Goal: Communication & Community: Answer question/provide support

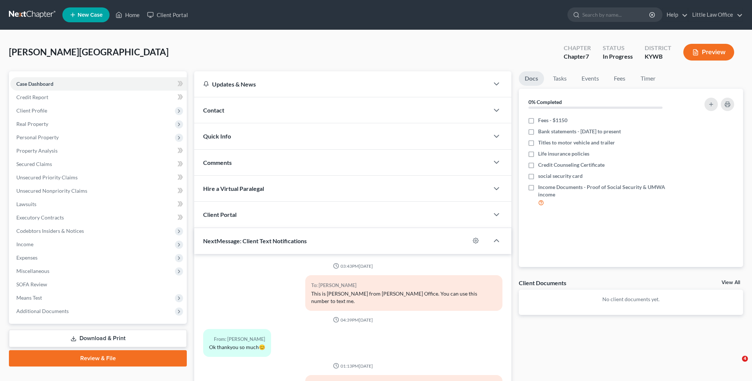
select select "0"
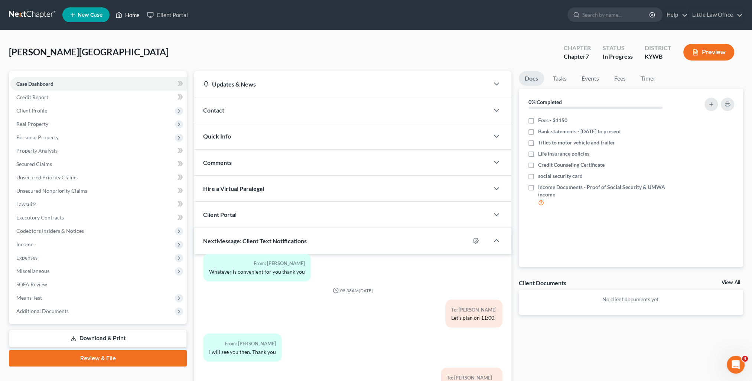
click at [135, 20] on link "Home" at bounding box center [128, 14] width 32 height 13
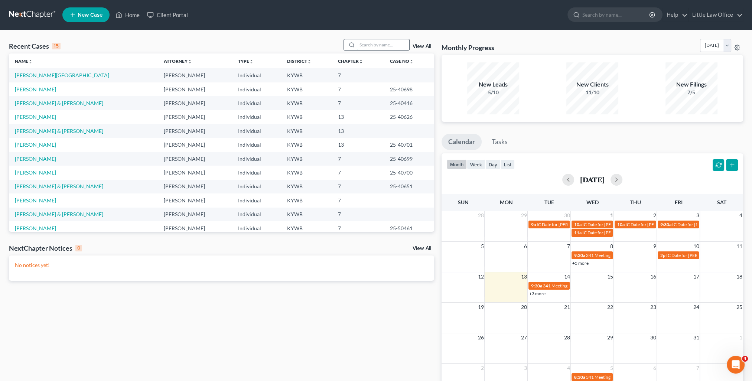
click at [368, 46] on input "search" at bounding box center [383, 44] width 52 height 11
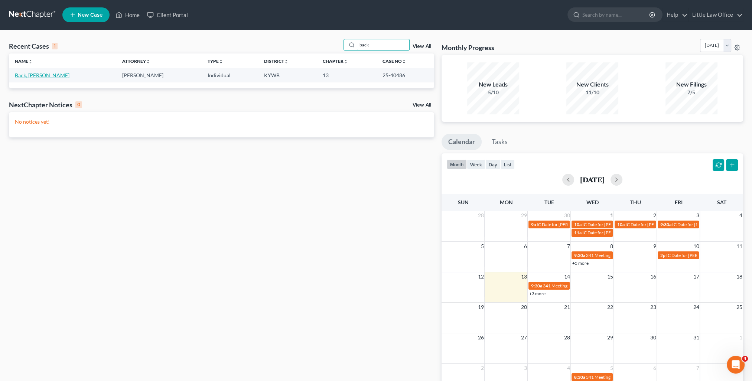
type input "back"
click at [20, 76] on link "Back, [PERSON_NAME]" at bounding box center [42, 75] width 55 height 6
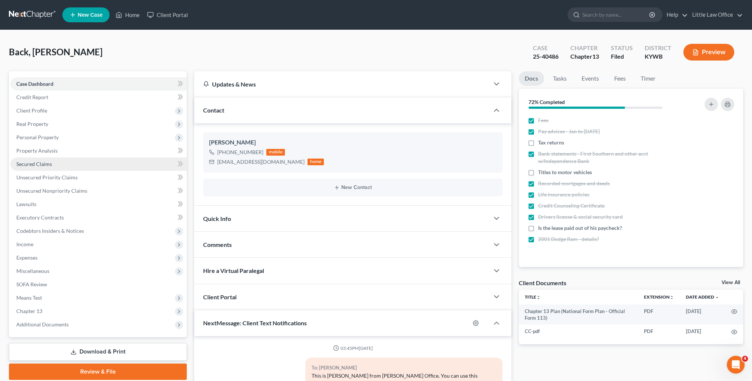
scroll to position [163, 0]
click at [49, 165] on span "Secured Claims" at bounding box center [34, 164] width 36 height 6
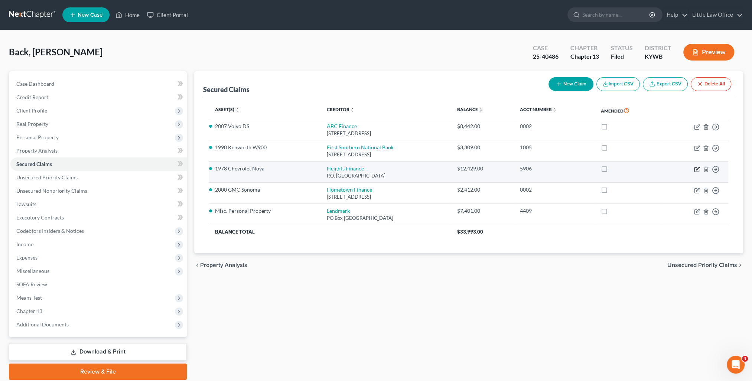
click at [694, 170] on icon "button" at bounding box center [696, 169] width 4 height 4
select select "42"
select select "0"
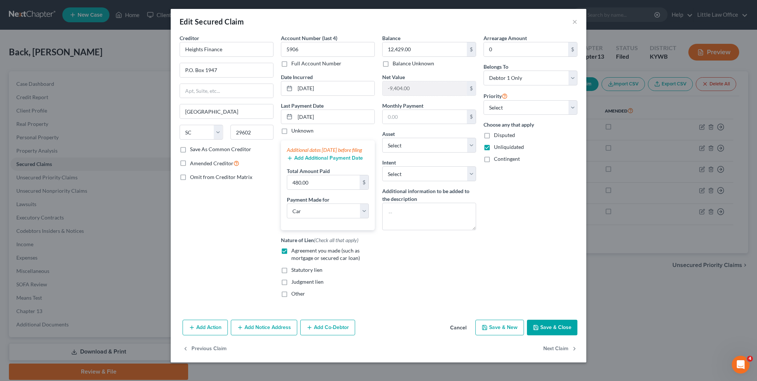
click at [542, 335] on button "Save & Close" at bounding box center [552, 328] width 50 height 16
select select "8"
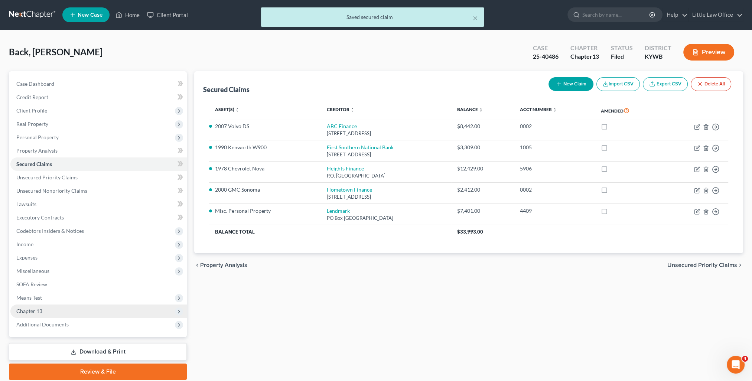
click at [58, 314] on span "Chapter 13" at bounding box center [98, 310] width 176 height 13
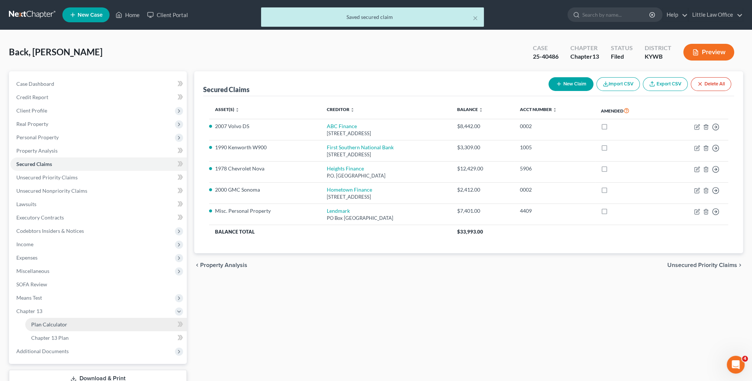
click at [62, 324] on span "Plan Calculator" at bounding box center [49, 324] width 36 height 6
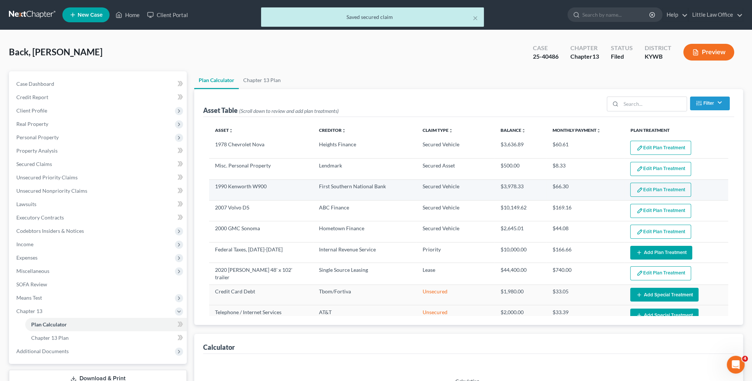
select select "59"
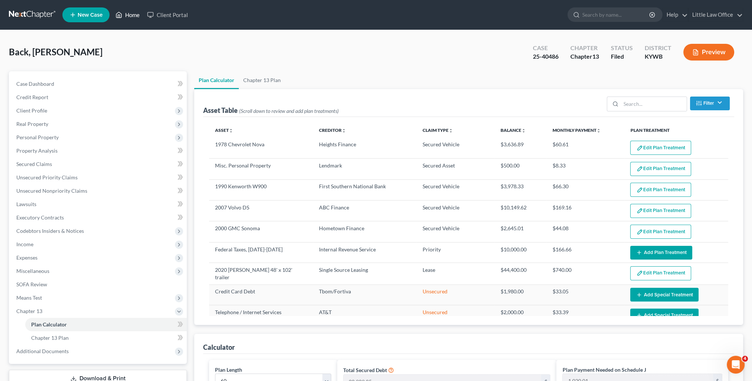
click at [133, 20] on link "Home" at bounding box center [128, 14] width 32 height 13
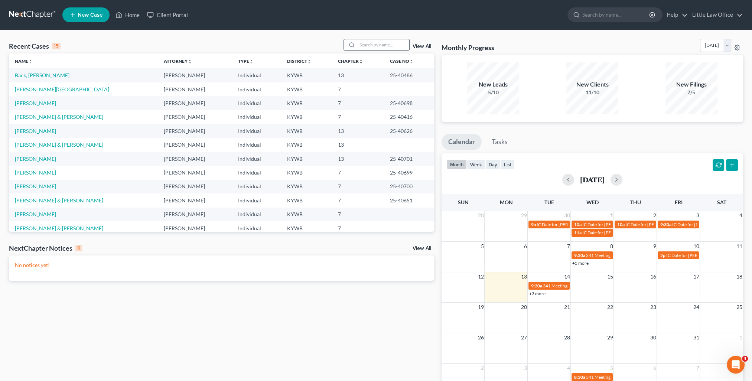
click at [375, 39] on input "search" at bounding box center [383, 44] width 52 height 11
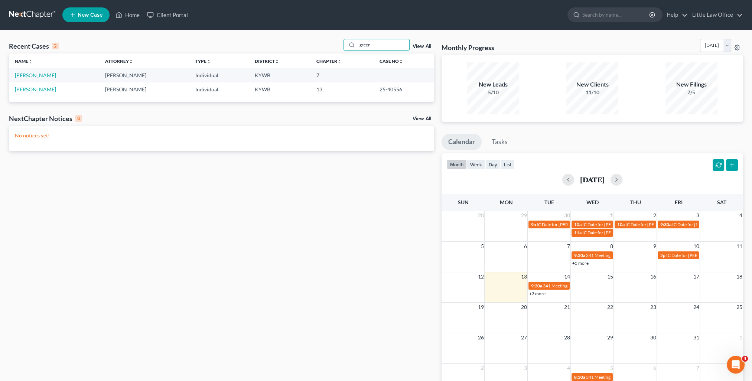
type input "green"
click at [35, 90] on link "[PERSON_NAME]" at bounding box center [35, 89] width 41 height 6
select select "0"
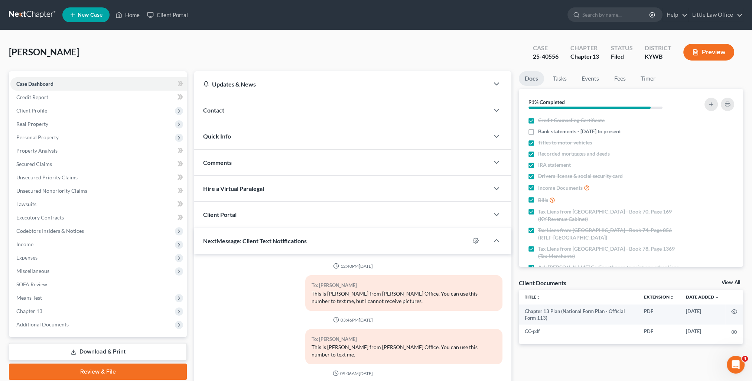
click at [245, 132] on div "Quick Info" at bounding box center [341, 136] width 295 height 26
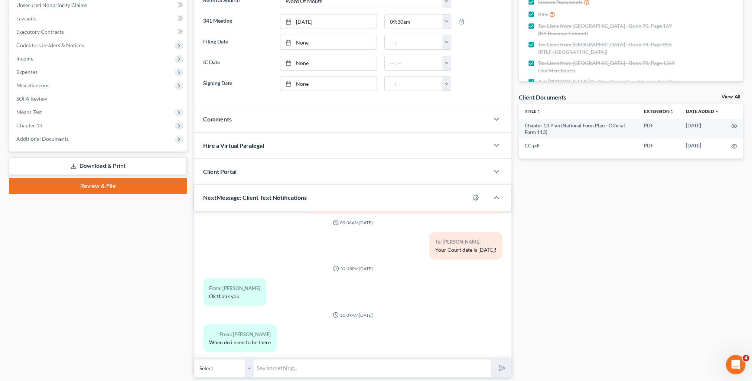
scroll to position [208, 0]
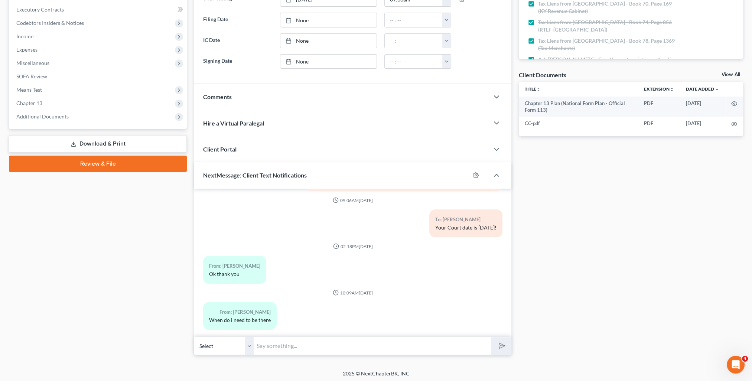
click at [282, 351] on input "text" at bounding box center [372, 346] width 237 height 18
type input "Please be at the office at 9:15."
click at [491, 337] on button "submit" at bounding box center [501, 345] width 20 height 17
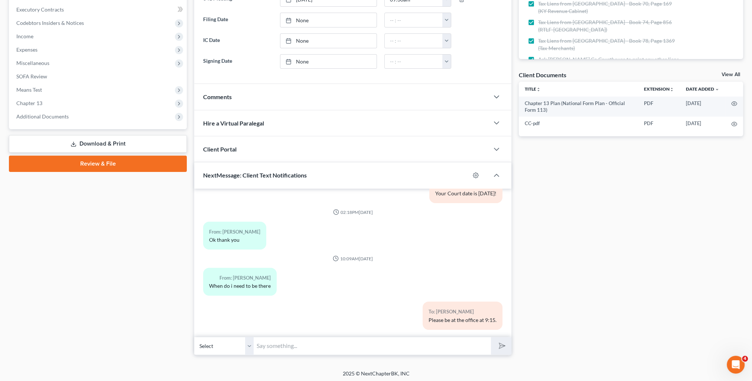
click at [402, 344] on input "text" at bounding box center [372, 346] width 237 height 18
type input "t"
type input "T"
type input "Court is [DATE] - 10/14."
click at [491, 337] on button "submit" at bounding box center [501, 345] width 20 height 17
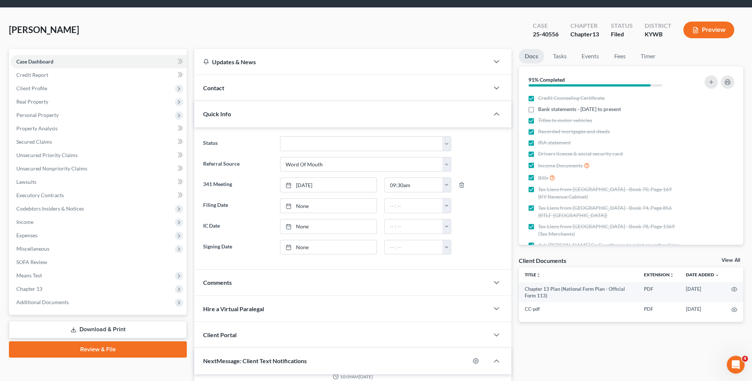
scroll to position [0, 0]
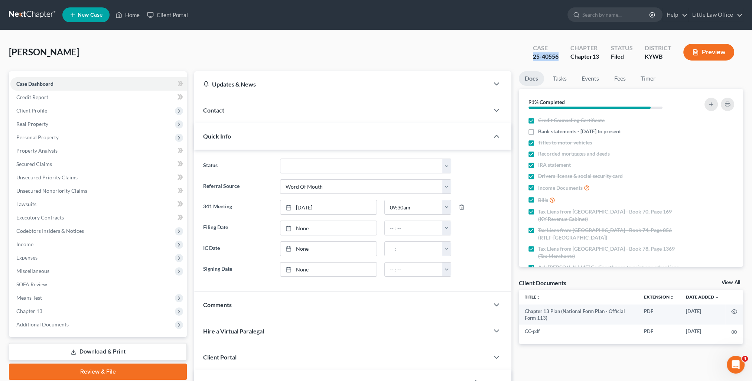
drag, startPoint x: 530, startPoint y: 58, endPoint x: 557, endPoint y: 60, distance: 26.8
click at [557, 60] on div "Case 25-40556" at bounding box center [545, 53] width 37 height 22
copy div "25-40556"
click at [34, 177] on span "Unsecured Priority Claims" at bounding box center [46, 177] width 61 height 6
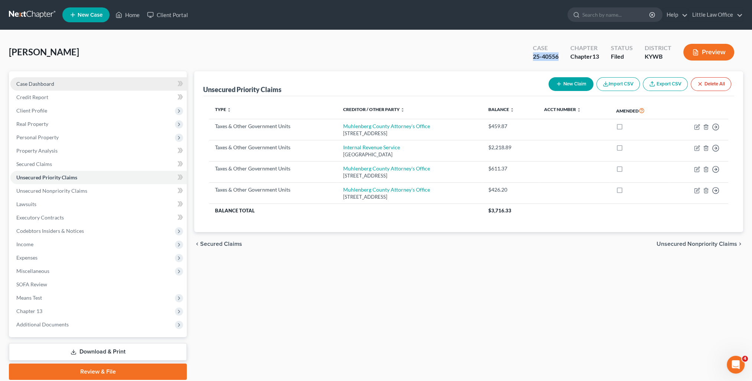
click at [20, 87] on link "Case Dashboard" at bounding box center [98, 83] width 176 height 13
select select "0"
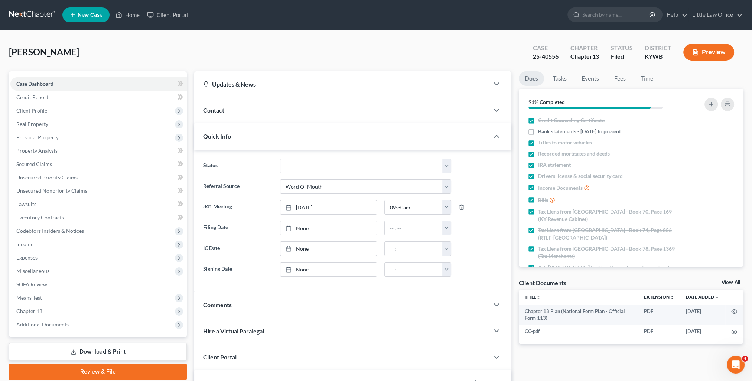
click at [264, 140] on div "Quick Info" at bounding box center [341, 136] width 295 height 26
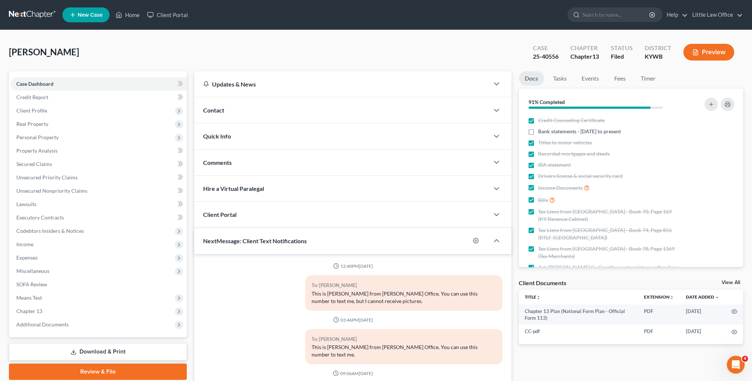
scroll to position [244, 0]
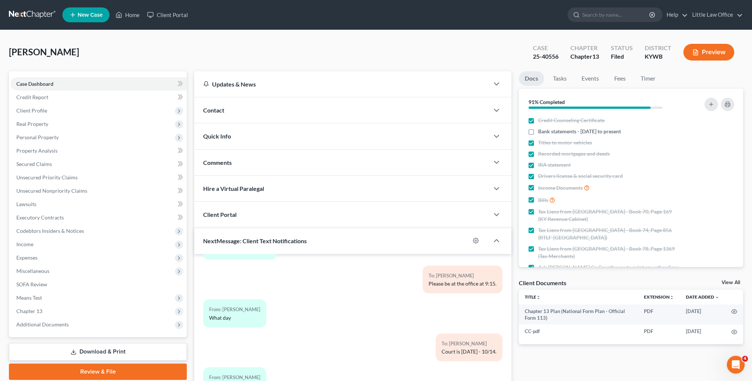
click at [245, 156] on div "Comments" at bounding box center [341, 163] width 295 height 26
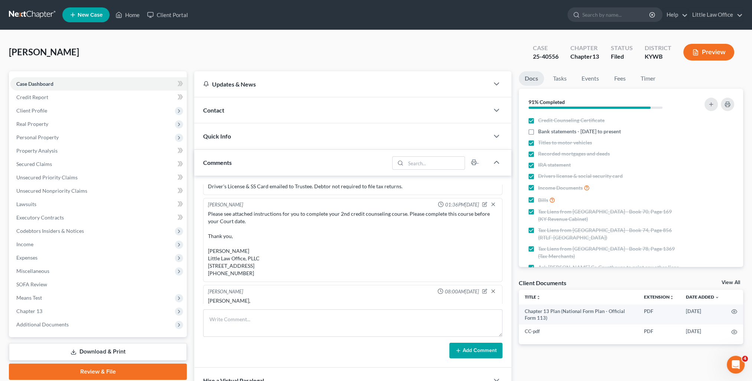
scroll to position [800, 0]
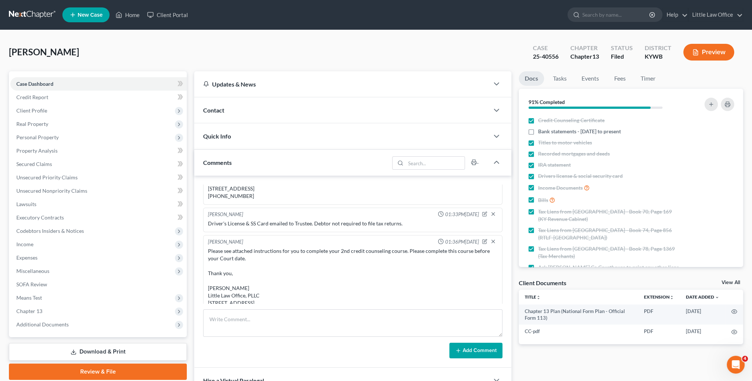
click at [290, 169] on div "Comments" at bounding box center [291, 163] width 195 height 26
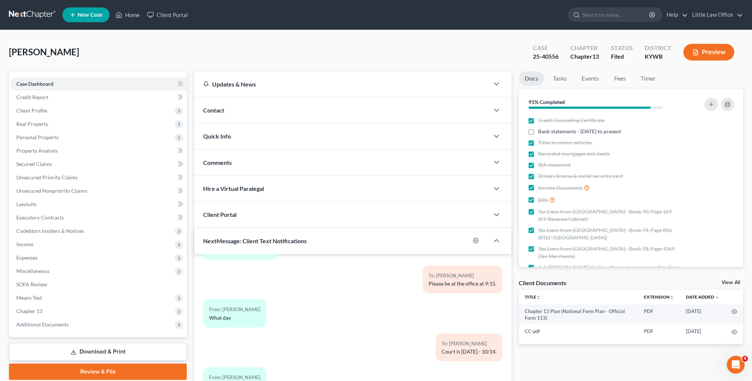
scroll to position [66, 0]
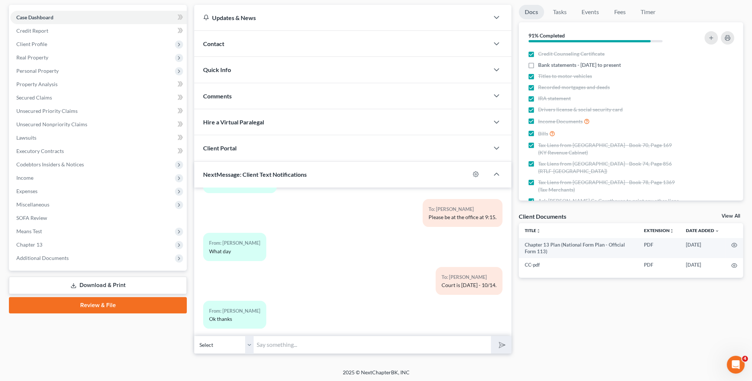
click at [264, 353] on div "Petition Navigation Case Dashboard Payments Invoices Payments Payments Credit R…" at bounding box center [376, 182] width 734 height 355
click at [277, 343] on input "text" at bounding box center [372, 345] width 237 height 18
type input "You're welcome! See you [DATE]!"
click at [491, 336] on button "submit" at bounding box center [501, 344] width 20 height 17
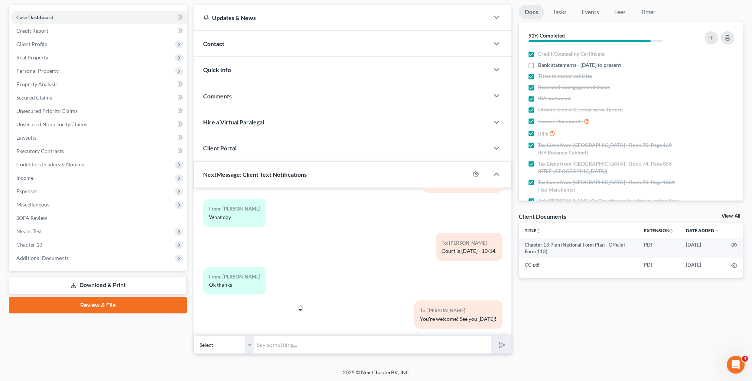
scroll to position [0, 0]
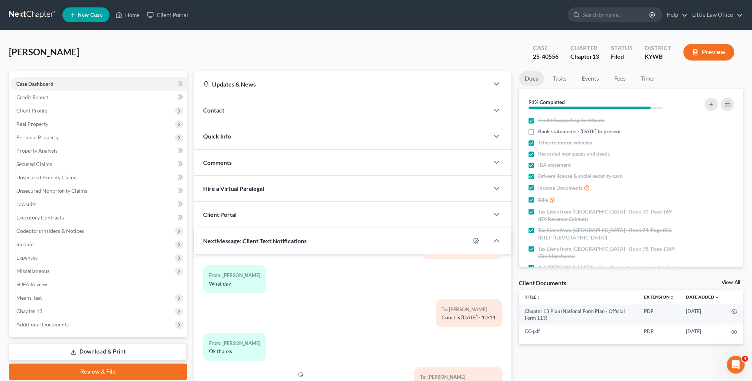
click at [126, 22] on ul "New Case Home Client Portal - No Result - See all results Or Press Enter... Hel…" at bounding box center [402, 14] width 680 height 19
click at [131, 15] on link "Home" at bounding box center [128, 14] width 32 height 13
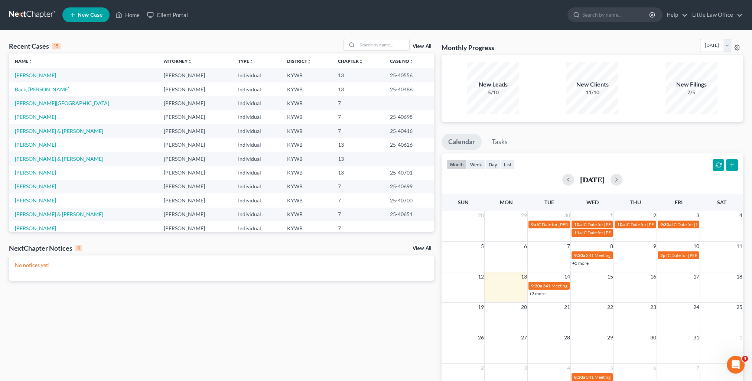
click at [378, 38] on div "Recent Cases 15 View All Name unfold_more expand_more expand_less Attorney unfo…" at bounding box center [376, 222] width 752 height 385
click at [379, 49] on input "search" at bounding box center [383, 44] width 52 height 11
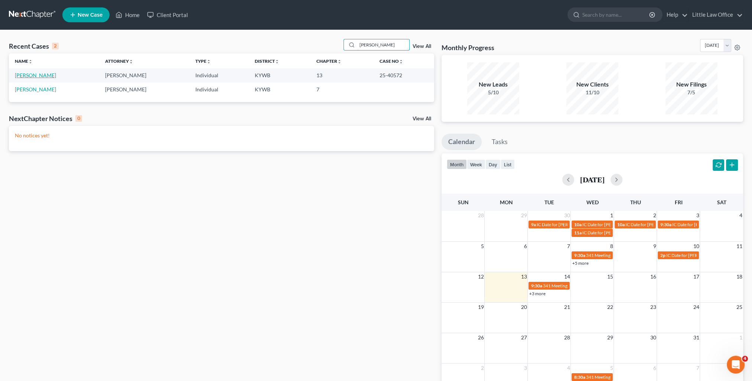
type input "[PERSON_NAME]"
click at [26, 75] on link "[PERSON_NAME]" at bounding box center [35, 75] width 41 height 6
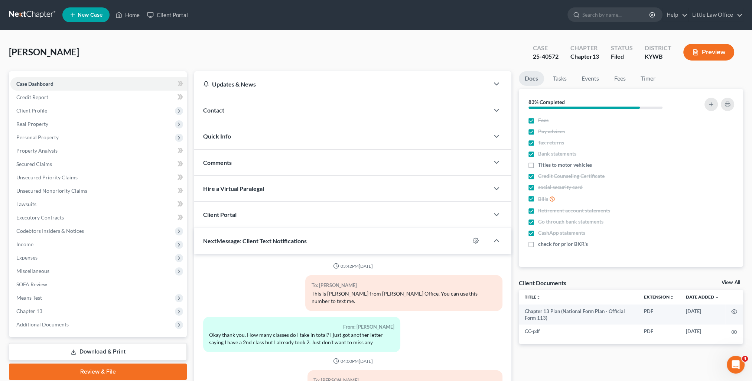
scroll to position [552, 0]
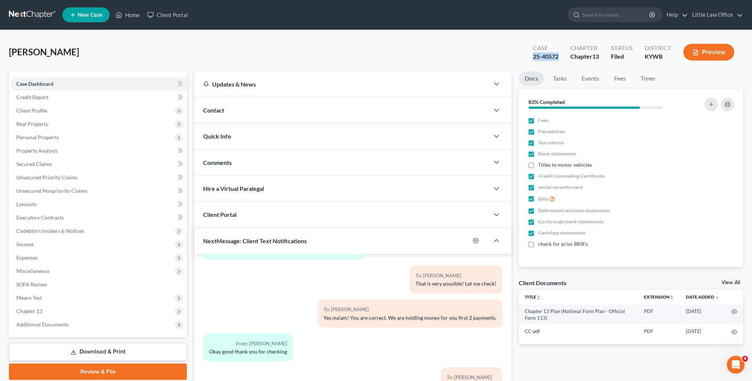
drag, startPoint x: 532, startPoint y: 56, endPoint x: 561, endPoint y: 59, distance: 29.4
click at [561, 59] on div "Case 25-40572" at bounding box center [545, 53] width 37 height 22
copy div "25-40572"
click at [77, 311] on span "Chapter 13" at bounding box center [98, 310] width 176 height 13
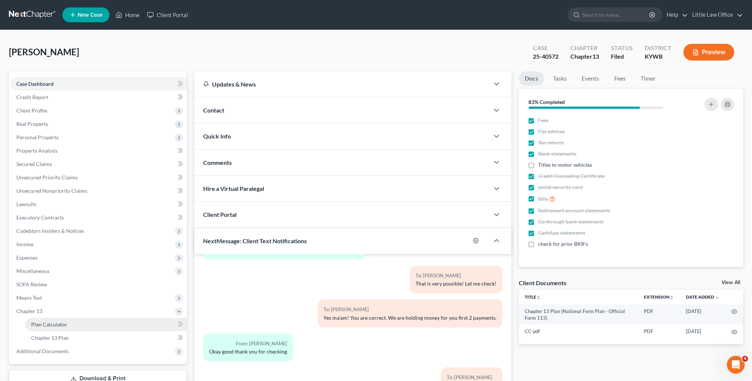
click at [79, 321] on link "Plan Calculator" at bounding box center [105, 324] width 161 height 13
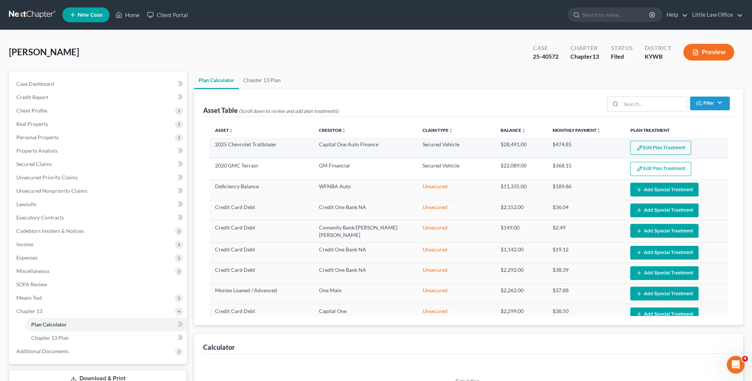
select select "59"
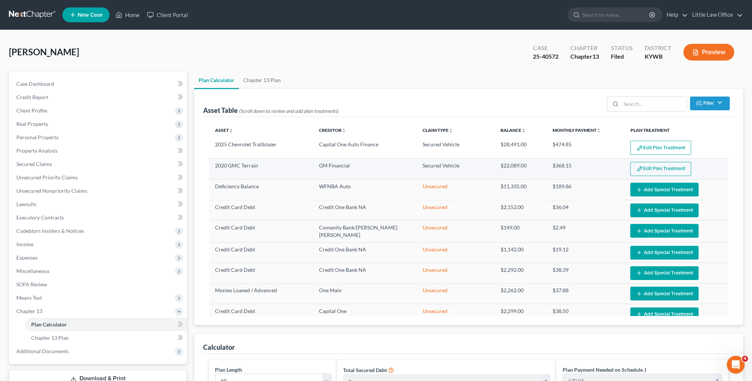
click at [640, 166] on button "Edit Plan Treatment" at bounding box center [660, 169] width 61 height 14
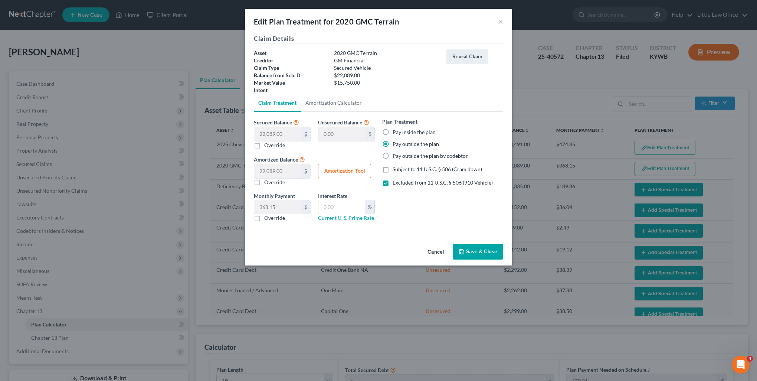
click at [486, 258] on button "Save & Close" at bounding box center [478, 252] width 50 height 16
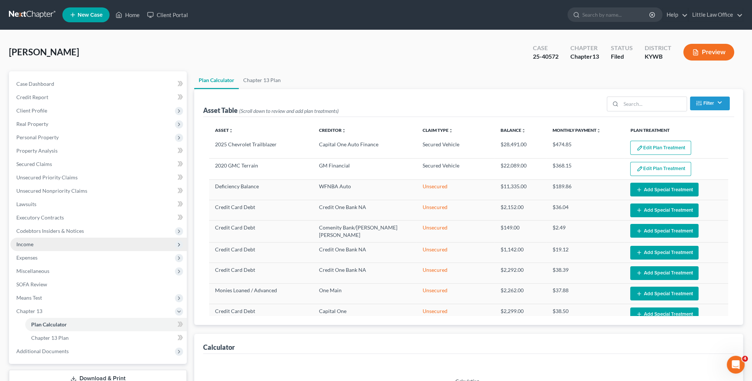
select select "59"
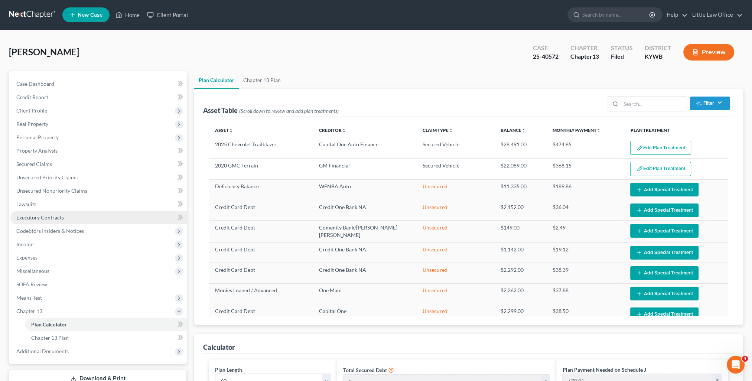
click at [36, 221] on link "Executory Contracts" at bounding box center [98, 217] width 176 height 13
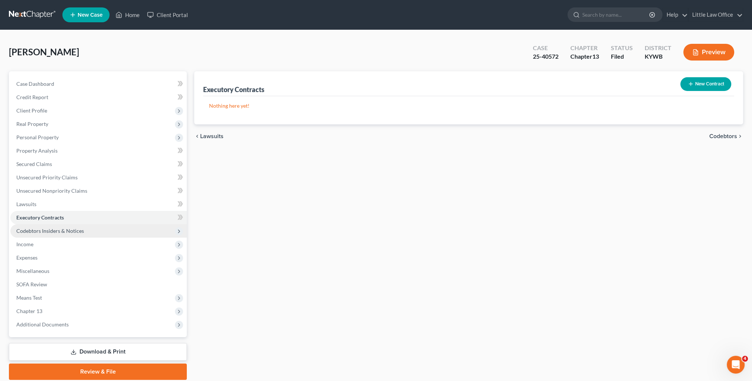
click at [36, 228] on span "Codebtors Insiders & Notices" at bounding box center [50, 231] width 68 height 6
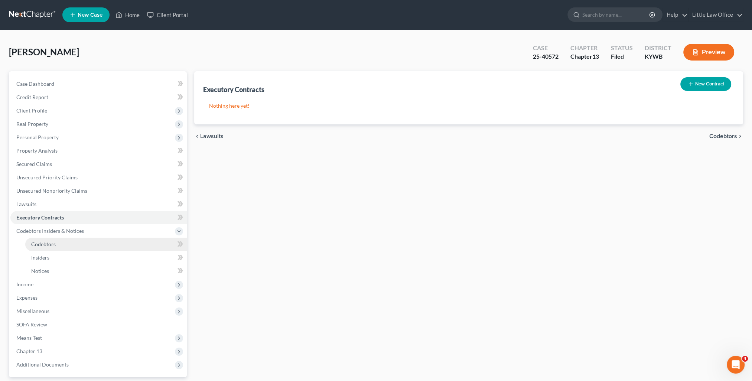
click at [38, 241] on span "Codebtors" at bounding box center [43, 244] width 25 height 6
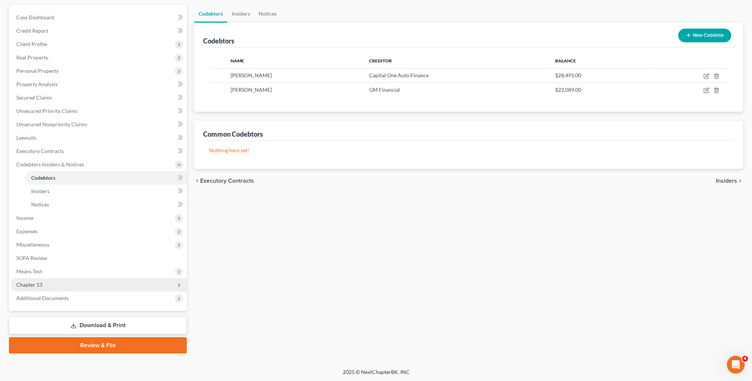
click at [56, 285] on span "Chapter 13" at bounding box center [98, 284] width 176 height 13
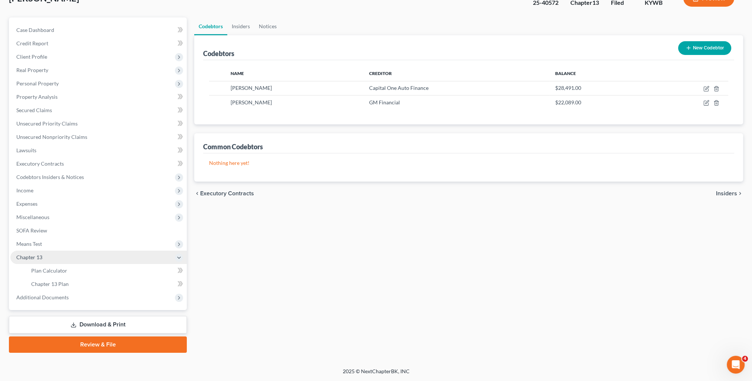
scroll to position [53, 0]
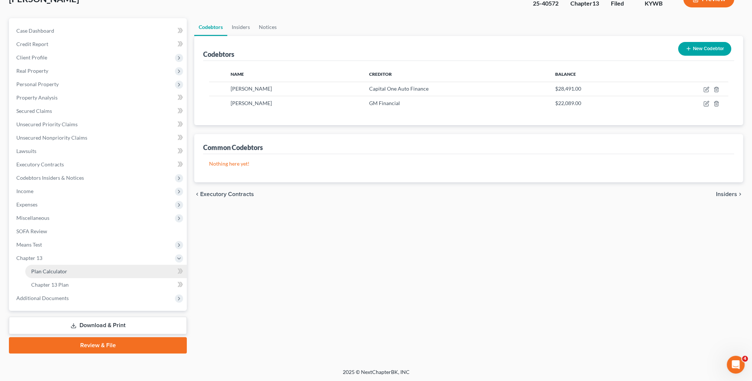
click at [58, 269] on span "Plan Calculator" at bounding box center [49, 271] width 36 height 6
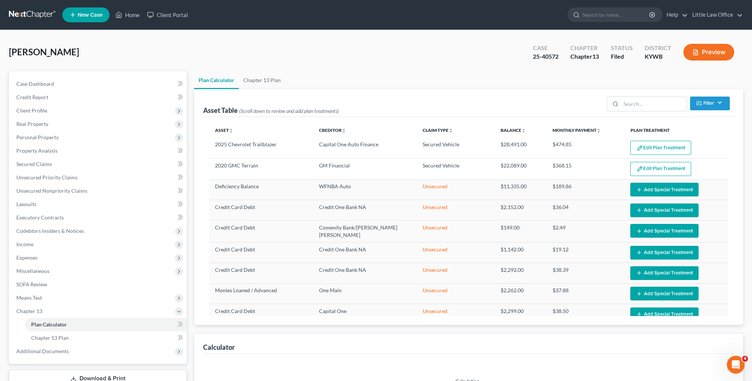
select select "59"
click at [135, 17] on link "Home" at bounding box center [128, 14] width 32 height 13
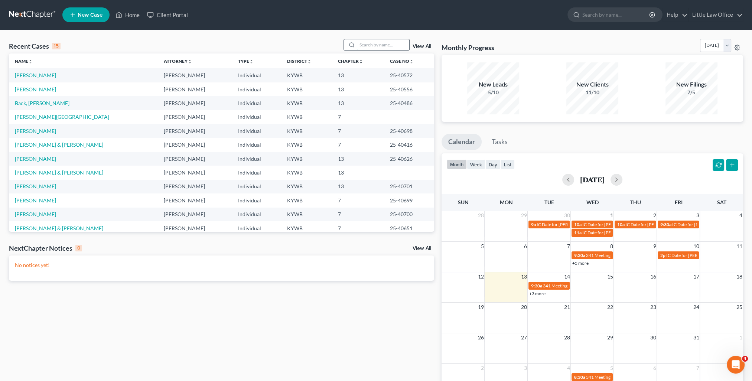
click at [375, 43] on input "search" at bounding box center [383, 44] width 52 height 11
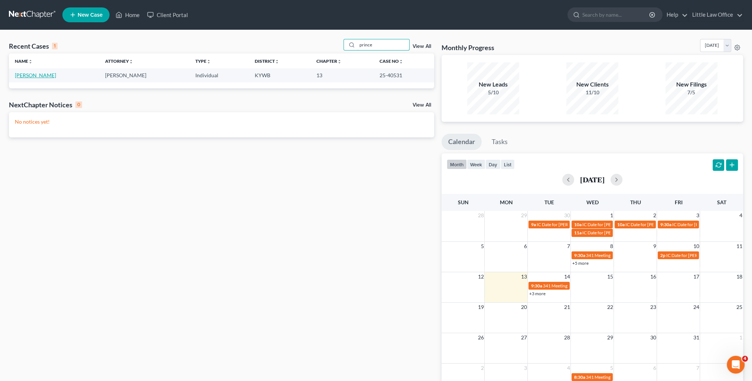
type input "prince"
click at [30, 73] on link "[PERSON_NAME]" at bounding box center [35, 75] width 41 height 6
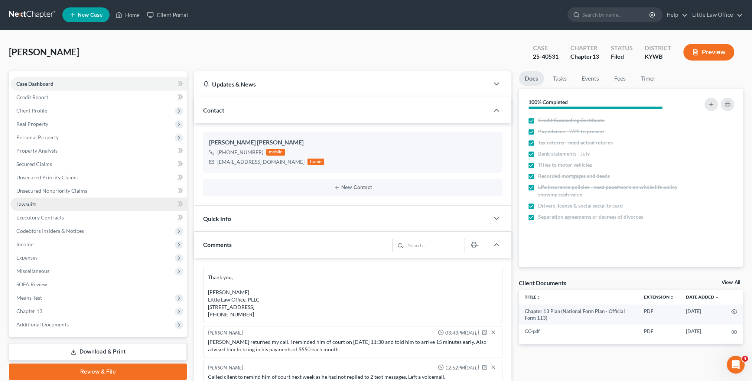
scroll to position [575, 0]
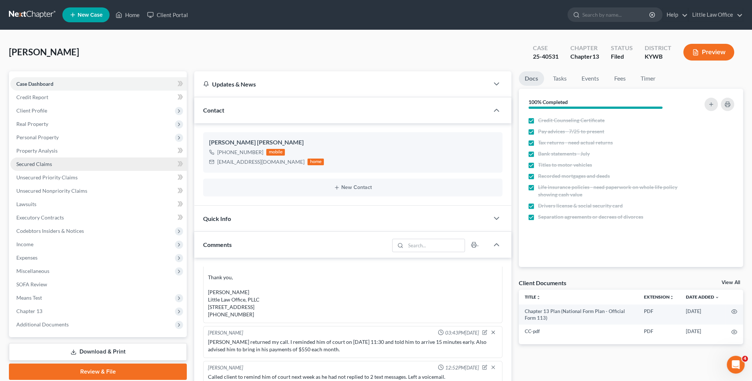
click at [39, 166] on span "Secured Claims" at bounding box center [34, 164] width 36 height 6
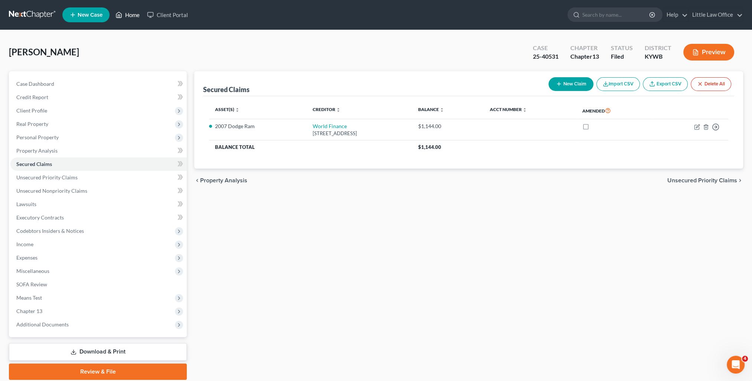
click at [121, 16] on icon at bounding box center [118, 14] width 7 height 9
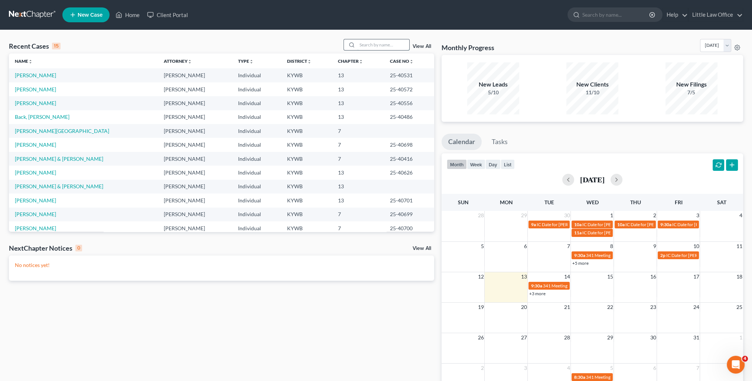
click at [376, 48] on input "search" at bounding box center [383, 44] width 52 height 11
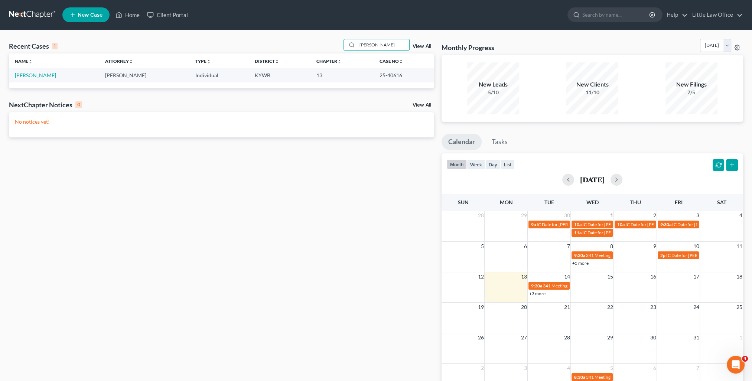
type input "[PERSON_NAME]"
drag, startPoint x: 379, startPoint y: 75, endPoint x: 397, endPoint y: 76, distance: 18.6
click at [397, 76] on td "25-40616" at bounding box center [403, 75] width 61 height 14
copy td "25-40616"
click at [41, 73] on link "[PERSON_NAME]" at bounding box center [35, 75] width 41 height 6
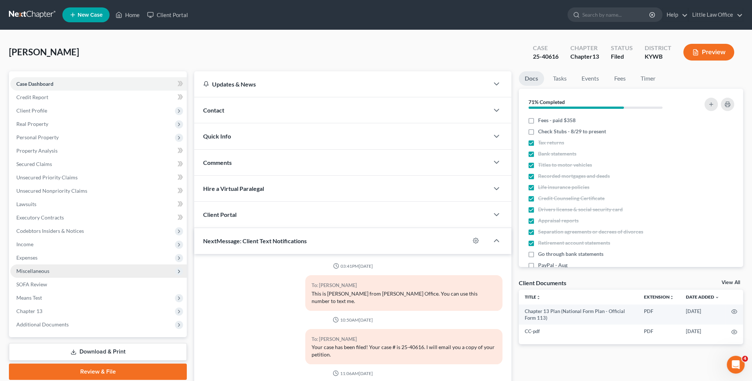
scroll to position [339, 0]
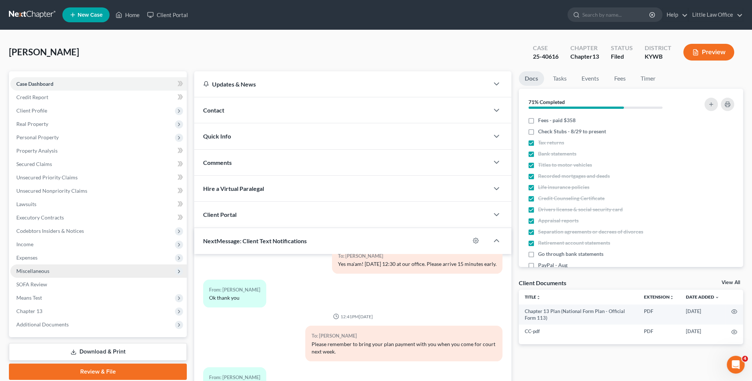
click at [48, 270] on span "Miscellaneous" at bounding box center [32, 271] width 33 height 6
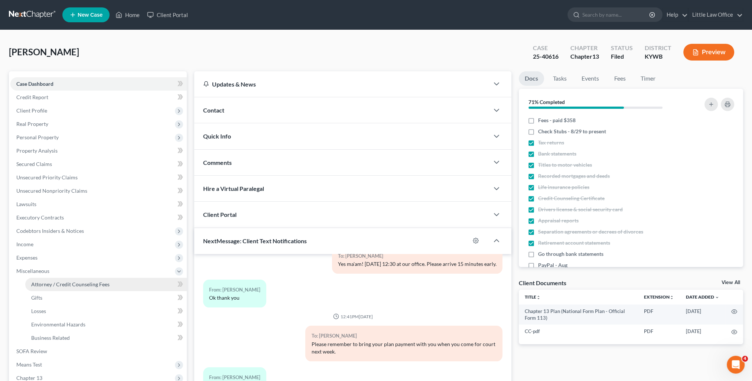
click at [60, 280] on link "Attorney / Credit Counseling Fees" at bounding box center [105, 284] width 161 height 13
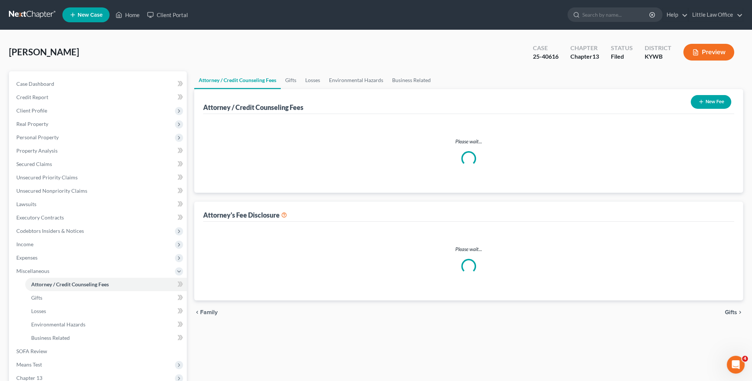
select select "0"
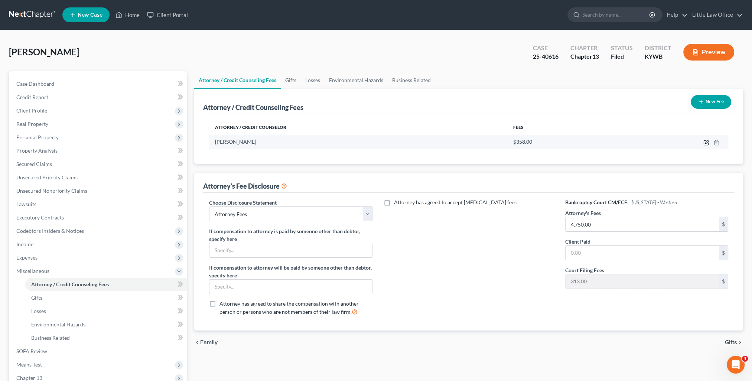
click at [707, 140] on icon "button" at bounding box center [706, 141] width 3 height 3
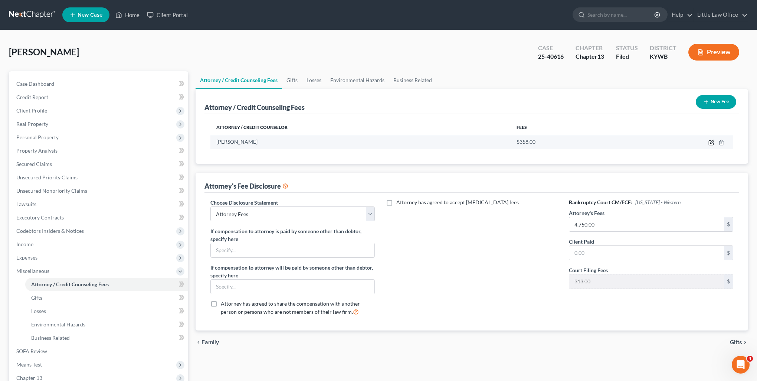
select select "18"
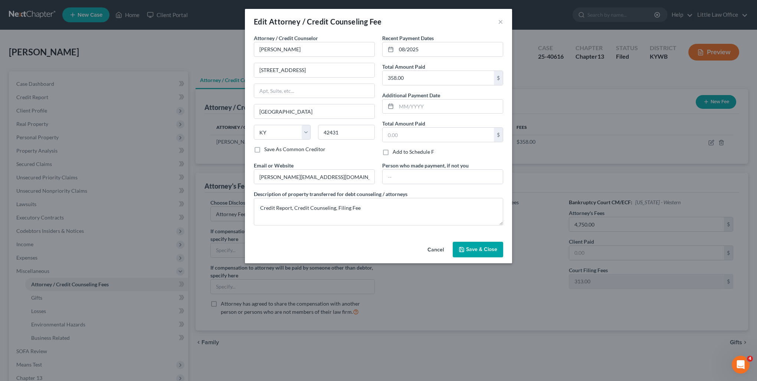
click at [489, 254] on button "Save & Close" at bounding box center [478, 250] width 50 height 16
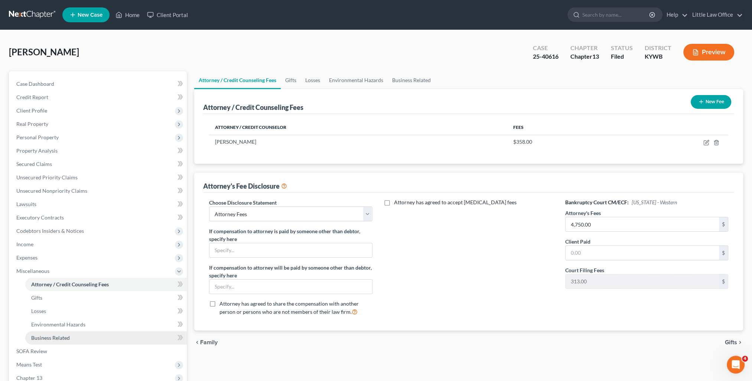
scroll to position [74, 0]
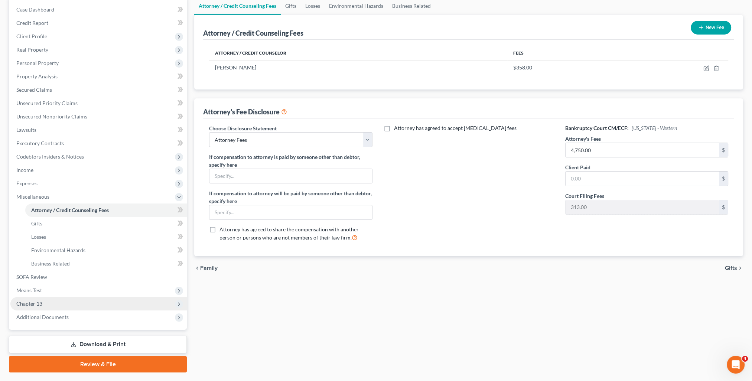
click at [28, 305] on span "Chapter 13" at bounding box center [29, 303] width 26 height 6
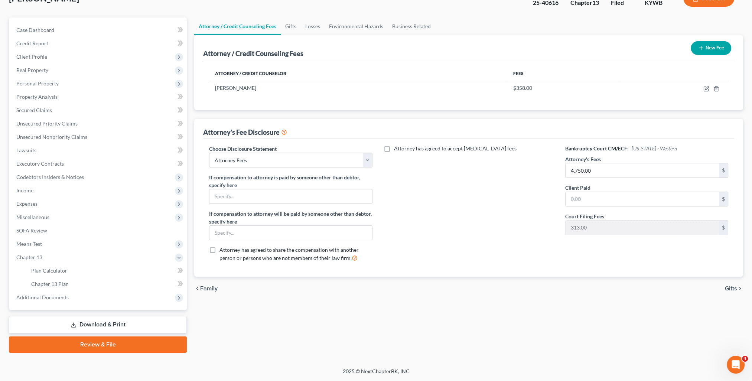
scroll to position [53, 0]
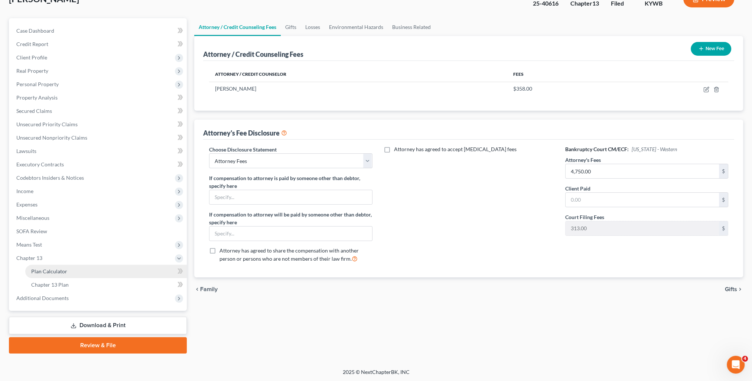
click at [46, 275] on link "Plan Calculator" at bounding box center [105, 271] width 161 height 13
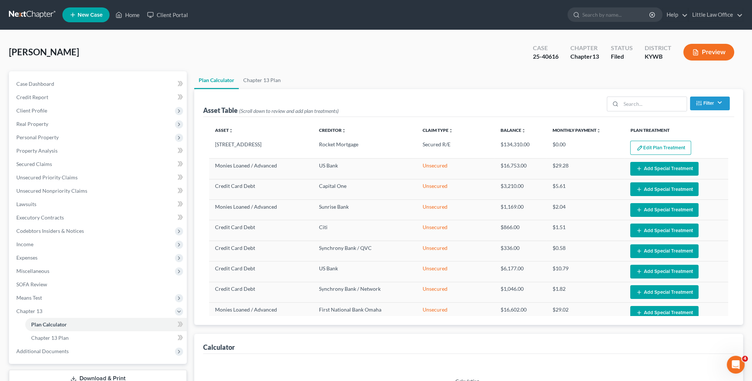
select select "59"
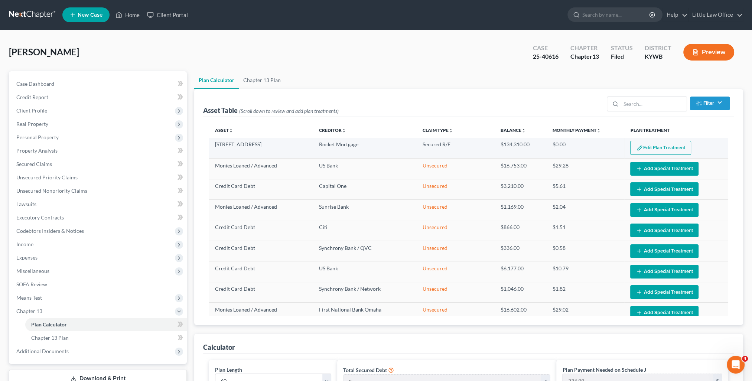
click at [656, 140] on td "Edit Plan Treatment Add Plan Treatment" at bounding box center [676, 148] width 104 height 21
click at [660, 148] on button "Edit Plan Treatment" at bounding box center [660, 148] width 61 height 14
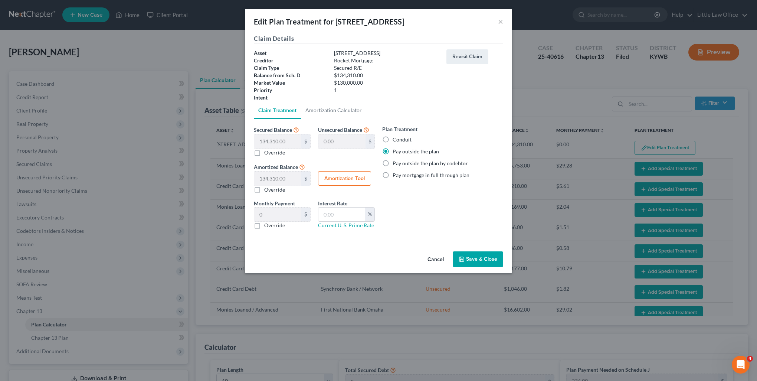
click at [471, 262] on button "Save & Close" at bounding box center [478, 259] width 50 height 16
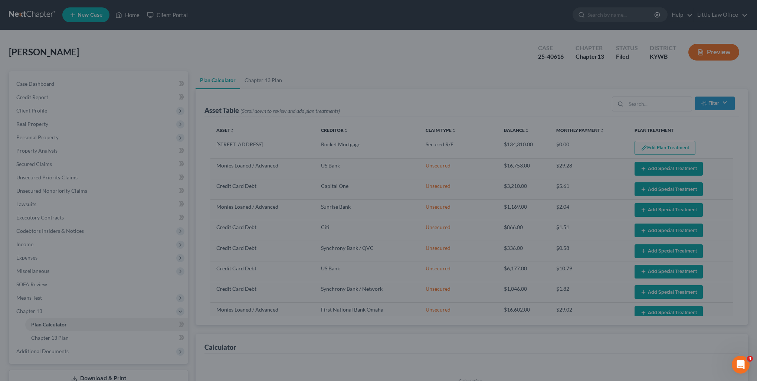
select select "59"
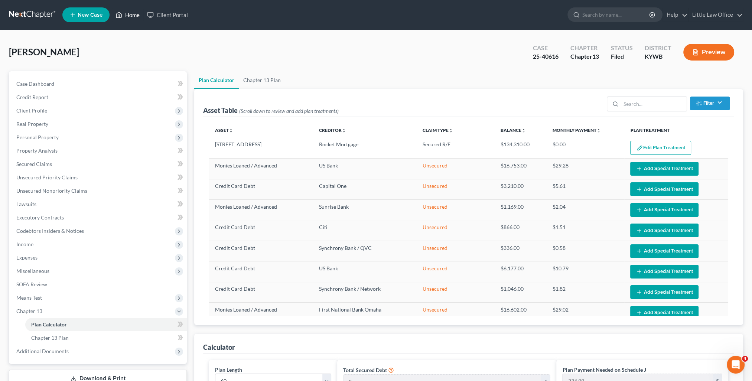
click at [131, 14] on link "Home" at bounding box center [128, 14] width 32 height 13
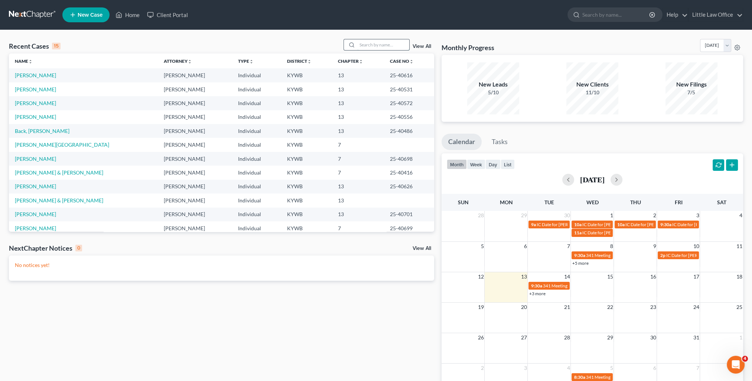
click at [391, 44] on input "search" at bounding box center [383, 44] width 52 height 11
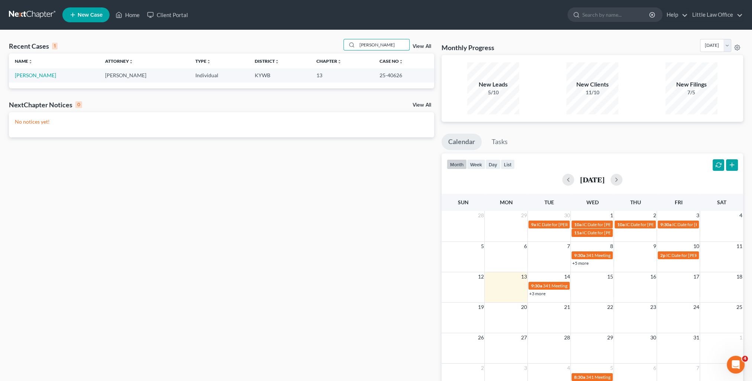
type input "[PERSON_NAME]"
click at [40, 79] on td "[PERSON_NAME]" at bounding box center [54, 75] width 90 height 14
click at [39, 76] on link "[PERSON_NAME]" at bounding box center [35, 75] width 41 height 6
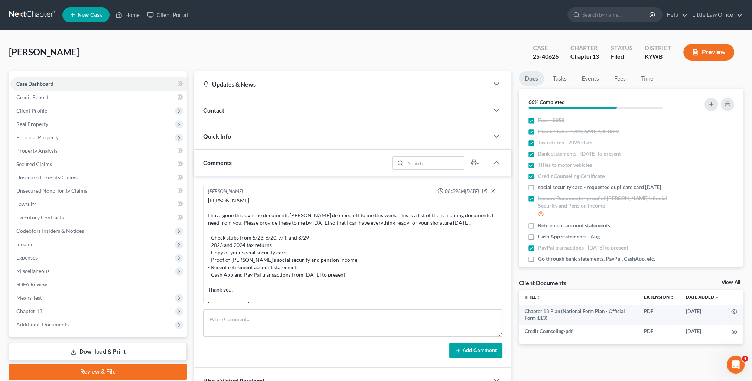
scroll to position [303, 0]
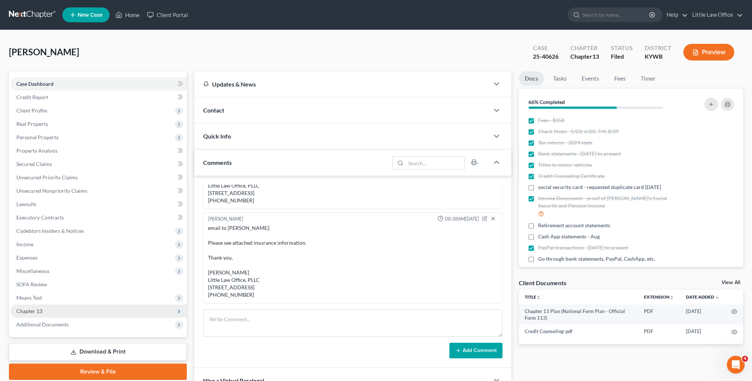
click at [49, 312] on span "Chapter 13" at bounding box center [98, 310] width 176 height 13
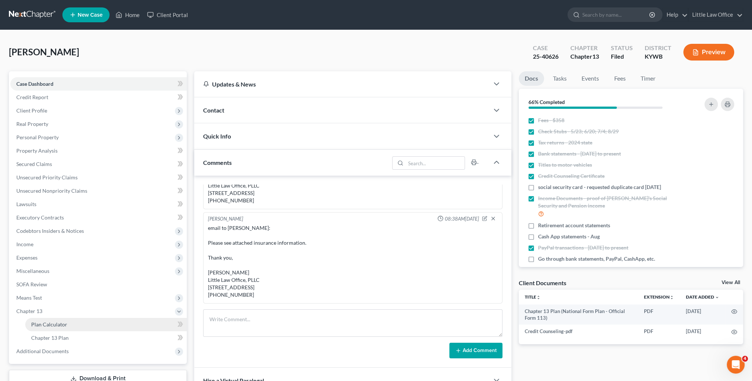
click at [56, 319] on link "Plan Calculator" at bounding box center [105, 324] width 161 height 13
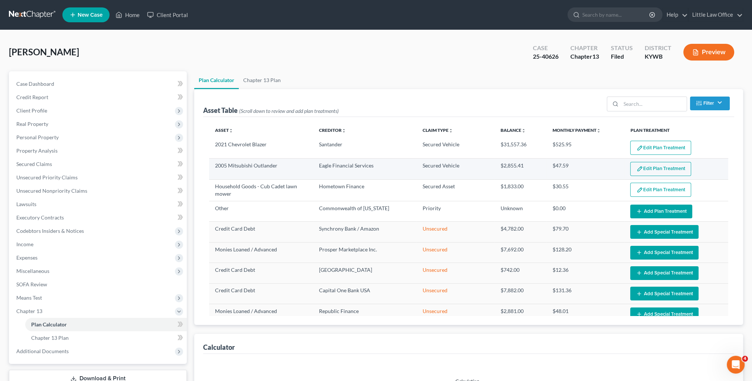
select select "59"
click at [645, 170] on button "Edit Plan Treatment" at bounding box center [660, 169] width 61 height 14
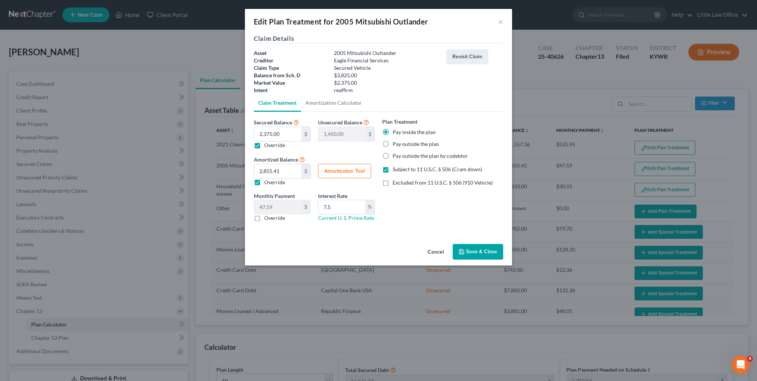
click at [469, 253] on button "Save & Close" at bounding box center [478, 252] width 50 height 16
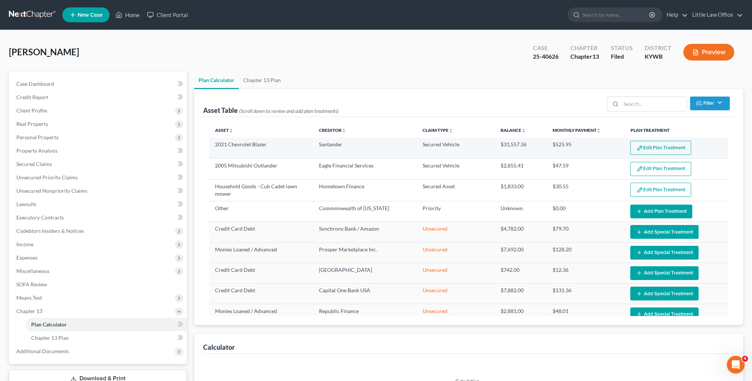
select select "59"
click at [671, 148] on button "Edit Plan Treatment" at bounding box center [660, 148] width 61 height 14
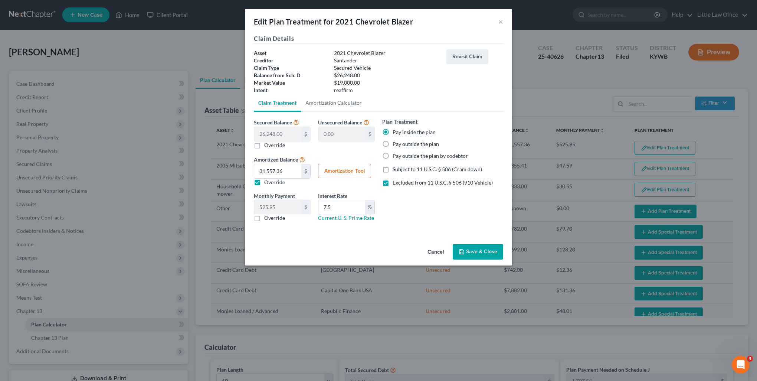
click at [480, 258] on button "Save & Close" at bounding box center [478, 252] width 50 height 16
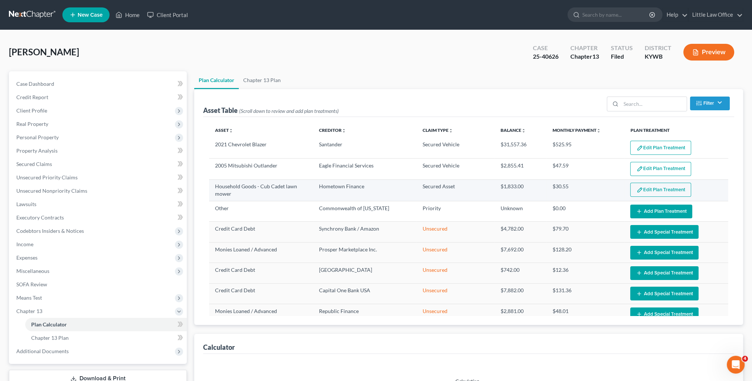
select select "59"
click at [643, 191] on button "Edit Plan Treatment" at bounding box center [660, 190] width 61 height 14
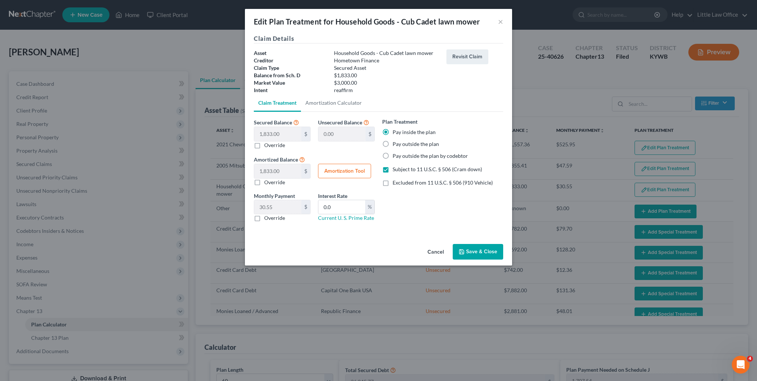
click at [492, 246] on button "Save & Close" at bounding box center [478, 252] width 50 height 16
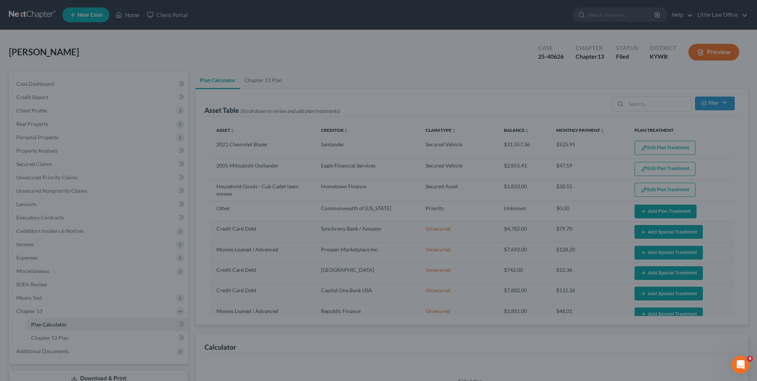
select select "59"
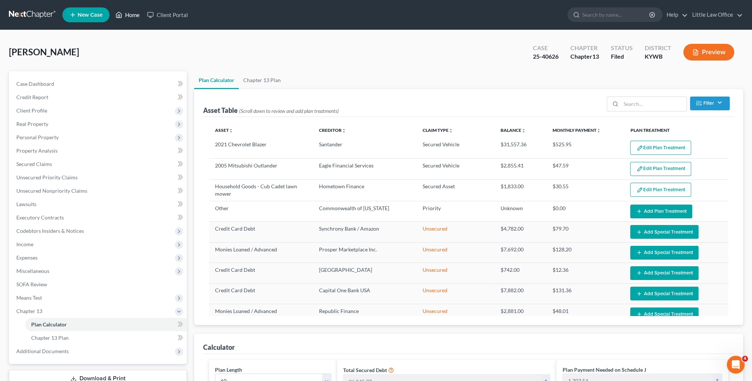
click at [126, 18] on link "Home" at bounding box center [128, 14] width 32 height 13
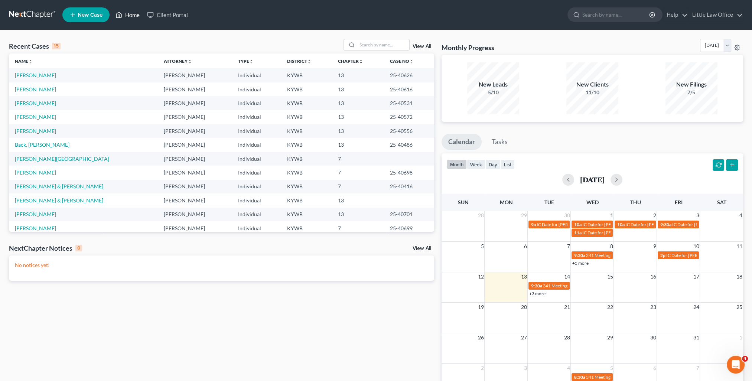
scroll to position [37, 0]
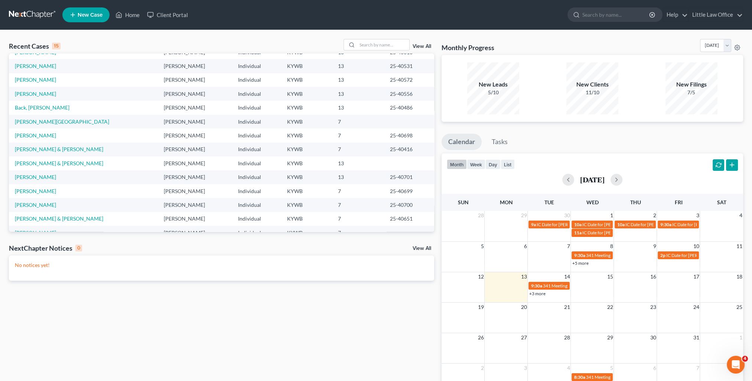
click at [34, 180] on td "[PERSON_NAME]" at bounding box center [83, 177] width 149 height 14
click at [34, 179] on link "[PERSON_NAME]" at bounding box center [35, 177] width 41 height 6
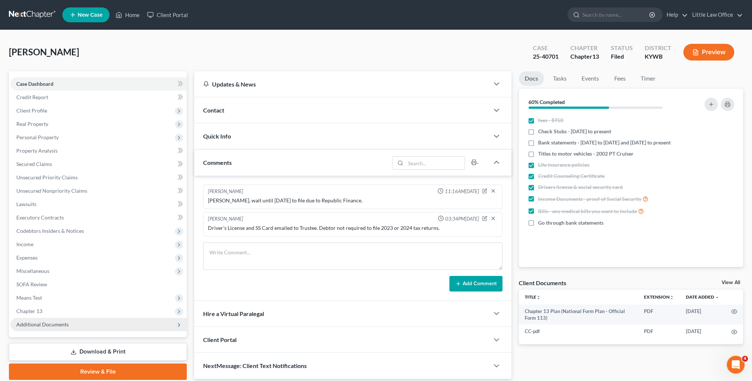
click at [84, 324] on span "Additional Documents" at bounding box center [98, 324] width 176 height 13
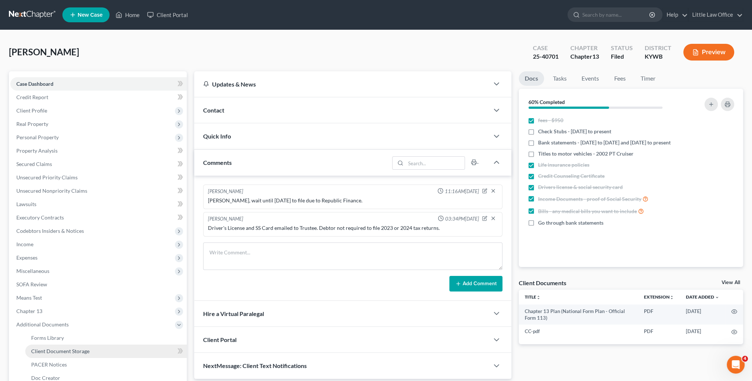
click at [82, 353] on span "Client Document Storage" at bounding box center [60, 351] width 58 height 6
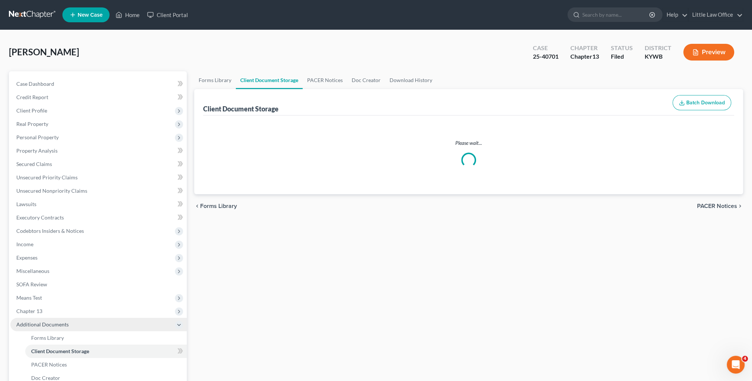
select select "7"
select select "16"
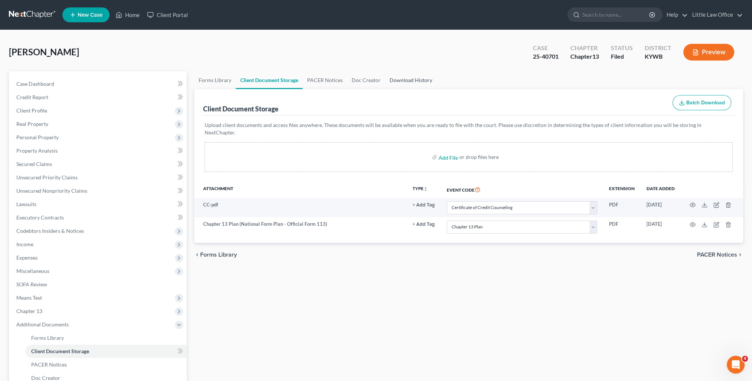
click at [402, 77] on link "Download History" at bounding box center [411, 80] width 52 height 18
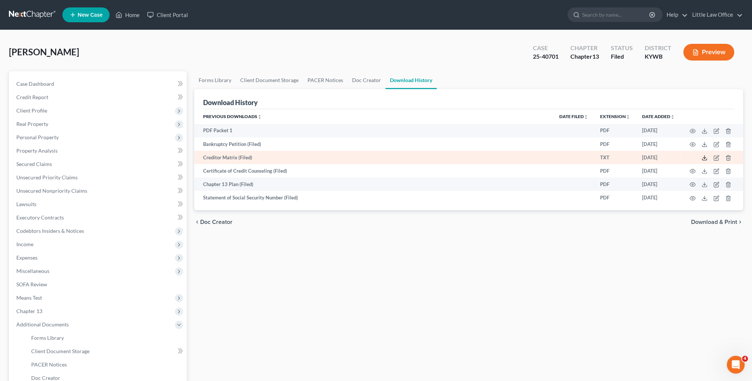
click at [702, 160] on icon at bounding box center [704, 159] width 4 height 1
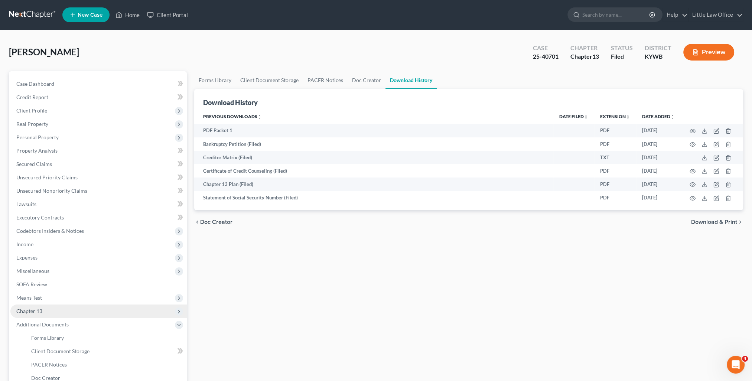
click at [43, 308] on span "Chapter 13" at bounding box center [98, 310] width 176 height 13
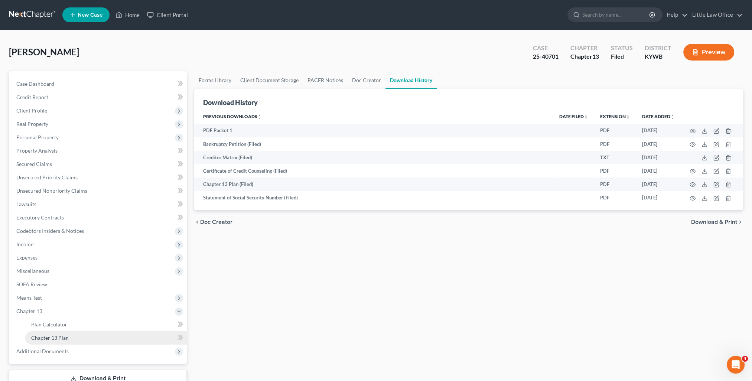
click at [53, 338] on span "Chapter 13 Plan" at bounding box center [49, 337] width 37 height 6
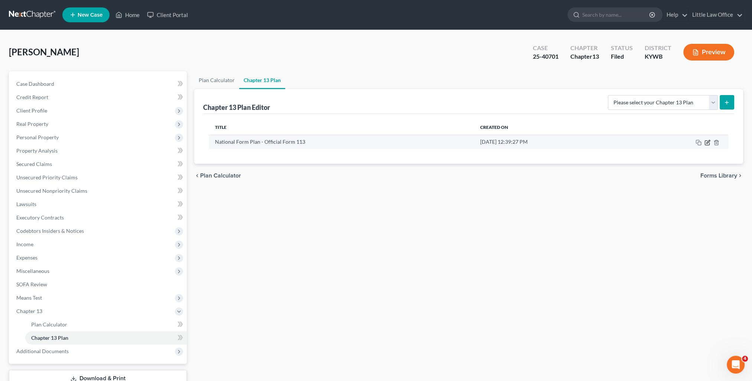
click at [705, 143] on icon "button" at bounding box center [707, 143] width 6 height 6
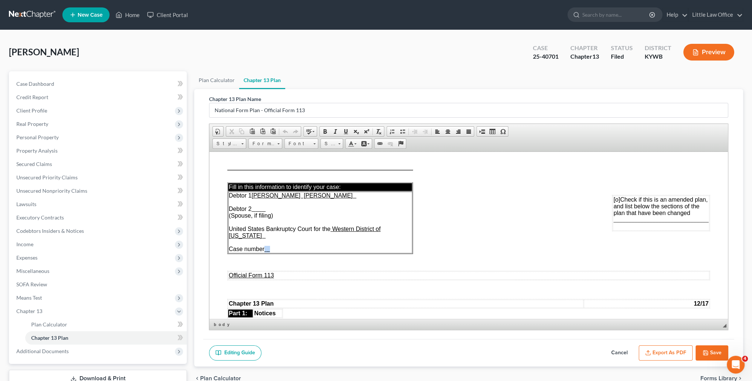
drag, startPoint x: 266, startPoint y: 248, endPoint x: 271, endPoint y: 249, distance: 5.4
click at [271, 249] on td "Debtor 1 [PERSON_NAME] [PERSON_NAME] Debtor 2 (Spouse, if filing) United States…" at bounding box center [320, 222] width 184 height 62
click at [669, 354] on button "Export as PDF" at bounding box center [666, 353] width 54 height 16
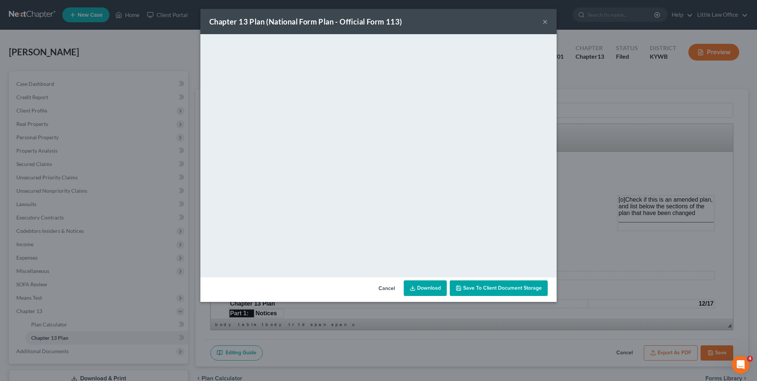
click at [545, 22] on button "×" at bounding box center [545, 21] width 5 height 9
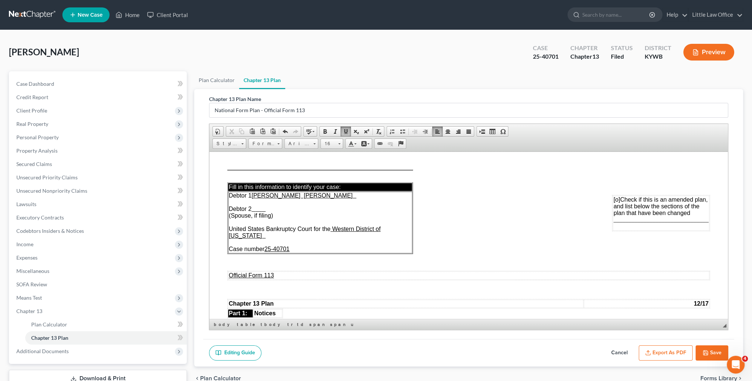
click at [717, 347] on button "Save" at bounding box center [711, 353] width 33 height 16
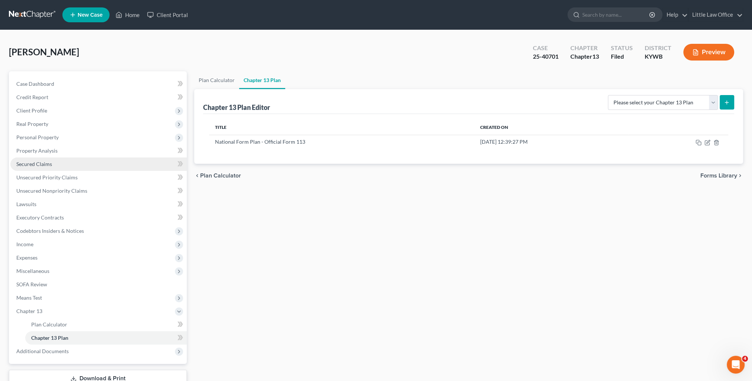
click at [49, 169] on link "Secured Claims" at bounding box center [98, 163] width 176 height 13
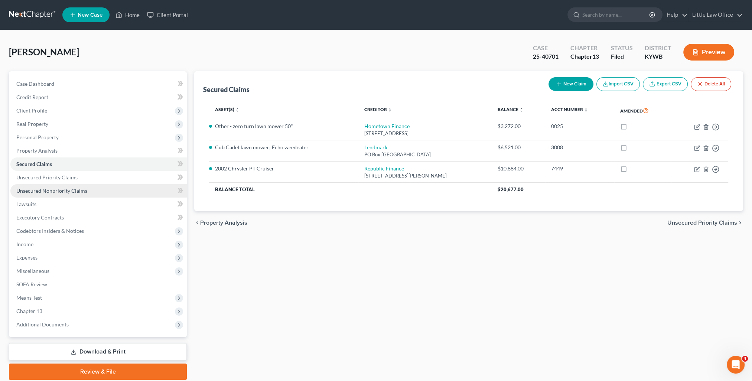
click at [84, 194] on link "Unsecured Nonpriority Claims" at bounding box center [98, 190] width 176 height 13
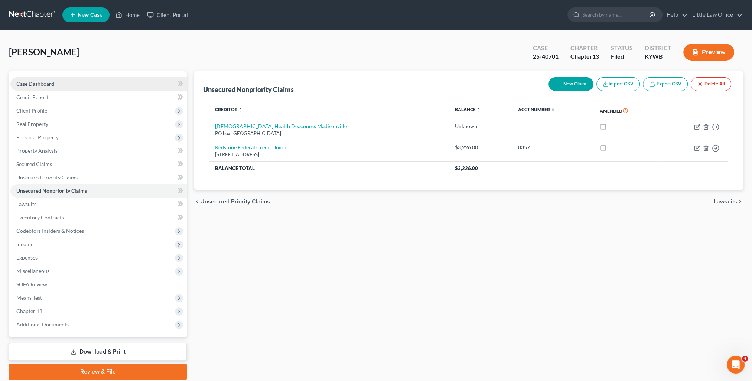
click at [67, 84] on link "Case Dashboard" at bounding box center [98, 83] width 176 height 13
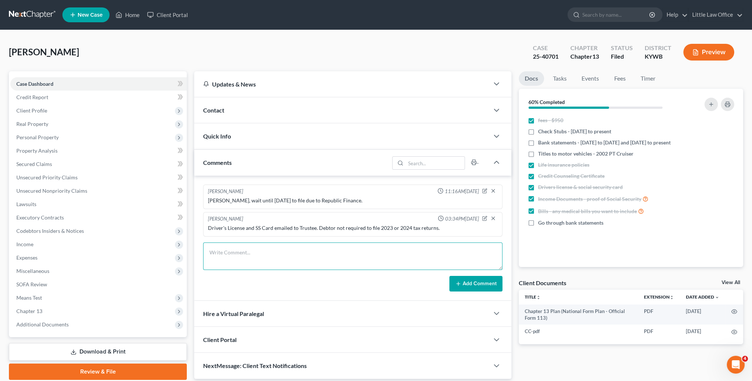
click at [287, 253] on textarea at bounding box center [352, 255] width 299 height 27
paste textarea "Please see attached Chapter 13 Plan. Thank you, [PERSON_NAME] Little Law Office…"
type textarea "email to Hometown Finance ([EMAIL_ADDRESS][DOMAIN_NAME]): Please see attached C…"
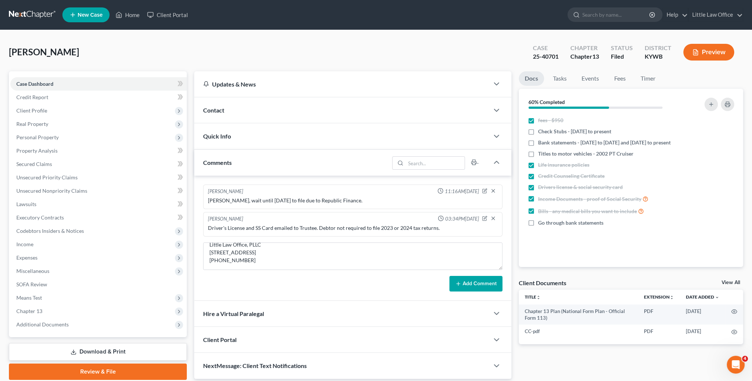
click at [472, 282] on button "Add Comment" at bounding box center [475, 284] width 53 height 16
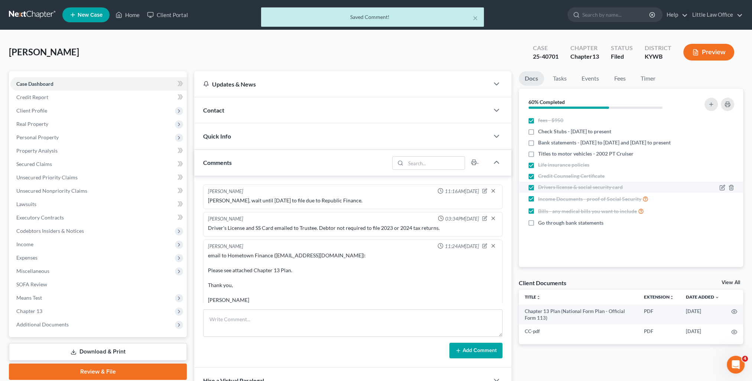
scroll to position [34, 0]
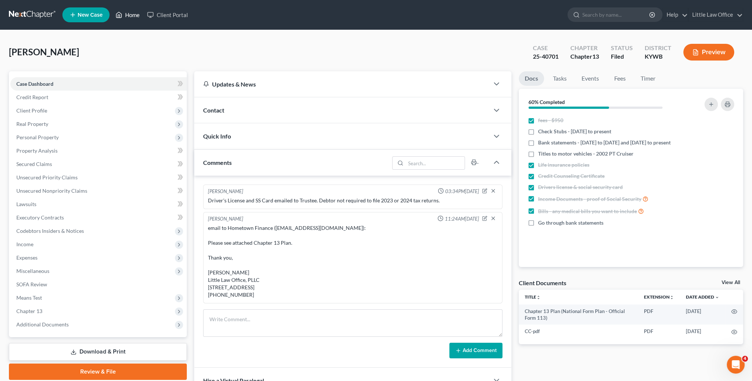
click at [137, 13] on link "Home" at bounding box center [128, 14] width 32 height 13
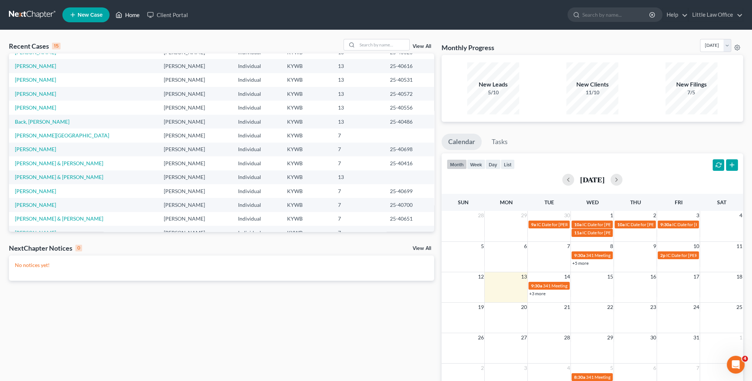
scroll to position [51, 0]
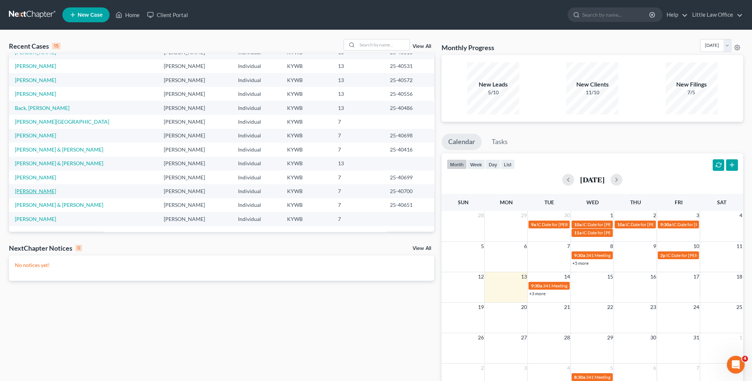
click at [43, 191] on link "[PERSON_NAME]" at bounding box center [35, 191] width 41 height 6
select select "0"
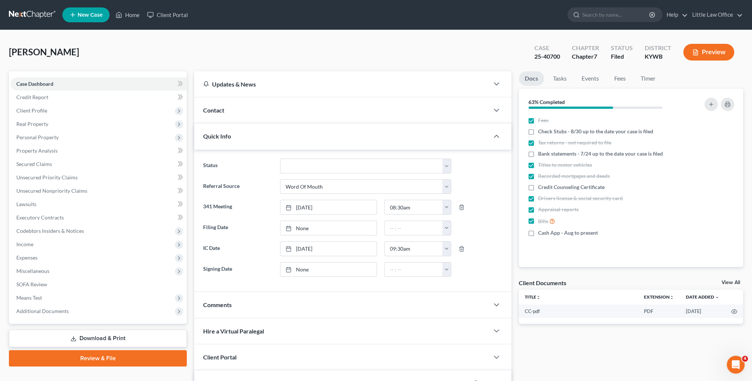
scroll to position [1233, 0]
click at [28, 308] on span "Additional Documents" at bounding box center [42, 311] width 52 height 6
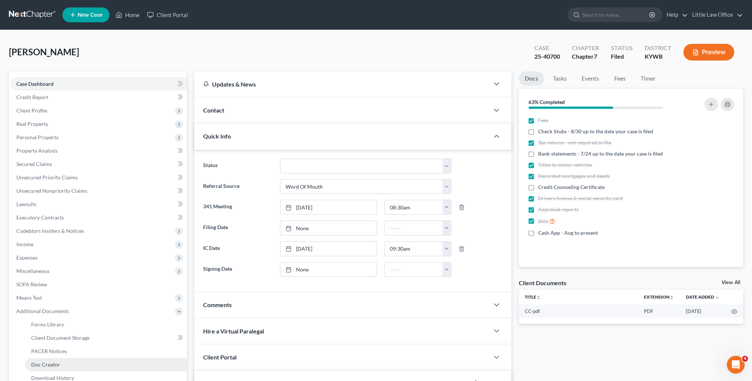
scroll to position [37, 0]
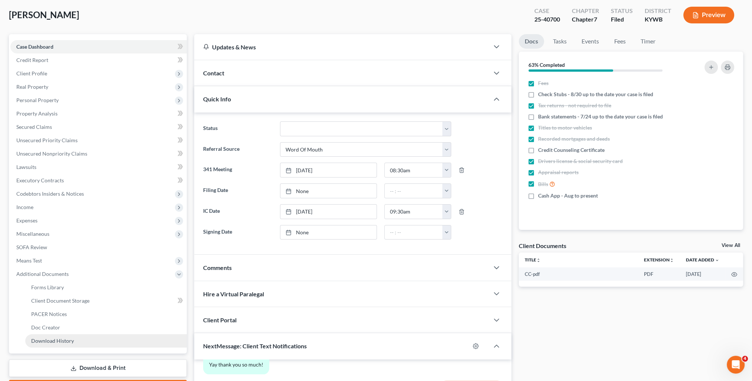
click at [76, 340] on link "Download History" at bounding box center [105, 340] width 161 height 13
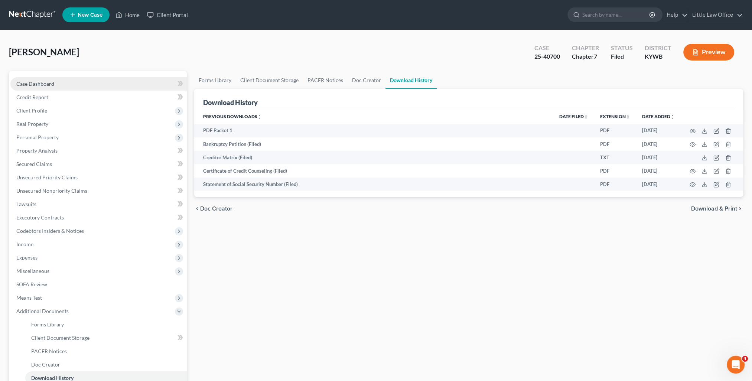
click at [42, 84] on span "Case Dashboard" at bounding box center [35, 84] width 38 height 6
select select "0"
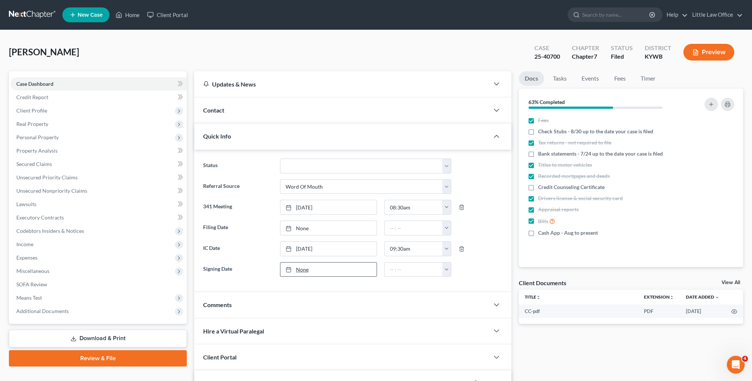
scroll to position [1233, 0]
click at [298, 226] on link "[DATE]" at bounding box center [328, 228] width 96 height 14
click at [487, 253] on div at bounding box center [480, 248] width 51 height 15
click at [322, 137] on div "Quick Info" at bounding box center [341, 136] width 295 height 26
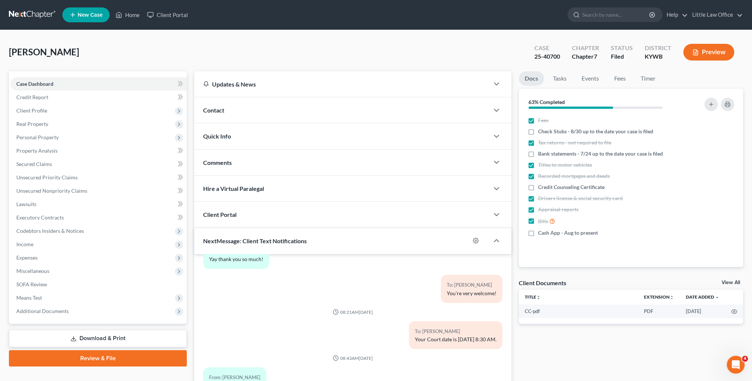
click at [272, 161] on div "Comments" at bounding box center [341, 163] width 295 height 26
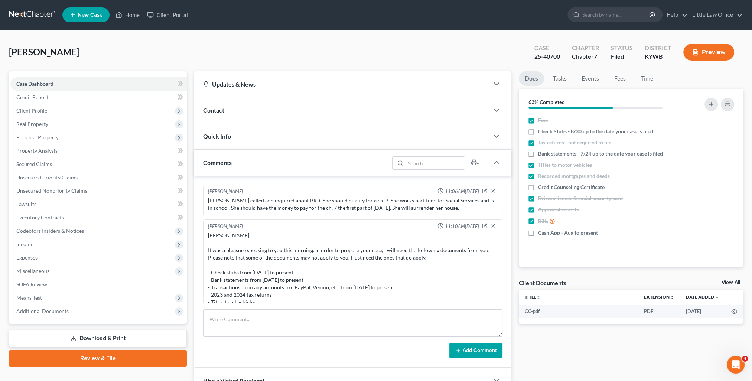
scroll to position [37, 0]
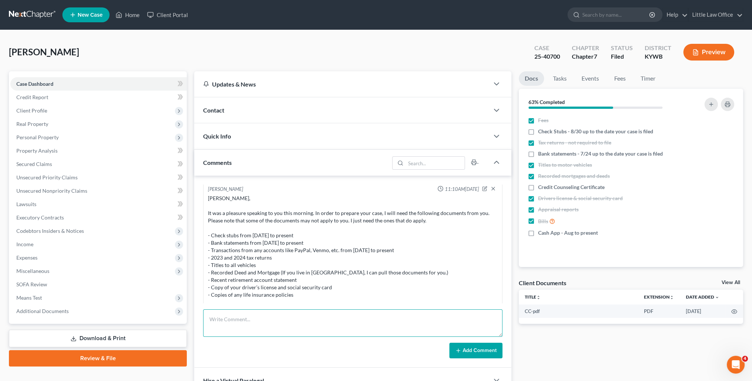
click at [320, 329] on textarea at bounding box center [352, 322] width 299 height 27
paste textarea "Please see attached letter. Thank you, [PERSON_NAME] Little Law Office, PLLC [S…"
type textarea "email to Hon [PERSON_NAME]: Please see attached letter. Thank you, [PERSON_NAME…"
click at [463, 351] on button "Add Comment" at bounding box center [475, 351] width 53 height 16
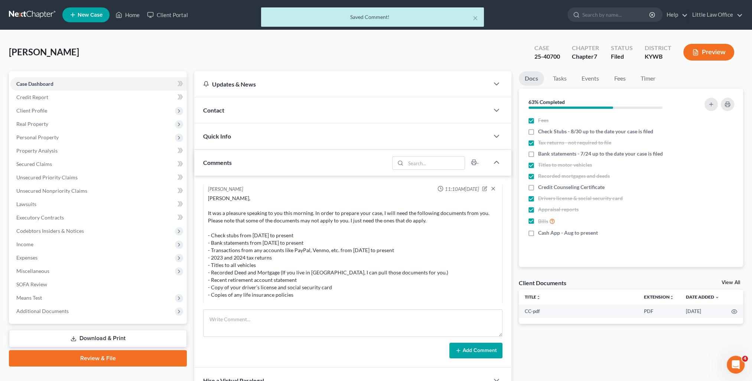
scroll to position [844, 0]
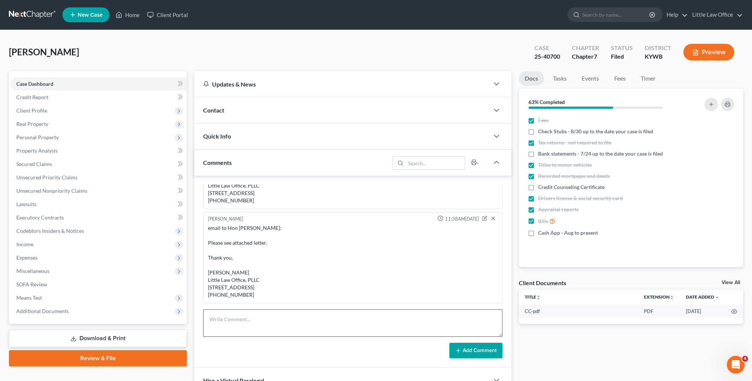
drag, startPoint x: 255, startPoint y: 159, endPoint x: 461, endPoint y: 324, distance: 263.6
click at [255, 159] on div "Comments" at bounding box center [291, 163] width 195 height 26
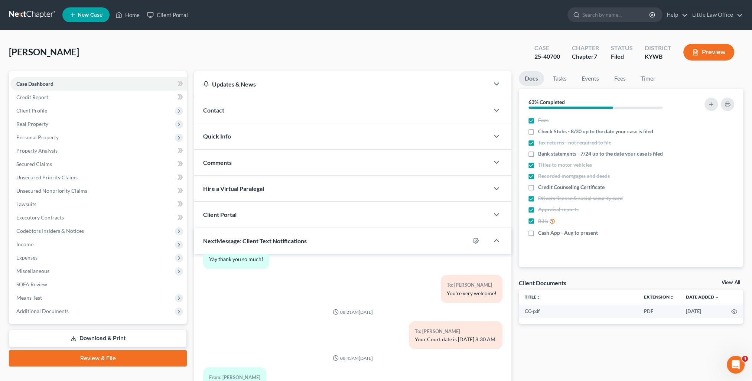
scroll to position [37, 0]
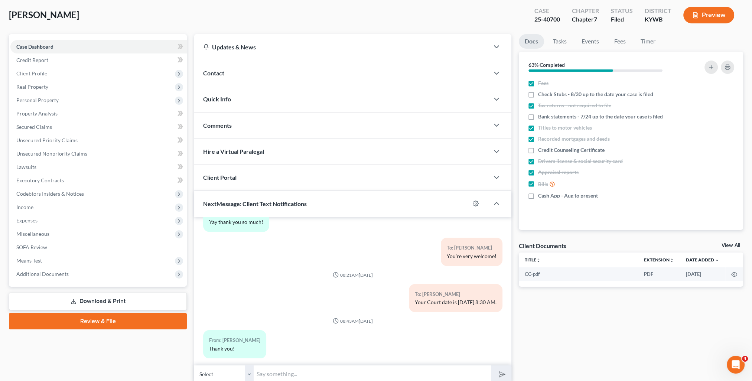
click at [301, 373] on input "text" at bounding box center [372, 374] width 237 height 18
type input "Can you please email me your August and September Cash App statements?"
click at [497, 372] on icon "submit" at bounding box center [500, 374] width 10 height 10
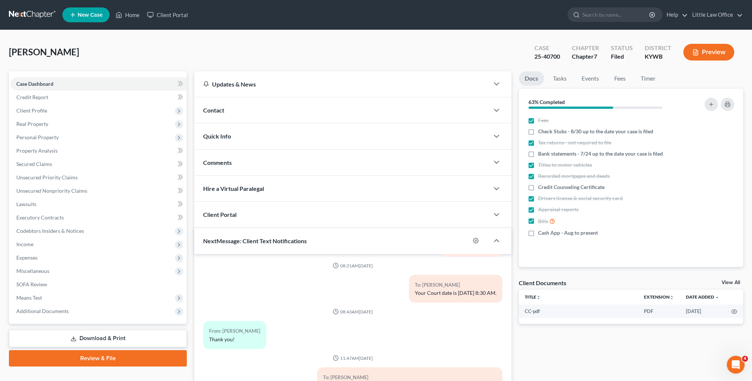
scroll to position [66, 0]
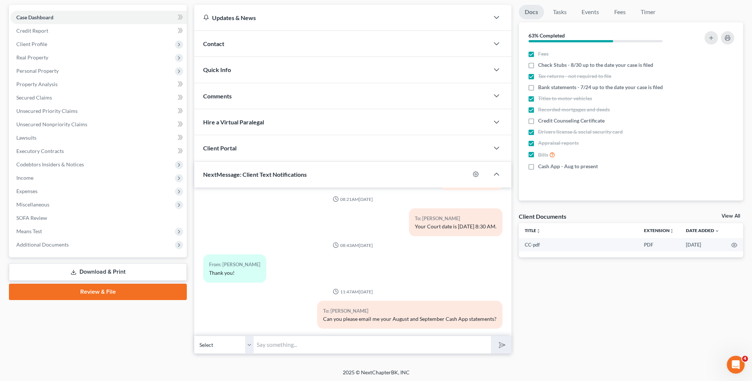
click at [317, 349] on input "text" at bounding box center [372, 345] width 237 height 18
type input "It also looks like I need your bank statements from 7/24 to present please."
click at [491, 336] on button "submit" at bounding box center [501, 344] width 20 height 17
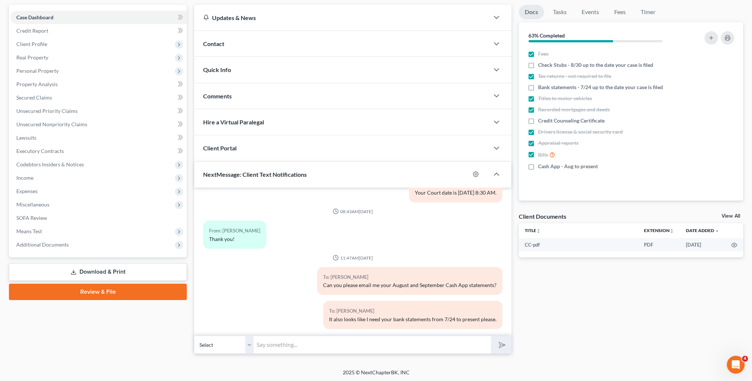
scroll to position [0, 0]
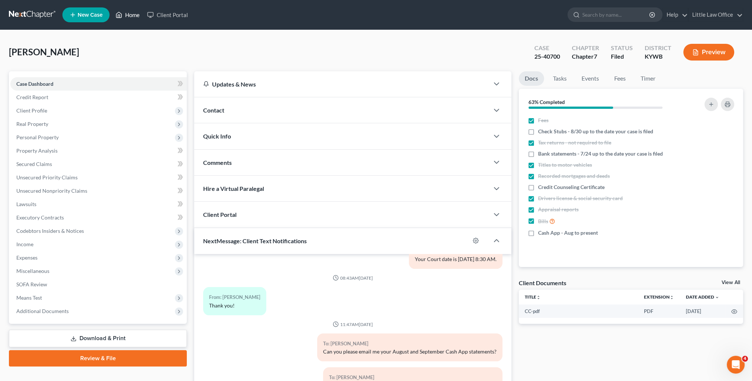
drag, startPoint x: 128, startPoint y: 22, endPoint x: 129, endPoint y: 14, distance: 7.5
click at [128, 22] on ul "New Case Home Client Portal - No Result - See all results Or Press Enter... Hel…" at bounding box center [402, 14] width 680 height 19
click at [129, 14] on link "Home" at bounding box center [128, 14] width 32 height 13
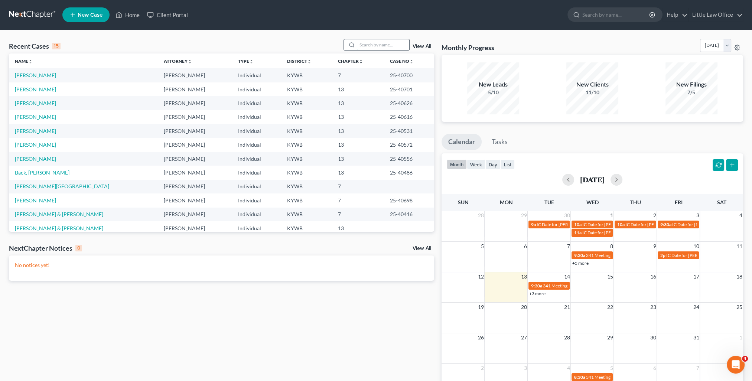
click at [371, 44] on input "search" at bounding box center [383, 44] width 52 height 11
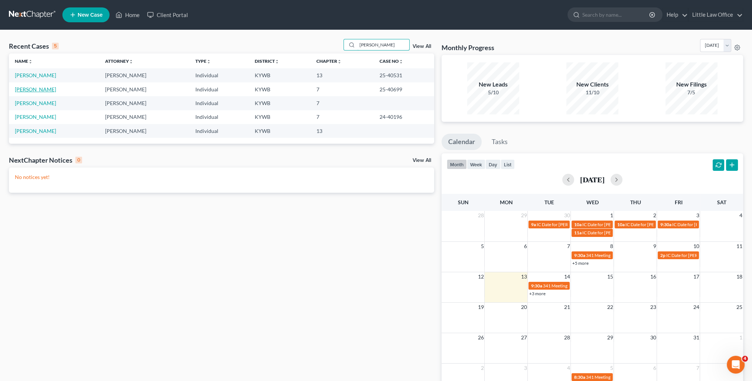
type input "[PERSON_NAME]"
click at [49, 88] on link "[PERSON_NAME]" at bounding box center [35, 89] width 41 height 6
select select "0"
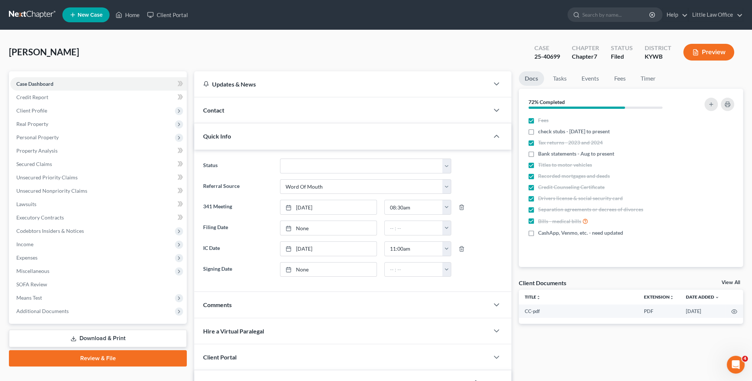
scroll to position [1135, 0]
click at [261, 137] on div "Quick Info" at bounding box center [341, 136] width 295 height 26
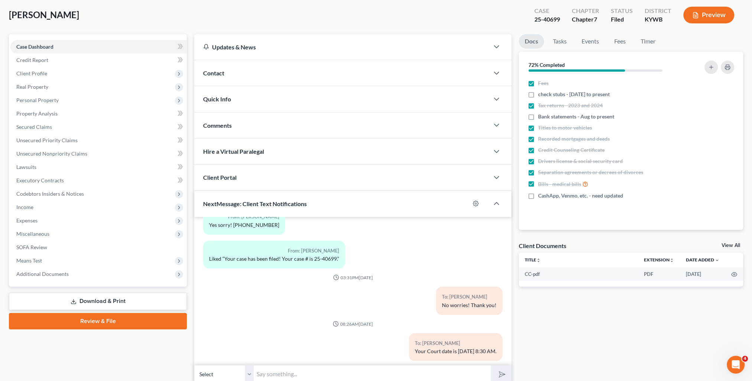
scroll to position [1061, 0]
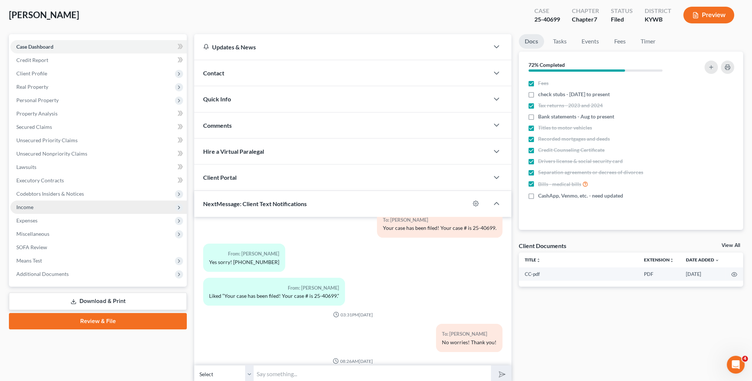
click at [59, 207] on span "Income" at bounding box center [98, 206] width 176 height 13
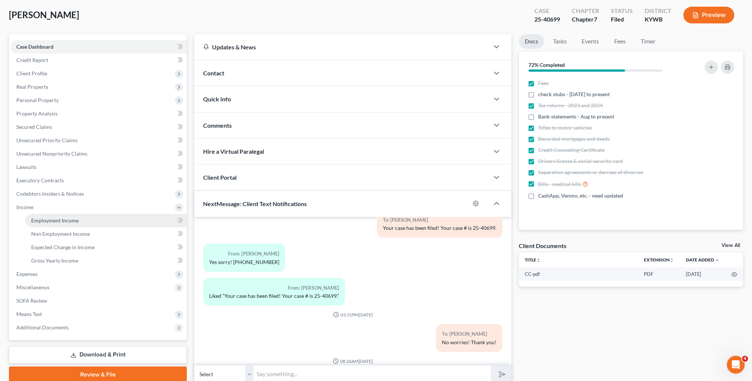
click at [64, 218] on span "Employment Income" at bounding box center [55, 220] width 48 height 6
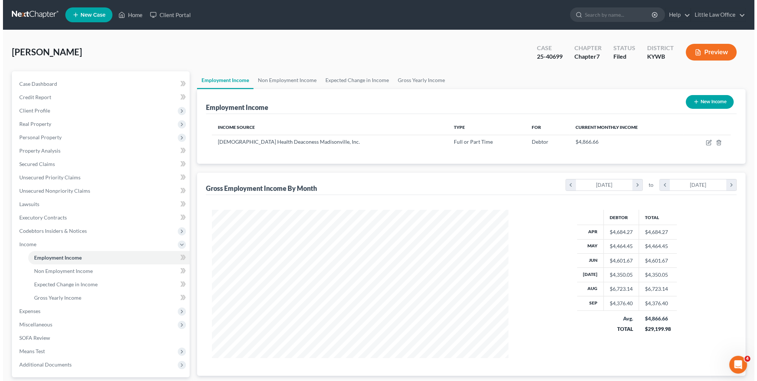
scroll to position [148, 311]
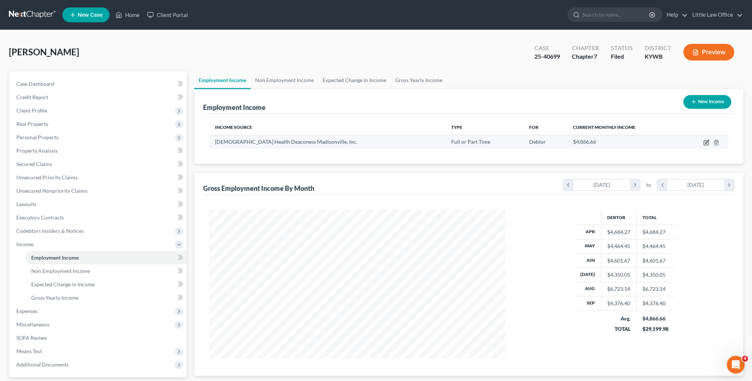
click at [708, 143] on icon "button" at bounding box center [706, 143] width 6 height 6
select select "0"
select select "18"
select select "2"
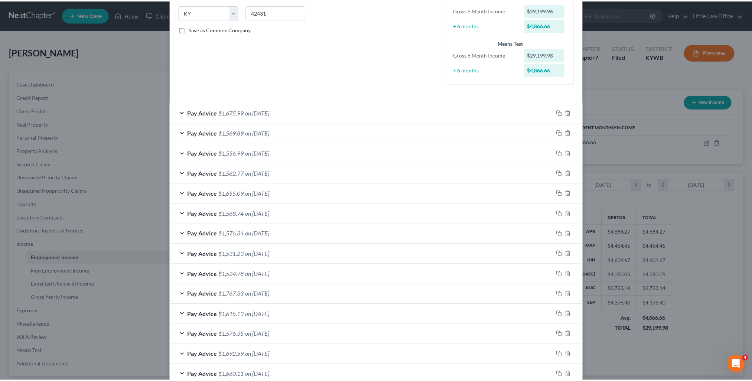
scroll to position [292, 0]
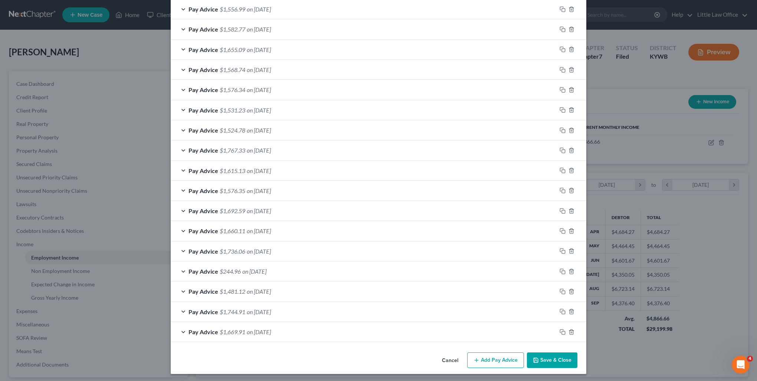
drag, startPoint x: 551, startPoint y: 355, endPoint x: 583, endPoint y: 347, distance: 33.8
click at [551, 355] on button "Save & Close" at bounding box center [552, 360] width 50 height 16
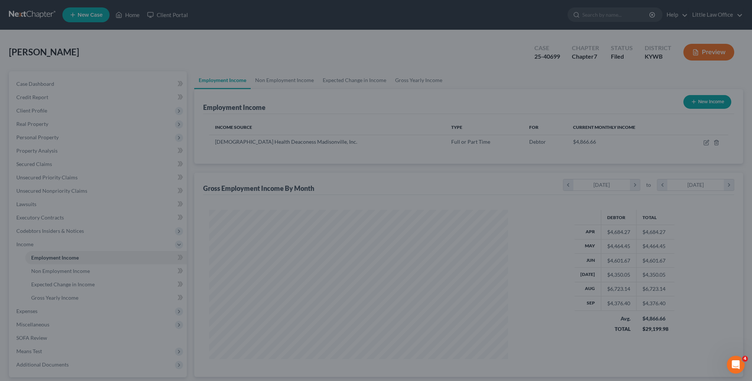
scroll to position [371090, 370927]
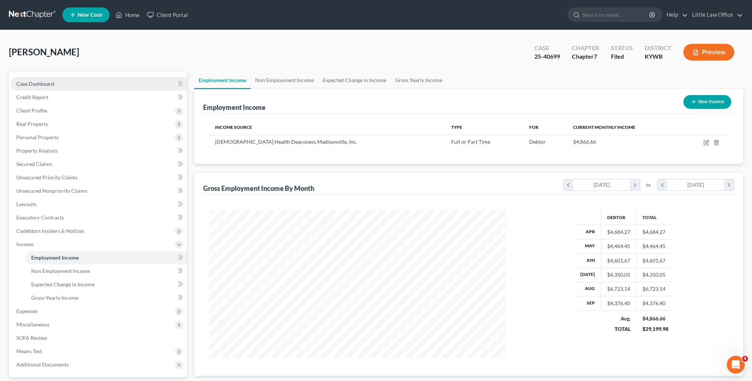
click at [74, 81] on link "Case Dashboard" at bounding box center [98, 83] width 176 height 13
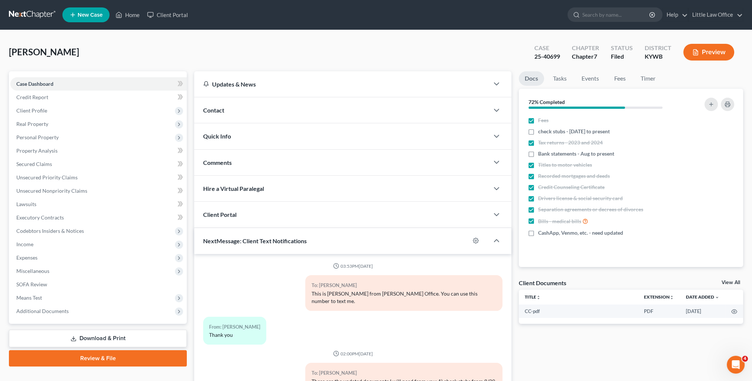
click at [268, 107] on div "Contact" at bounding box center [341, 110] width 295 height 26
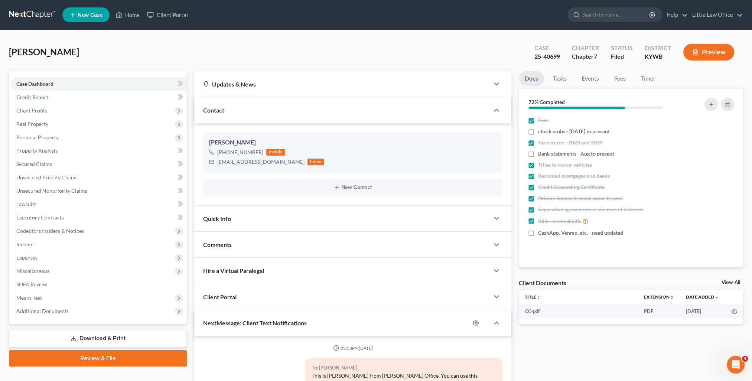
scroll to position [1135, 0]
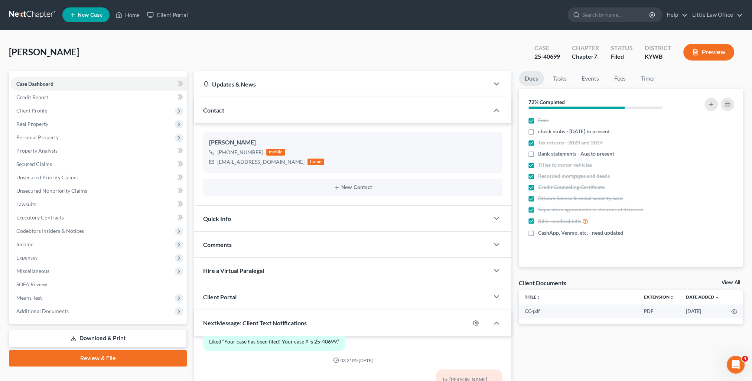
click at [268, 107] on div "Contact" at bounding box center [341, 110] width 295 height 26
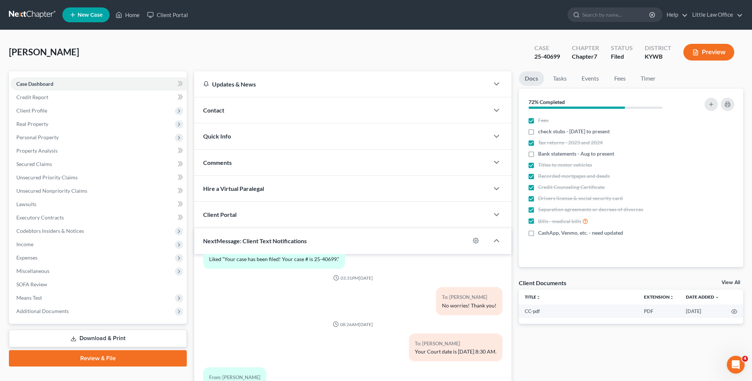
click at [251, 135] on div "Quick Info" at bounding box center [341, 136] width 295 height 26
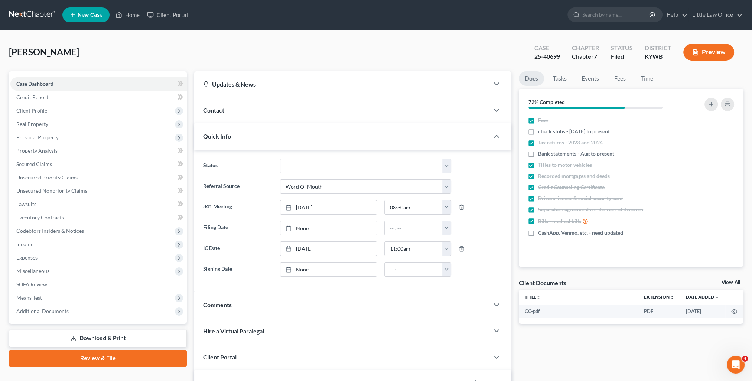
scroll to position [37, 0]
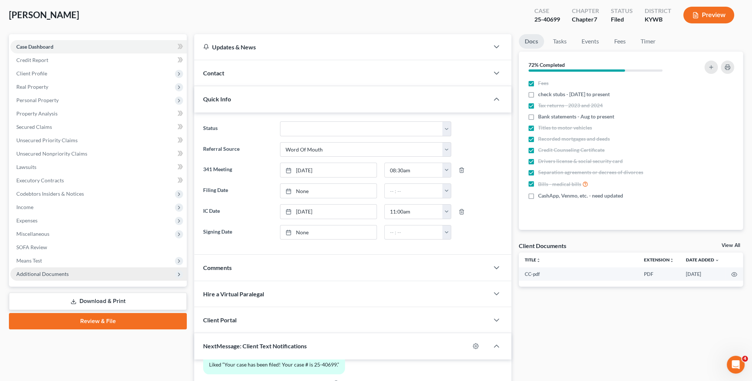
click at [39, 274] on span "Additional Documents" at bounding box center [42, 274] width 52 height 6
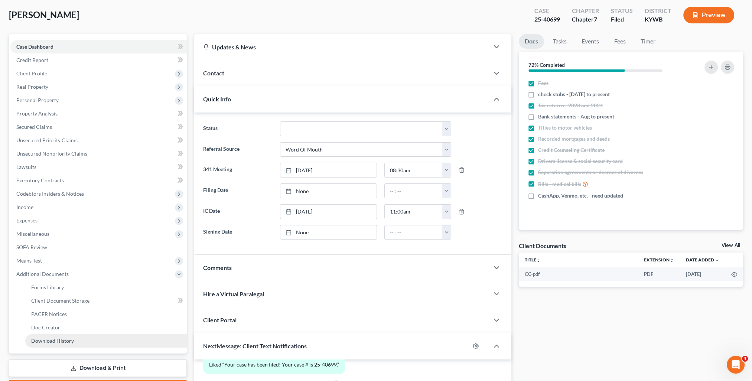
click at [66, 339] on span "Download History" at bounding box center [52, 340] width 43 height 6
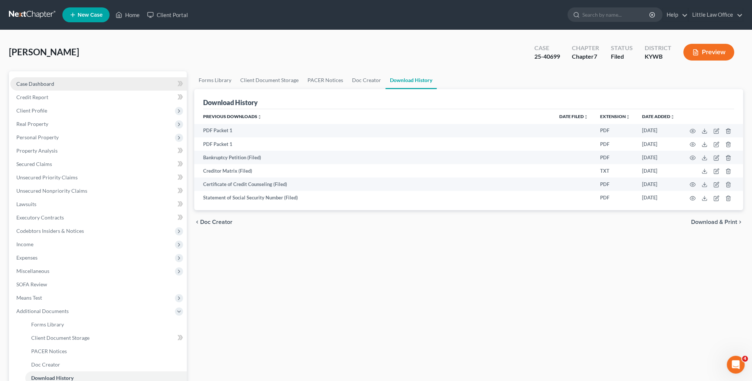
click at [42, 84] on span "Case Dashboard" at bounding box center [35, 84] width 38 height 6
select select "0"
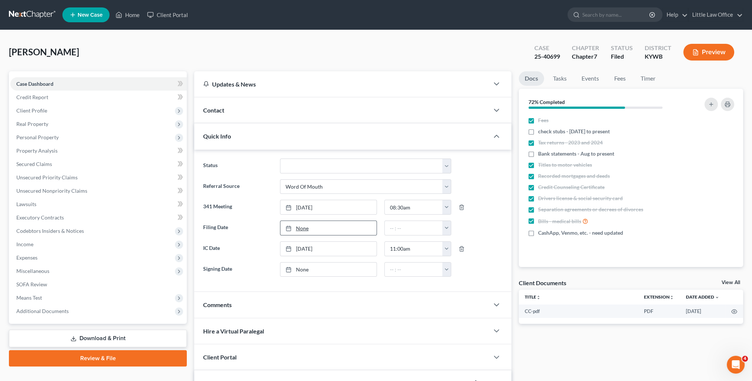
scroll to position [1135, 0]
click at [304, 231] on link "[DATE]" at bounding box center [328, 228] width 96 height 14
click at [245, 136] on div "Quick Info" at bounding box center [341, 136] width 295 height 26
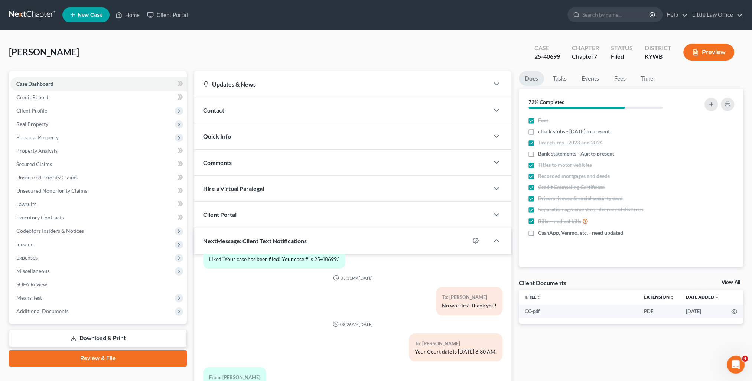
click at [251, 159] on div "Comments" at bounding box center [341, 163] width 295 height 26
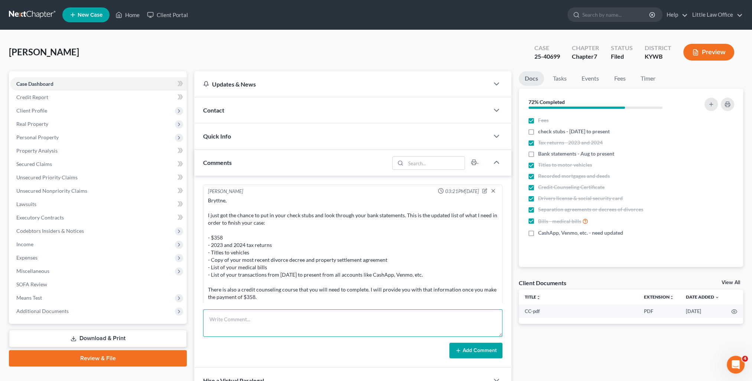
click at [292, 311] on textarea at bounding box center [352, 322] width 299 height 27
paste textarea "Please see attached letter. Thank you, [PERSON_NAME] Little Law Office, PLLC [S…"
type textarea "email to [DEMOGRAPHIC_DATA] Health Deaconess payroll: Please see attached lette…"
click at [465, 353] on button "Add Comment" at bounding box center [475, 351] width 53 height 16
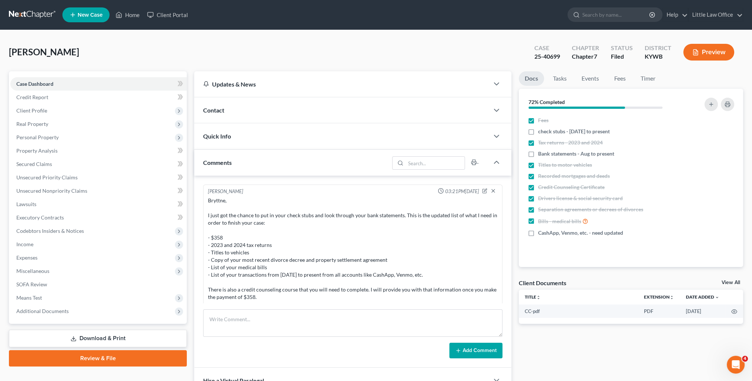
scroll to position [0, 0]
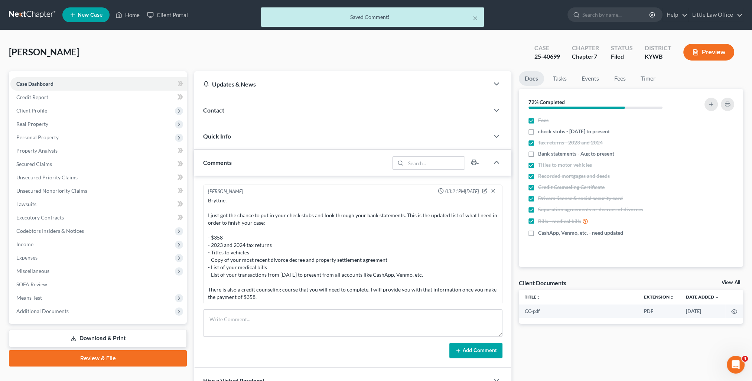
click at [229, 115] on div "Contact" at bounding box center [341, 110] width 295 height 26
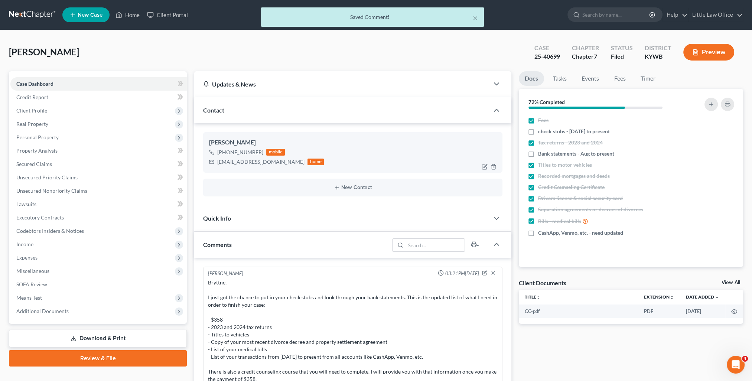
scroll to position [567, 0]
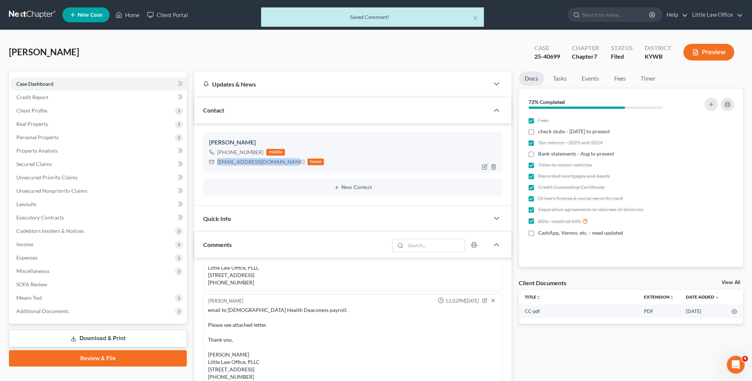
drag, startPoint x: 218, startPoint y: 161, endPoint x: 280, endPoint y: 172, distance: 62.9
click at [280, 172] on div "[PERSON_NAME] [PHONE_NUMBER] mobile [EMAIL_ADDRESS][DOMAIN_NAME] home" at bounding box center [352, 152] width 299 height 40
copy div "[EMAIL_ADDRESS][DOMAIN_NAME]"
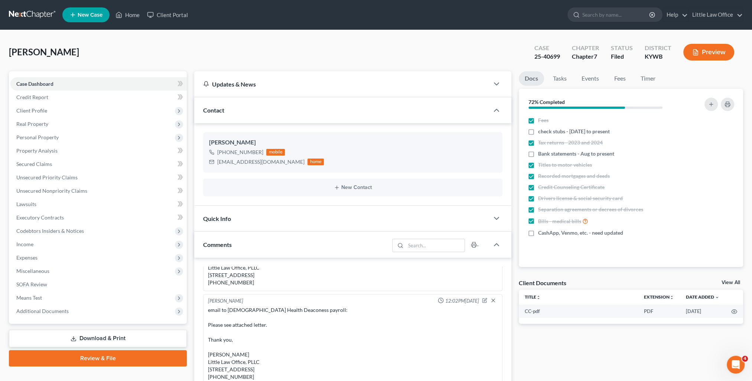
drag, startPoint x: 241, startPoint y: 115, endPoint x: 296, endPoint y: 272, distance: 166.6
click at [241, 115] on div "Contact" at bounding box center [341, 110] width 295 height 26
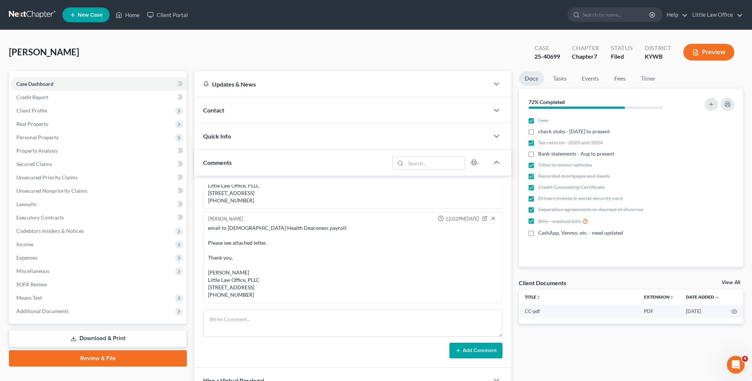
scroll to position [37, 0]
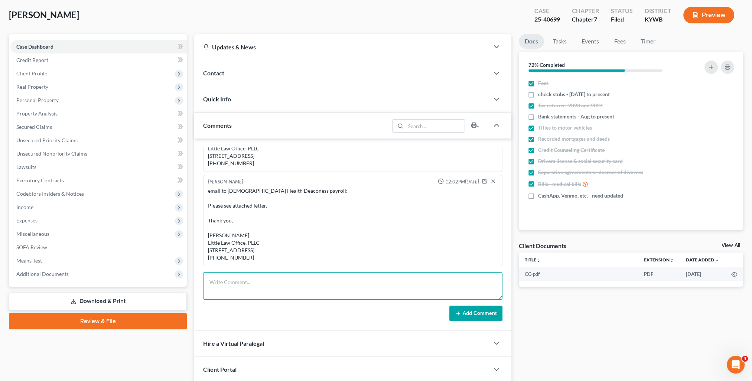
click at [277, 283] on textarea at bounding box center [352, 285] width 299 height 27
paste textarea "Please see attached letter. Thank you, [PERSON_NAME] Little Law Office, PLLC [S…"
type textarea "email to Hon [PERSON_NAME]: Please see attached letter. Thank you, [PERSON_NAME…"
click at [469, 310] on button "Add Comment" at bounding box center [475, 314] width 53 height 16
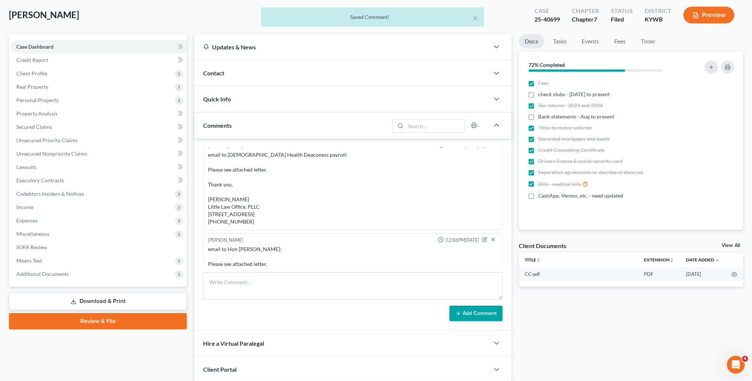
scroll to position [668, 0]
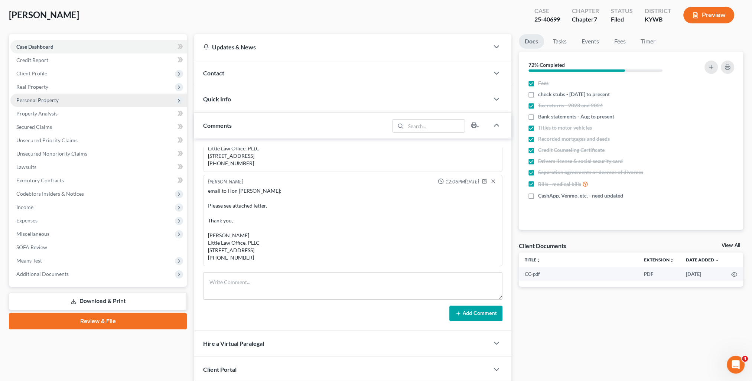
click at [61, 103] on span "Personal Property" at bounding box center [98, 100] width 176 height 13
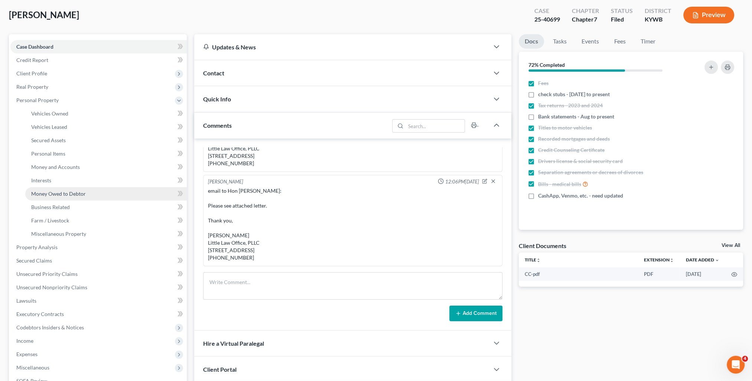
click at [74, 192] on span "Money Owed to Debtor" at bounding box center [58, 193] width 55 height 6
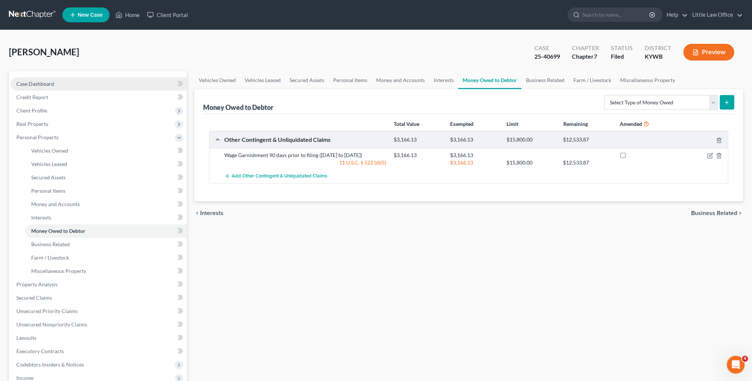
click at [53, 88] on link "Case Dashboard" at bounding box center [98, 83] width 176 height 13
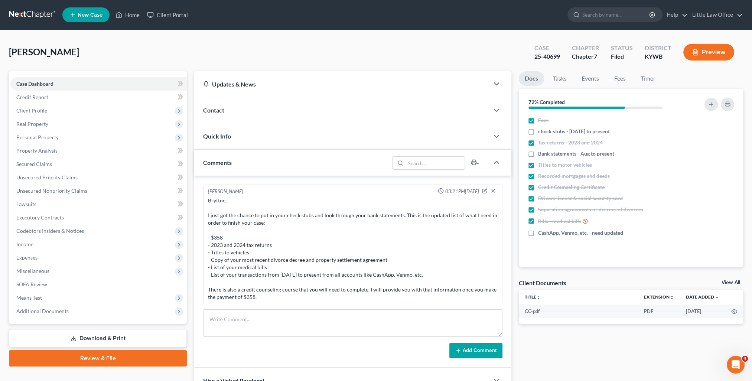
scroll to position [668, 0]
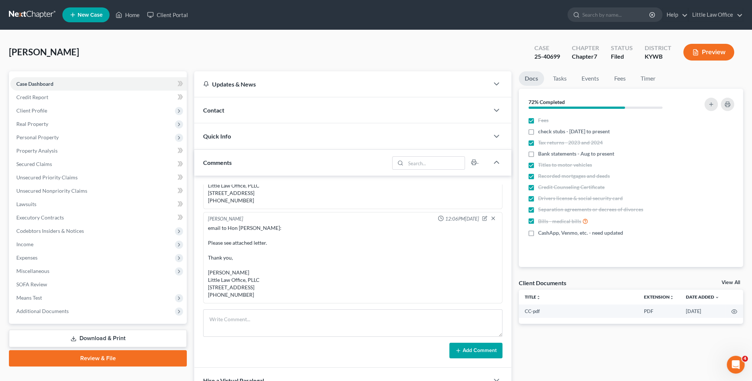
click at [287, 159] on div "Comments" at bounding box center [291, 163] width 195 height 26
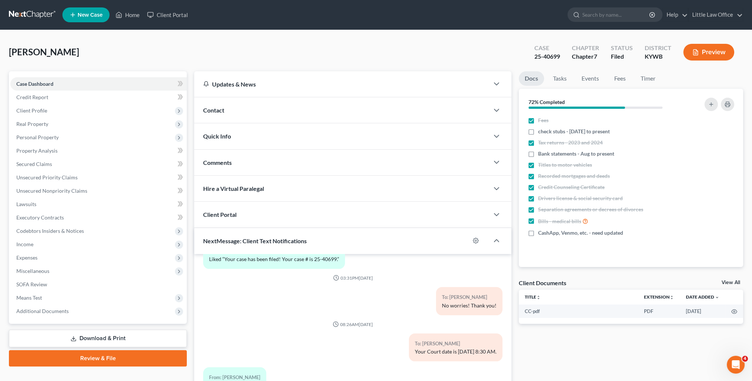
scroll to position [66, 0]
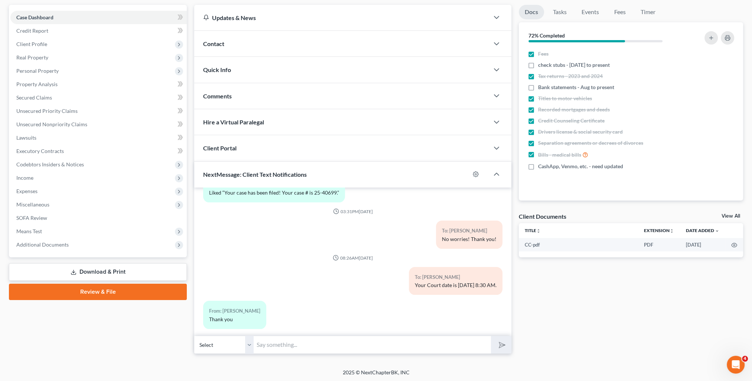
click at [368, 345] on input "text" at bounding box center [372, 345] width 237 height 18
type input "I noticed that I do not have your bank statements from the account ending in 36…"
click at [491, 336] on button "submit" at bounding box center [501, 344] width 20 height 17
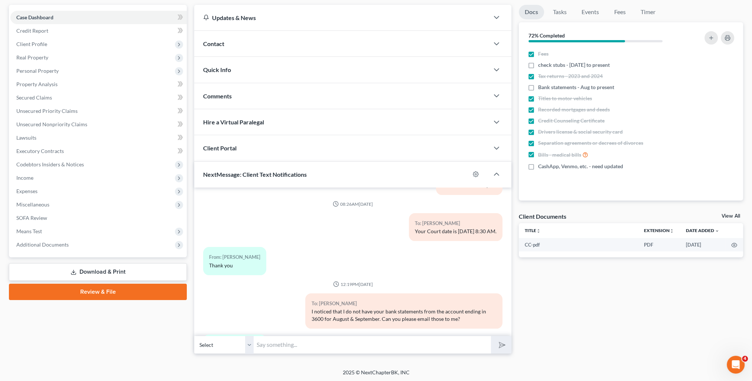
scroll to position [1222, 0]
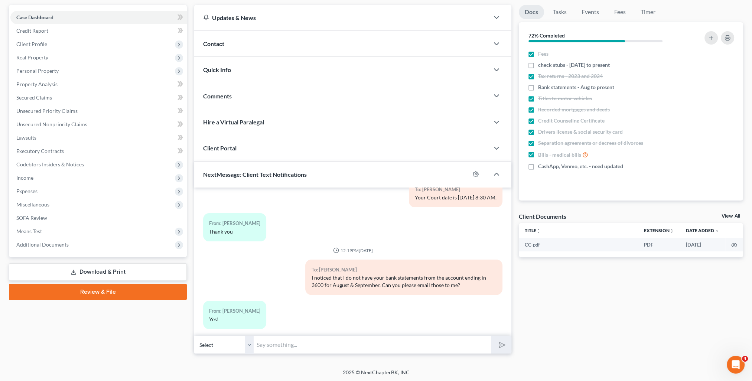
click at [284, 350] on input "text" at bounding box center [372, 345] width 237 height 18
type input "Thank you!"
click at [491, 336] on button "submit" at bounding box center [501, 344] width 20 height 17
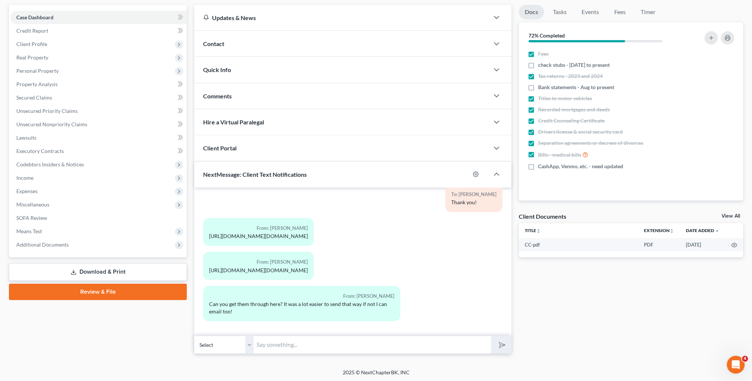
scroll to position [0, 0]
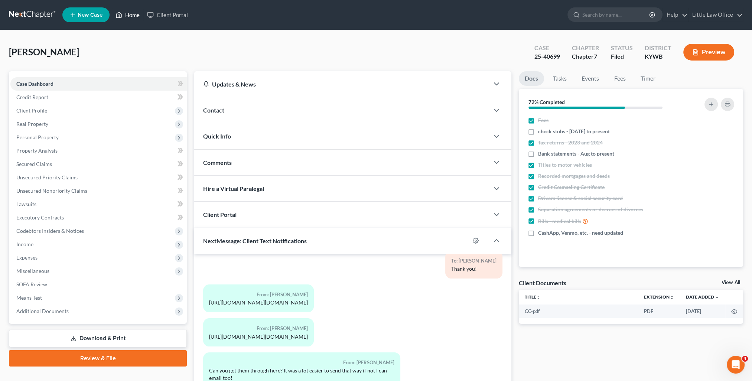
click at [132, 17] on link "Home" at bounding box center [128, 14] width 32 height 13
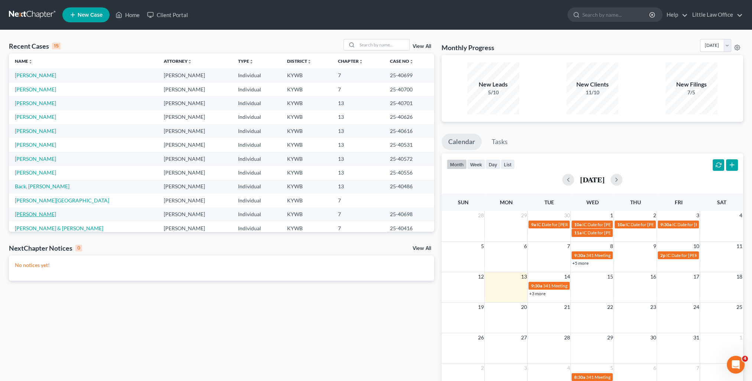
click at [35, 212] on link "[PERSON_NAME]" at bounding box center [35, 214] width 41 height 6
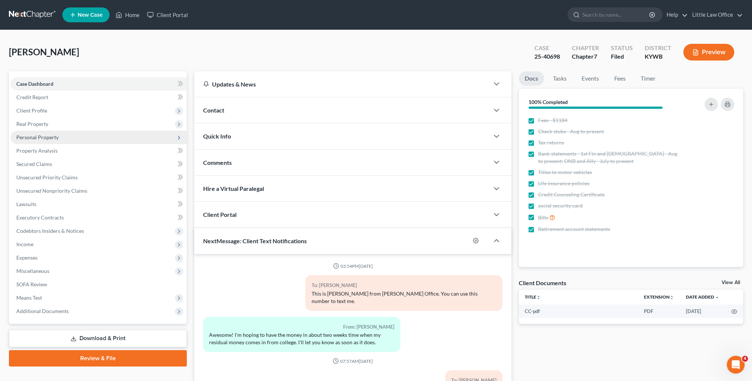
click at [37, 133] on span "Personal Property" at bounding box center [98, 137] width 176 height 13
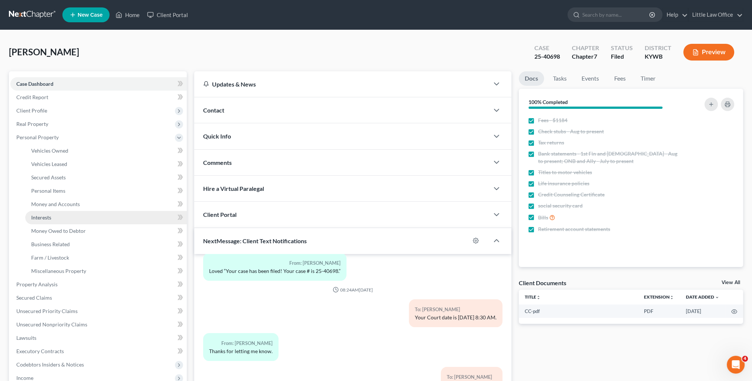
click at [72, 218] on link "Interests" at bounding box center [105, 217] width 161 height 13
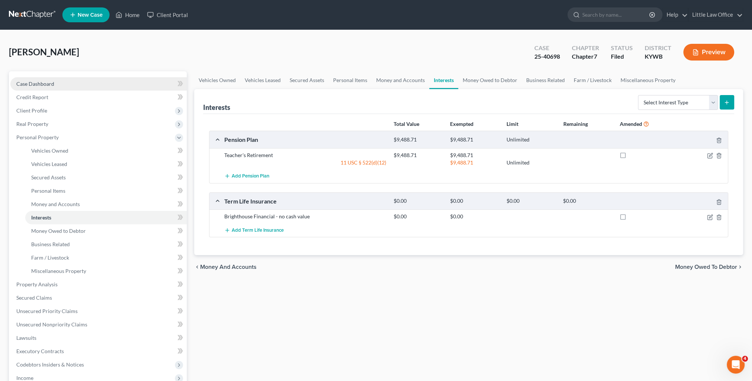
click at [86, 85] on link "Case Dashboard" at bounding box center [98, 83] width 176 height 13
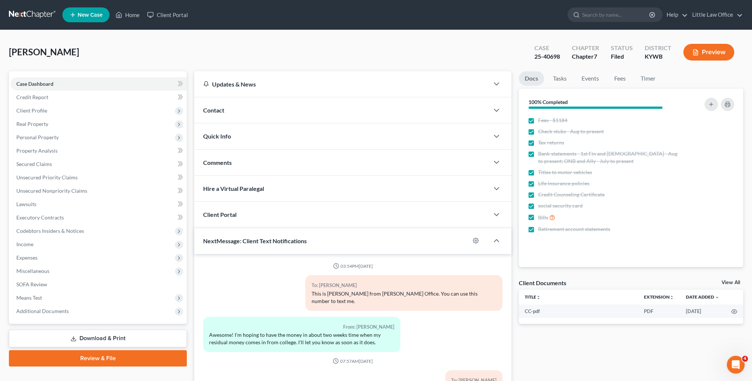
scroll to position [197, 0]
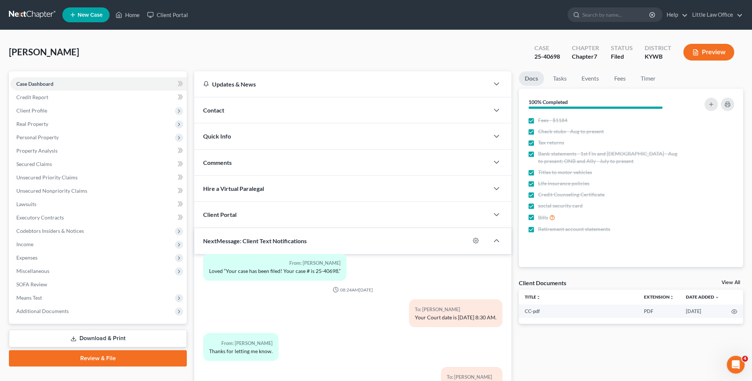
click at [241, 162] on div "Comments" at bounding box center [341, 163] width 295 height 26
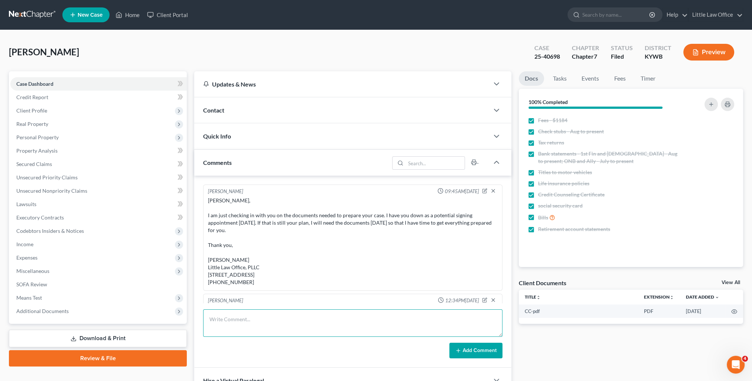
click at [316, 330] on textarea at bounding box center [352, 322] width 299 height 27
type textarea "All documents uploaded to BlueStylus."
click at [495, 351] on button "Add Comment" at bounding box center [475, 351] width 53 height 16
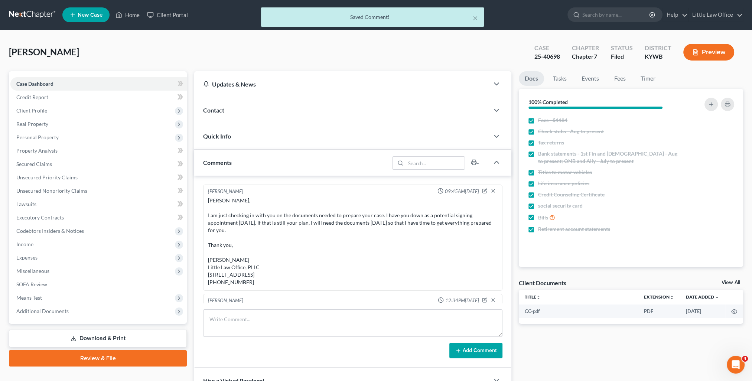
scroll to position [701, 0]
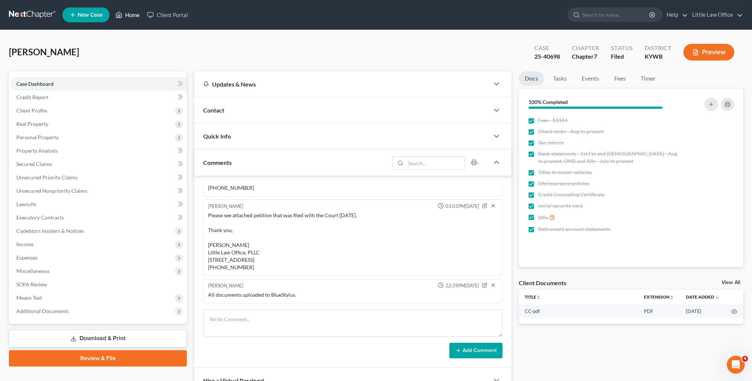
drag, startPoint x: 136, startPoint y: 14, endPoint x: 159, endPoint y: 45, distance: 38.9
click at [136, 14] on link "Home" at bounding box center [128, 14] width 32 height 13
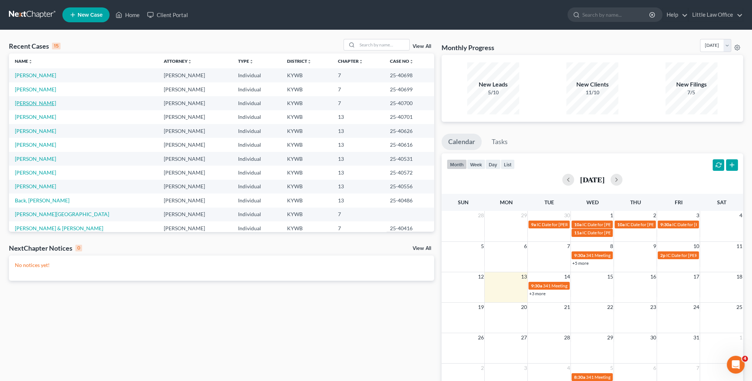
click at [29, 103] on link "[PERSON_NAME]" at bounding box center [35, 103] width 41 height 6
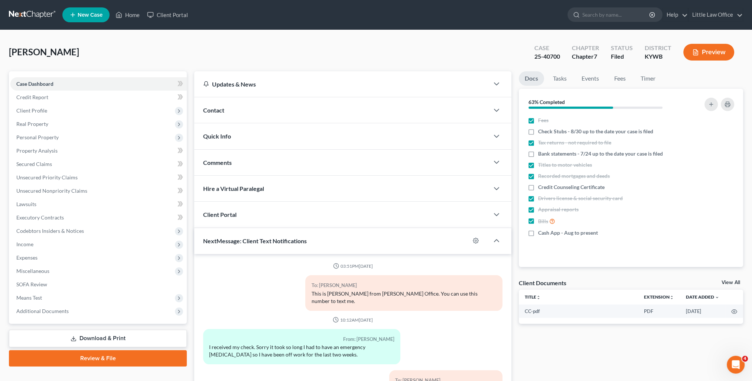
click at [254, 163] on div "Comments" at bounding box center [341, 163] width 295 height 26
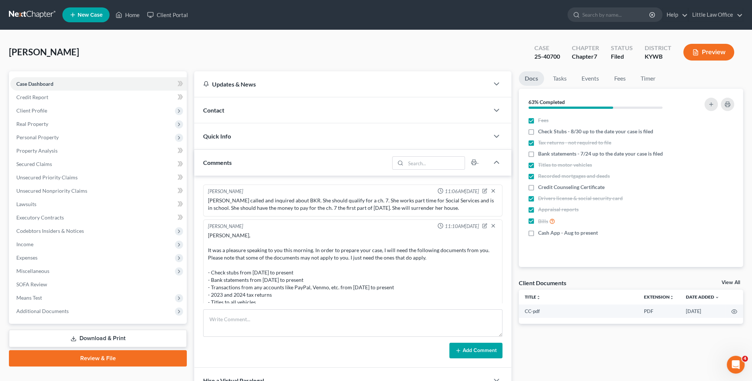
scroll to position [1313, 0]
click at [327, 317] on textarea at bounding box center [352, 322] width 299 height 27
paste textarea "Thank you for the letter and letting us know about the B/U. [PERSON_NAME] Attor…"
type textarea "email from Hon [PERSON_NAME]: Thank you for the letter and letting us know abou…"
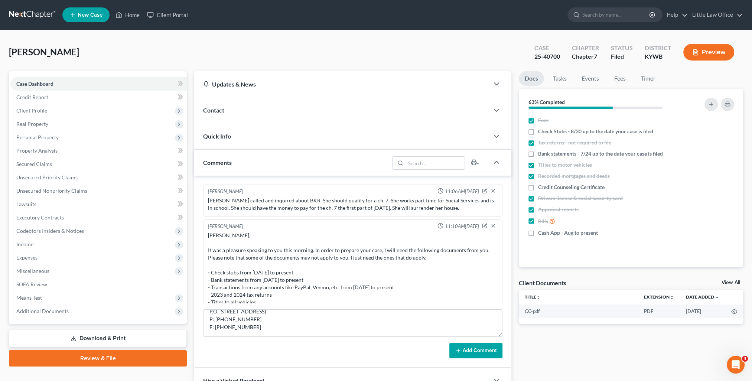
click at [484, 341] on form "email from Hon [PERSON_NAME]: Thank you for the letter and letting us know abou…" at bounding box center [352, 333] width 299 height 49
click at [478, 346] on button "Add Comment" at bounding box center [475, 351] width 53 height 16
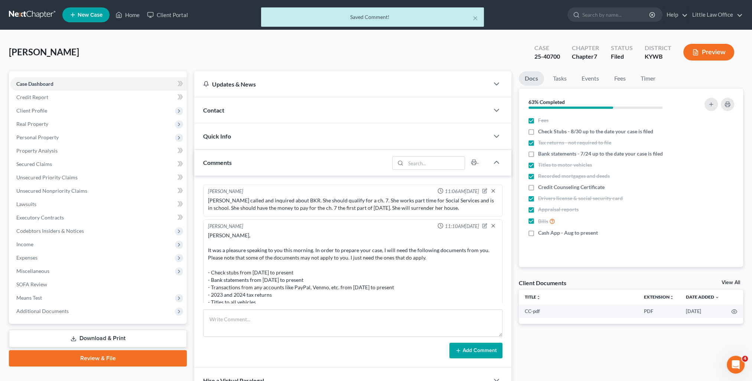
scroll to position [946, 0]
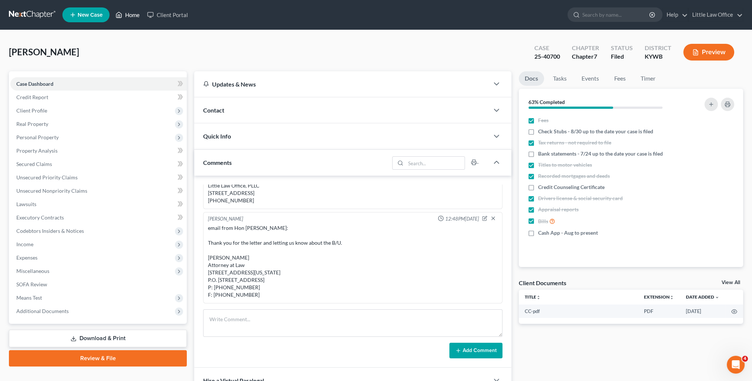
click at [123, 16] on link "Home" at bounding box center [128, 14] width 32 height 13
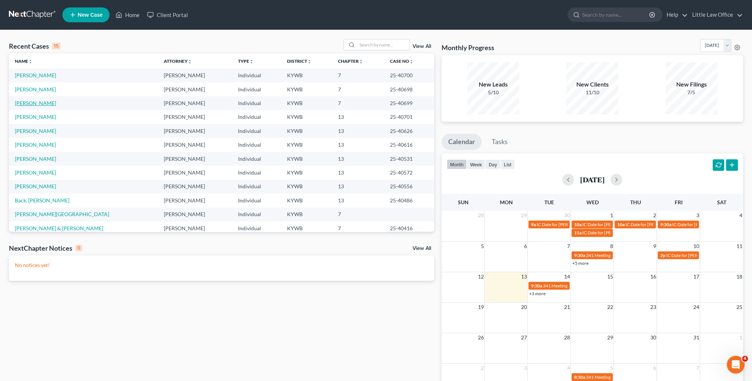
click at [34, 102] on link "[PERSON_NAME]" at bounding box center [35, 103] width 41 height 6
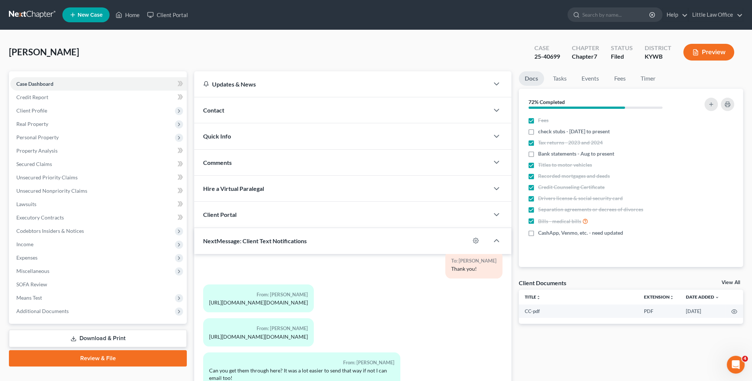
scroll to position [66, 0]
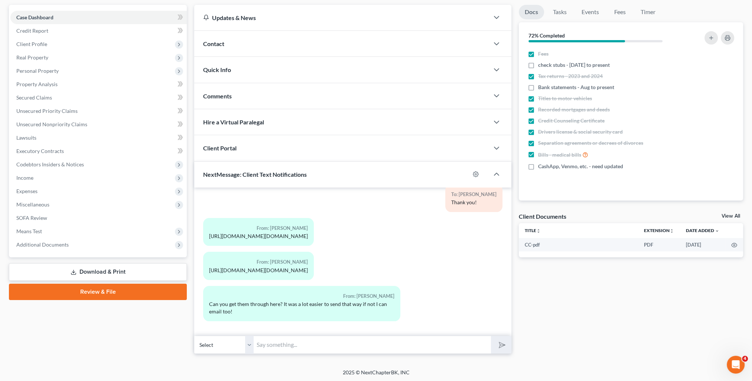
click at [340, 346] on input "text" at bounding box center [372, 345] width 237 height 18
type input "Unfortunately, I'll need you to email them to me. It says the link is broken."
click at [499, 348] on icon "submit" at bounding box center [500, 344] width 10 height 10
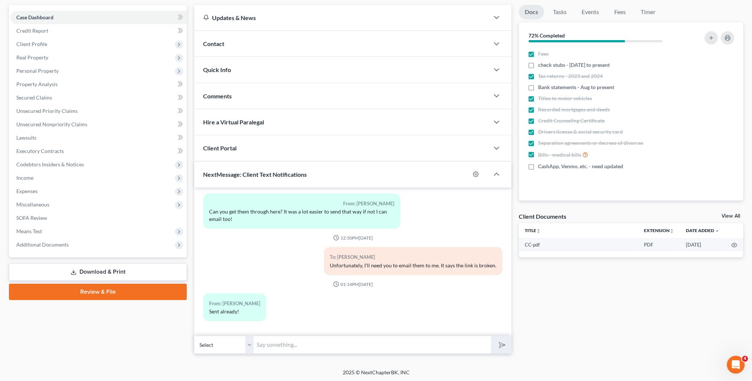
scroll to position [0, 0]
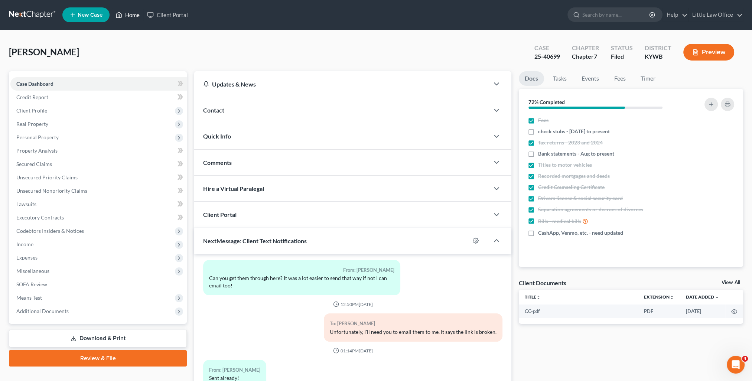
click at [135, 17] on link "Home" at bounding box center [128, 14] width 32 height 13
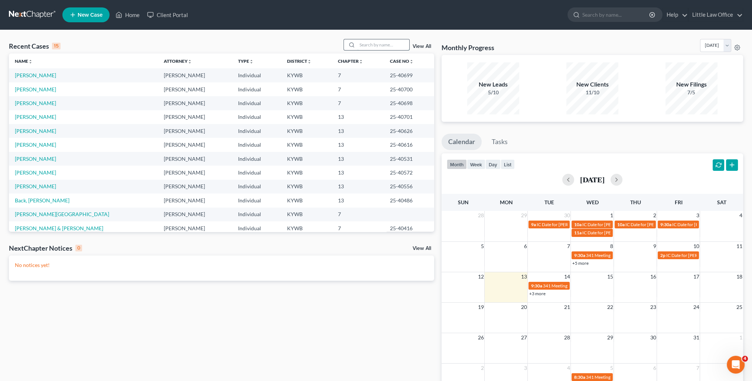
click at [383, 49] on input "search" at bounding box center [383, 44] width 52 height 11
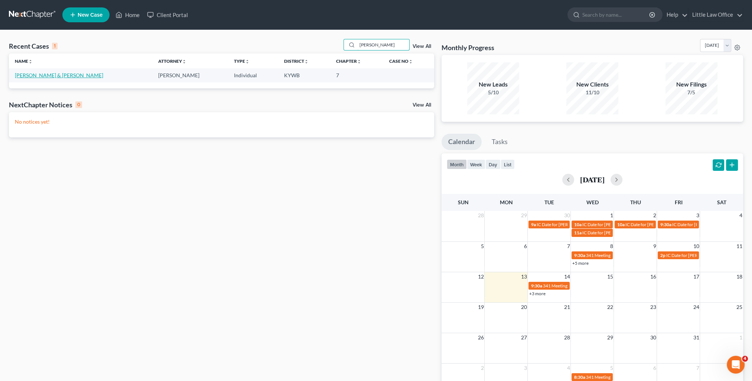
type input "[PERSON_NAME]"
click at [62, 76] on link "[PERSON_NAME] & [PERSON_NAME]" at bounding box center [59, 75] width 88 height 6
select select "4"
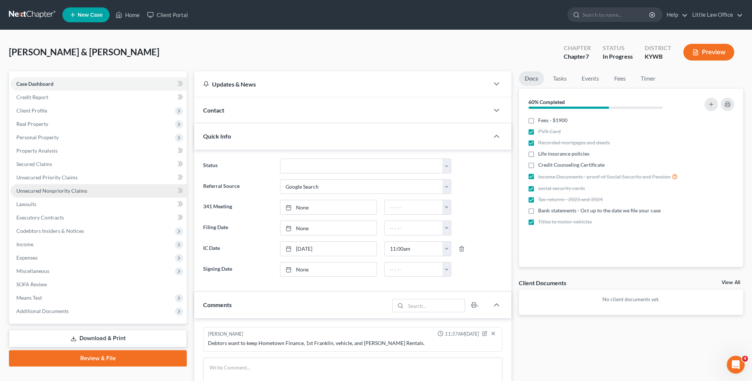
click at [78, 192] on span "Unsecured Nonpriority Claims" at bounding box center [51, 190] width 71 height 6
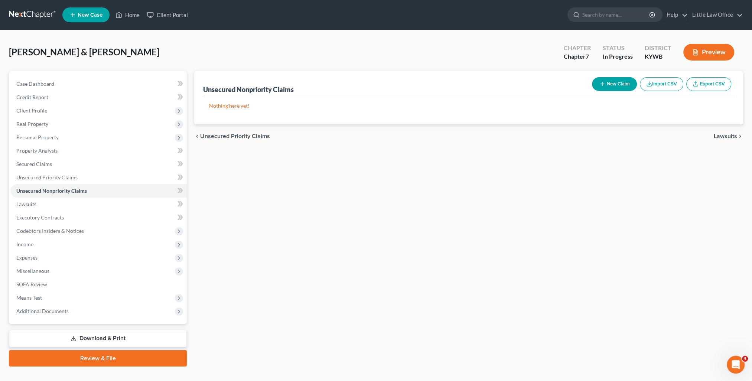
click at [603, 88] on button "New Claim" at bounding box center [614, 84] width 45 height 14
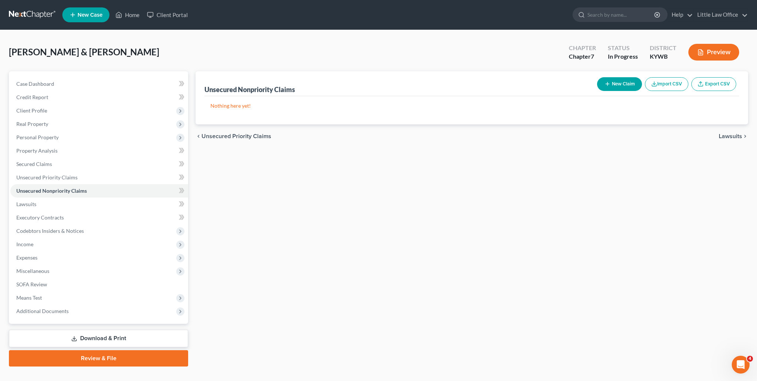
select select "2"
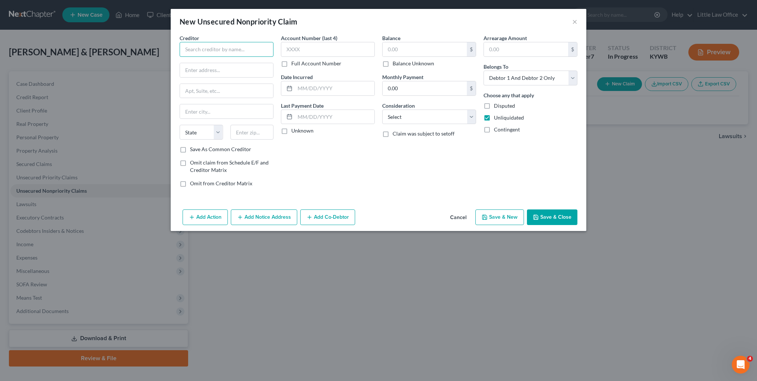
click at [235, 49] on input "text" at bounding box center [227, 49] width 94 height 15
type input "Monarch Recovery Management, Inc."
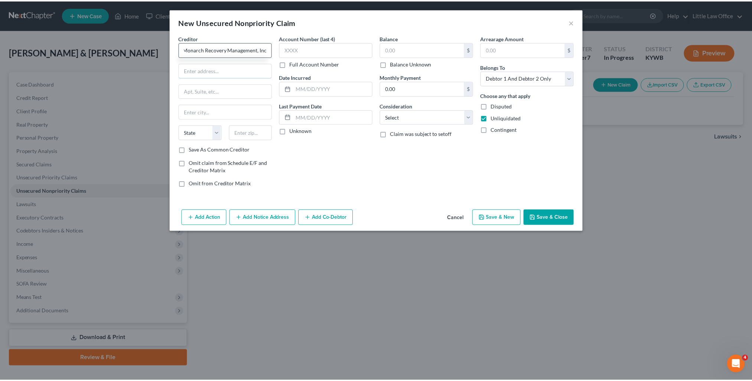
scroll to position [0, 0]
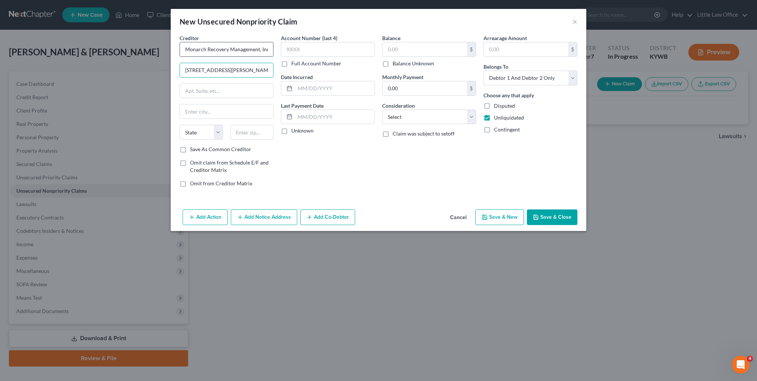
type input "[STREET_ADDRESS][PERSON_NAME]"
type input "Suite 75"
type input "19020"
type input "Bensalem"
select select "39"
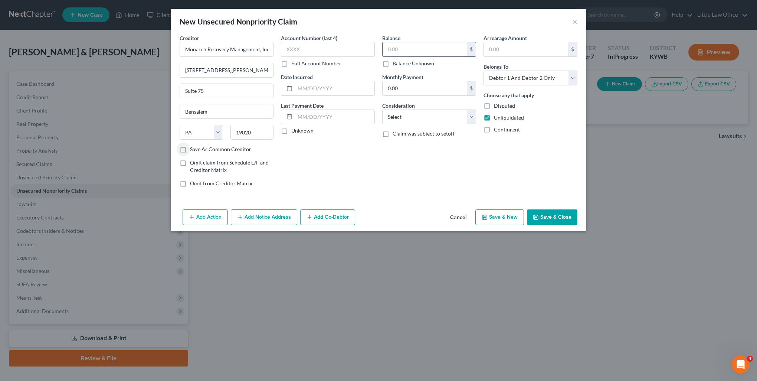
click at [417, 50] on input "text" at bounding box center [425, 49] width 84 height 14
type input "1,392.85"
click at [430, 115] on select "Select Cable / Satellite Services Collection Agency Credit Card Debt Debt Couns…" at bounding box center [429, 117] width 94 height 15
select select "1"
click at [382, 110] on select "Select Cable / Satellite Services Collection Agency Credit Card Debt Debt Couns…" at bounding box center [429, 117] width 94 height 15
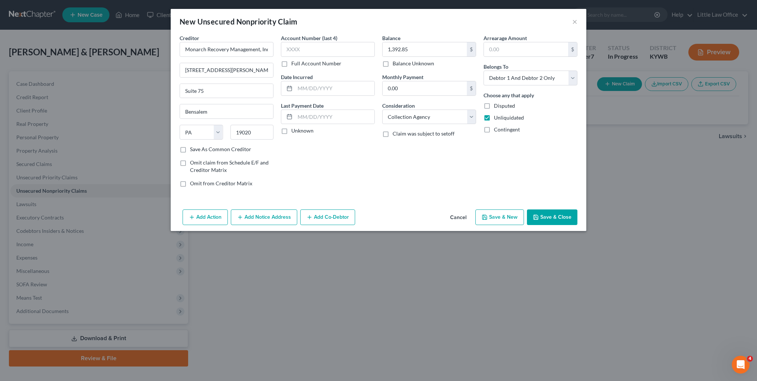
click at [502, 222] on button "Save & New" at bounding box center [500, 217] width 49 height 16
select select "2"
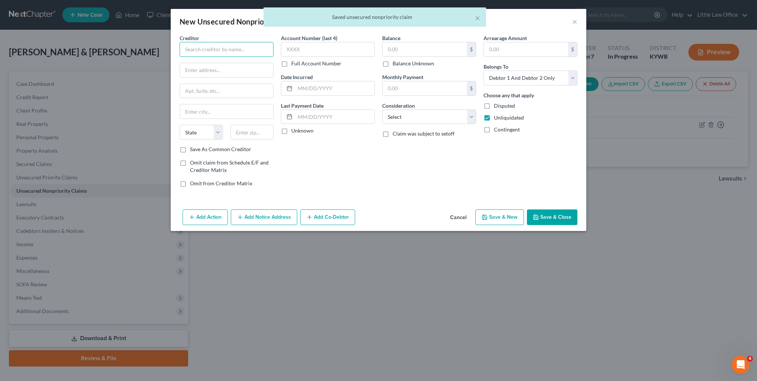
click at [239, 49] on input "text" at bounding box center [227, 49] width 94 height 15
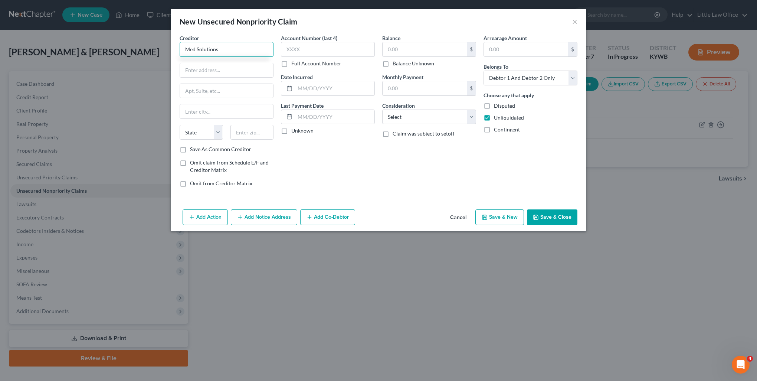
type input "Med Solutions"
type input "MSC 5618"
type input "PO Box 415000"
type input "37241"
type input "[GEOGRAPHIC_DATA]"
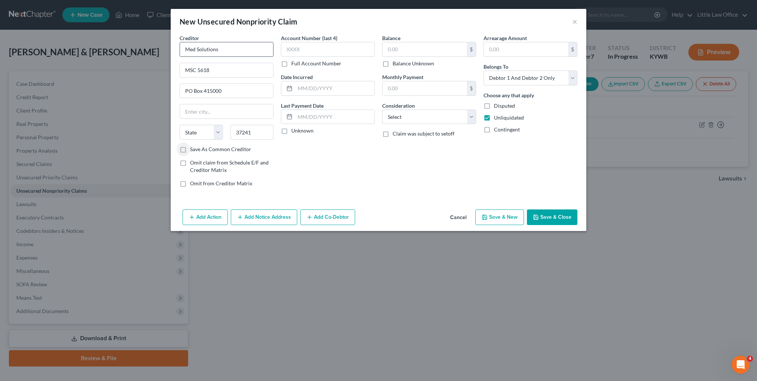
select select "44"
click at [430, 63] on label "Balance Unknown" at bounding box center [414, 63] width 42 height 7
click at [401, 63] on input "Balance Unknown" at bounding box center [398, 62] width 5 height 5
checkbox input "true"
type input "0.00"
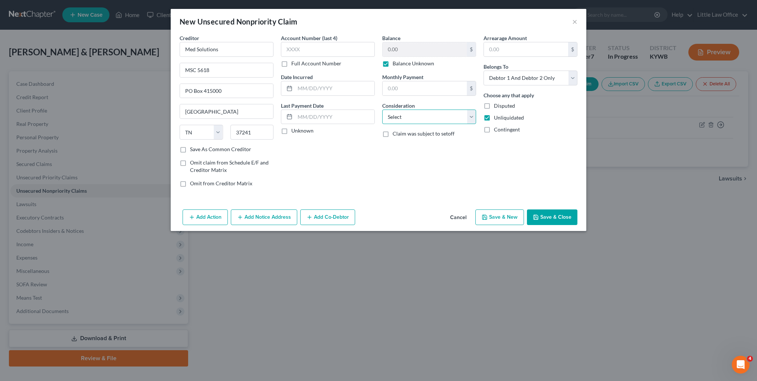
click at [427, 120] on select "Select Cable / Satellite Services Collection Agency Credit Card Debt Debt Couns…" at bounding box center [429, 117] width 94 height 15
select select "1"
click at [382, 110] on select "Select Cable / Satellite Services Collection Agency Credit Card Debt Debt Couns…" at bounding box center [429, 117] width 94 height 15
click at [508, 220] on button "Save & New" at bounding box center [500, 217] width 49 height 16
select select "2"
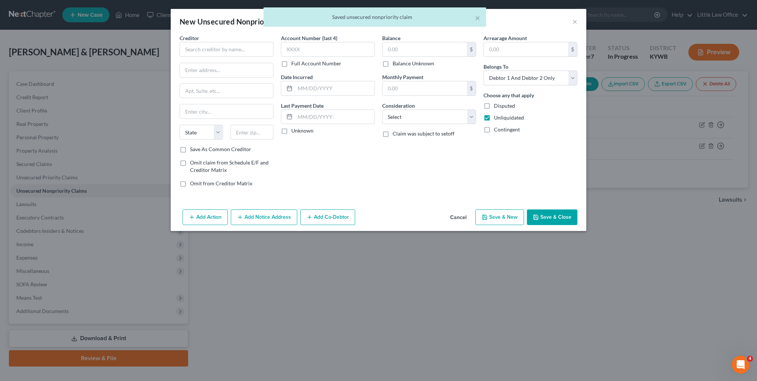
type input "0.00"
click at [235, 51] on input "text" at bounding box center [227, 49] width 94 height 15
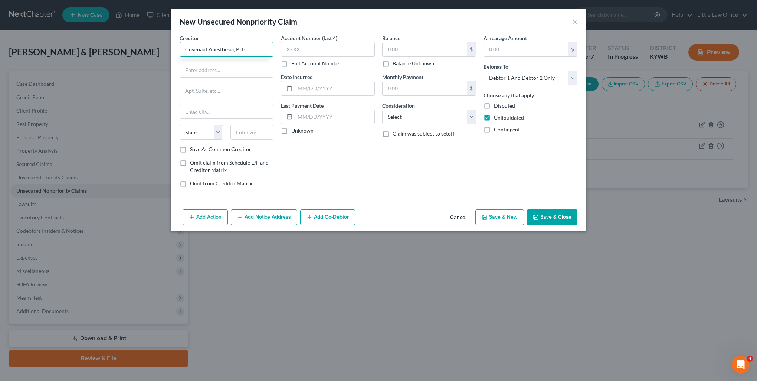
type input "Covenant Anesthesia, PLLC"
type input "PO Box 24543"
type input "40524"
type input "[GEOGRAPHIC_DATA]"
select select "18"
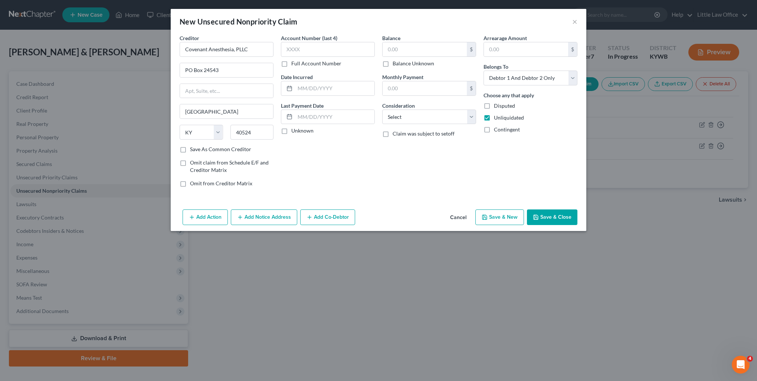
click at [425, 63] on label "Balance Unknown" at bounding box center [414, 63] width 42 height 7
click at [401, 63] on input "Balance Unknown" at bounding box center [398, 62] width 5 height 5
checkbox input "true"
type input "0.00"
click at [236, 148] on label "Save As Common Creditor" at bounding box center [220, 149] width 61 height 7
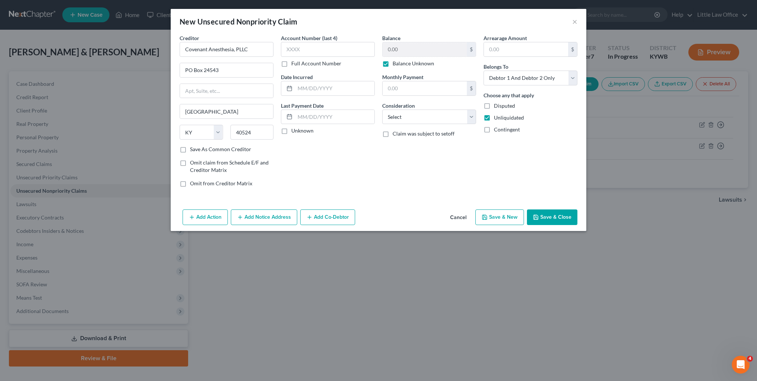
click at [198, 148] on input "Save As Common Creditor" at bounding box center [195, 148] width 5 height 5
checkbox input "true"
click at [396, 120] on select "Select Cable / Satellite Services Collection Agency Credit Card Debt Debt Couns…" at bounding box center [429, 117] width 94 height 15
select select "1"
click at [382, 110] on select "Select Cable / Satellite Services Collection Agency Credit Card Debt Debt Couns…" at bounding box center [429, 117] width 94 height 15
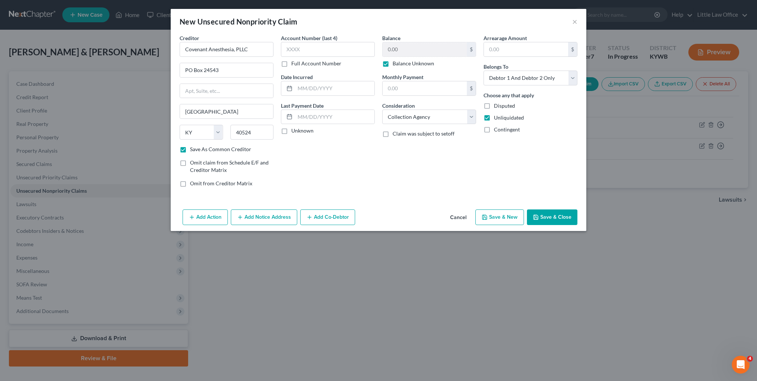
click at [547, 213] on button "Save & Close" at bounding box center [552, 217] width 50 height 16
checkbox input "false"
type input "0.00"
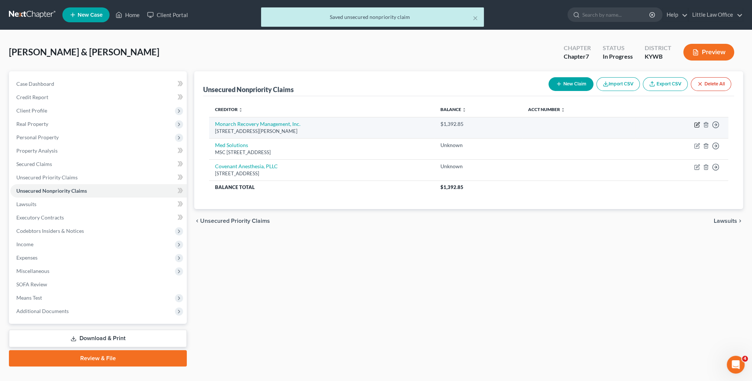
click at [698, 124] on icon "button" at bounding box center [697, 125] width 6 height 6
select select "39"
select select "1"
select select "2"
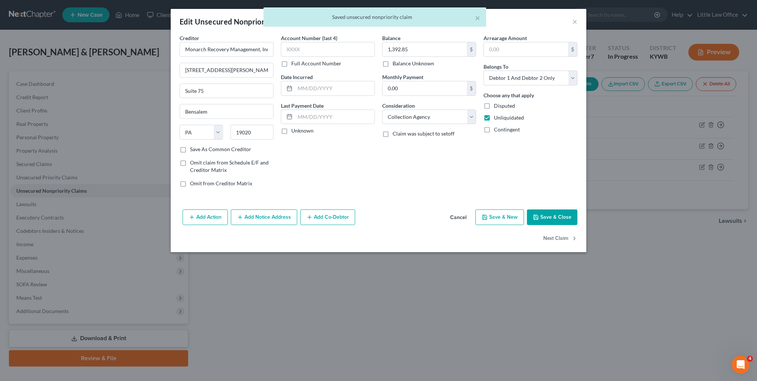
click at [222, 148] on label "Save As Common Creditor" at bounding box center [220, 149] width 61 height 7
click at [198, 148] on input "Save As Common Creditor" at bounding box center [195, 148] width 5 height 5
click at [561, 235] on button "Next Claim" at bounding box center [560, 239] width 34 height 16
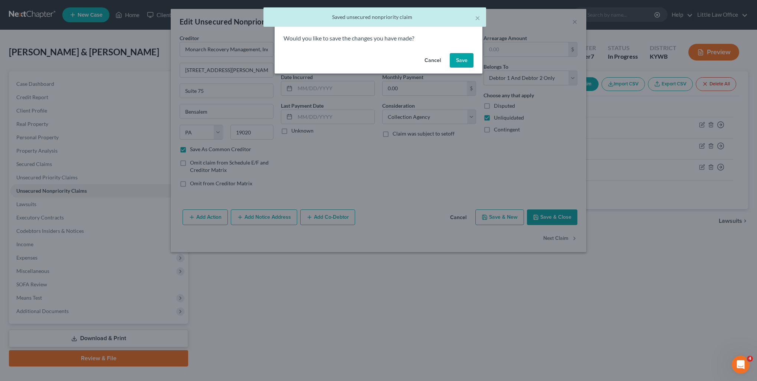
click at [460, 66] on button "Save" at bounding box center [462, 60] width 24 height 15
checkbox input "false"
select select "44"
select select "1"
select select "2"
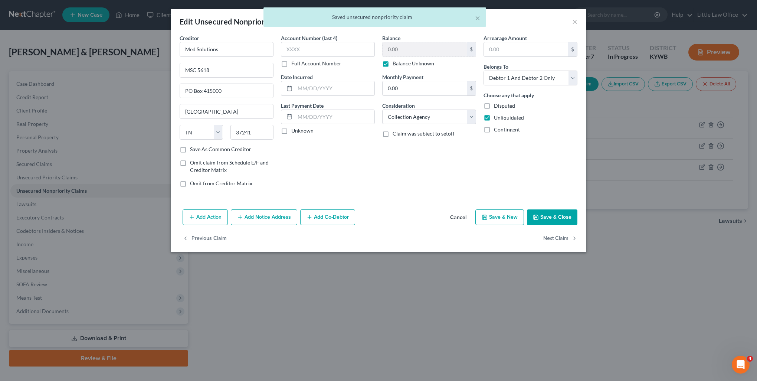
type input "0"
click at [220, 151] on label "Save As Common Creditor" at bounding box center [220, 149] width 61 height 7
click at [198, 150] on input "Save As Common Creditor" at bounding box center [195, 148] width 5 height 5
click at [562, 214] on button "Save & Close" at bounding box center [552, 217] width 50 height 16
checkbox input "false"
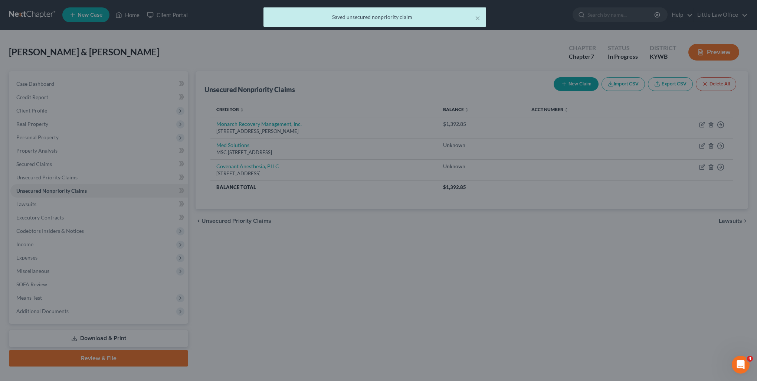
type input "0"
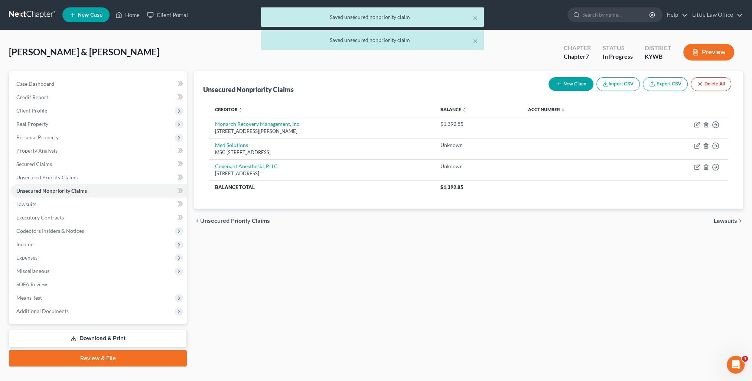
click at [582, 79] on button "New Claim" at bounding box center [570, 84] width 45 height 14
select select "2"
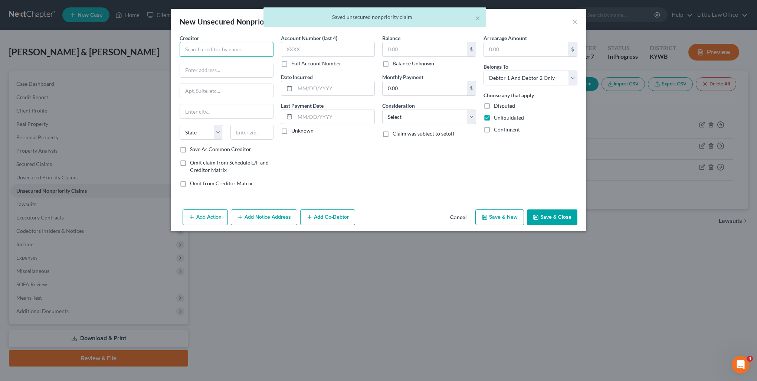
click at [213, 47] on input "text" at bounding box center [227, 49] width 94 height 15
type input "HRRG"
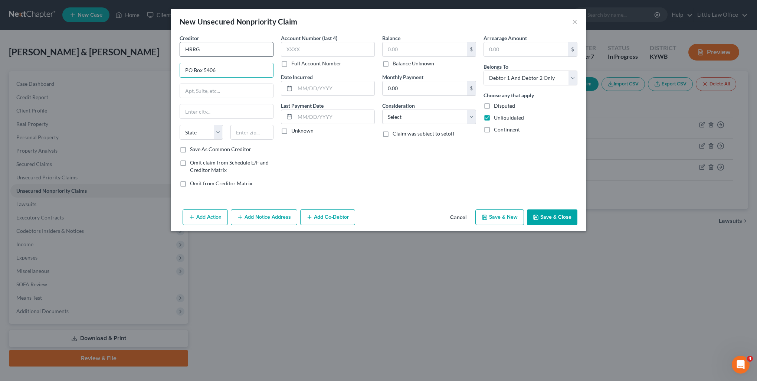
type input "PO Box 5406"
type input "45273"
type input "[GEOGRAPHIC_DATA]"
select select "36"
click at [409, 65] on label "Balance Unknown" at bounding box center [414, 63] width 42 height 7
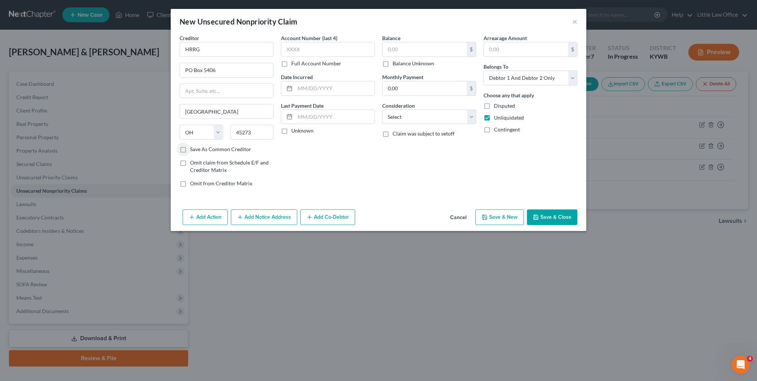
click at [401, 65] on input "Balance Unknown" at bounding box center [398, 62] width 5 height 5
checkbox input "true"
type input "0.00"
click at [226, 148] on label "Save As Common Creditor" at bounding box center [220, 149] width 61 height 7
click at [198, 148] on input "Save As Common Creditor" at bounding box center [195, 148] width 5 height 5
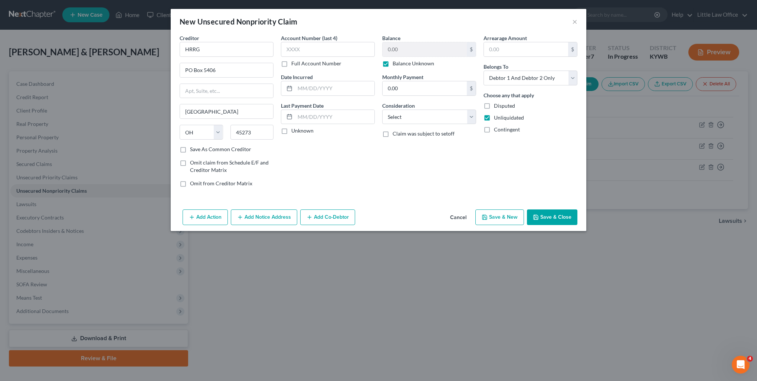
checkbox input "true"
click at [430, 116] on select "Select Cable / Satellite Services Collection Agency Credit Card Debt Debt Couns…" at bounding box center [429, 117] width 94 height 15
select select "1"
click at [382, 110] on select "Select Cable / Satellite Services Collection Agency Credit Card Debt Debt Couns…" at bounding box center [429, 117] width 94 height 15
click at [504, 218] on button "Save & New" at bounding box center [500, 217] width 49 height 16
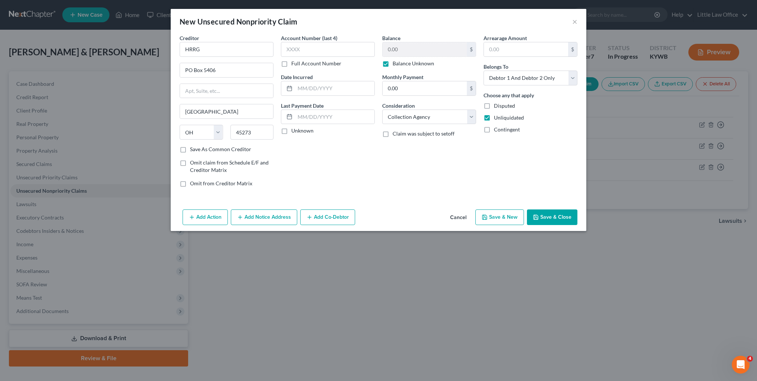
checkbox input "false"
select select "2"
click at [240, 40] on div "Creditor *" at bounding box center [227, 45] width 94 height 23
click at [238, 52] on input "text" at bounding box center [227, 49] width 94 height 15
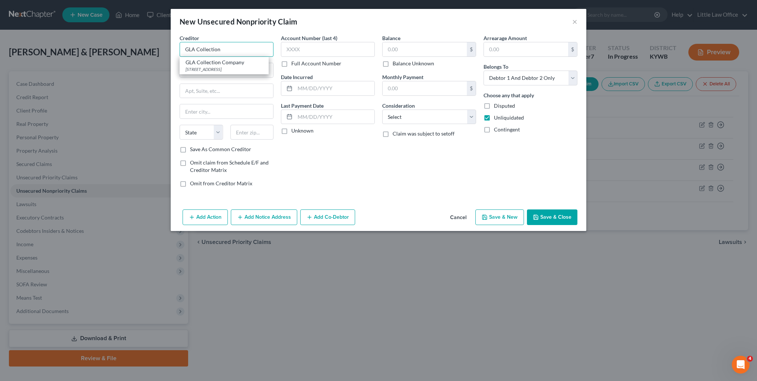
type input "GLA Collection Company"
type input "PO Box 588"
type input "[GEOGRAPHIC_DATA]"
select select "15"
type input "47240"
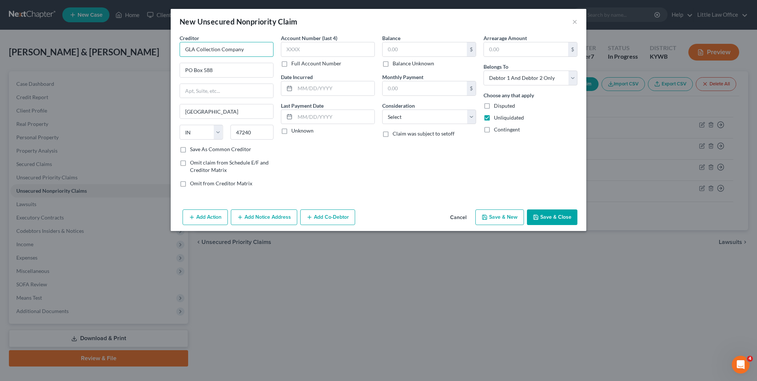
type input "GLA Collection Company"
click at [413, 64] on label "Balance Unknown" at bounding box center [414, 63] width 42 height 7
click at [393, 65] on label "Balance Unknown" at bounding box center [414, 63] width 42 height 7
click at [396, 65] on input "Balance Unknown" at bounding box center [398, 62] width 5 height 5
checkbox input "true"
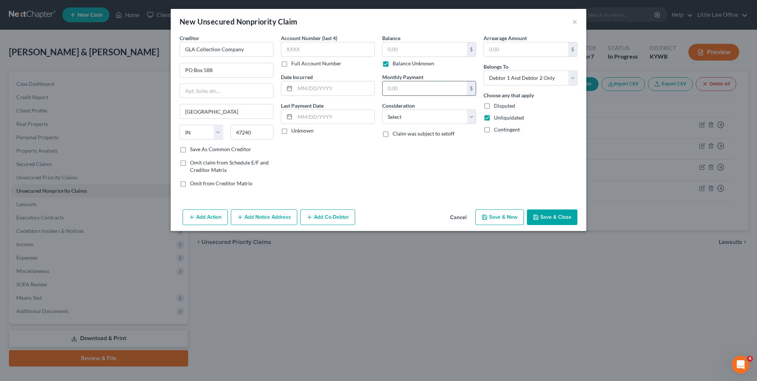
type input "0.00"
drag, startPoint x: 406, startPoint y: 115, endPoint x: 409, endPoint y: 121, distance: 6.8
click at [407, 118] on select "Select Cable / Satellite Services Collection Agency Credit Card Debt Debt Couns…" at bounding box center [429, 117] width 94 height 15
select select "1"
click at [382, 110] on select "Select Cable / Satellite Services Collection Agency Credit Card Debt Debt Couns…" at bounding box center [429, 117] width 94 height 15
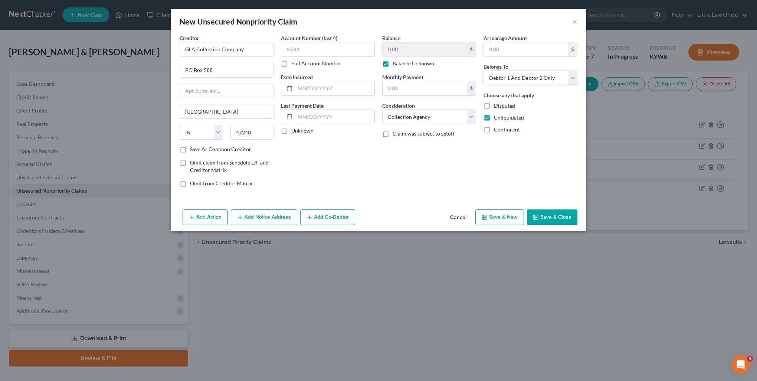
click at [499, 215] on button "Save & New" at bounding box center [500, 217] width 49 height 16
select select "2"
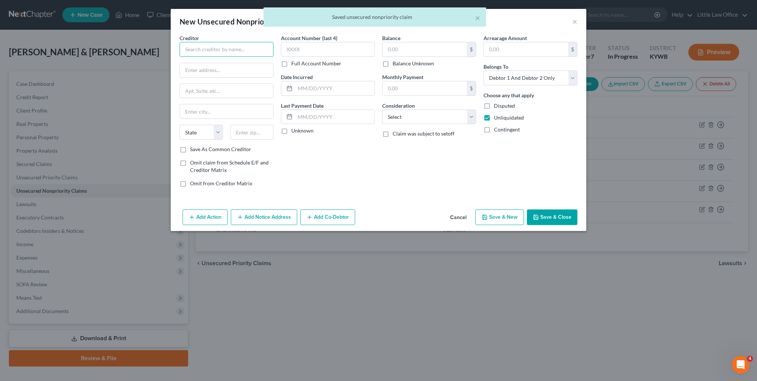
click at [265, 50] on input "text" at bounding box center [227, 49] width 94 height 15
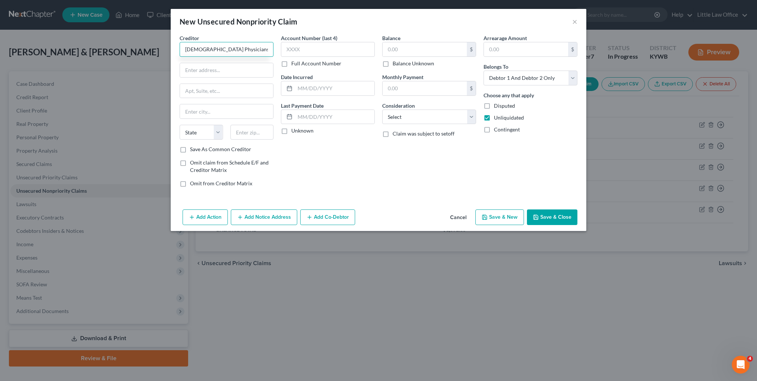
type input "[DEMOGRAPHIC_DATA] Physicians"
type input "PO Box 630707"
type input "45263"
type input "[GEOGRAPHIC_DATA]"
select select "36"
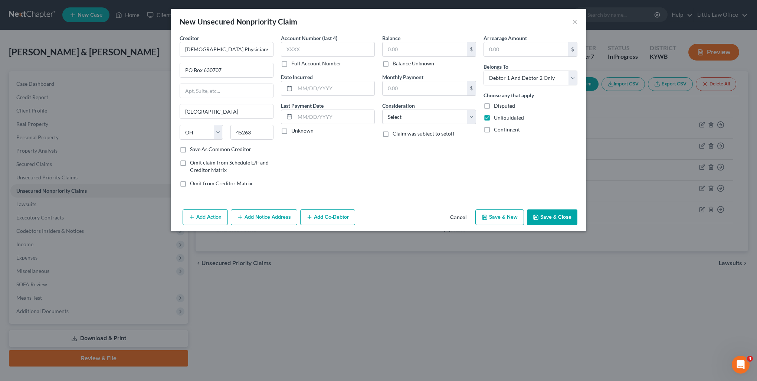
click at [236, 148] on label "Save As Common Creditor" at bounding box center [220, 149] width 61 height 7
click at [198, 148] on input "Save As Common Creditor" at bounding box center [195, 148] width 5 height 5
checkbox input "true"
click at [397, 67] on div "Balance $ Balance Unknown Balance Undetermined $ Balance Unknown Monthly Paymen…" at bounding box center [429, 113] width 101 height 159
click at [398, 62] on label "Balance Unknown" at bounding box center [414, 63] width 42 height 7
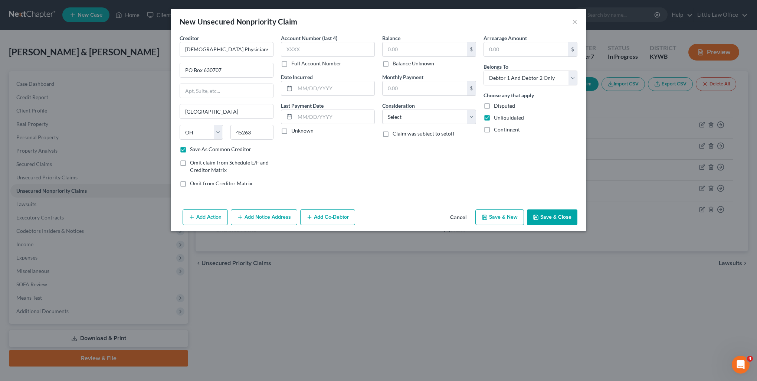
click at [398, 62] on input "Balance Unknown" at bounding box center [398, 62] width 5 height 5
checkbox input "true"
type input "0.00"
click at [405, 117] on select "Select Cable / Satellite Services Collection Agency Credit Card Debt Debt Couns…" at bounding box center [429, 117] width 94 height 15
select select "9"
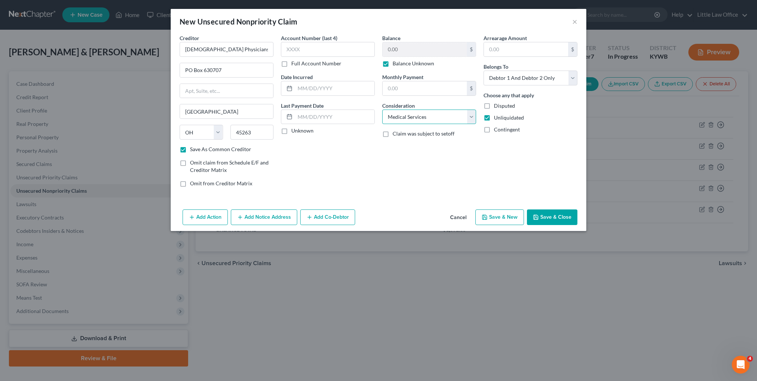
click at [382, 110] on select "Select Cable / Satellite Services Collection Agency Credit Card Debt Debt Couns…" at bounding box center [429, 117] width 94 height 15
click at [509, 221] on button "Save & New" at bounding box center [500, 217] width 49 height 16
checkbox input "false"
select select "2"
type input "0.00"
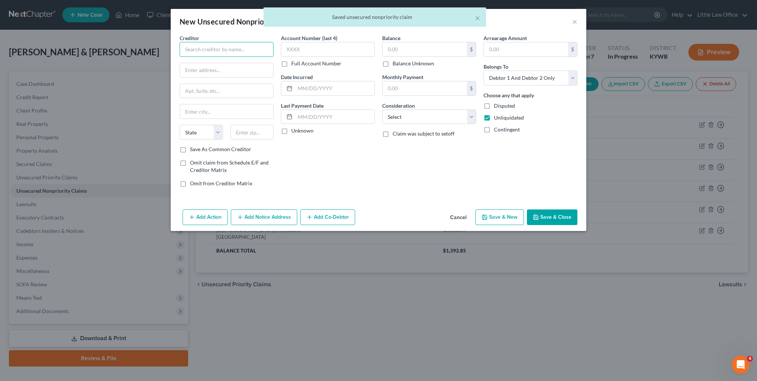
click at [247, 53] on input "text" at bounding box center [227, 49] width 94 height 15
type input "Taste of Home"
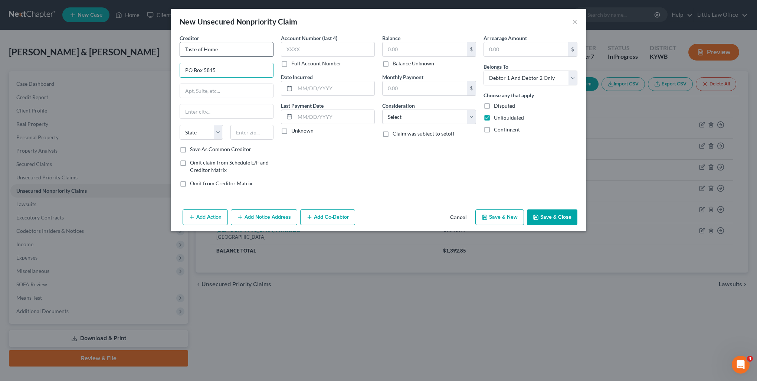
type input "PO Box 5815"
type input "52712"
click at [329, 49] on input "text" at bounding box center [328, 49] width 94 height 15
click at [408, 66] on label "Balance Unknown" at bounding box center [414, 63] width 42 height 7
click at [401, 65] on input "Balance Unknown" at bounding box center [398, 62] width 5 height 5
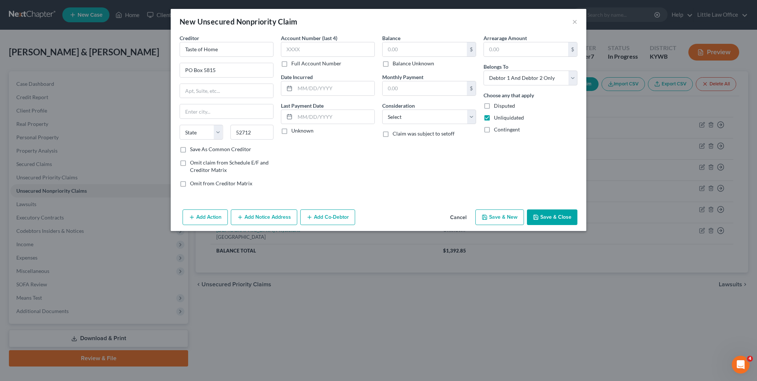
checkbox input "true"
type input "0.00"
click at [416, 120] on select "Select Cable / Satellite Services Collection Agency Credit Card Debt Debt Couns…" at bounding box center [429, 117] width 94 height 15
select select "14"
click at [382, 110] on select "Select Cable / Satellite Services Collection Agency Credit Card Debt Debt Couns…" at bounding box center [429, 117] width 94 height 15
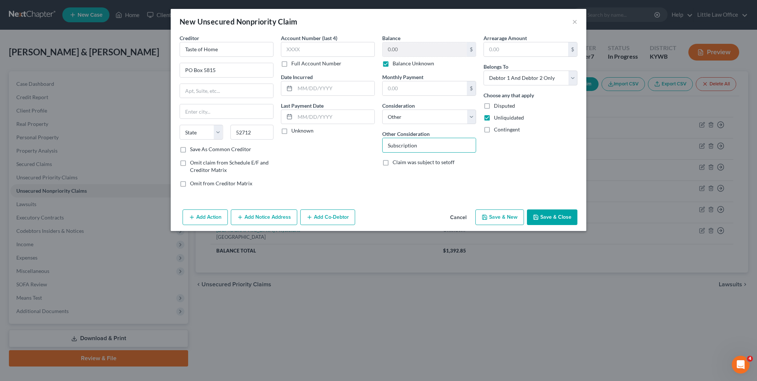
type input "Subscription"
click at [503, 215] on button "Save & New" at bounding box center [500, 217] width 49 height 16
select select "2"
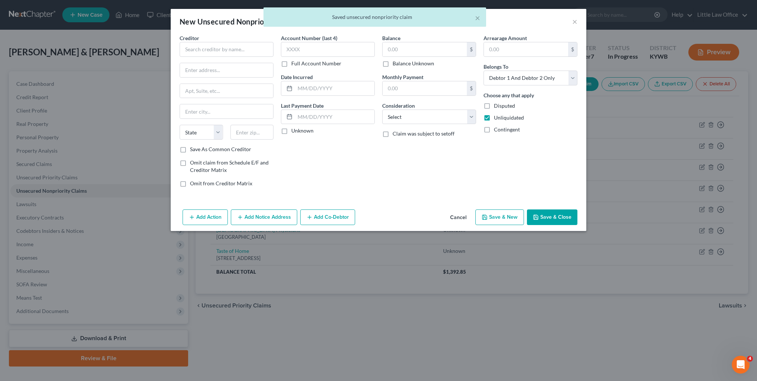
type input "0.00"
click at [230, 55] on input "text" at bounding box center [227, 49] width 94 height 15
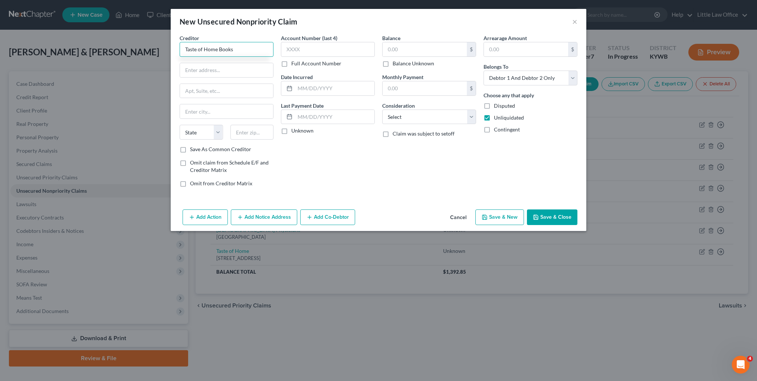
type input "Taste of Home Books"
type input "PO Box 5203"
type input "52712"
click at [224, 152] on div "Creditor * Taste of Home Books PO Box [GEOGRAPHIC_DATA][US_STATE] CA CO CT DE D…" at bounding box center [226, 113] width 101 height 159
drag, startPoint x: 183, startPoint y: 149, endPoint x: 365, endPoint y: 89, distance: 192.3
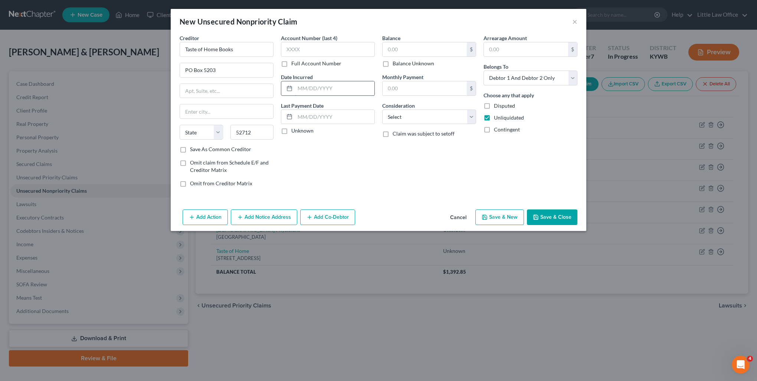
click at [190, 149] on label "Save As Common Creditor" at bounding box center [220, 149] width 61 height 7
click at [193, 149] on input "Save As Common Creditor" at bounding box center [195, 148] width 5 height 5
checkbox input "true"
click at [395, 65] on label "Balance Unknown" at bounding box center [414, 63] width 42 height 7
click at [396, 65] on input "Balance Unknown" at bounding box center [398, 62] width 5 height 5
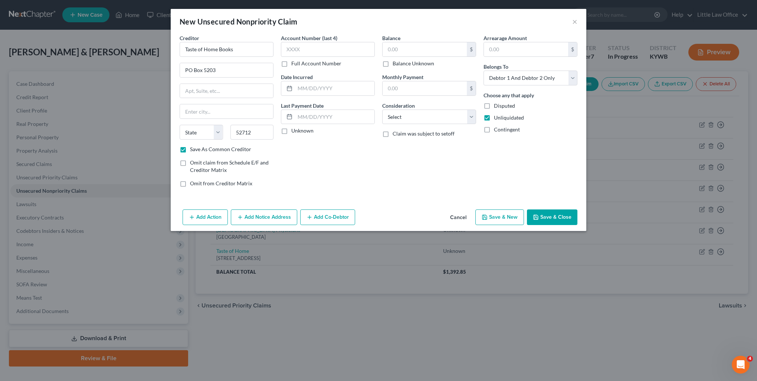
checkbox input "true"
type input "0.00"
click at [408, 118] on select "Select Cable / Satellite Services Collection Agency Credit Card Debt Debt Couns…" at bounding box center [429, 117] width 94 height 15
click at [382, 110] on select "Select Cable / Satellite Services Collection Agency Credit Card Debt Debt Couns…" at bounding box center [429, 117] width 94 height 15
select select "14"
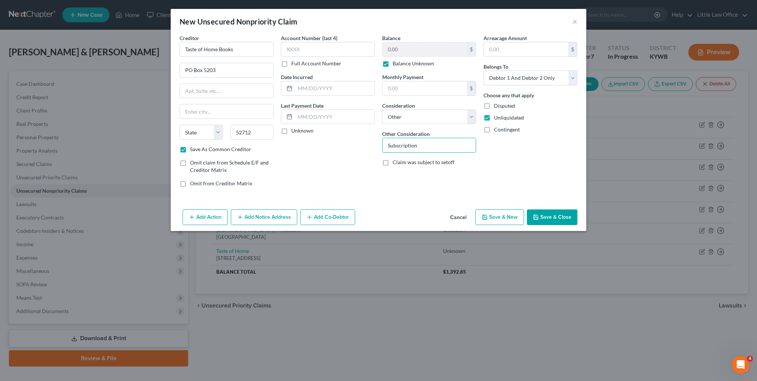
type input "Subscription"
click at [540, 218] on button "Save & Close" at bounding box center [552, 217] width 50 height 16
checkbox input "false"
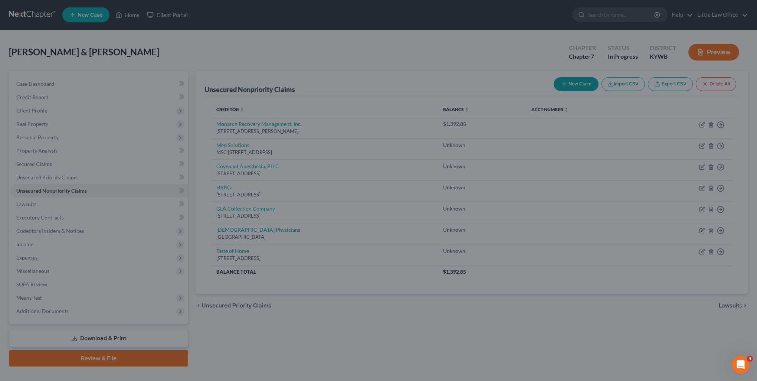
type input "0.00"
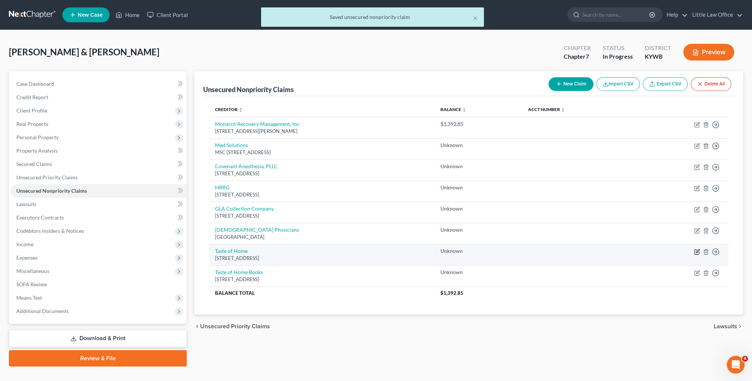
click at [696, 251] on icon "button" at bounding box center [697, 250] width 3 height 3
select select "14"
select select "2"
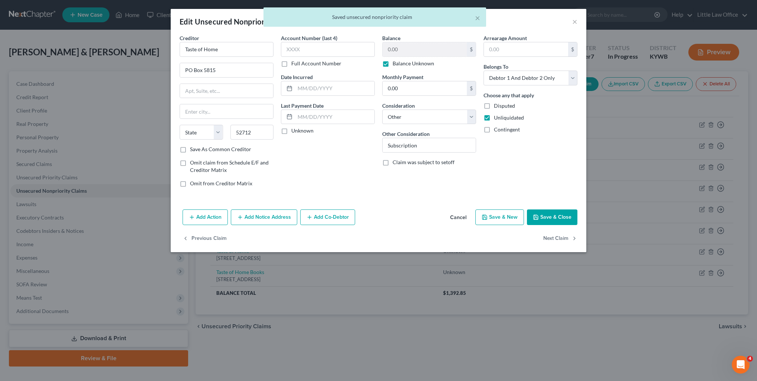
click at [228, 146] on label "Save As Common Creditor" at bounding box center [220, 149] width 61 height 7
click at [198, 146] on input "Save As Common Creditor" at bounding box center [195, 148] width 5 height 5
click at [208, 237] on button "Previous Claim" at bounding box center [205, 239] width 44 height 16
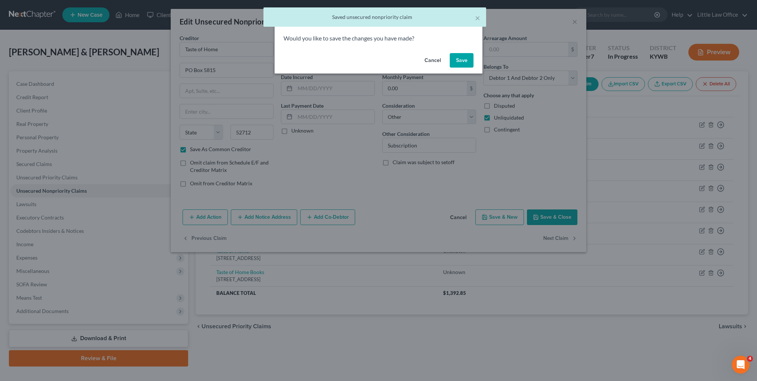
click at [455, 62] on button "Save" at bounding box center [462, 60] width 24 height 15
checkbox input "false"
select select "36"
select select "9"
select select "2"
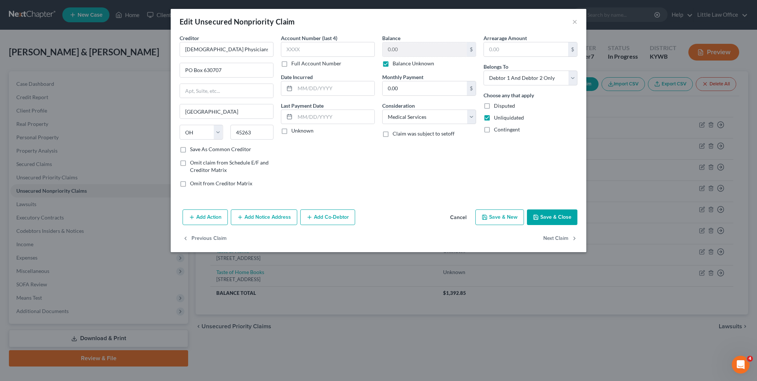
click at [233, 150] on label "Save As Common Creditor" at bounding box center [220, 149] width 61 height 7
click at [198, 150] on input "Save As Common Creditor" at bounding box center [195, 148] width 5 height 5
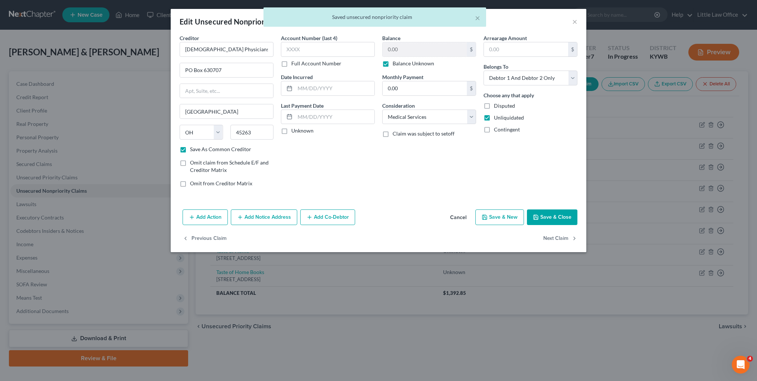
click at [555, 217] on button "Save & Close" at bounding box center [552, 217] width 50 height 16
checkbox input "false"
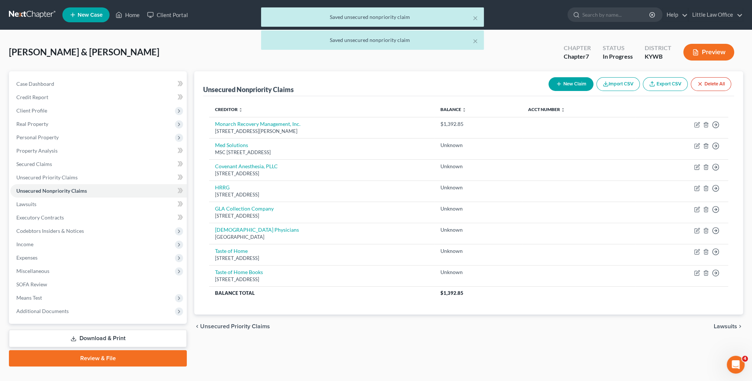
click at [565, 84] on button "New Claim" at bounding box center [570, 84] width 45 height 14
select select "2"
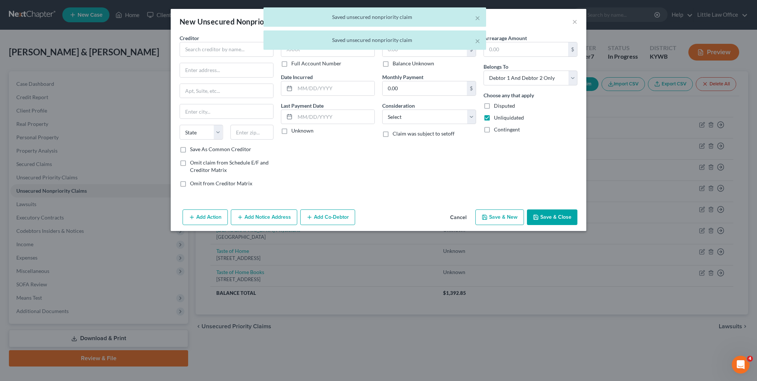
click at [223, 44] on div "× Saved unsecured nonpriority claim × Saved unsecured nonpriority claim" at bounding box center [374, 30] width 757 height 46
click at [223, 48] on body "Home New Case Client Portal Little Law Office [PERSON_NAME][EMAIL_ADDRESS][DOMA…" at bounding box center [378, 197] width 757 height 395
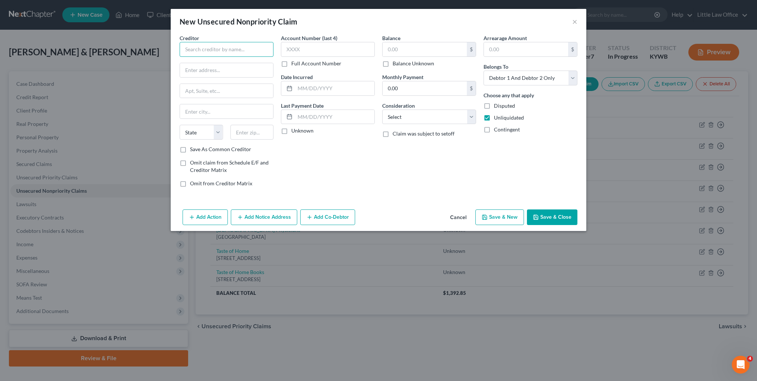
click at [223, 48] on input "text" at bounding box center [227, 49] width 94 height 15
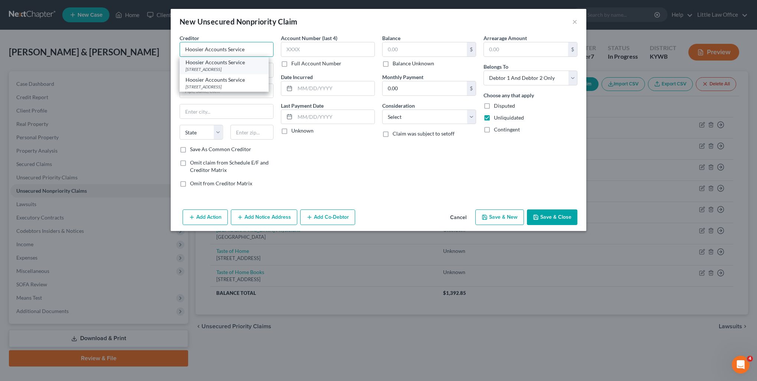
type input "Hoosier Accounts Service"
click at [223, 69] on div "[STREET_ADDRESS]" at bounding box center [224, 69] width 77 height 6
type input "2545 MJM Industrial Dr"
type input "[GEOGRAPHIC_DATA]"
select select "15"
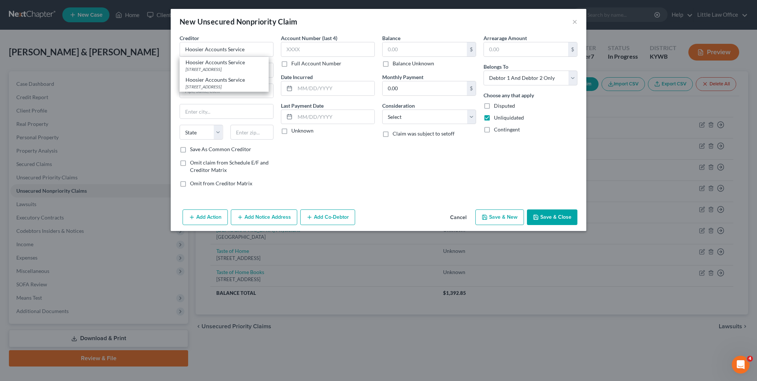
type input "47715"
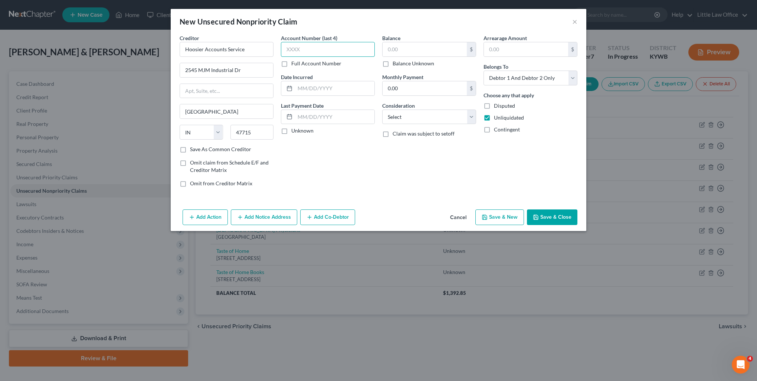
click at [319, 50] on input "text" at bounding box center [328, 49] width 94 height 15
type input "2606"
click at [414, 65] on label "Balance Unknown" at bounding box center [414, 63] width 42 height 7
click at [401, 65] on input "Balance Unknown" at bounding box center [398, 62] width 5 height 5
checkbox input "true"
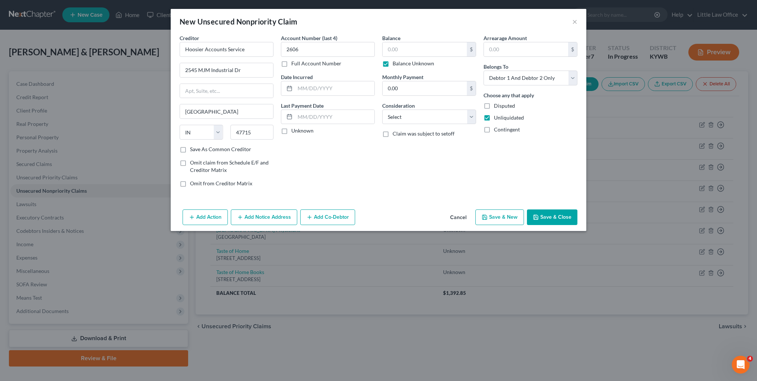
type input "0.00"
drag, startPoint x: 427, startPoint y: 115, endPoint x: 427, endPoint y: 122, distance: 6.7
click at [427, 115] on select "Select Cable / Satellite Services Collection Agency Credit Card Debt Debt Couns…" at bounding box center [429, 117] width 94 height 15
select select "1"
click at [382, 110] on select "Select Cable / Satellite Services Collection Agency Credit Card Debt Debt Couns…" at bounding box center [429, 117] width 94 height 15
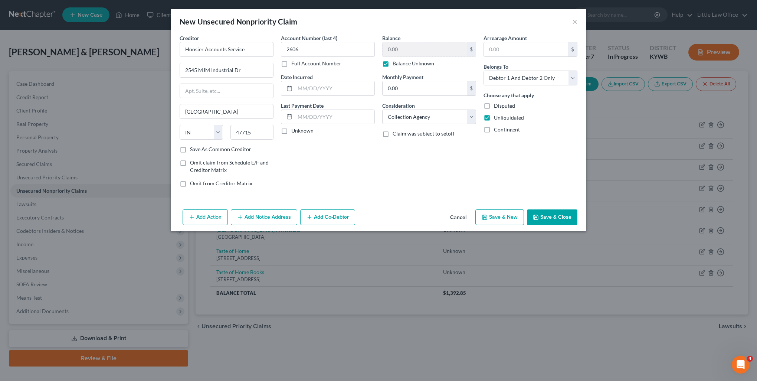
click at [513, 218] on button "Save & New" at bounding box center [500, 217] width 49 height 16
select select "2"
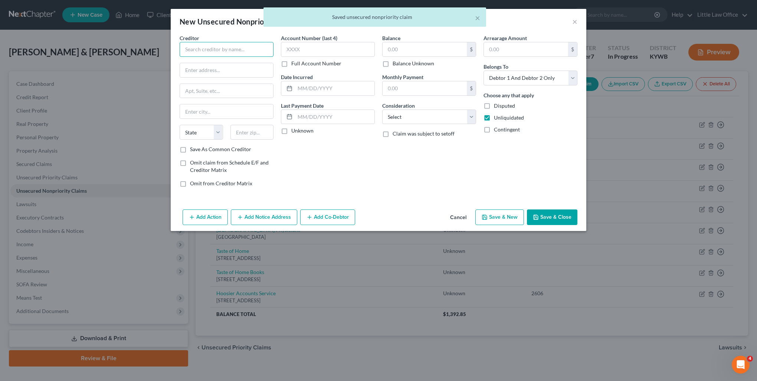
click at [241, 52] on input "text" at bounding box center [227, 49] width 94 height 15
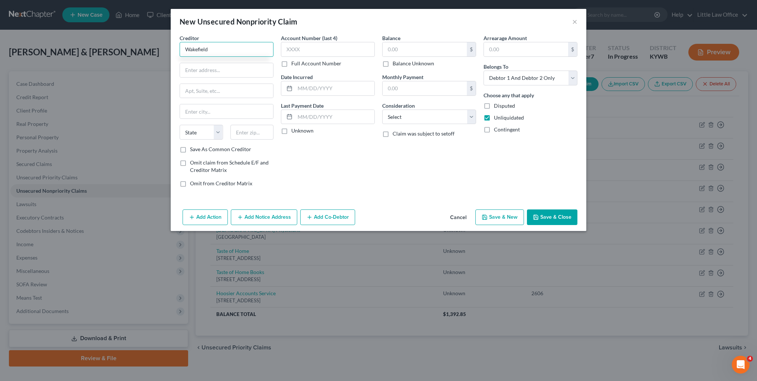
type input "Wakefield"
type input "PO Box 50250"
type input "37950"
type input "[GEOGRAPHIC_DATA]"
select select "44"
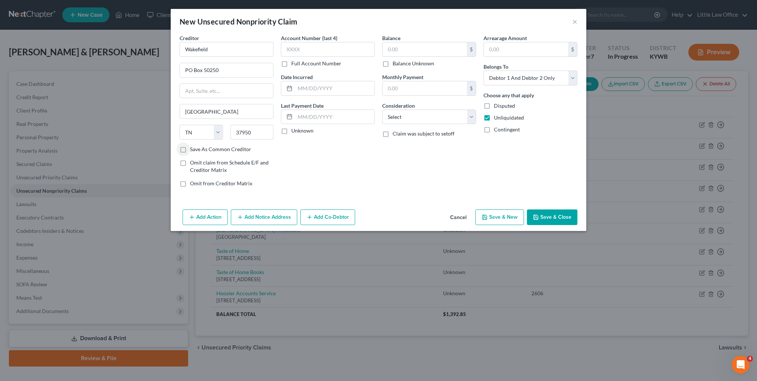
click at [241, 147] on label "Save As Common Creditor" at bounding box center [220, 149] width 61 height 7
click at [198, 147] on input "Save As Common Creditor" at bounding box center [195, 148] width 5 height 5
checkbox input "true"
click at [403, 63] on label "Balance Unknown" at bounding box center [414, 63] width 42 height 7
click at [401, 63] on input "Balance Unknown" at bounding box center [398, 62] width 5 height 5
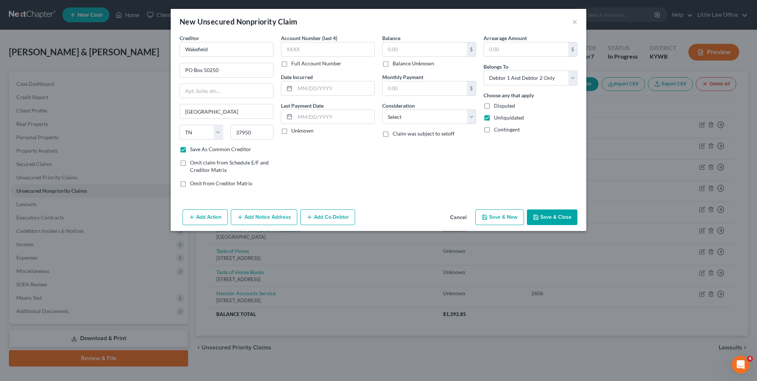
checkbox input "true"
type input "0.00"
click at [412, 120] on select "Select Cable / Satellite Services Collection Agency Credit Card Debt Debt Couns…" at bounding box center [429, 117] width 94 height 15
select select "1"
click at [382, 110] on select "Select Cable / Satellite Services Collection Agency Credit Card Debt Debt Couns…" at bounding box center [429, 117] width 94 height 15
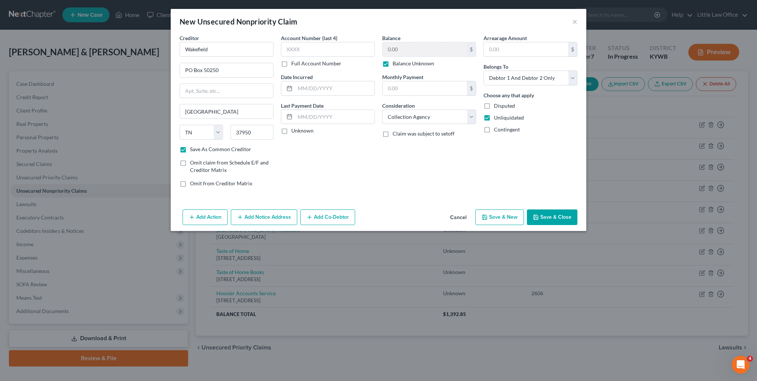
click at [501, 222] on button "Save & New" at bounding box center [500, 217] width 49 height 16
select select "2"
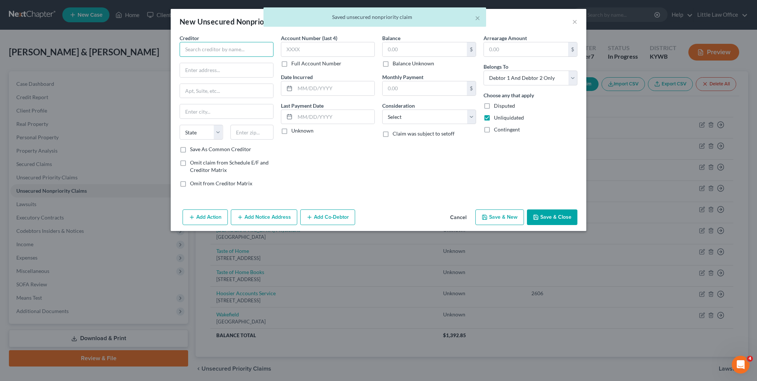
click at [218, 51] on input "text" at bounding box center [227, 49] width 94 height 15
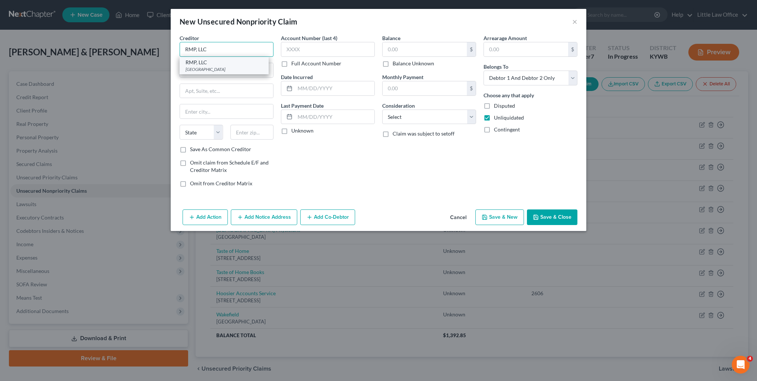
type input "RMP, LLC"
click at [217, 62] on div "RMP, LLC" at bounding box center [224, 62] width 77 height 7
type input "PO Box 630844"
type input "[GEOGRAPHIC_DATA]"
click at [398, 65] on label "Balance Unknown" at bounding box center [414, 63] width 42 height 7
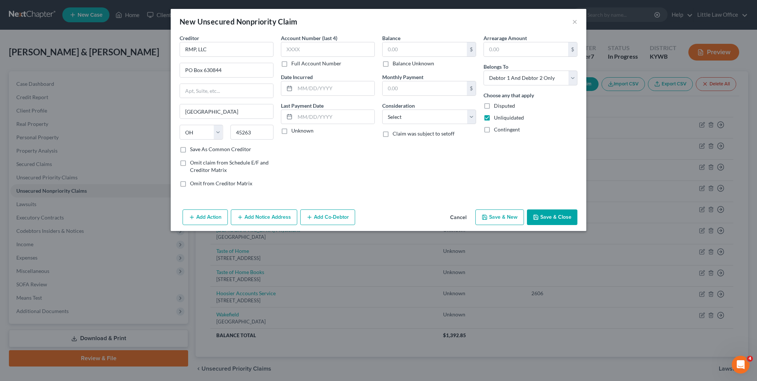
click at [398, 65] on input "Balance Unknown" at bounding box center [398, 62] width 5 height 5
click at [409, 111] on select "Select Cable / Satellite Services Collection Agency Credit Card Debt Debt Couns…" at bounding box center [429, 117] width 94 height 15
click at [382, 110] on select "Select Cable / Satellite Services Collection Agency Credit Card Debt Debt Couns…" at bounding box center [429, 117] width 94 height 15
click at [502, 215] on button "Save & New" at bounding box center [500, 217] width 49 height 16
click at [225, 50] on input "text" at bounding box center [227, 49] width 94 height 15
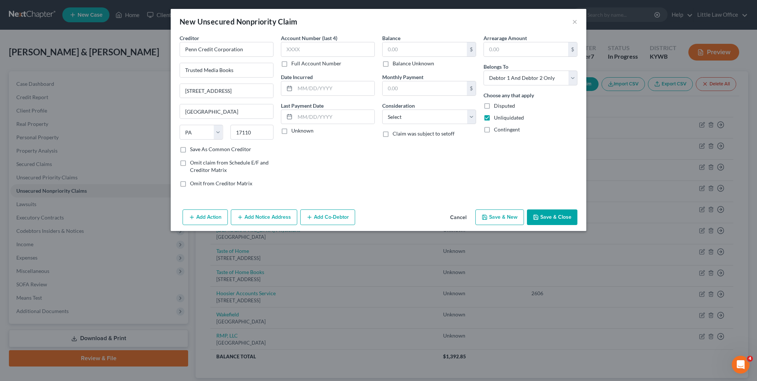
drag, startPoint x: 204, startPoint y: 141, endPoint x: 203, endPoint y: 148, distance: 6.3
click at [204, 147] on div "Creditor * Penn Credit Corporation Trusted Media Books [STREET_ADDRESS][GEOGRAP…" at bounding box center [227, 93] width 94 height 119
click at [203, 148] on label "Save As Common Creditor" at bounding box center [220, 149] width 61 height 7
click at [198, 148] on input "Save As Common Creditor" at bounding box center [195, 148] width 5 height 5
click at [399, 66] on label "Balance Unknown" at bounding box center [414, 63] width 42 height 7
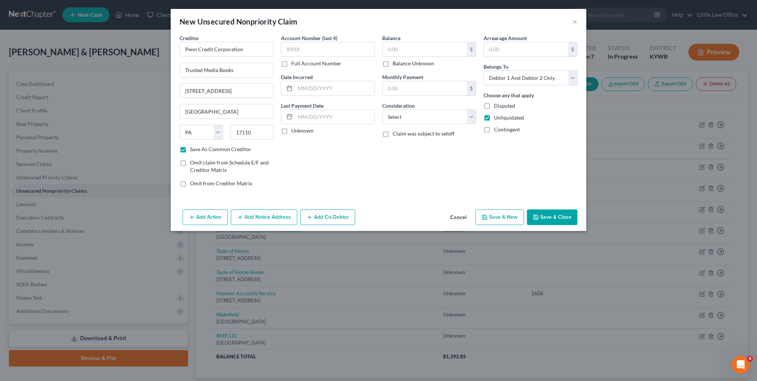
click at [399, 65] on input "Balance Unknown" at bounding box center [398, 62] width 5 height 5
click at [423, 120] on select "Select Cable / Satellite Services Collection Agency Credit Card Debt Debt Couns…" at bounding box center [429, 117] width 94 height 15
click at [382, 110] on select "Select Cable / Satellite Services Collection Agency Credit Card Debt Debt Couns…" at bounding box center [429, 117] width 94 height 15
click at [497, 219] on button "Save & New" at bounding box center [500, 217] width 49 height 16
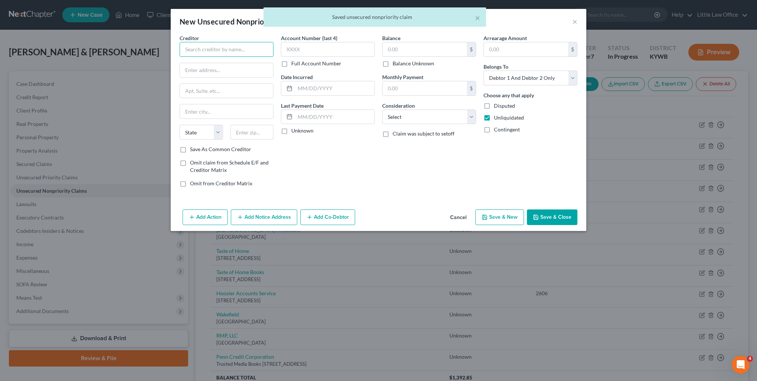
click at [241, 44] on input "text" at bounding box center [227, 49] width 94 height 15
click at [239, 46] on input "text" at bounding box center [227, 49] width 94 height 15
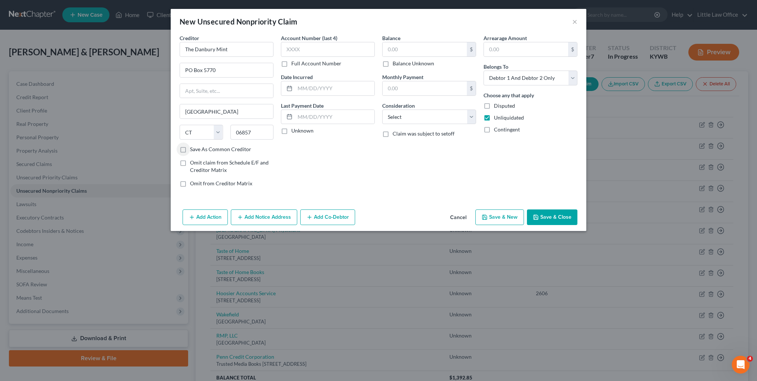
click at [200, 149] on label "Save As Common Creditor" at bounding box center [220, 149] width 61 height 7
click at [198, 149] on input "Save As Common Creditor" at bounding box center [195, 148] width 5 height 5
click at [396, 66] on label "Balance Unknown" at bounding box center [414, 63] width 42 height 7
click at [396, 65] on input "Balance Unknown" at bounding box center [398, 62] width 5 height 5
drag, startPoint x: 412, startPoint y: 120, endPoint x: 413, endPoint y: 124, distance: 4.9
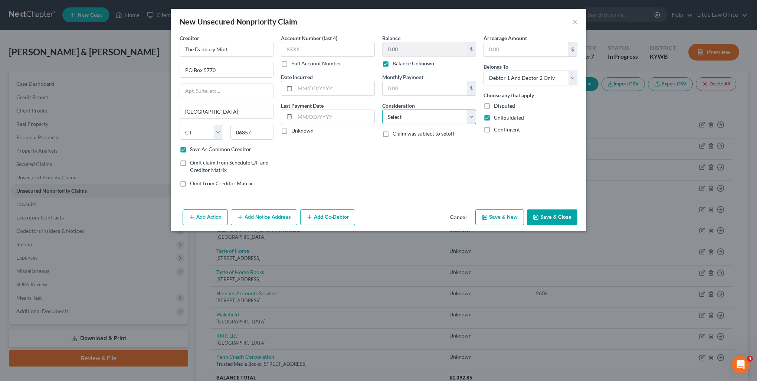
click at [412, 120] on select "Select Cable / Satellite Services Collection Agency Credit Card Debt Debt Couns…" at bounding box center [429, 117] width 94 height 15
click at [382, 110] on select "Select Cable / Satellite Services Collection Agency Credit Card Debt Debt Couns…" at bounding box center [429, 117] width 94 height 15
click at [494, 219] on button "Save & New" at bounding box center [500, 217] width 49 height 16
click at [234, 55] on input "text" at bounding box center [227, 49] width 94 height 15
click at [231, 150] on label "Save As Common Creditor" at bounding box center [220, 149] width 61 height 7
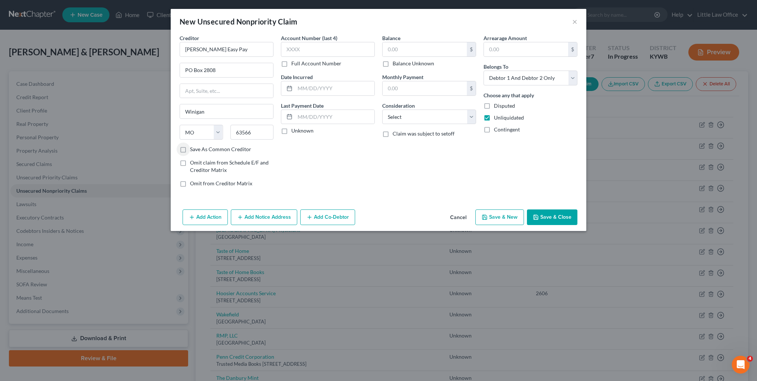
click at [198, 150] on input "Save As Common Creditor" at bounding box center [195, 148] width 5 height 5
click at [411, 63] on label "Balance Unknown" at bounding box center [414, 63] width 42 height 7
click at [401, 63] on input "Balance Unknown" at bounding box center [398, 62] width 5 height 5
click at [405, 121] on select "Select Cable / Satellite Services Collection Agency Credit Card Debt Debt Couns…" at bounding box center [429, 117] width 94 height 15
click at [382, 110] on select "Select Cable / Satellite Services Collection Agency Credit Card Debt Debt Couns…" at bounding box center [429, 117] width 94 height 15
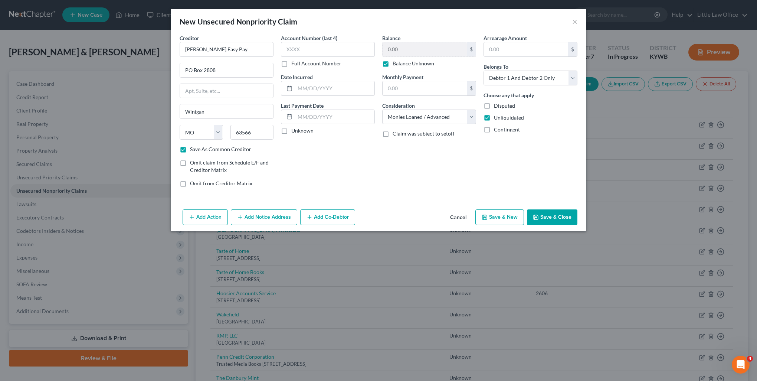
click at [546, 222] on button "Save & Close" at bounding box center [552, 217] width 50 height 16
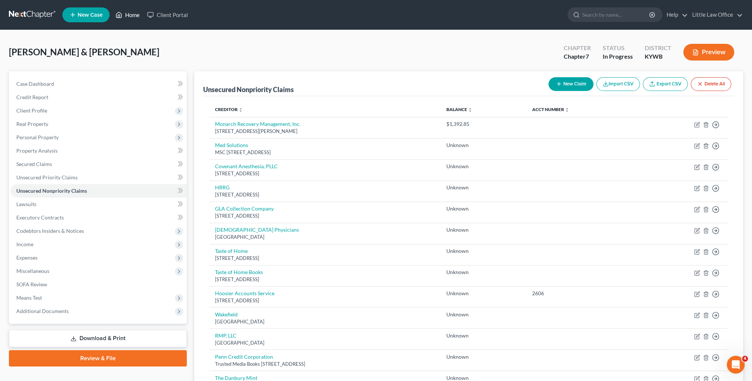
click at [131, 12] on link "Home" at bounding box center [128, 14] width 32 height 13
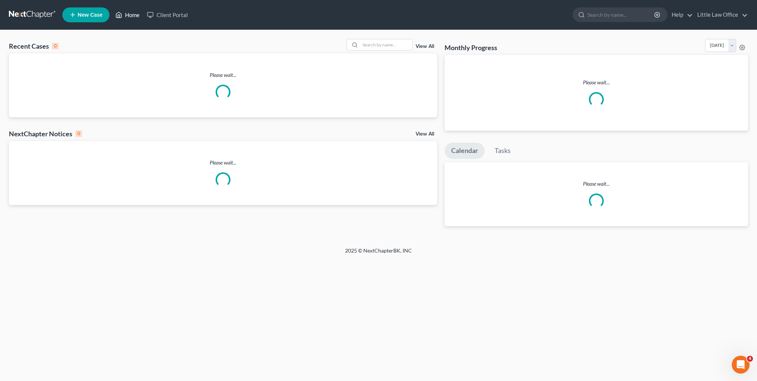
click at [131, 16] on link "Home" at bounding box center [128, 14] width 32 height 13
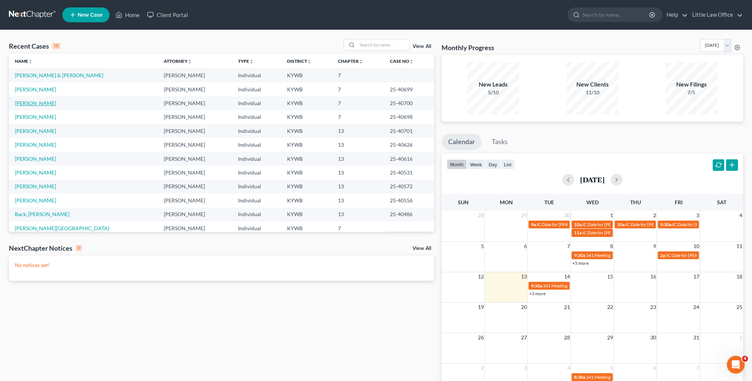
click at [28, 103] on link "[PERSON_NAME]" at bounding box center [35, 103] width 41 height 6
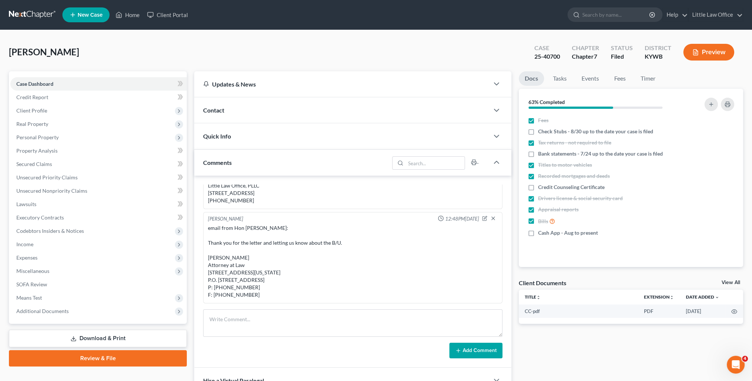
scroll to position [1393, 0]
click at [356, 153] on div "Comments" at bounding box center [291, 163] width 195 height 26
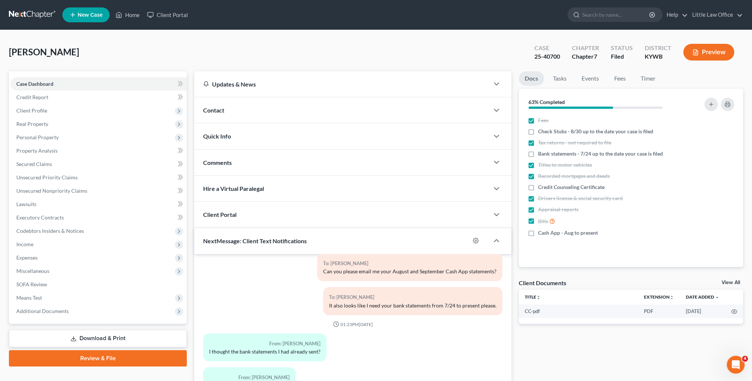
drag, startPoint x: 196, startPoint y: 110, endPoint x: 254, endPoint y: 121, distance: 59.3
click at [196, 110] on div "Contact" at bounding box center [341, 110] width 295 height 26
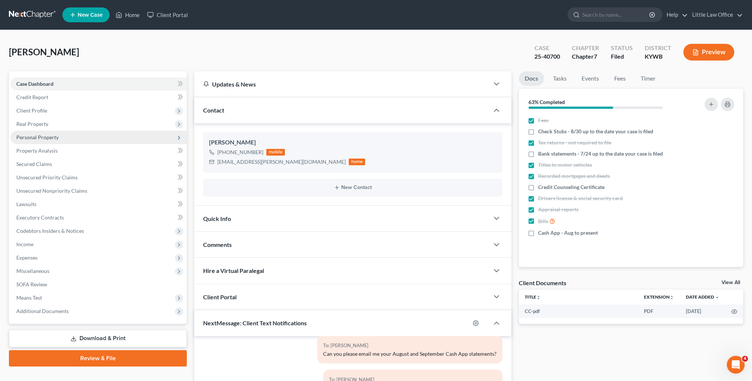
click at [76, 137] on span "Personal Property" at bounding box center [98, 137] width 176 height 13
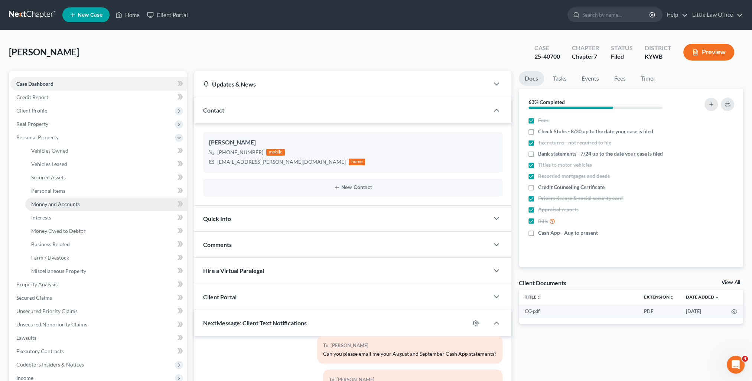
click at [82, 201] on link "Money and Accounts" at bounding box center [105, 203] width 161 height 13
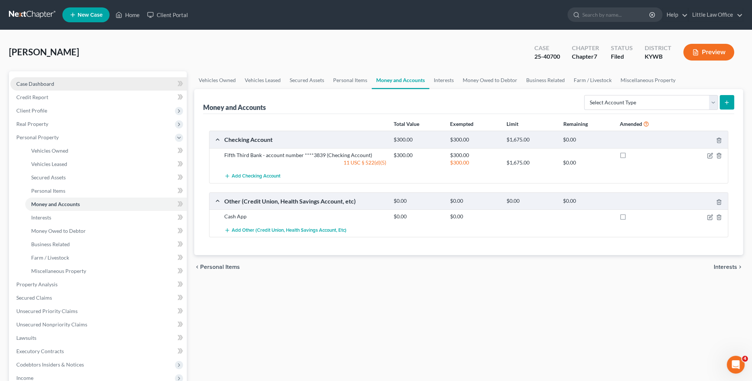
click at [65, 88] on link "Case Dashboard" at bounding box center [98, 83] width 176 height 13
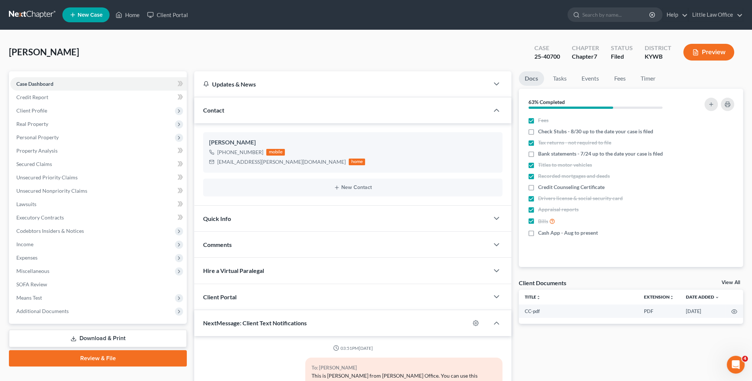
scroll to position [1393, 0]
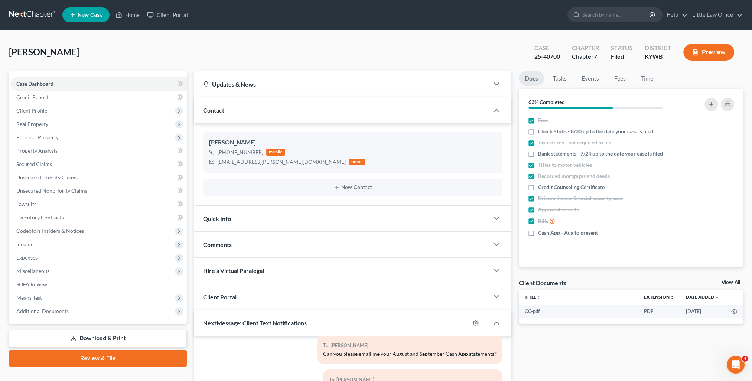
click at [323, 112] on div "Contact" at bounding box center [341, 110] width 295 height 26
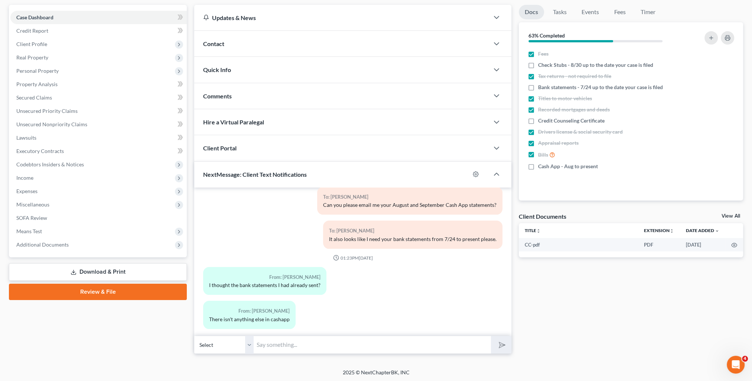
click at [314, 339] on input "text" at bounding box center [372, 345] width 237 height 18
click at [491, 336] on button "submit" at bounding box center [501, 344] width 20 height 17
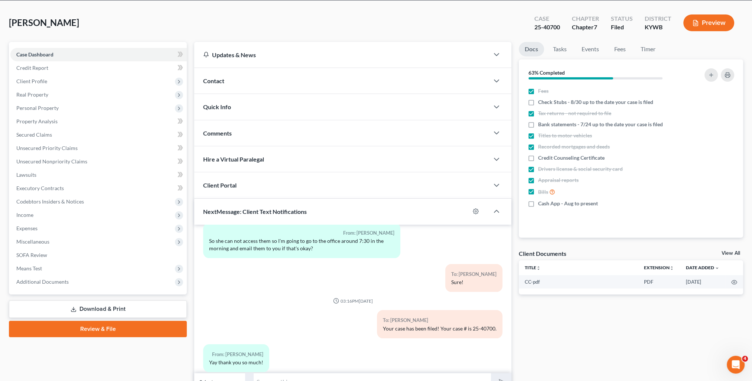
scroll to position [0, 0]
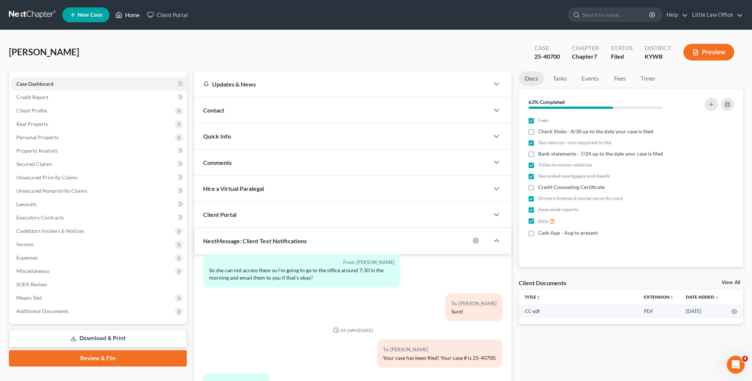
click at [131, 13] on link "Home" at bounding box center [128, 14] width 32 height 13
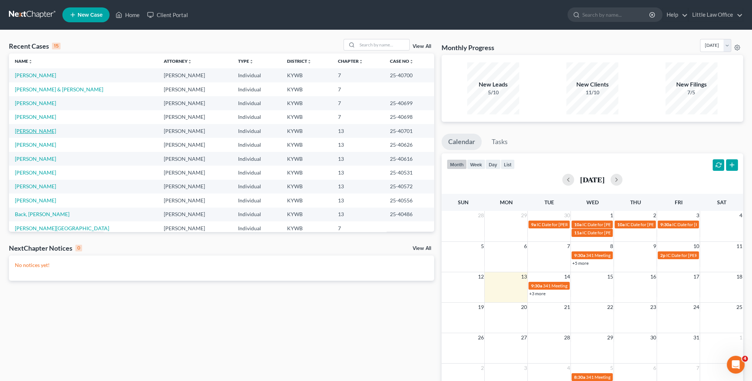
click at [32, 132] on link "[PERSON_NAME]" at bounding box center [35, 131] width 41 height 6
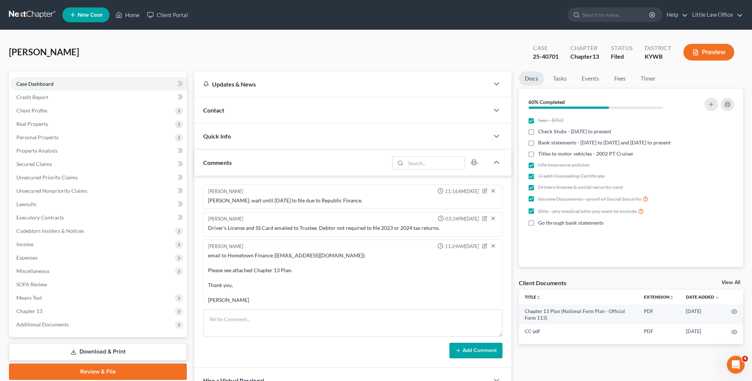
scroll to position [34, 0]
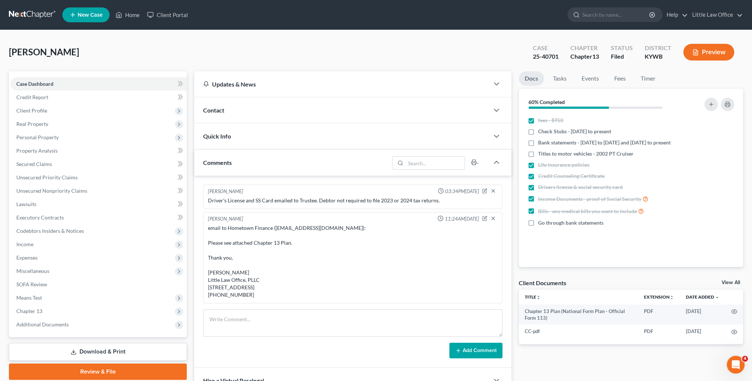
click at [230, 114] on div "Contact" at bounding box center [341, 110] width 295 height 26
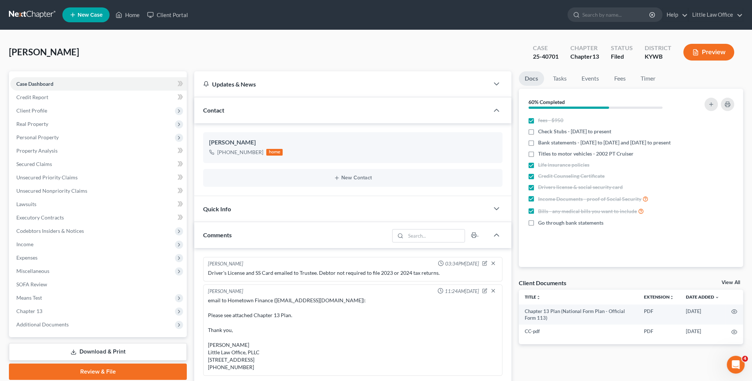
scroll to position [111, 0]
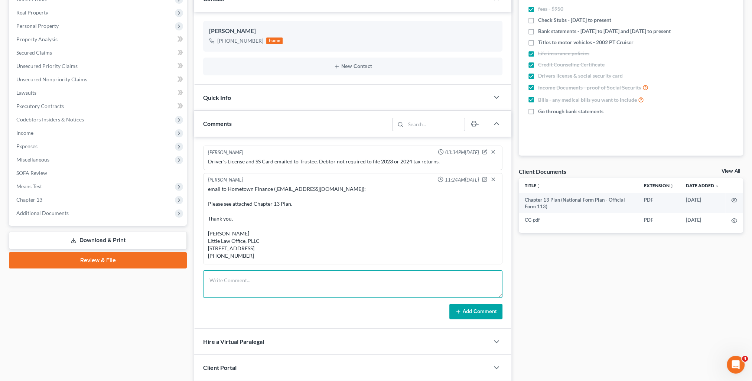
click at [280, 274] on textarea at bounding box center [352, 283] width 299 height 27
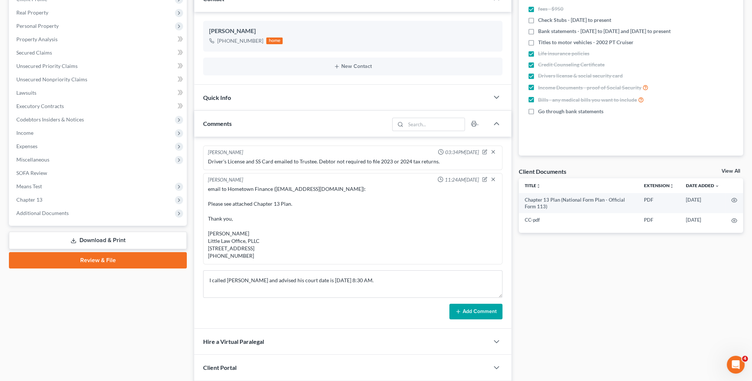
click at [480, 314] on button "Add Comment" at bounding box center [475, 312] width 53 height 16
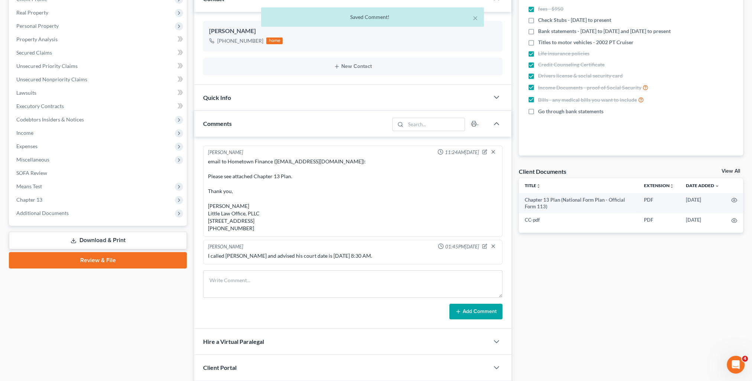
scroll to position [0, 0]
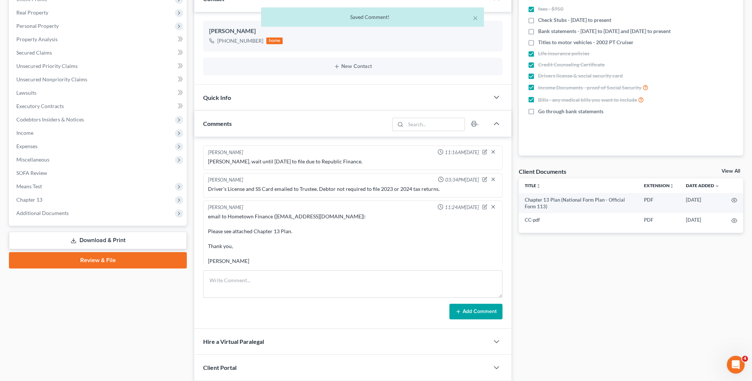
click at [236, 96] on div "Quick Info" at bounding box center [341, 98] width 295 height 26
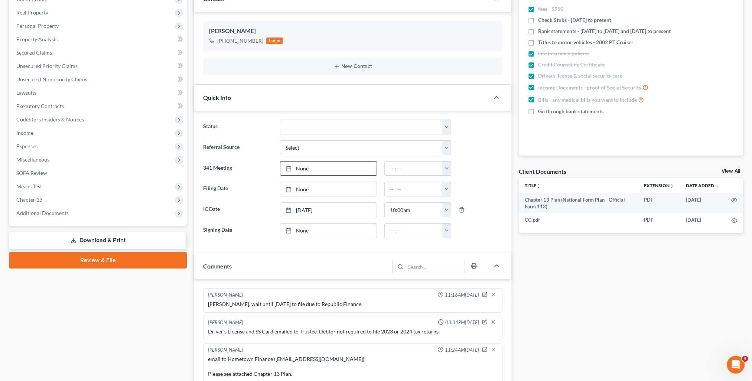
click at [308, 167] on link "None" at bounding box center [328, 168] width 96 height 14
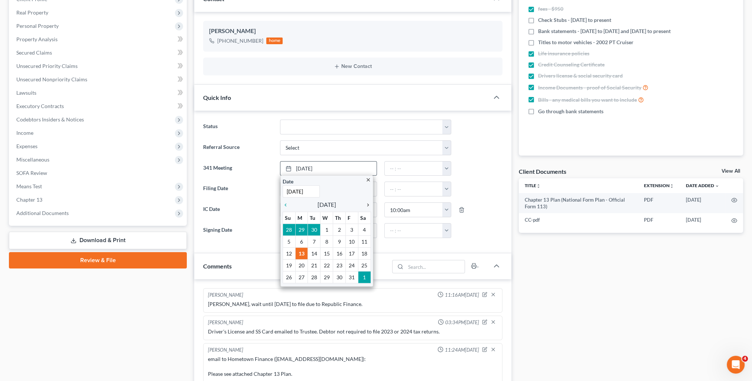
click at [370, 206] on icon "chevron_right" at bounding box center [366, 205] width 10 height 6
click at [368, 206] on icon "chevron_right" at bounding box center [366, 205] width 10 height 6
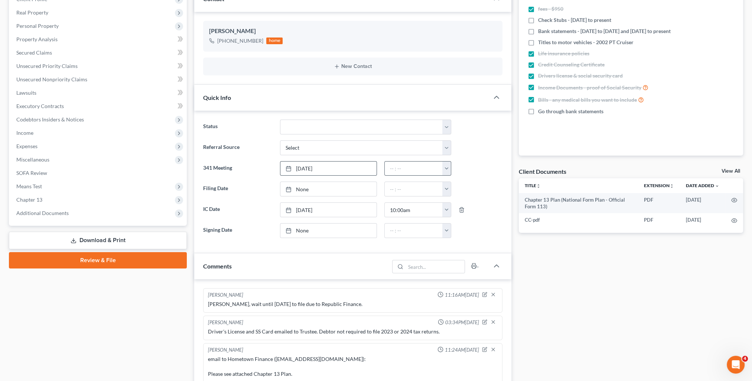
click at [450, 169] on button "button" at bounding box center [446, 168] width 9 height 14
click at [466, 237] on link "8:30am" at bounding box center [464, 233] width 42 height 13
click at [618, 287] on div "Docs Tasks Events Fees Timer 60% Completed Nothing here yet! fees - $950 Check …" at bounding box center [631, 255] width 232 height 590
click at [302, 188] on link "None" at bounding box center [328, 189] width 96 height 14
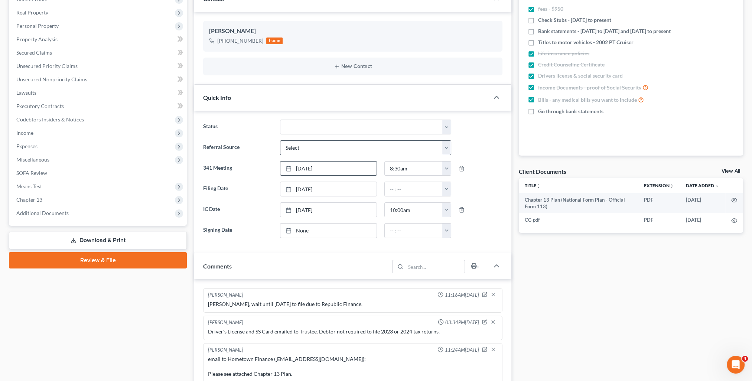
scroll to position [74, 0]
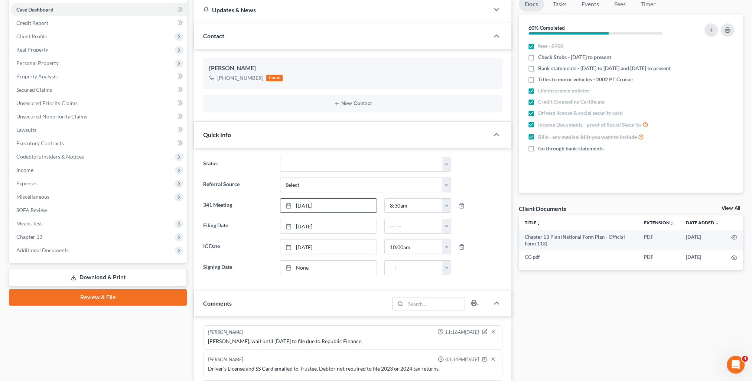
click at [285, 46] on div "Contact" at bounding box center [341, 36] width 295 height 26
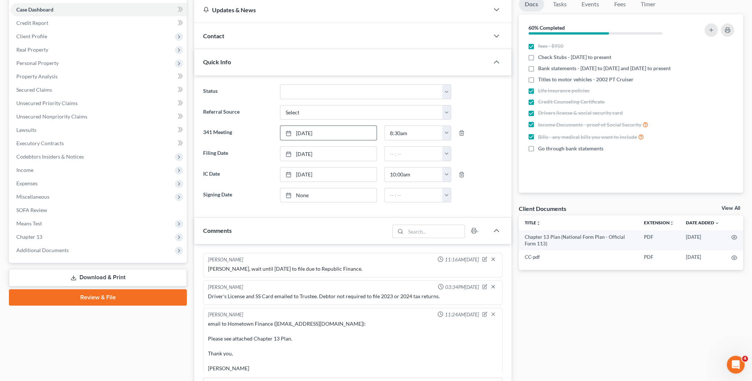
click at [283, 62] on div "Quick Info" at bounding box center [341, 62] width 295 height 26
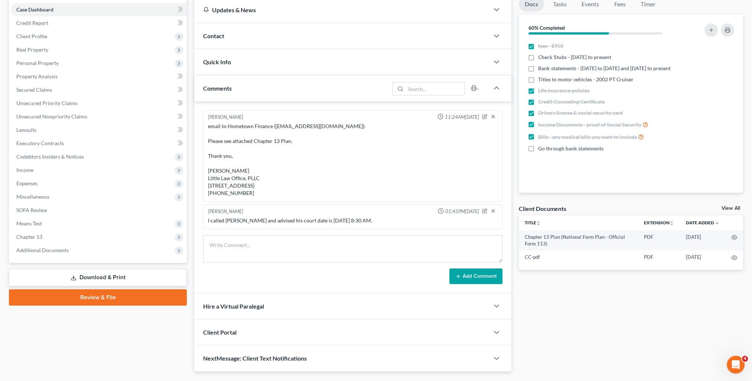
scroll to position [92, 0]
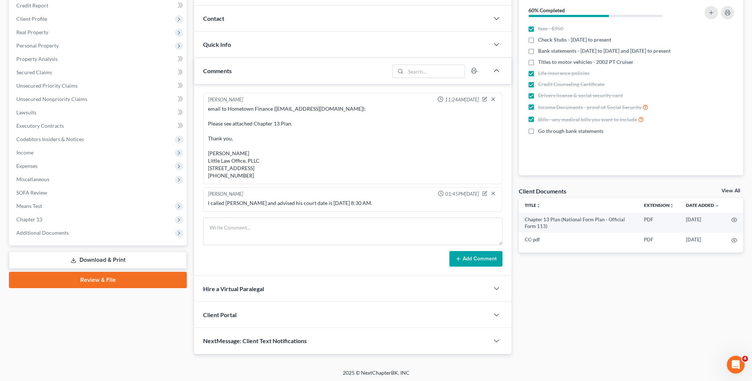
click at [278, 76] on div "Comments" at bounding box center [291, 71] width 195 height 26
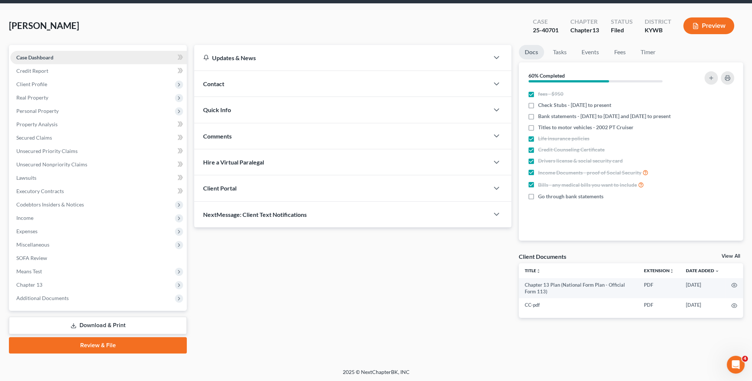
scroll to position [0, 0]
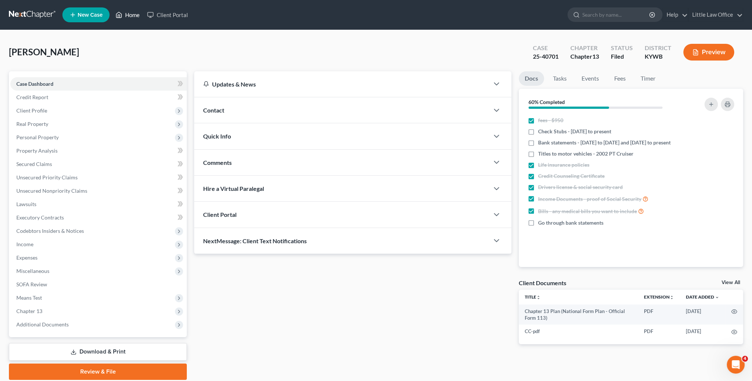
click at [131, 12] on link "Home" at bounding box center [128, 14] width 32 height 13
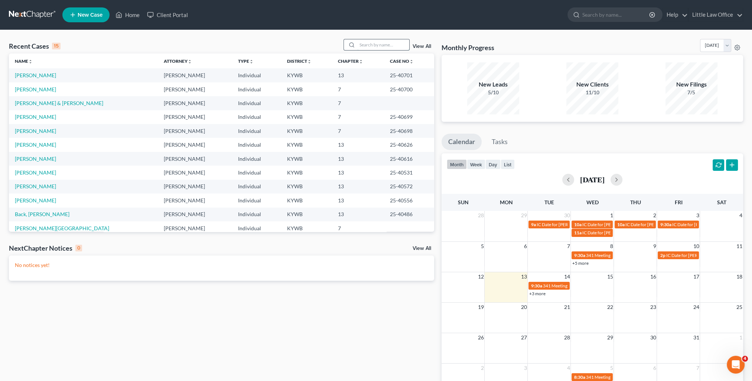
click at [366, 43] on input "search" at bounding box center [383, 44] width 52 height 11
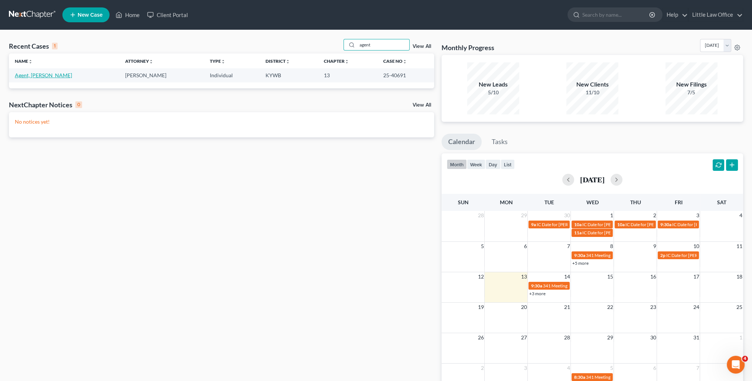
click at [15, 76] on link "Agent, [PERSON_NAME]" at bounding box center [43, 75] width 57 height 6
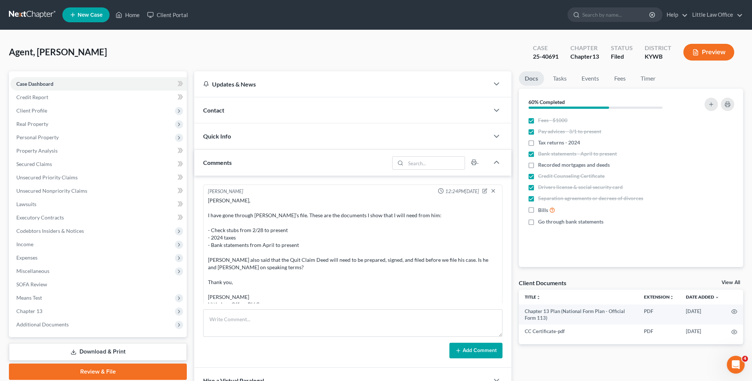
scroll to position [857, 0]
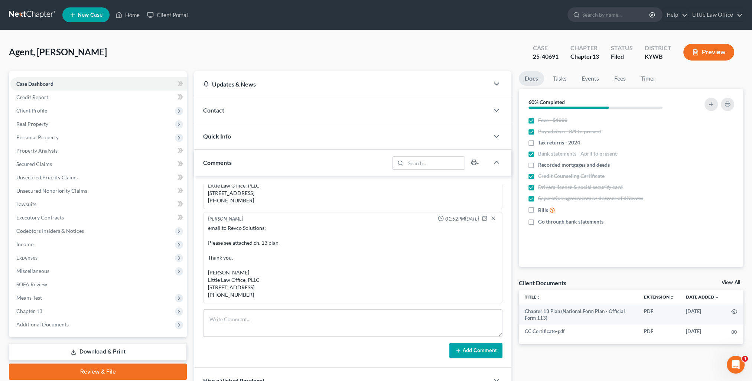
click at [209, 135] on span "Quick Info" at bounding box center [217, 136] width 28 height 7
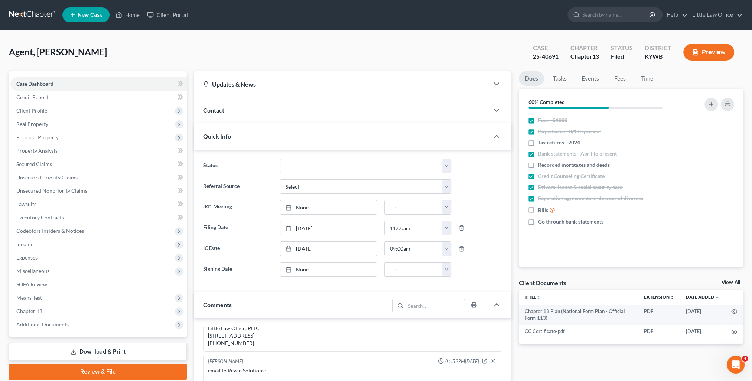
scroll to position [2709, 0]
drag, startPoint x: 530, startPoint y: 53, endPoint x: 562, endPoint y: 115, distance: 70.1
click at [562, 55] on div "Case 25-40691" at bounding box center [545, 53] width 37 height 22
copy div "25-40691"
click at [250, 137] on div "Quick Info" at bounding box center [341, 136] width 295 height 26
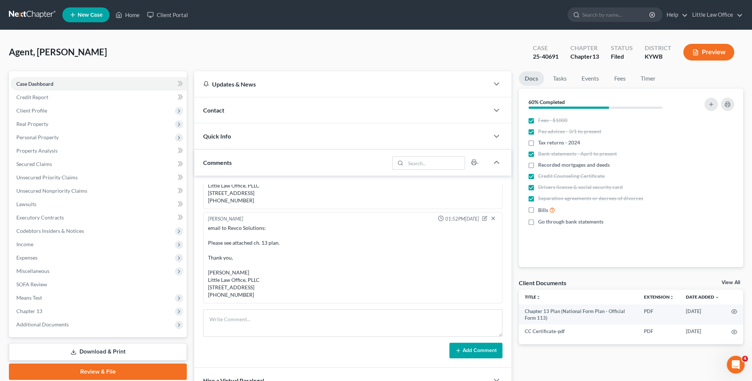
click at [250, 137] on div "Quick Info" at bounding box center [341, 136] width 295 height 26
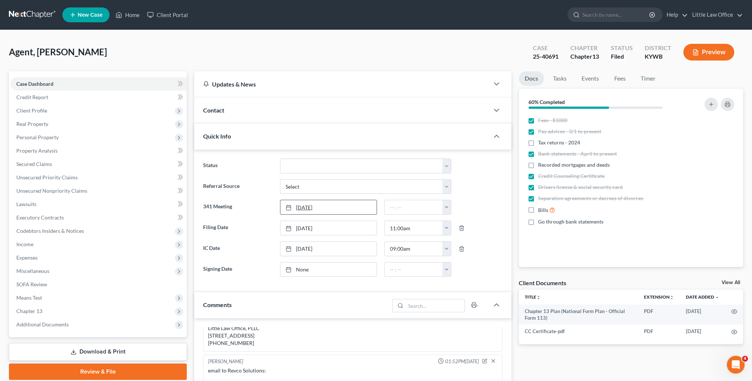
click at [301, 204] on link "[DATE]" at bounding box center [328, 207] width 96 height 14
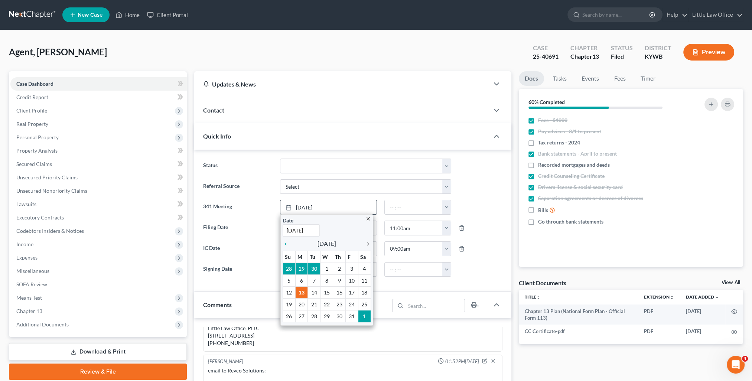
click at [367, 241] on icon "chevron_right" at bounding box center [366, 244] width 10 height 6
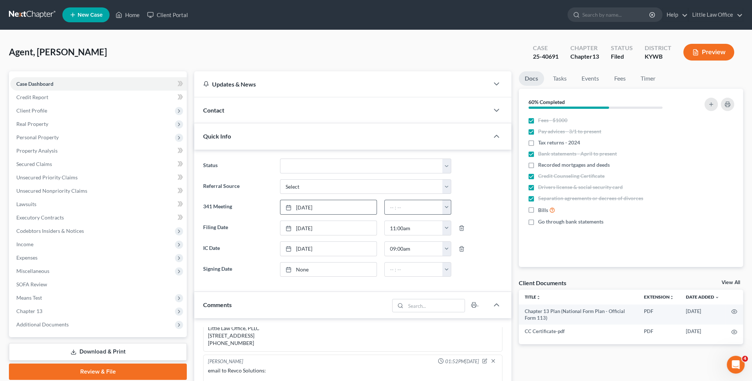
click at [445, 209] on button "button" at bounding box center [446, 207] width 9 height 14
click at [465, 251] on link "11:30am" at bounding box center [464, 250] width 42 height 13
click at [447, 209] on button "button" at bounding box center [446, 207] width 9 height 14
click at [460, 236] on link "11:00am" at bounding box center [464, 238] width 42 height 13
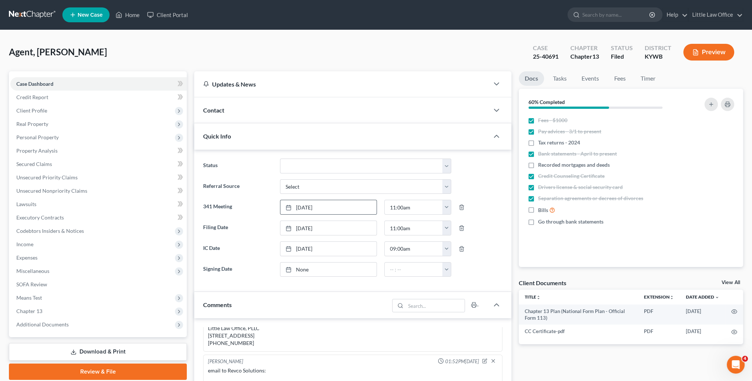
click at [249, 295] on div "Comments" at bounding box center [291, 305] width 195 height 26
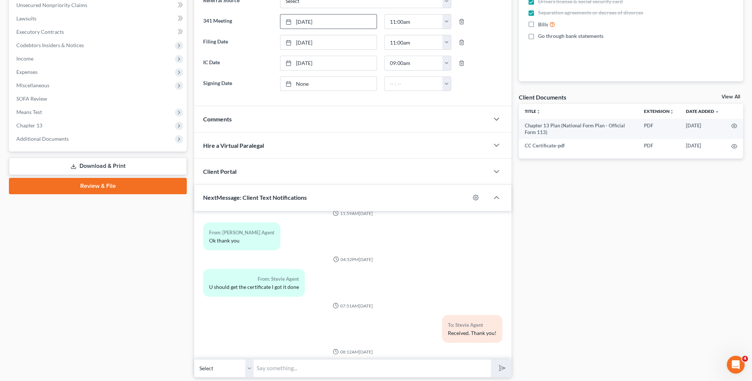
scroll to position [0, 0]
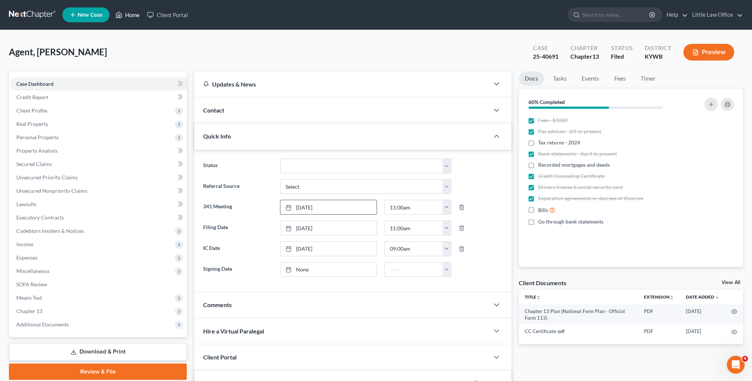
click at [131, 16] on link "Home" at bounding box center [128, 14] width 32 height 13
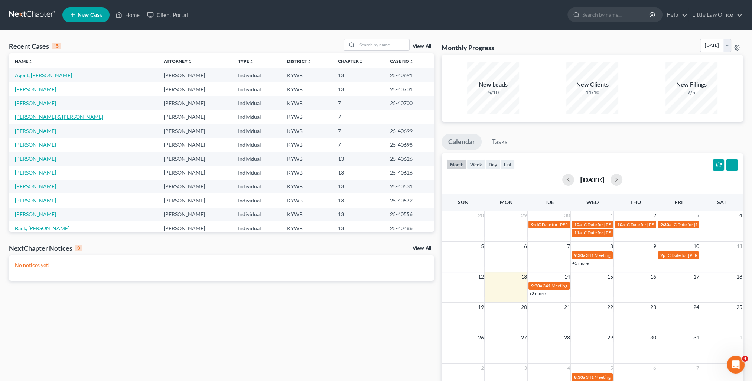
click at [46, 114] on link "[PERSON_NAME] & [PERSON_NAME]" at bounding box center [59, 117] width 88 height 6
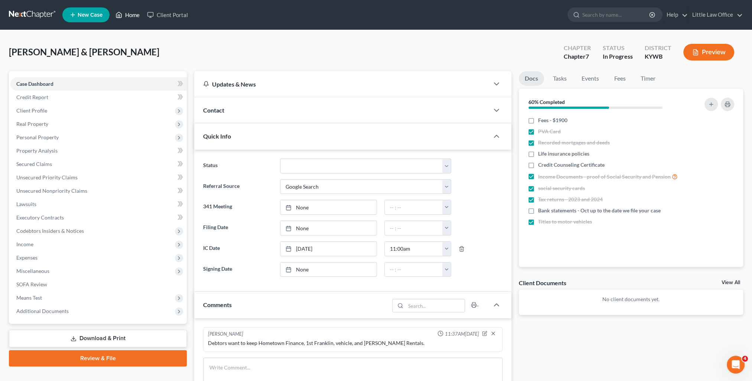
drag, startPoint x: 129, startPoint y: 16, endPoint x: 163, endPoint y: 22, distance: 34.3
click at [129, 16] on link "Home" at bounding box center [128, 14] width 32 height 13
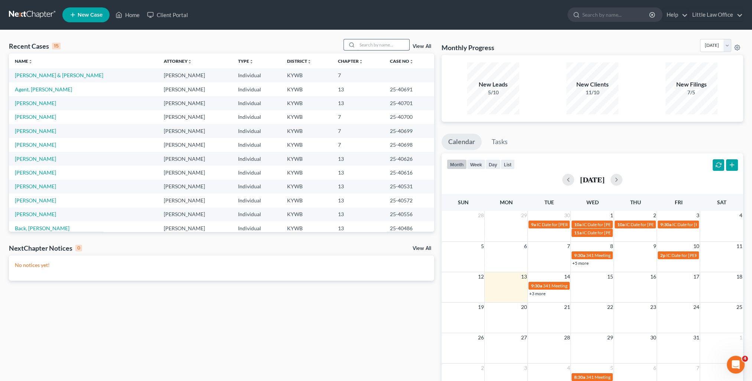
click at [362, 46] on input "search" at bounding box center [383, 44] width 52 height 11
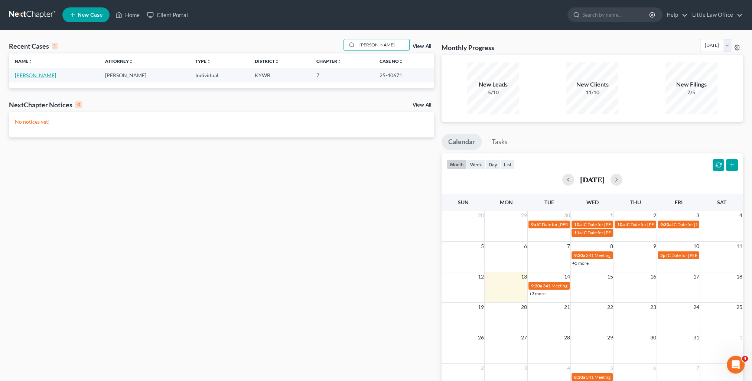
click at [47, 77] on link "[PERSON_NAME]" at bounding box center [35, 75] width 41 height 6
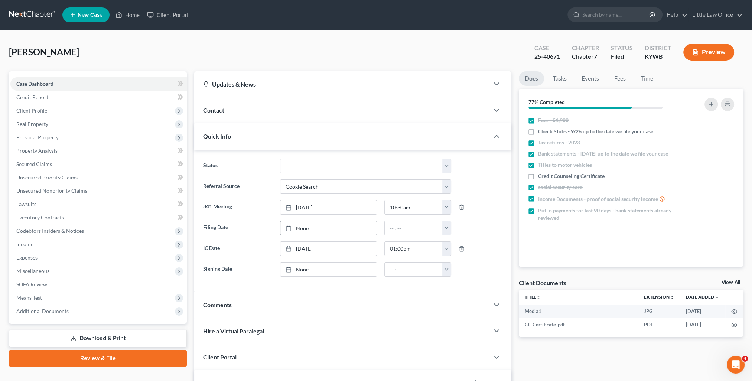
scroll to position [1872, 0]
click at [125, 17] on link "Home" at bounding box center [128, 14] width 32 height 13
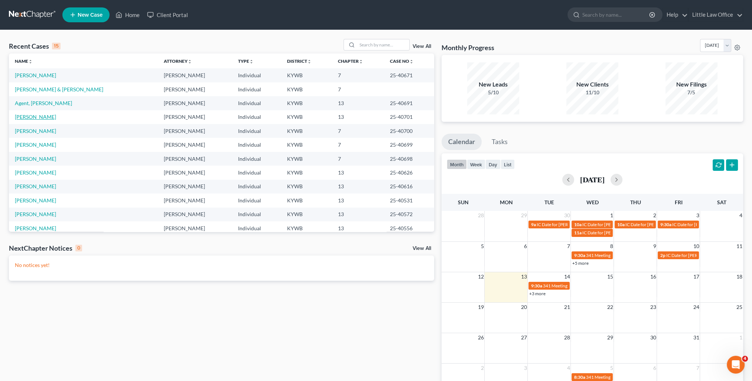
click at [33, 114] on link "[PERSON_NAME]" at bounding box center [35, 117] width 41 height 6
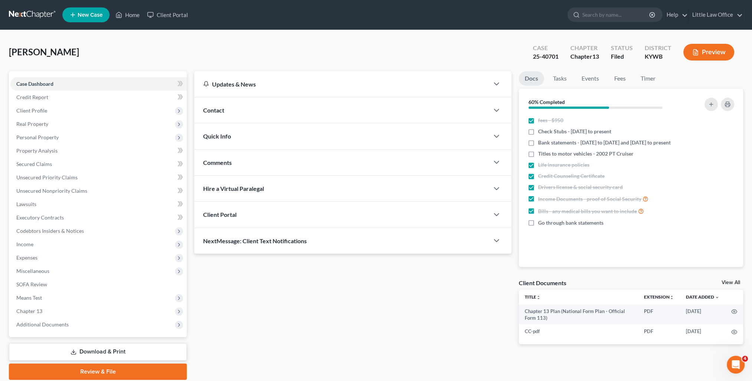
click at [237, 142] on div "Quick Info" at bounding box center [341, 136] width 295 height 26
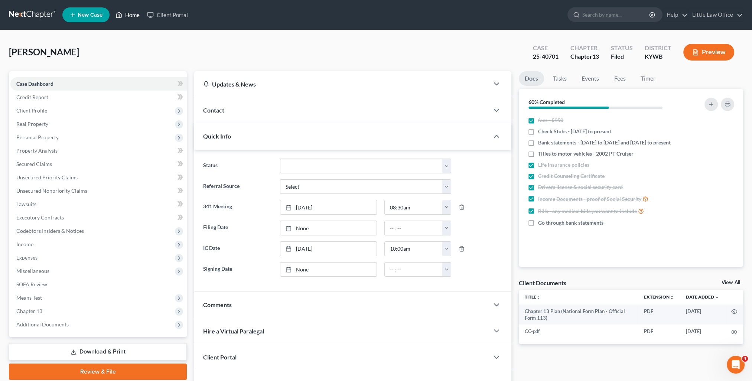
click at [135, 14] on link "Home" at bounding box center [128, 14] width 32 height 13
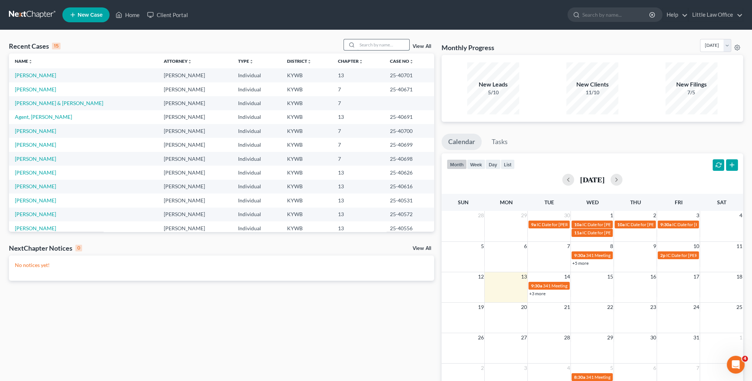
click at [362, 45] on input "search" at bounding box center [383, 44] width 52 height 11
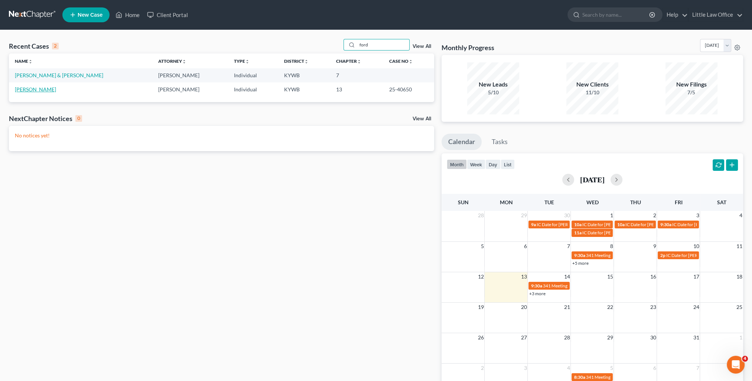
click at [22, 92] on link "[PERSON_NAME]" at bounding box center [35, 89] width 41 height 6
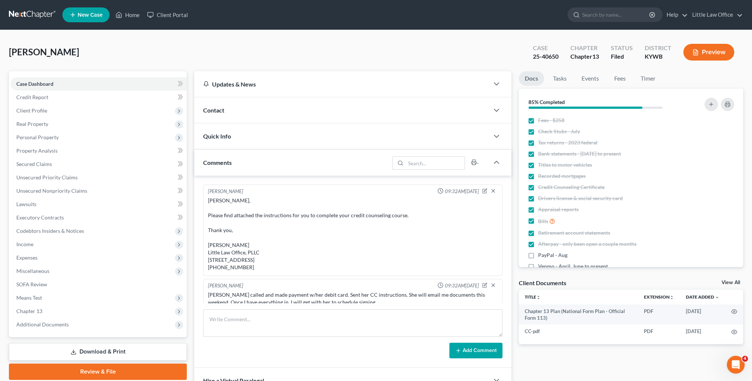
click at [241, 134] on div "Quick Info" at bounding box center [341, 136] width 295 height 26
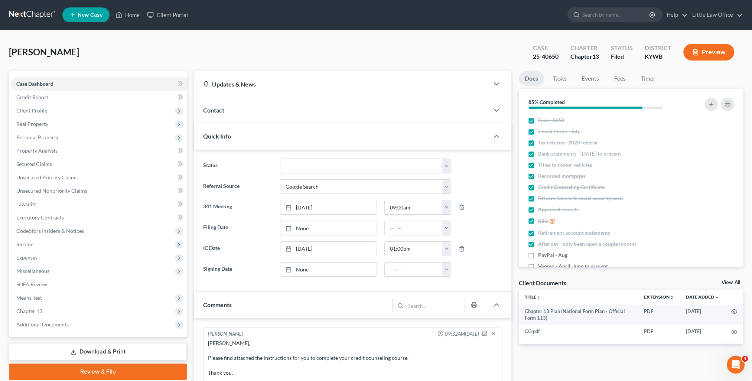
scroll to position [1132, 0]
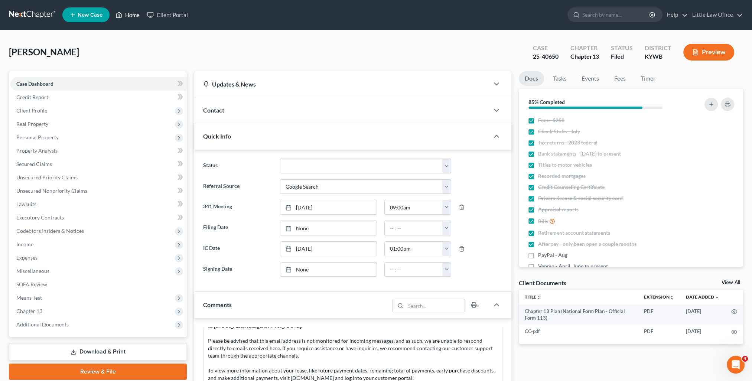
click at [137, 17] on link "Home" at bounding box center [128, 14] width 32 height 13
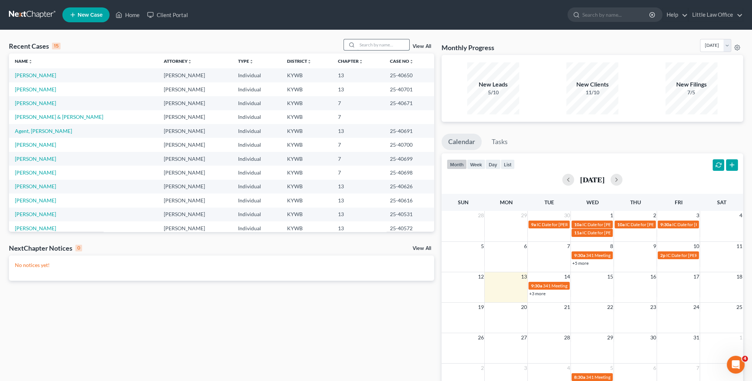
click at [392, 42] on input "search" at bounding box center [383, 44] width 52 height 11
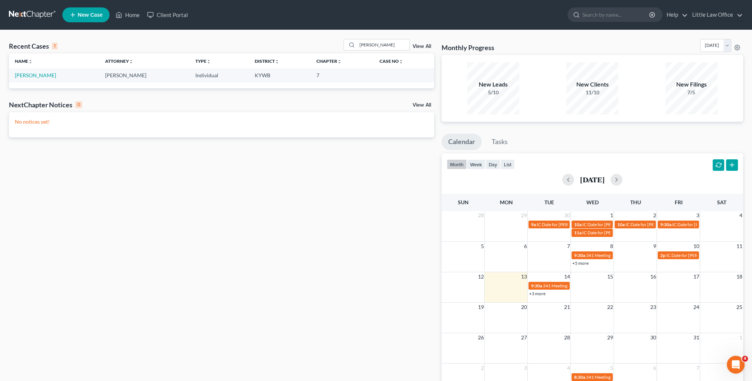
click at [32, 79] on td "[PERSON_NAME]" at bounding box center [54, 75] width 90 height 14
click at [29, 75] on link "[PERSON_NAME]" at bounding box center [35, 75] width 41 height 6
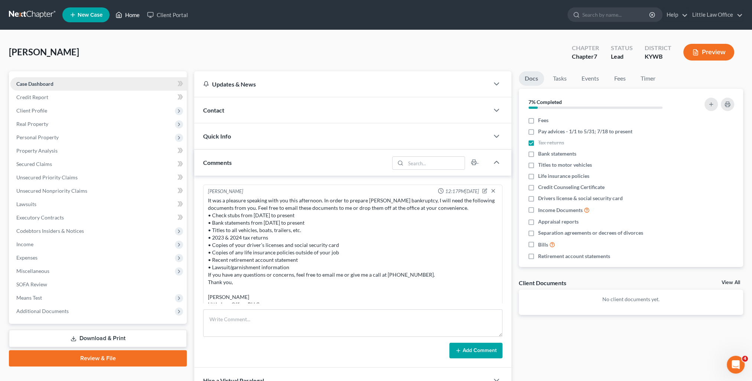
drag, startPoint x: 130, startPoint y: 17, endPoint x: 156, endPoint y: 78, distance: 66.2
click at [130, 17] on link "Home" at bounding box center [128, 14] width 32 height 13
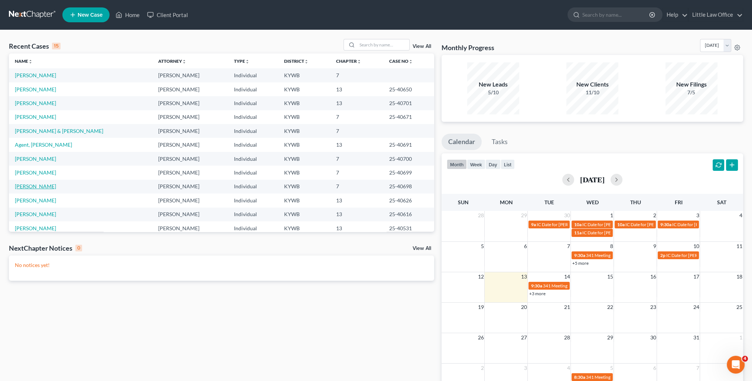
click at [29, 188] on link "[PERSON_NAME]" at bounding box center [35, 186] width 41 height 6
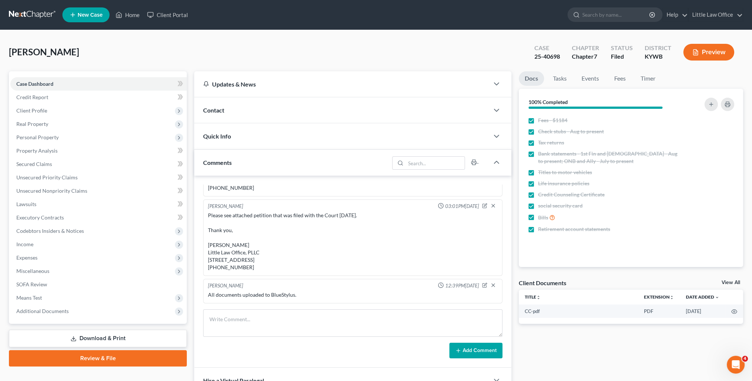
scroll to position [197, 0]
click at [223, 107] on span "Contact" at bounding box center [213, 110] width 21 height 7
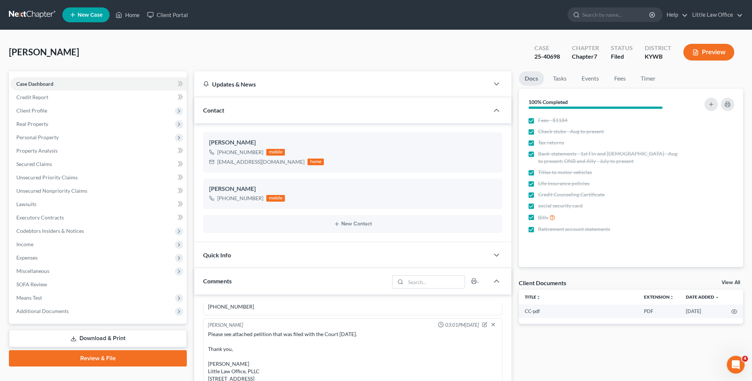
click at [234, 107] on div "Contact" at bounding box center [341, 110] width 295 height 26
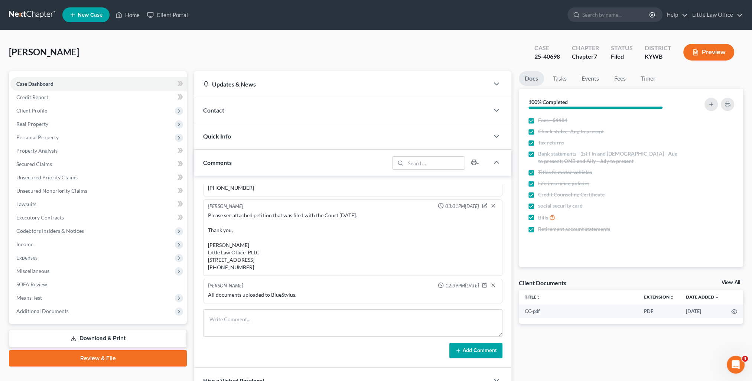
click at [237, 130] on div "Quick Info" at bounding box center [341, 136] width 295 height 26
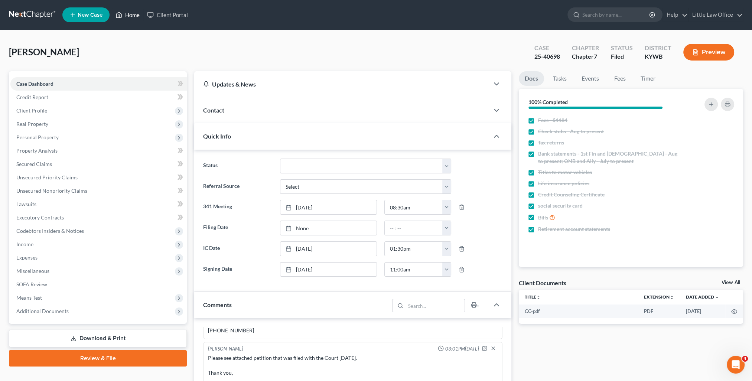
click at [137, 13] on link "Home" at bounding box center [128, 14] width 32 height 13
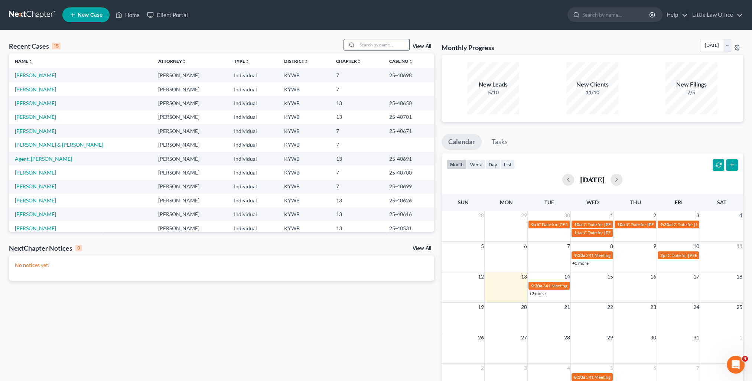
click at [388, 43] on input "search" at bounding box center [383, 44] width 52 height 11
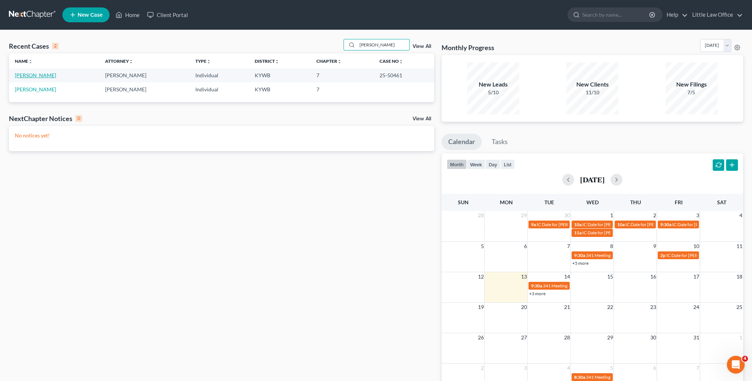
click at [36, 72] on link "[PERSON_NAME]" at bounding box center [35, 75] width 41 height 6
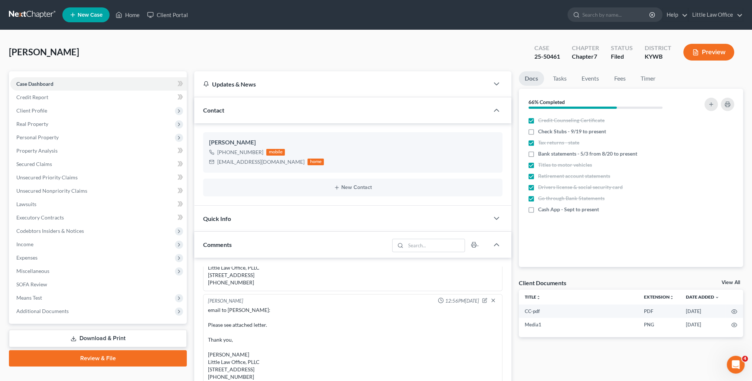
scroll to position [1491, 0]
click at [234, 115] on div "Contact" at bounding box center [341, 110] width 295 height 26
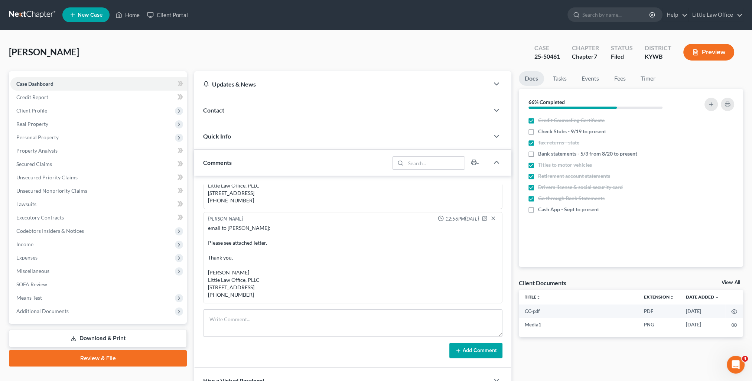
click at [239, 131] on div "Quick Info" at bounding box center [341, 136] width 295 height 26
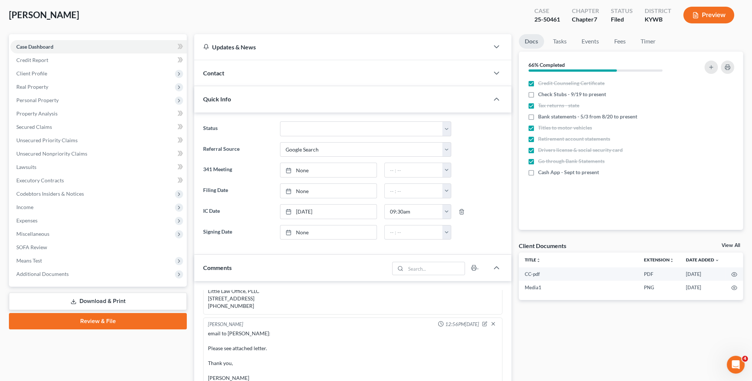
scroll to position [148, 0]
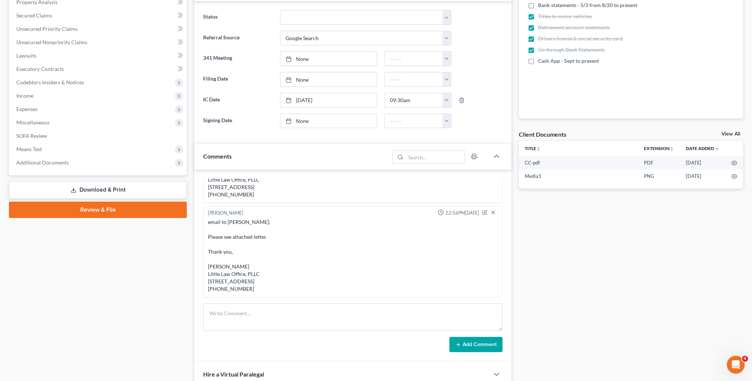
click at [313, 160] on div "Comments" at bounding box center [291, 156] width 195 height 26
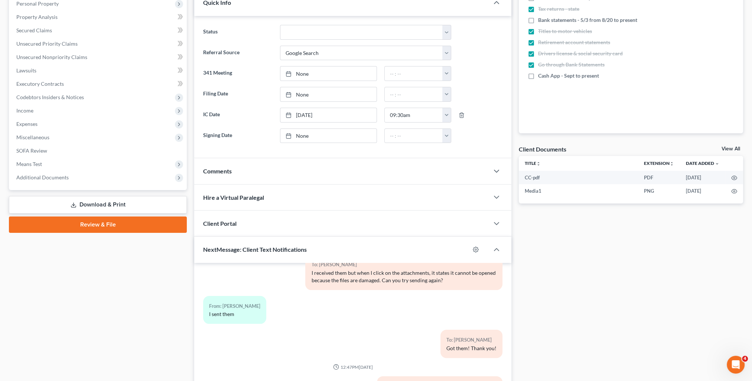
scroll to position [0, 0]
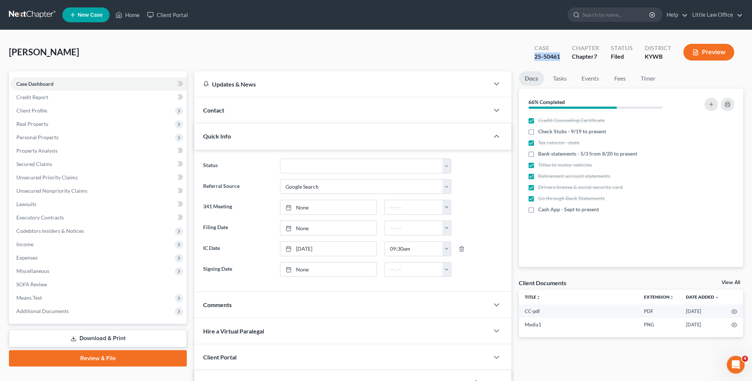
drag, startPoint x: 532, startPoint y: 59, endPoint x: 561, endPoint y: 59, distance: 29.3
click at [561, 59] on div "Case 25-50461" at bounding box center [546, 53] width 37 height 22
copy div "25-50461"
drag, startPoint x: 138, startPoint y: 13, endPoint x: 286, endPoint y: 50, distance: 152.7
click at [138, 13] on link "Home" at bounding box center [128, 14] width 32 height 13
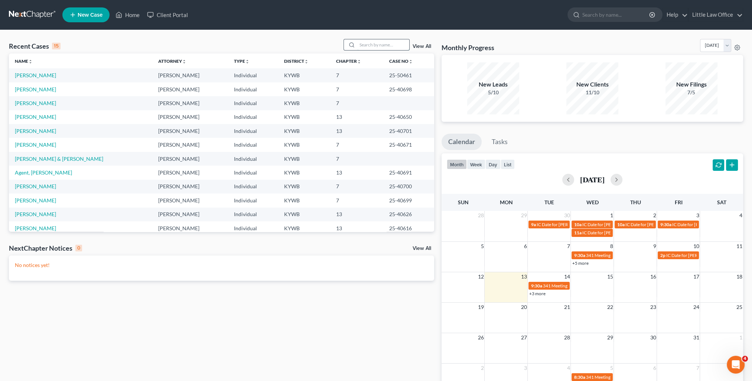
click at [401, 46] on input "search" at bounding box center [383, 44] width 52 height 11
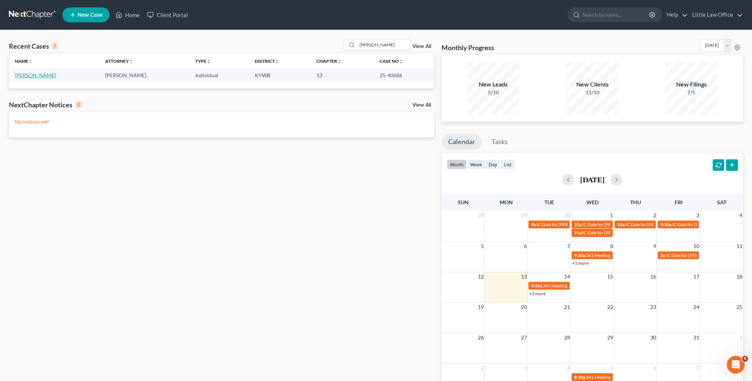
click at [21, 75] on link "[PERSON_NAME]" at bounding box center [35, 75] width 41 height 6
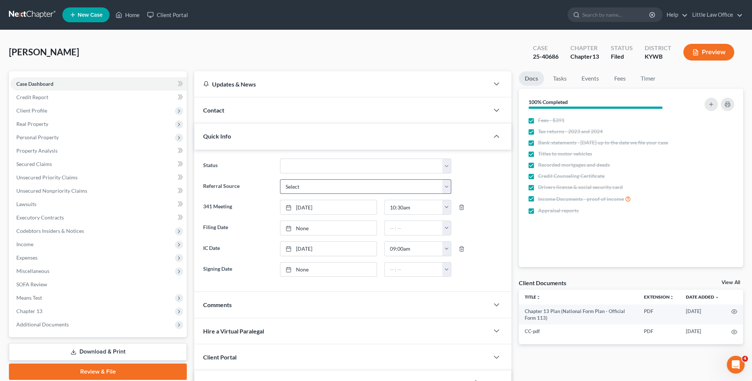
scroll to position [285, 0]
click at [137, 12] on link "Home" at bounding box center [128, 14] width 32 height 13
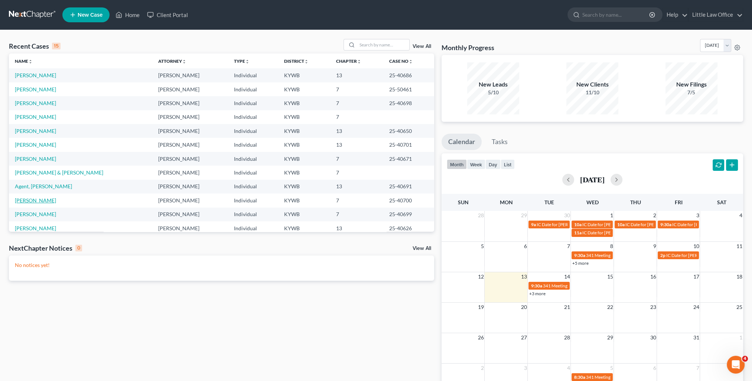
click at [39, 201] on link "[PERSON_NAME]" at bounding box center [35, 200] width 41 height 6
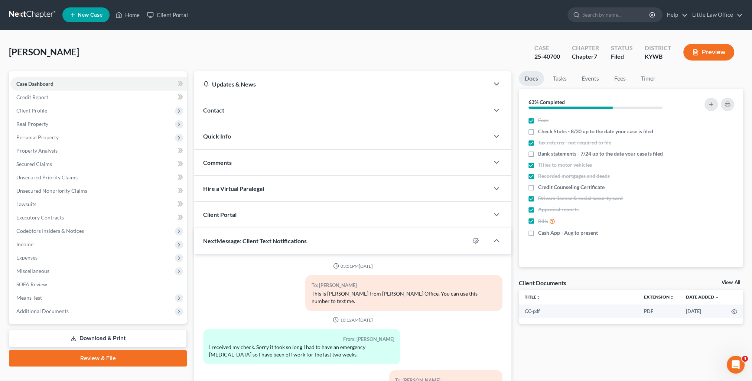
scroll to position [1481, 0]
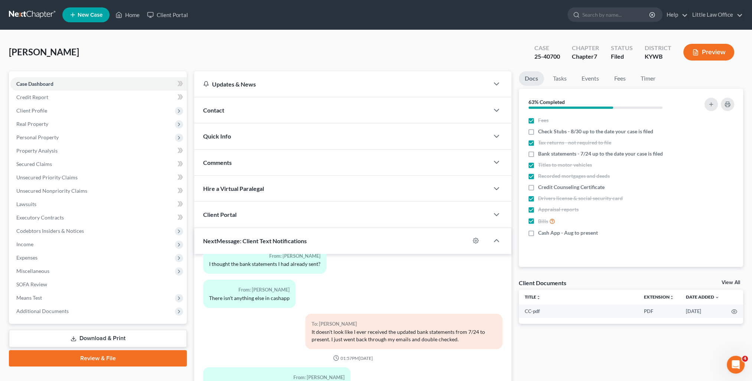
click at [240, 136] on div "Quick Info" at bounding box center [341, 136] width 295 height 26
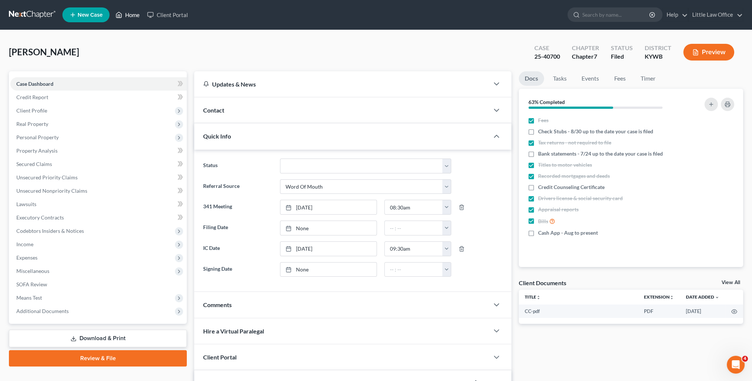
click at [130, 16] on link "Home" at bounding box center [128, 14] width 32 height 13
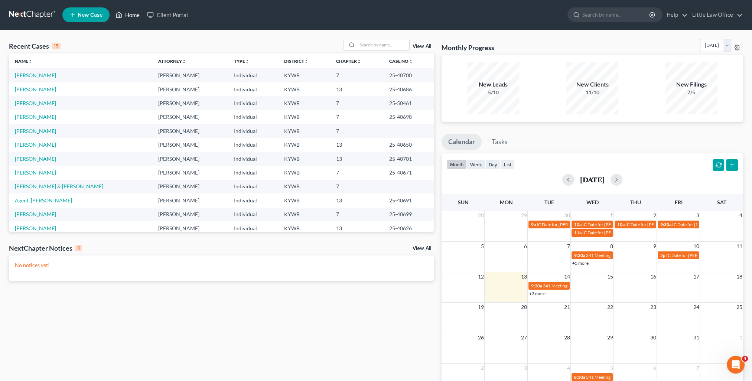
scroll to position [51, 0]
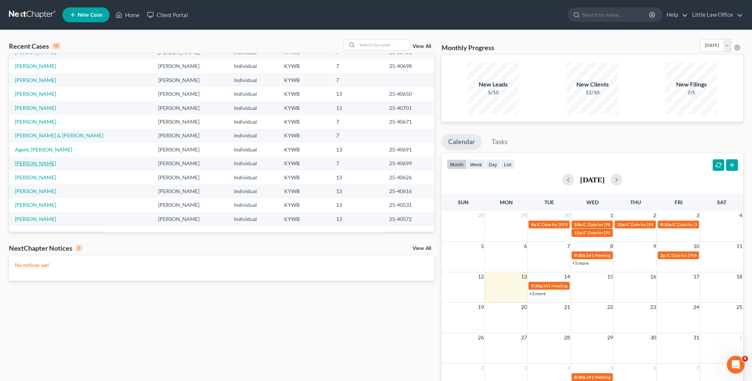
click at [37, 163] on link "[PERSON_NAME]" at bounding box center [35, 163] width 41 height 6
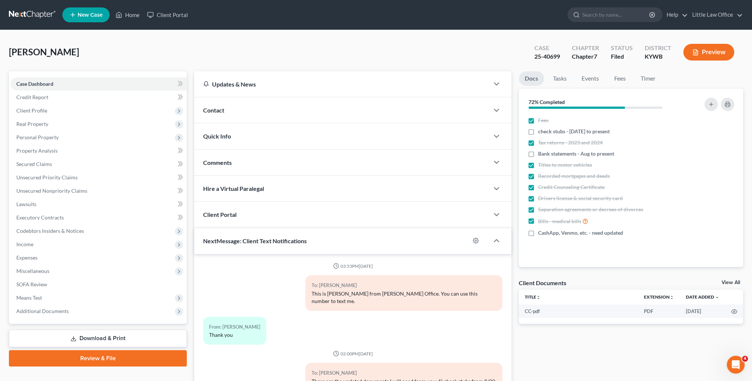
scroll to position [1488, 0]
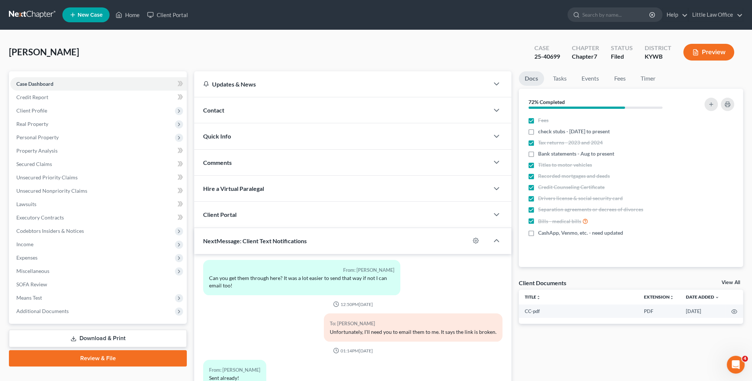
click at [234, 136] on div "Quick Info" at bounding box center [341, 136] width 295 height 26
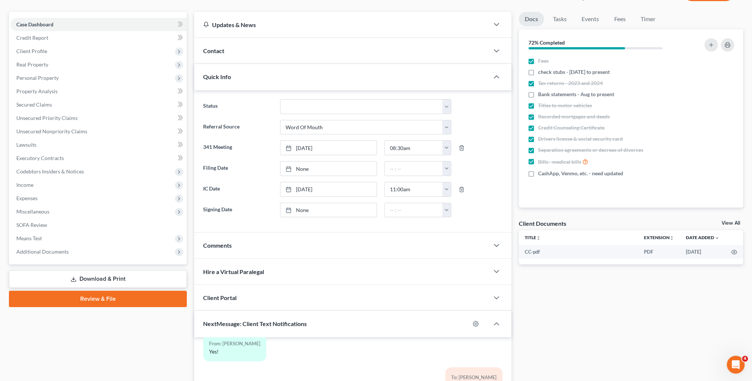
scroll to position [0, 0]
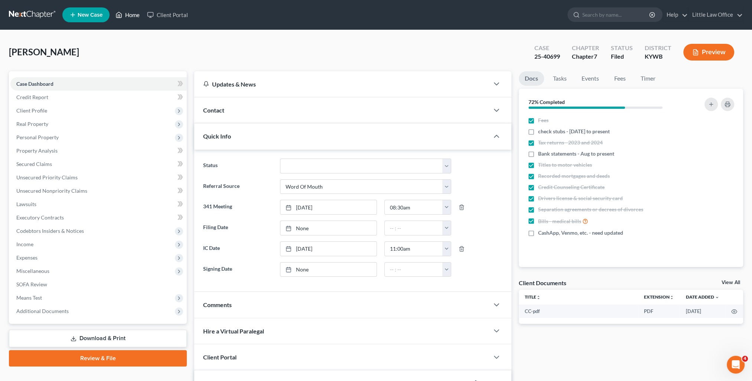
click at [134, 19] on link "Home" at bounding box center [128, 14] width 32 height 13
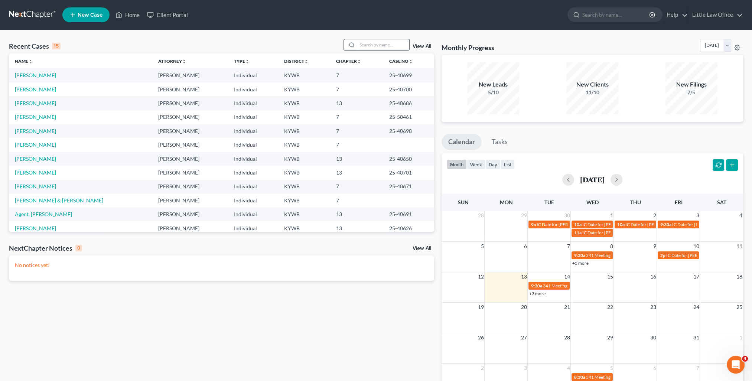
click at [389, 46] on input "search" at bounding box center [383, 44] width 52 height 11
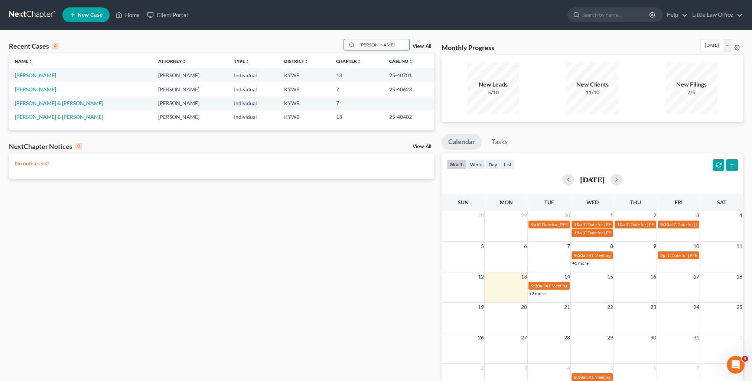
click at [36, 89] on link "[PERSON_NAME]" at bounding box center [35, 89] width 41 height 6
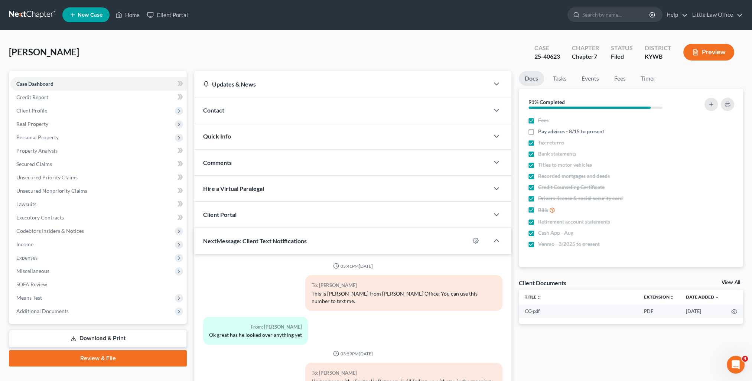
click at [244, 133] on div "Quick Info" at bounding box center [341, 136] width 295 height 26
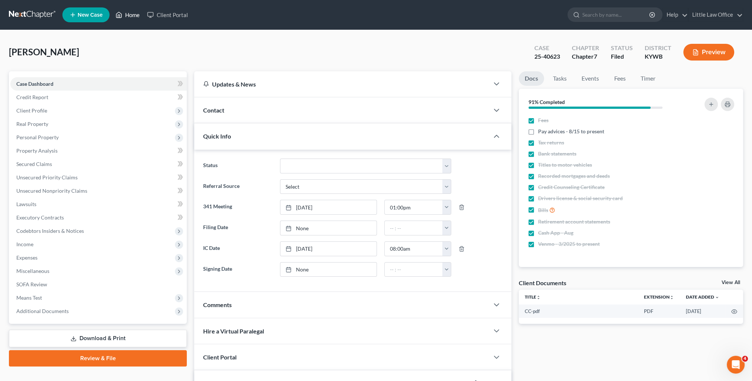
drag, startPoint x: 130, startPoint y: 13, endPoint x: 346, endPoint y: 79, distance: 225.6
click at [130, 13] on link "Home" at bounding box center [128, 14] width 32 height 13
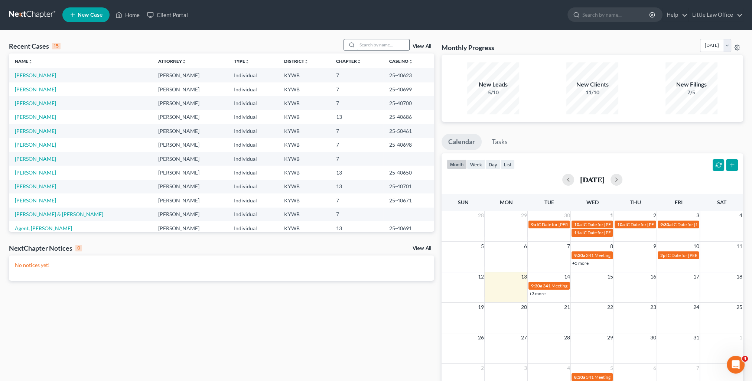
click at [372, 49] on input "search" at bounding box center [383, 44] width 52 height 11
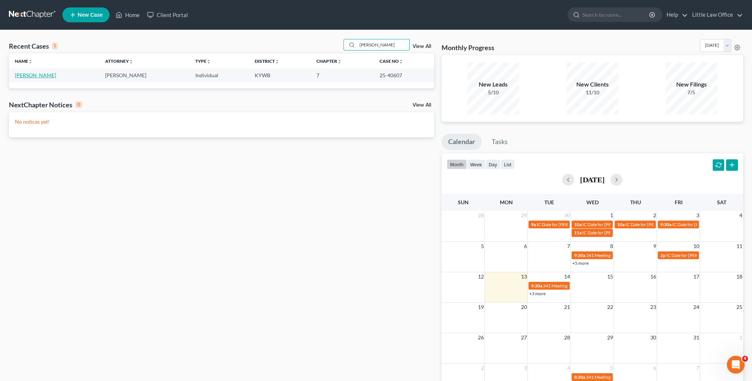
click at [45, 75] on link "[PERSON_NAME]" at bounding box center [35, 75] width 41 height 6
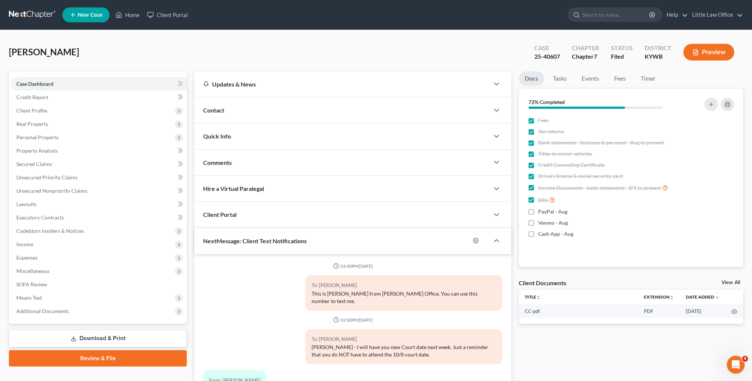
scroll to position [151, 0]
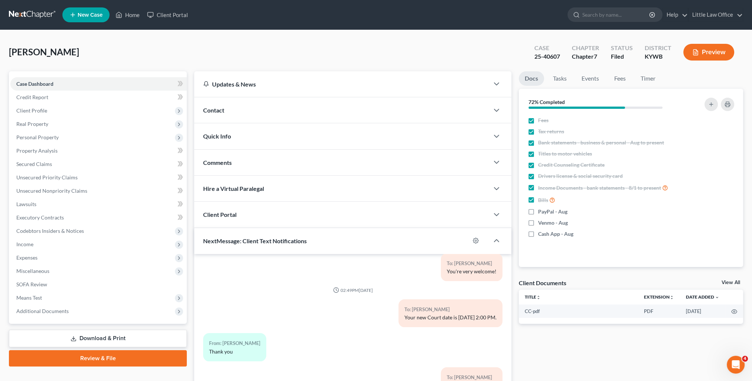
click at [227, 122] on div "Contact" at bounding box center [341, 110] width 295 height 26
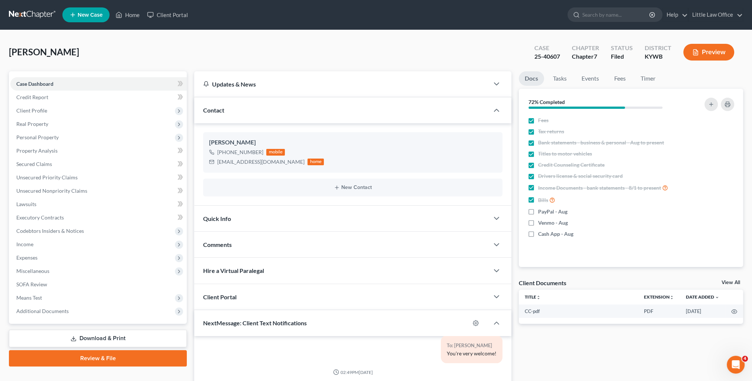
click at [216, 111] on span "Contact" at bounding box center [213, 110] width 21 height 7
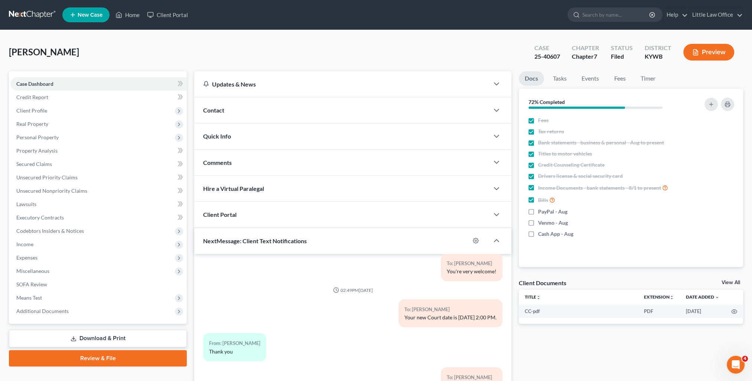
click at [224, 136] on span "Quick Info" at bounding box center [217, 136] width 28 height 7
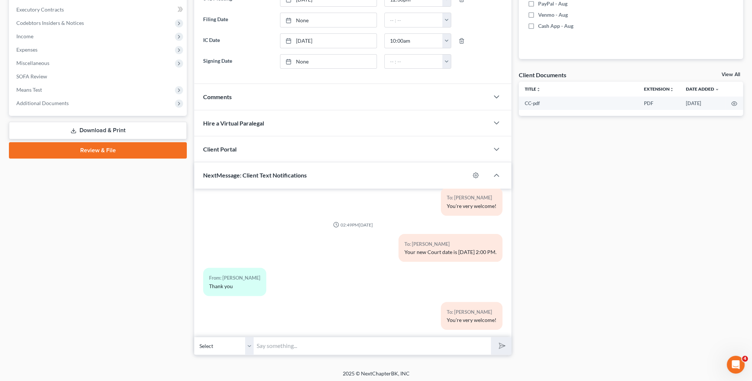
scroll to position [0, 0]
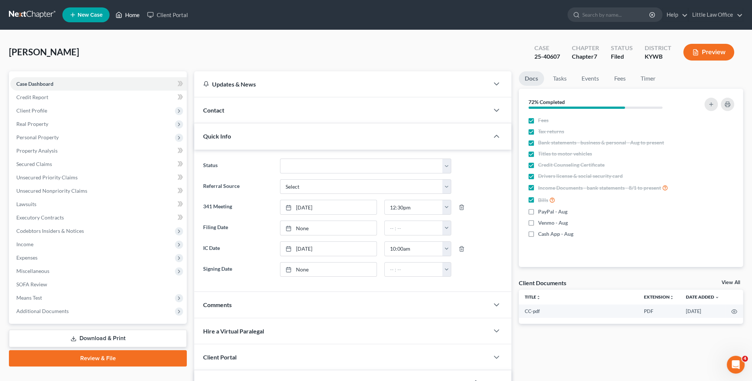
click at [129, 17] on link "Home" at bounding box center [128, 14] width 32 height 13
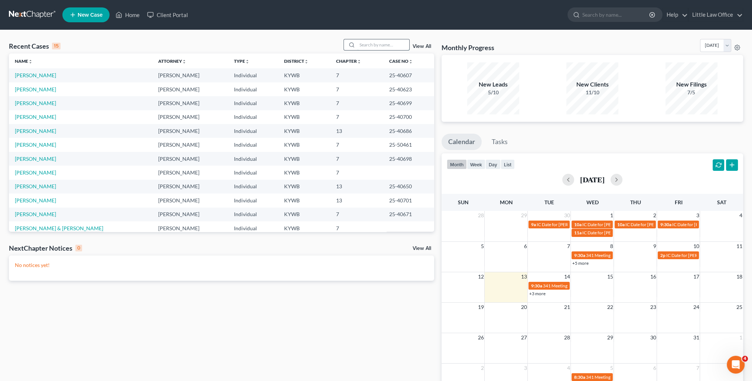
click at [368, 44] on input "search" at bounding box center [383, 44] width 52 height 11
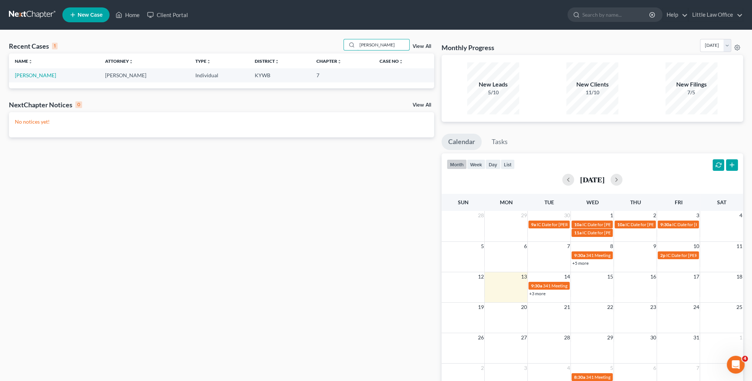
drag, startPoint x: 379, startPoint y: 45, endPoint x: 322, endPoint y: 47, distance: 56.8
click at [322, 47] on div "Recent Cases 1 [PERSON_NAME] View All" at bounding box center [221, 46] width 425 height 14
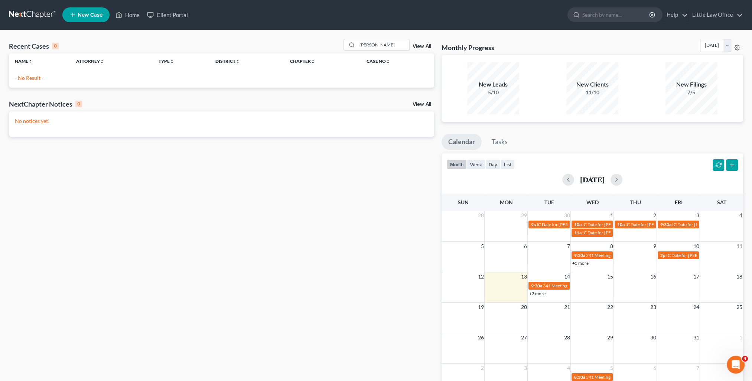
click at [91, 17] on span "New Case" at bounding box center [90, 15] width 25 height 6
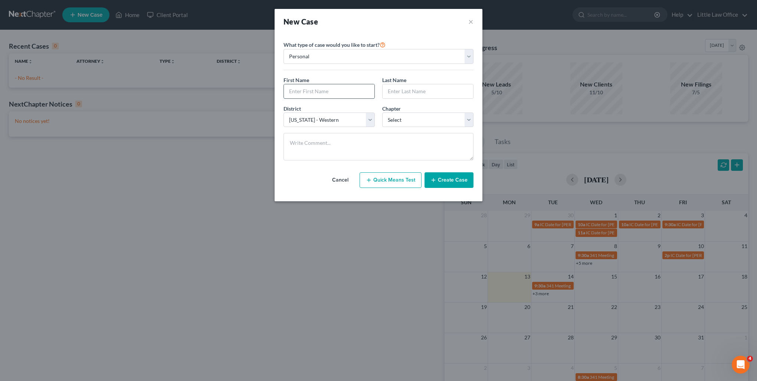
click at [311, 91] on input "text" at bounding box center [329, 91] width 91 height 14
click at [453, 183] on button "Create Case" at bounding box center [449, 180] width 49 height 16
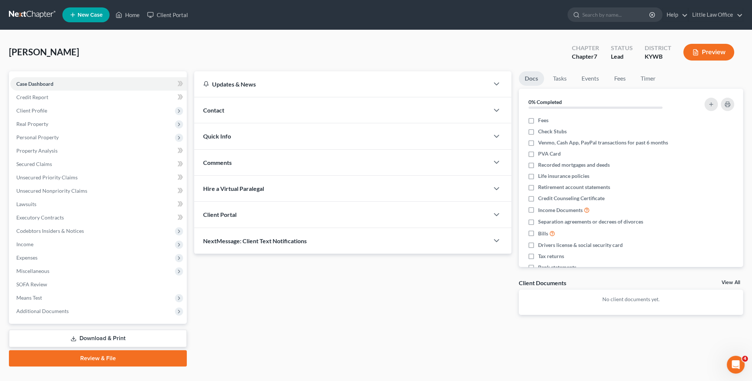
click at [262, 109] on div "Contact" at bounding box center [341, 110] width 295 height 26
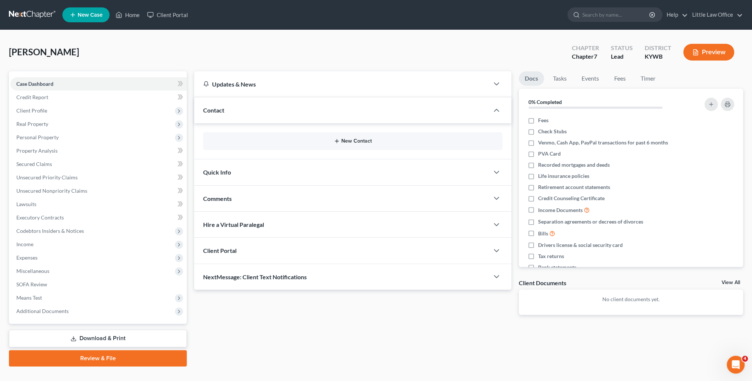
click at [348, 140] on button "New Contact" at bounding box center [352, 141] width 287 height 6
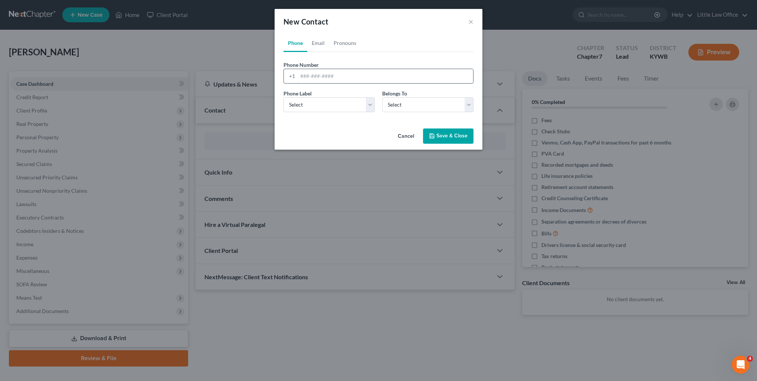
click at [316, 79] on input "tel" at bounding box center [386, 76] width 176 height 14
click at [313, 109] on select "Select Mobile Home Work Other" at bounding box center [329, 104] width 91 height 15
click at [284, 97] on select "Select Mobile Home Work Other" at bounding box center [329, 104] width 91 height 15
drag, startPoint x: 391, startPoint y: 107, endPoint x: 395, endPoint y: 112, distance: 6.1
click at [391, 107] on select "Select Client Other" at bounding box center [427, 104] width 91 height 15
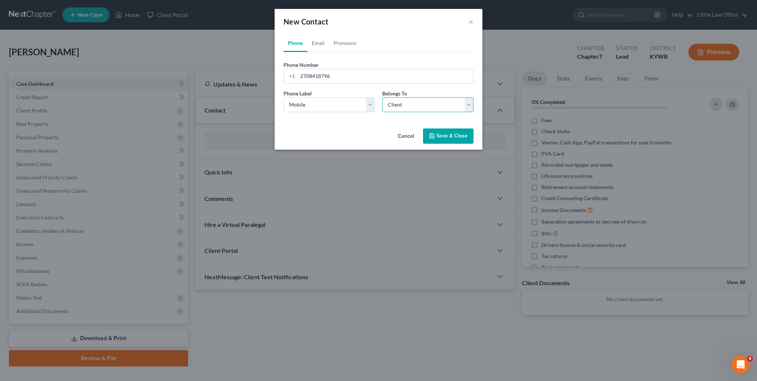
click at [382, 97] on select "Select Client Other" at bounding box center [427, 104] width 91 height 15
click at [444, 137] on button "Save & Close" at bounding box center [448, 136] width 50 height 16
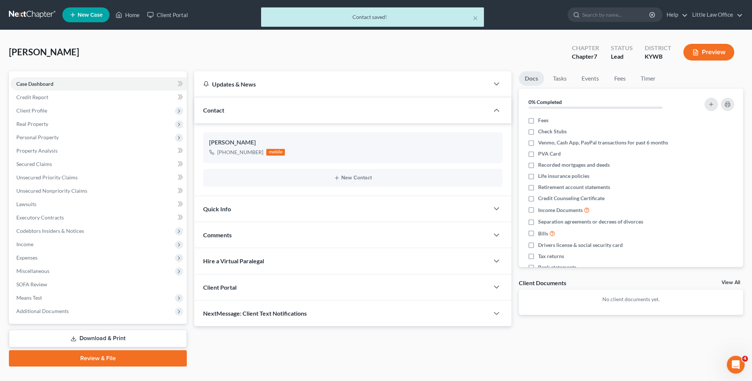
click at [269, 206] on div "Quick Info" at bounding box center [341, 209] width 295 height 26
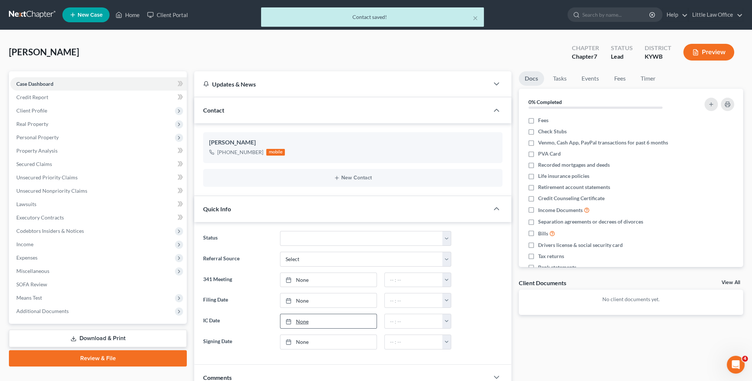
click at [308, 320] on link "None" at bounding box center [328, 321] width 96 height 14
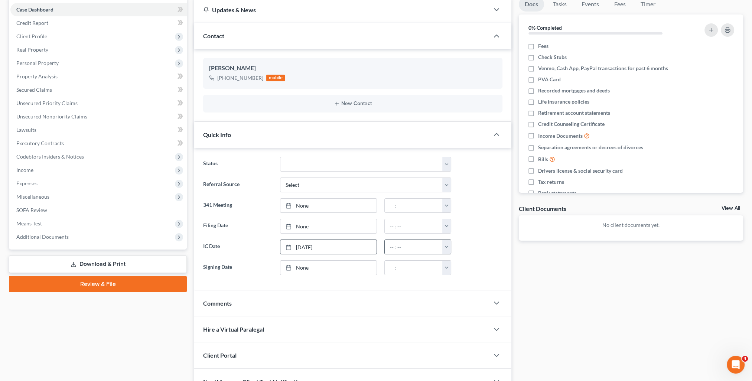
click at [445, 248] on button "button" at bounding box center [446, 247] width 9 height 14
click at [460, 292] on link "1:00pm" at bounding box center [464, 290] width 42 height 13
click at [569, 296] on div "Docs Tasks Events Fees Timer 0% Completed Nothing here yet! Fees Check Stubs Ve…" at bounding box center [631, 196] width 232 height 398
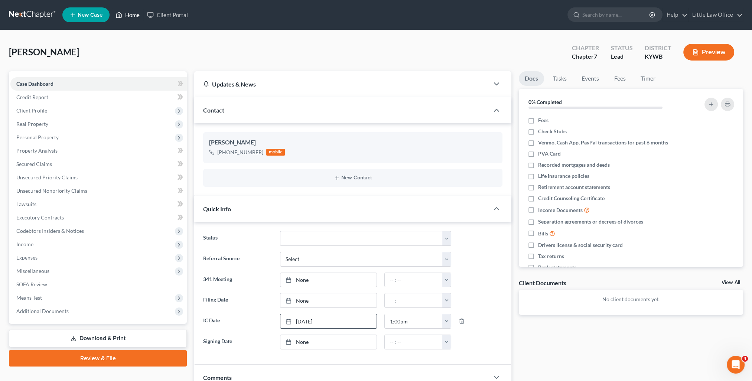
click at [133, 16] on link "Home" at bounding box center [128, 14] width 32 height 13
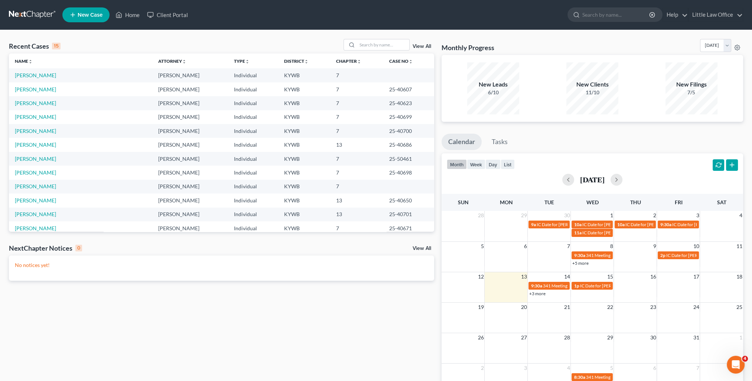
click at [34, 134] on td "[PERSON_NAME]" at bounding box center [80, 131] width 143 height 14
click at [36, 131] on link "[PERSON_NAME]" at bounding box center [35, 131] width 41 height 6
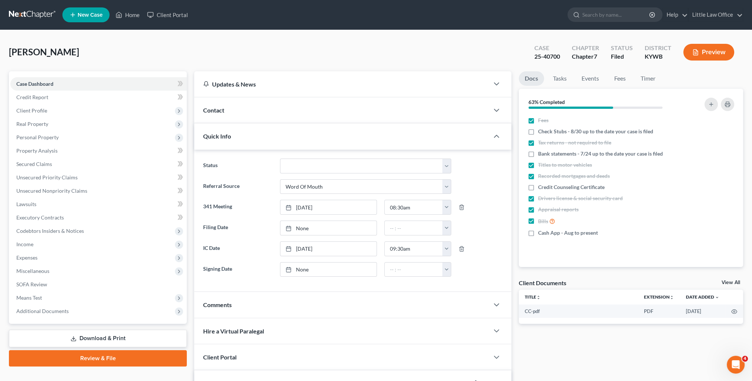
scroll to position [1481, 0]
click at [288, 140] on div "Quick Info" at bounding box center [341, 136] width 295 height 26
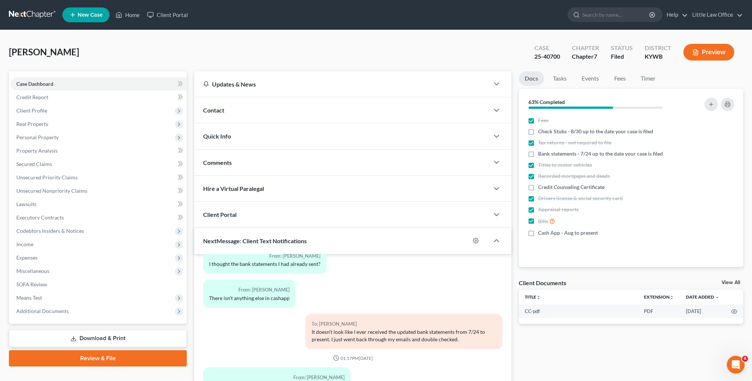
scroll to position [66, 0]
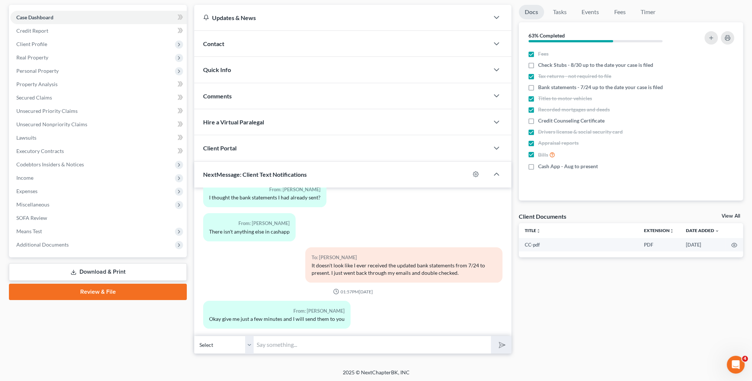
click at [333, 336] on input "text" at bounding box center [372, 345] width 237 height 18
click at [491, 336] on button "submit" at bounding box center [501, 344] width 20 height 17
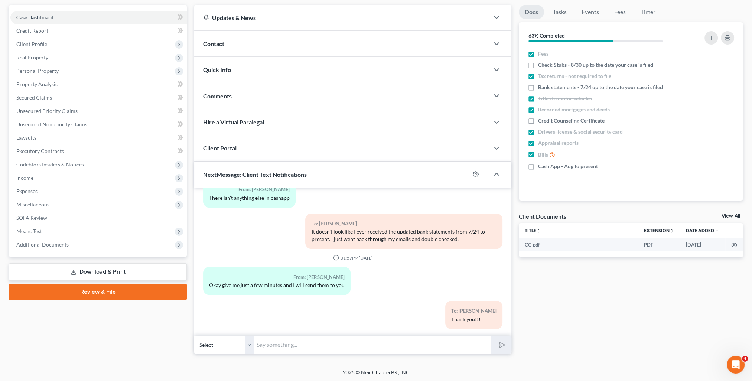
scroll to position [0, 0]
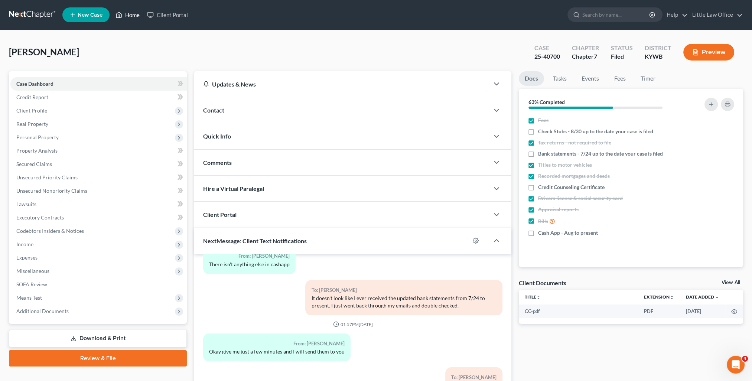
drag, startPoint x: 140, startPoint y: 16, endPoint x: 295, endPoint y: 165, distance: 215.6
click at [140, 16] on link "Home" at bounding box center [128, 14] width 32 height 13
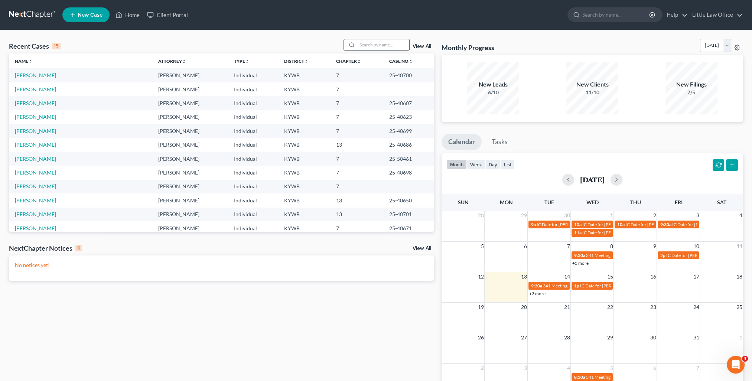
click at [373, 44] on input "search" at bounding box center [383, 44] width 52 height 11
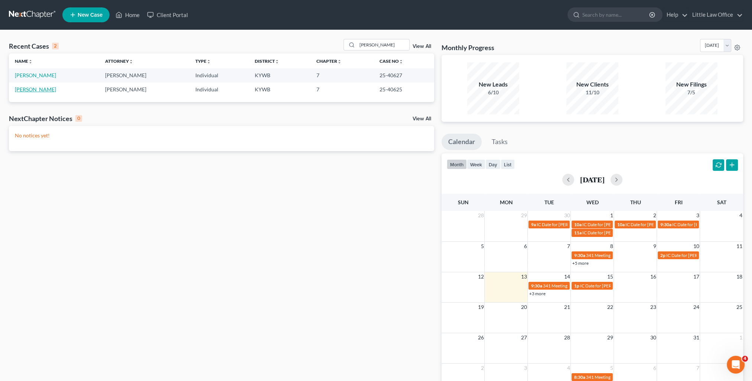
click at [37, 91] on link "[PERSON_NAME]" at bounding box center [35, 89] width 41 height 6
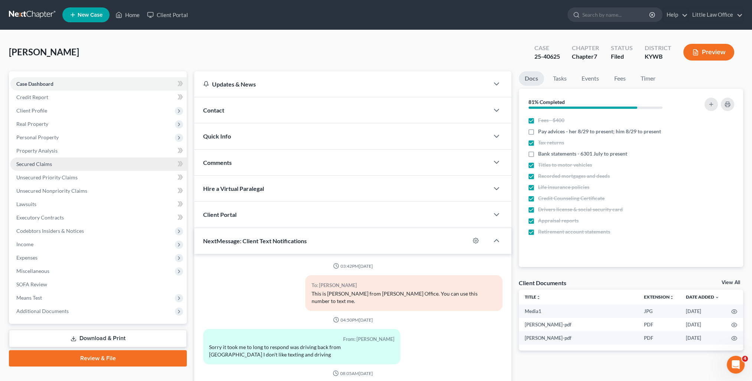
scroll to position [1506, 0]
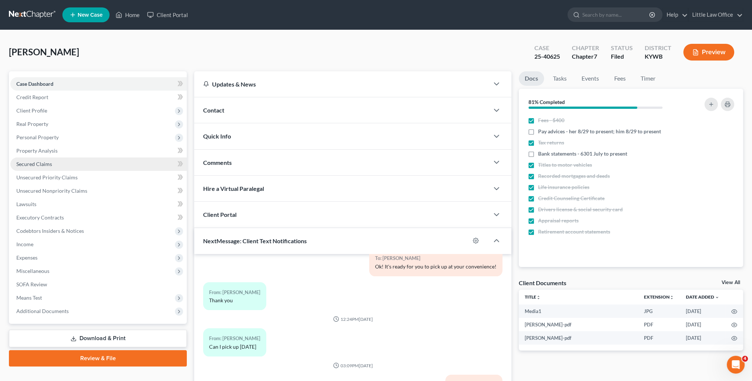
click at [42, 159] on link "Secured Claims" at bounding box center [98, 163] width 176 height 13
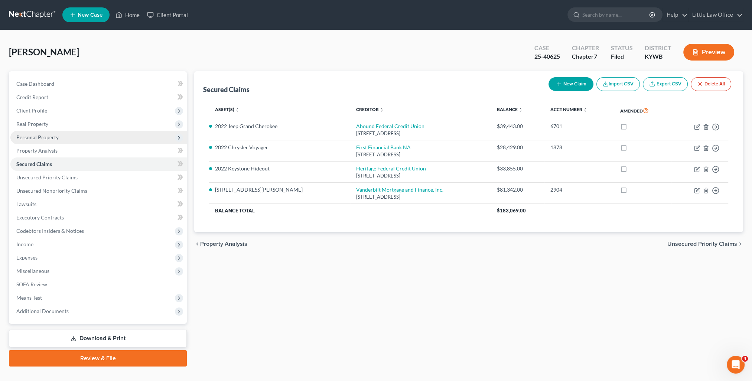
click at [32, 137] on span "Personal Property" at bounding box center [37, 137] width 42 height 6
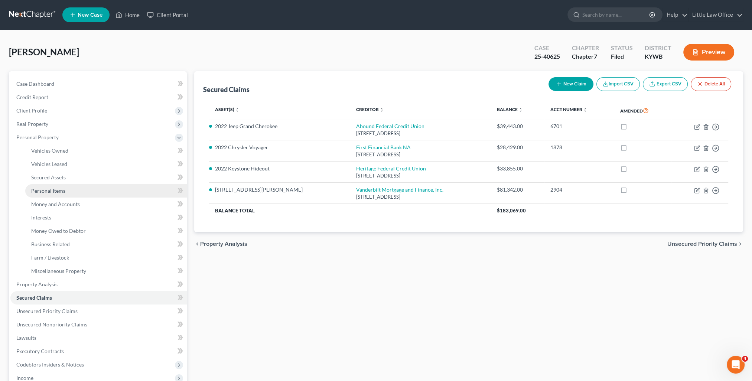
click at [59, 192] on span "Personal Items" at bounding box center [48, 190] width 34 height 6
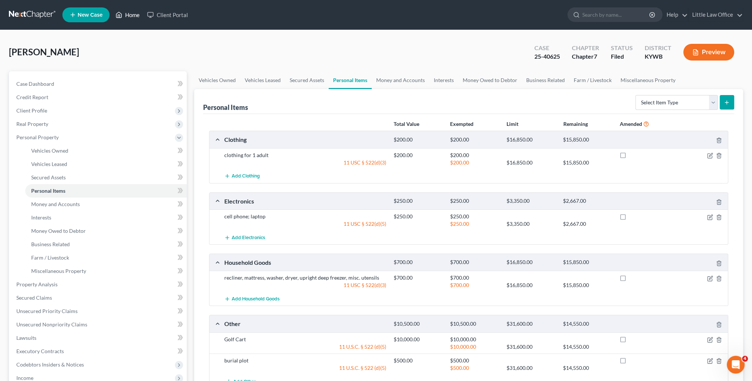
click at [137, 15] on link "Home" at bounding box center [128, 14] width 32 height 13
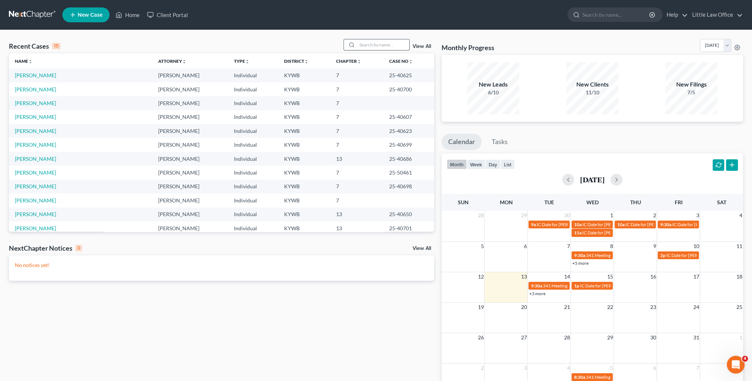
click at [365, 48] on input "search" at bounding box center [383, 44] width 52 height 11
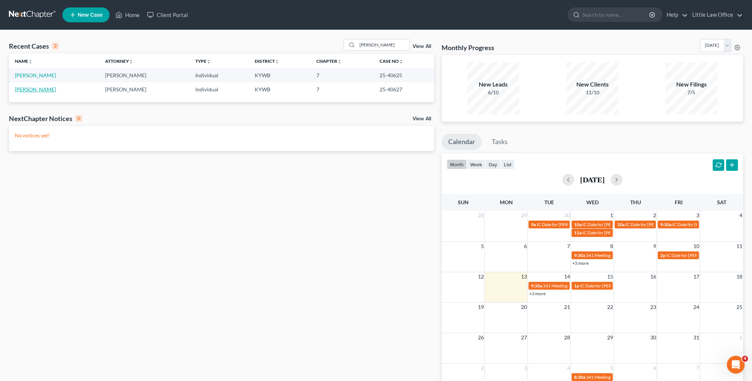
click at [33, 88] on link "[PERSON_NAME]" at bounding box center [35, 89] width 41 height 6
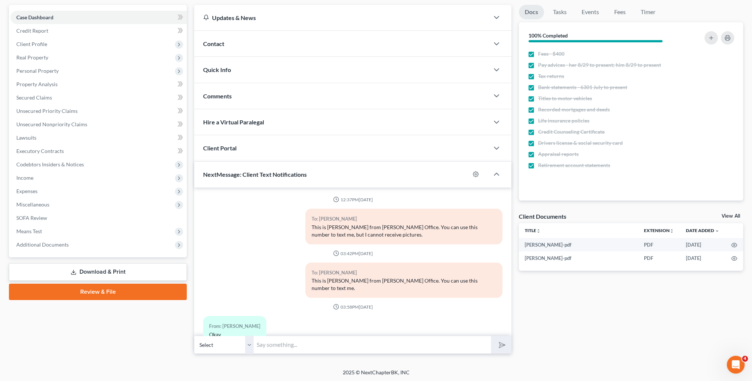
scroll to position [3027, 0]
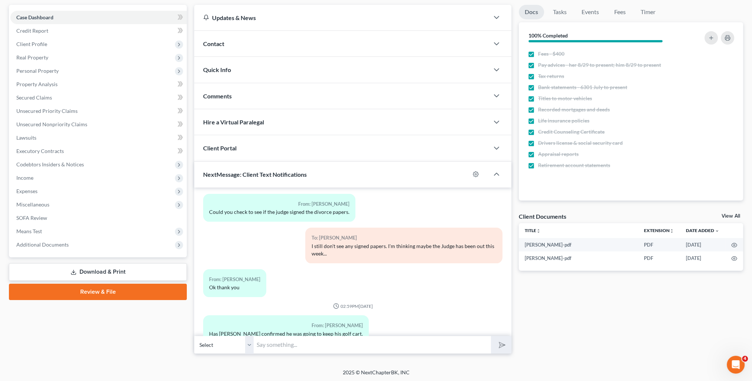
click at [316, 336] on input "text" at bounding box center [372, 345] width 237 height 18
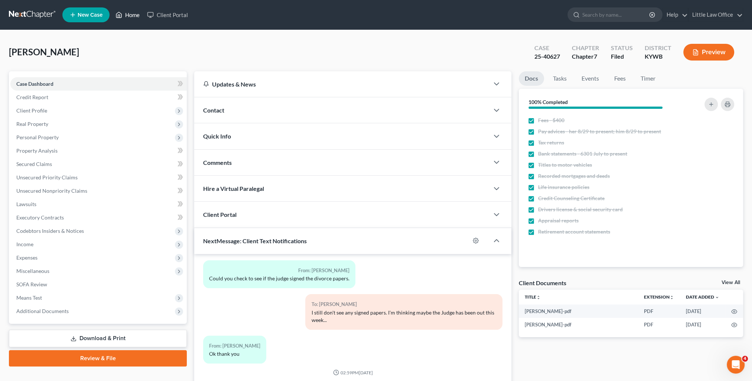
click at [131, 16] on link "Home" at bounding box center [128, 14] width 32 height 13
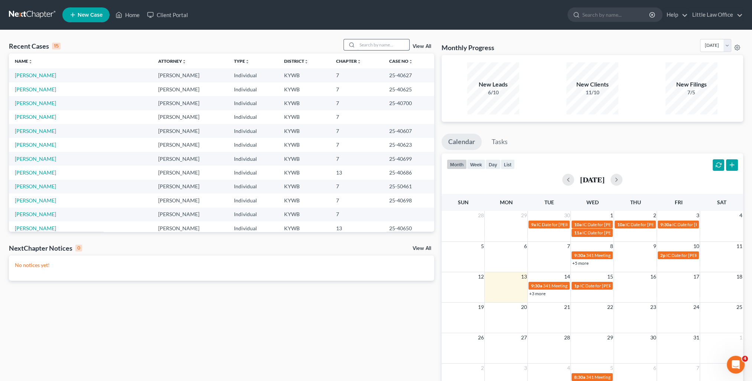
click at [366, 44] on input "search" at bounding box center [383, 44] width 52 height 11
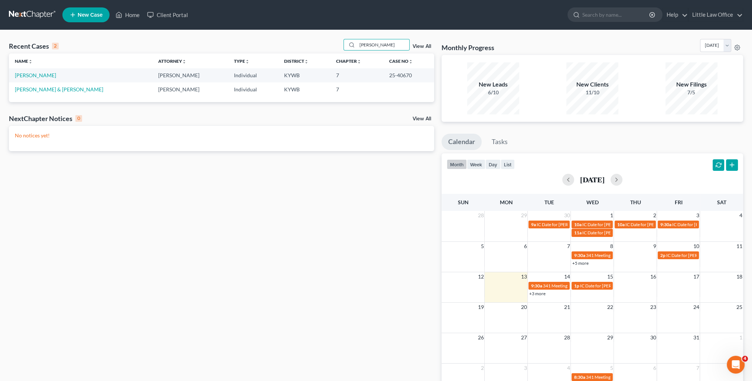
click at [28, 70] on td "[PERSON_NAME]" at bounding box center [80, 75] width 143 height 14
click at [26, 74] on link "[PERSON_NAME]" at bounding box center [35, 75] width 41 height 6
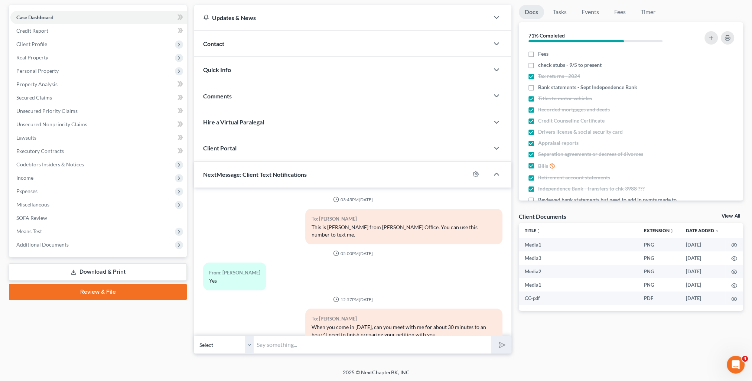
scroll to position [1587, 0]
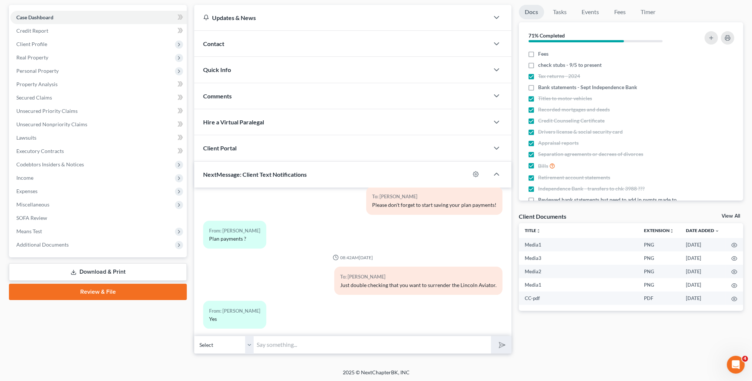
click at [339, 341] on input "text" at bounding box center [372, 345] width 237 height 18
click at [491, 336] on button "submit" at bounding box center [501, 344] width 20 height 17
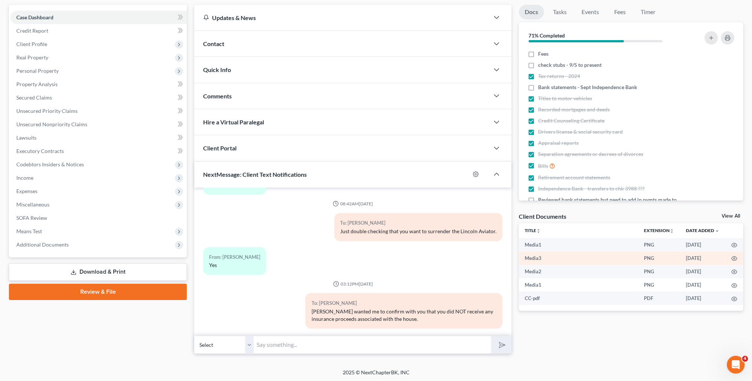
scroll to position [0, 0]
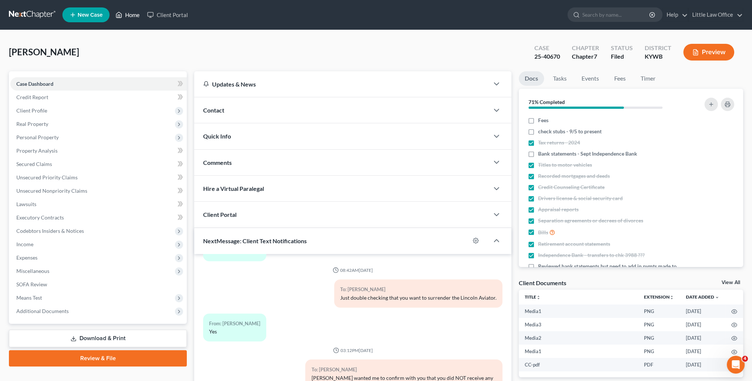
click at [141, 15] on link "Home" at bounding box center [128, 14] width 32 height 13
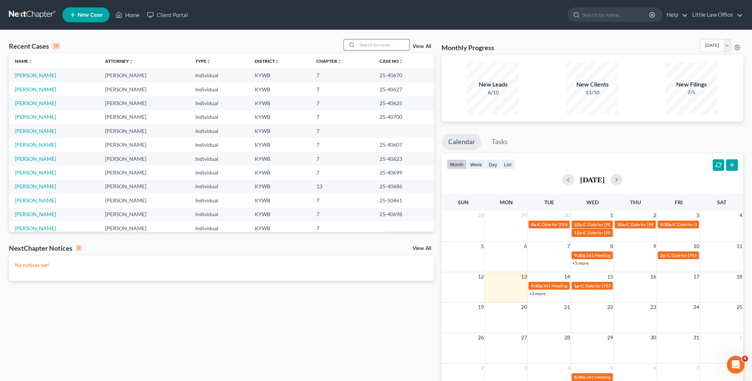
click at [388, 48] on input "search" at bounding box center [383, 44] width 52 height 11
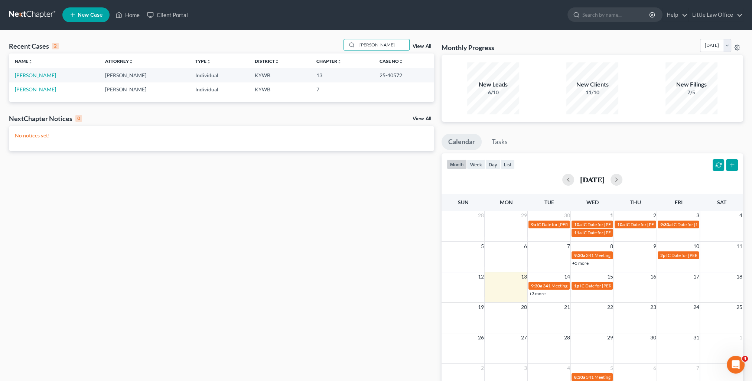
click at [46, 79] on td "[PERSON_NAME]" at bounding box center [54, 75] width 90 height 14
click at [45, 77] on link "[PERSON_NAME]" at bounding box center [35, 75] width 41 height 6
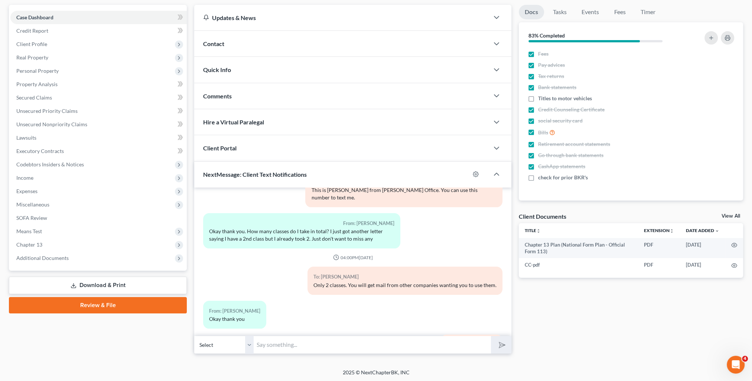
scroll to position [598, 0]
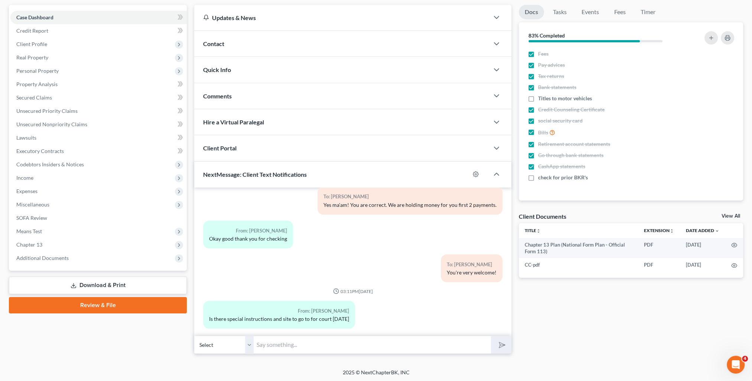
click at [311, 350] on input "text" at bounding box center [372, 345] width 237 height 18
drag, startPoint x: 375, startPoint y: 348, endPoint x: 349, endPoint y: 353, distance: 26.4
click at [374, 348] on input "Court will be held by ZOOM." at bounding box center [372, 345] width 237 height 18
drag, startPoint x: 341, startPoint y: 347, endPoint x: 215, endPoint y: 349, distance: 125.9
click at [215, 349] on div "Select [PHONE_NUMBER] - [PERSON_NAME] Court will be held by ZOOM." at bounding box center [352, 344] width 317 height 17
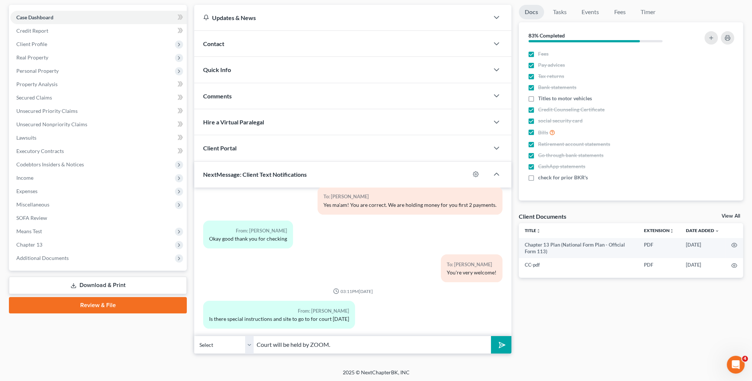
paste input "Zoom video meeting. Go to [DOMAIN_NAME][URL], Enter Meeting ID [PHONE_NUMBER], …"
click at [505, 345] on button "submit" at bounding box center [501, 344] width 20 height 17
click at [407, 343] on input "text" at bounding box center [372, 345] width 237 height 18
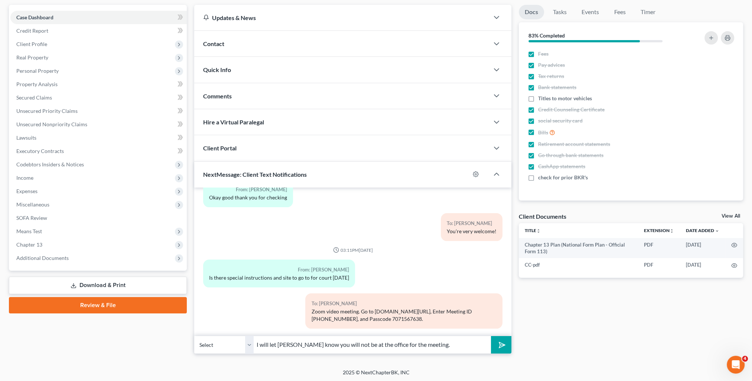
click at [491, 336] on button "submit" at bounding box center [501, 344] width 20 height 17
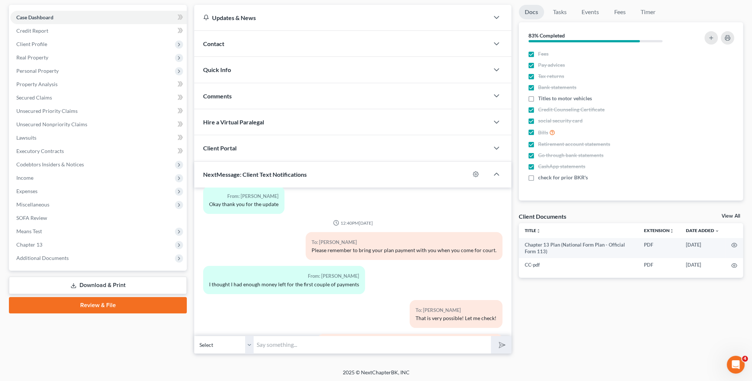
scroll to position [0, 0]
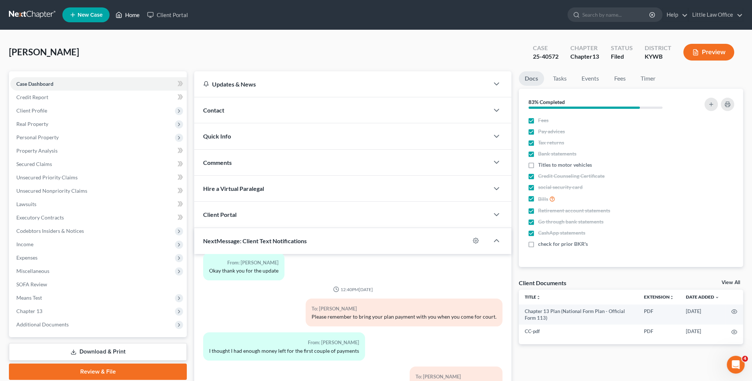
click at [132, 12] on link "Home" at bounding box center [128, 14] width 32 height 13
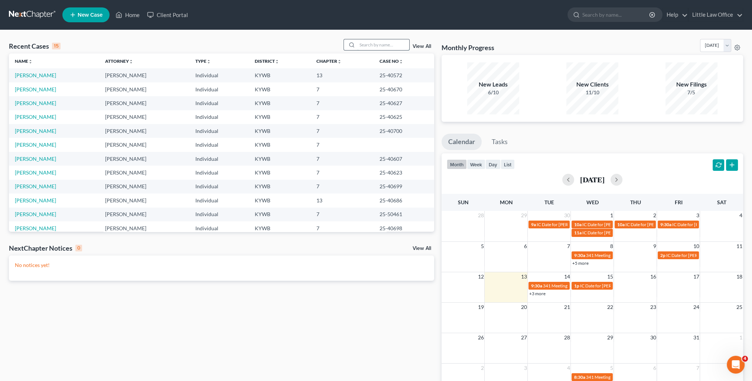
click at [368, 46] on input "search" at bounding box center [383, 44] width 52 height 11
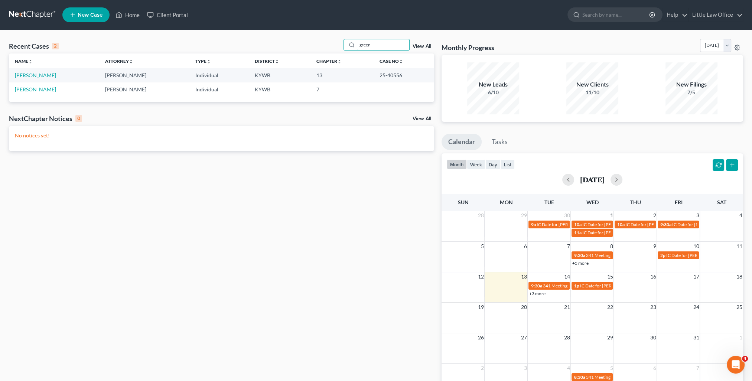
drag, startPoint x: 371, startPoint y: 48, endPoint x: 339, endPoint y: 49, distance: 32.7
click at [339, 49] on div "Recent Cases 2 green View All" at bounding box center [221, 46] width 425 height 14
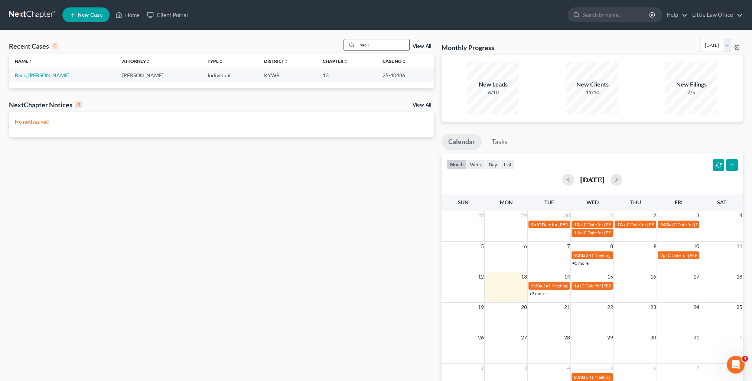
drag, startPoint x: 381, startPoint y: 43, endPoint x: 346, endPoint y: 49, distance: 34.8
click at [346, 49] on div "back" at bounding box center [376, 45] width 66 height 12
drag, startPoint x: 313, startPoint y: 55, endPoint x: 301, endPoint y: 56, distance: 11.9
click at [301, 56] on div "Recent Cases 1 [PERSON_NAME] View All Name unfold_more expand_more expand_less …" at bounding box center [221, 63] width 425 height 49
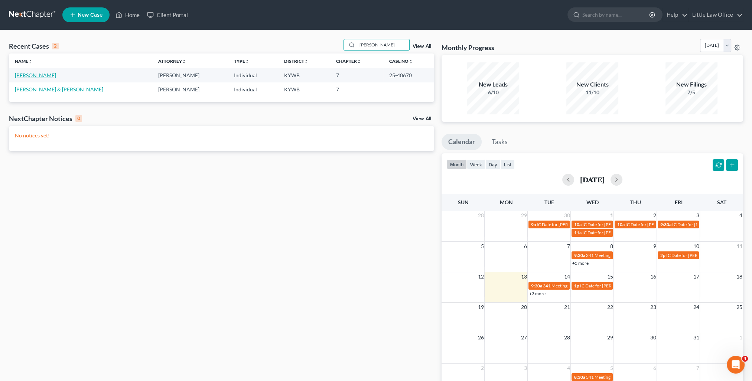
click at [39, 75] on link "[PERSON_NAME]" at bounding box center [35, 75] width 41 height 6
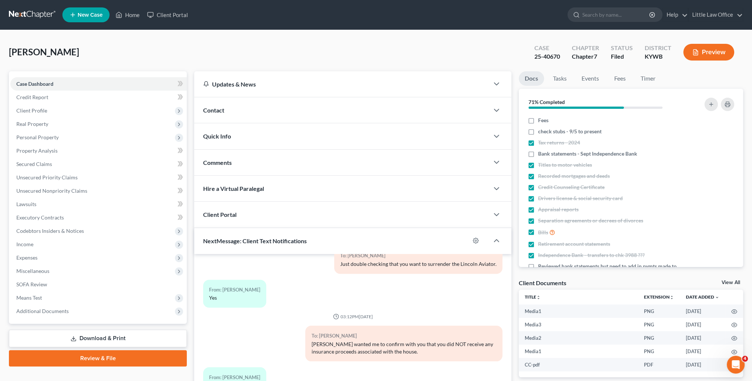
scroll to position [66, 0]
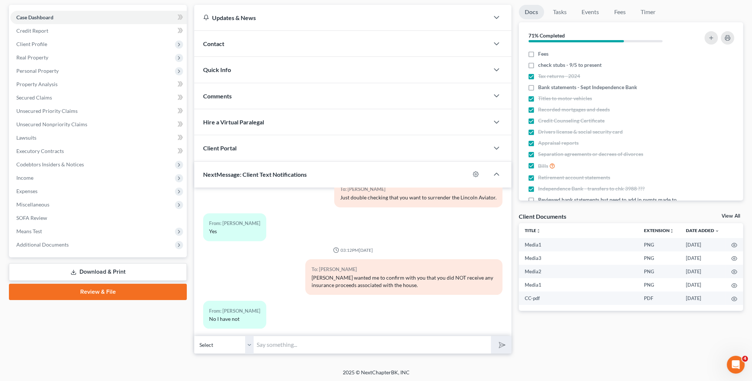
click at [362, 350] on input "text" at bounding box center [372, 345] width 237 height 18
click at [491, 336] on button "submit" at bounding box center [501, 344] width 20 height 17
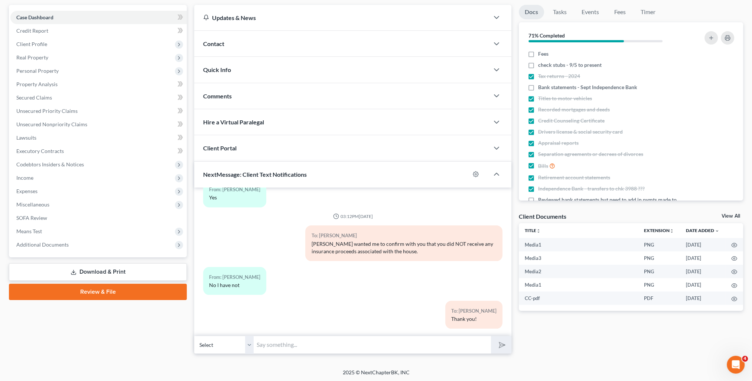
scroll to position [0, 0]
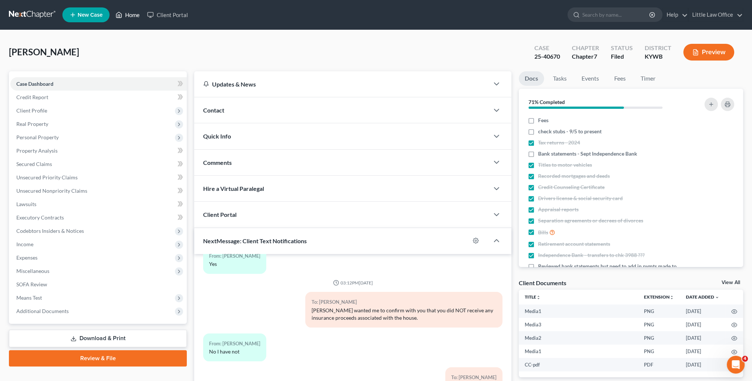
click at [136, 13] on link "Home" at bounding box center [128, 14] width 32 height 13
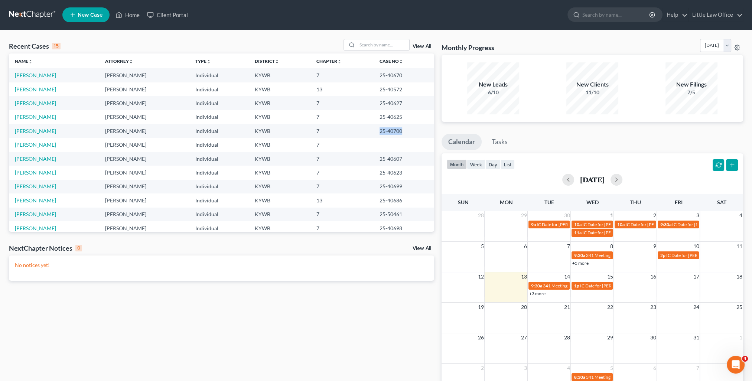
drag, startPoint x: 371, startPoint y: 134, endPoint x: 396, endPoint y: 134, distance: 24.5
click at [396, 134] on tr "[PERSON_NAME] [PERSON_NAME] Individual KYWB 7 25-40700" at bounding box center [221, 131] width 425 height 14
copy tr "25-40700"
click at [23, 130] on link "[PERSON_NAME]" at bounding box center [35, 131] width 41 height 6
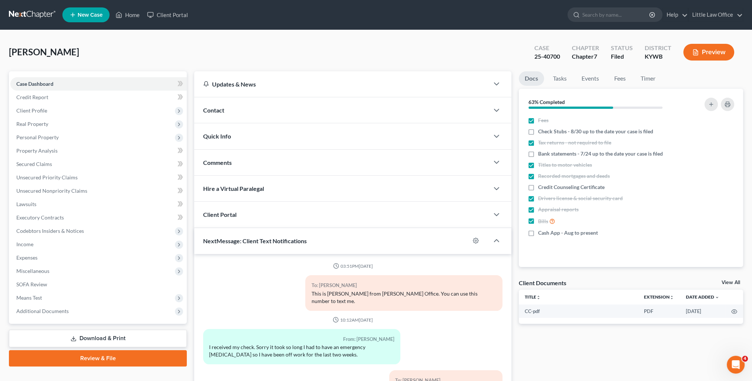
click at [226, 114] on div "Contact" at bounding box center [341, 110] width 295 height 26
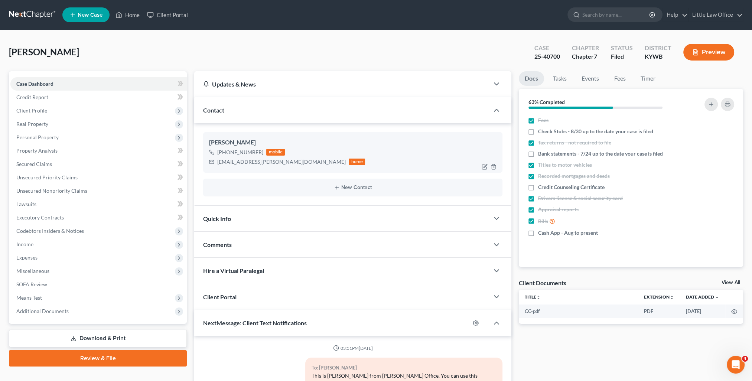
scroll to position [1515, 0]
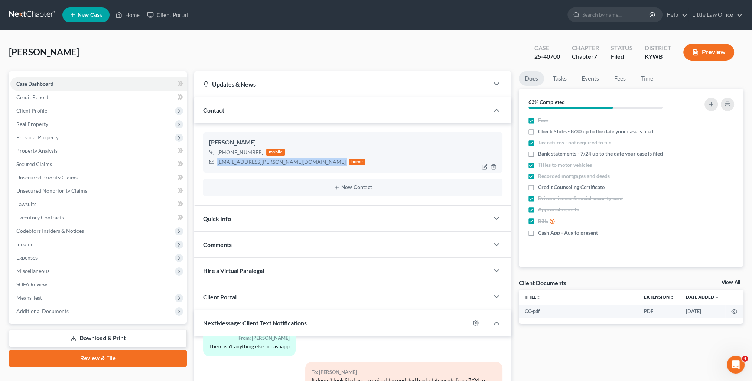
drag, startPoint x: 216, startPoint y: 164, endPoint x: 270, endPoint y: 163, distance: 53.1
click at [270, 163] on div "taryne.obryan@ky.gov home" at bounding box center [287, 162] width 156 height 10
copy div "[EMAIL_ADDRESS][PERSON_NAME][DOMAIN_NAME]"
click at [236, 107] on div "Contact" at bounding box center [341, 110] width 295 height 26
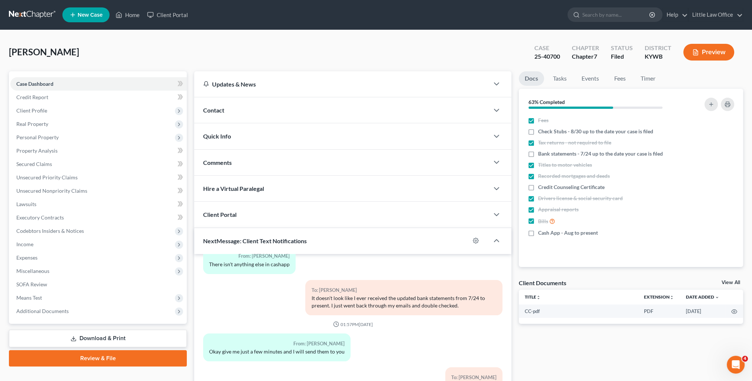
click at [236, 140] on div "Quick Info" at bounding box center [341, 136] width 295 height 26
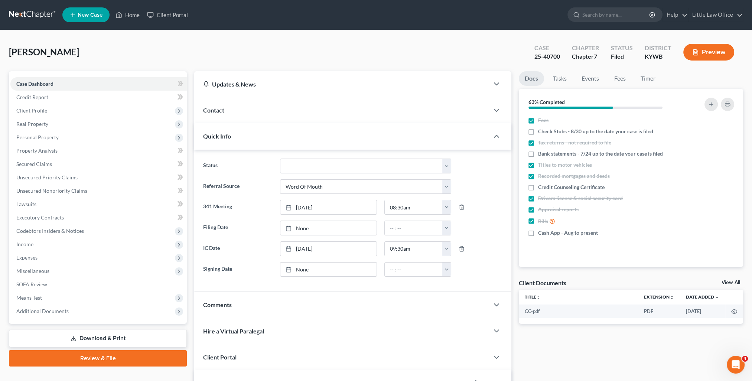
click at [245, 134] on div "Quick Info" at bounding box center [341, 136] width 295 height 26
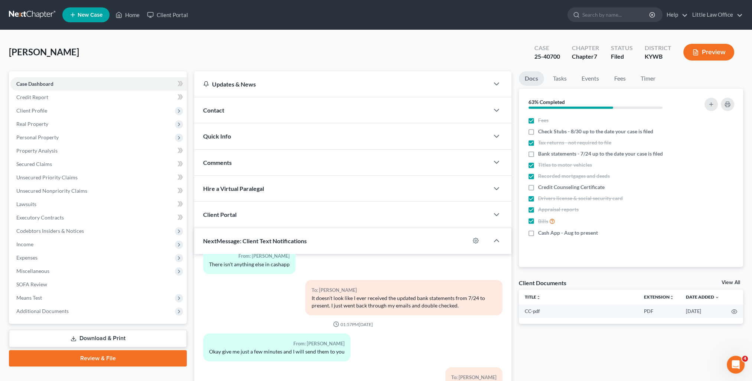
click at [257, 164] on div "Comments" at bounding box center [341, 163] width 295 height 26
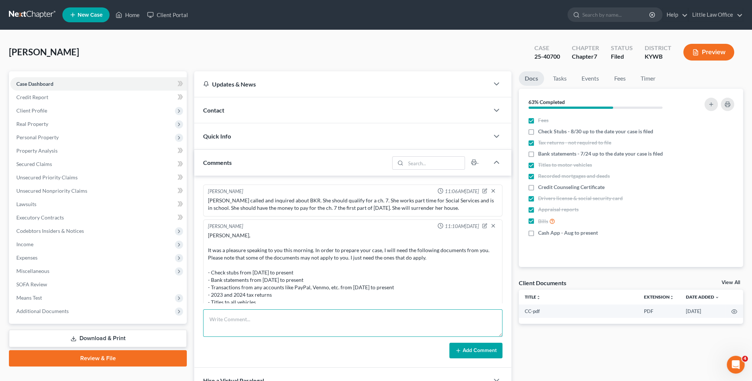
click at [280, 312] on textarea at bounding box center [352, 322] width 299 height 27
paste textarea "Please see attached instructions to complete your debt management course. This …"
type textarea "Please see attached instructions to complete your debt management course. This …"
click at [473, 355] on button "Add Comment" at bounding box center [475, 351] width 53 height 16
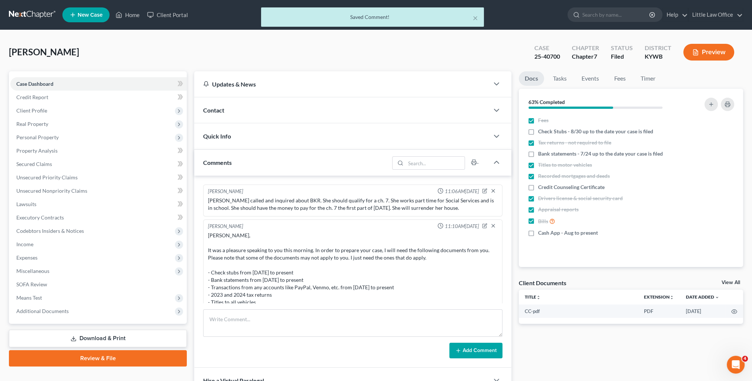
scroll to position [1040, 0]
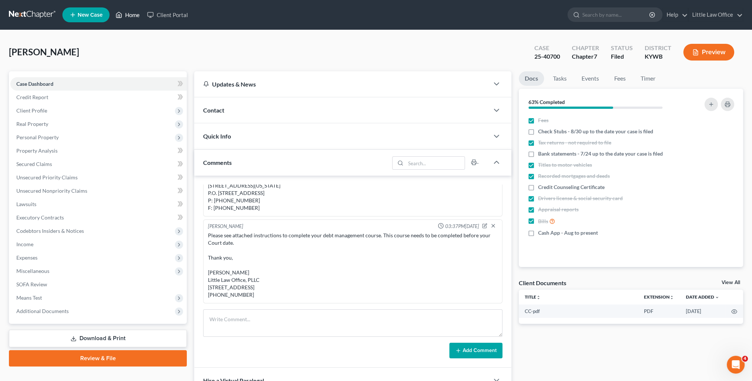
click at [135, 11] on link "Home" at bounding box center [128, 14] width 32 height 13
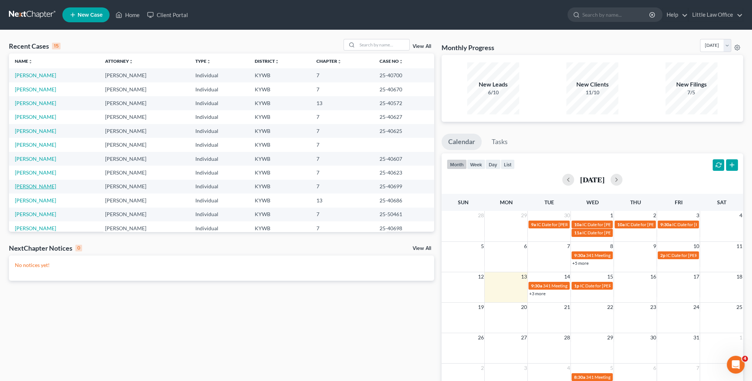
click at [42, 184] on link "[PERSON_NAME]" at bounding box center [35, 186] width 41 height 6
select select "0"
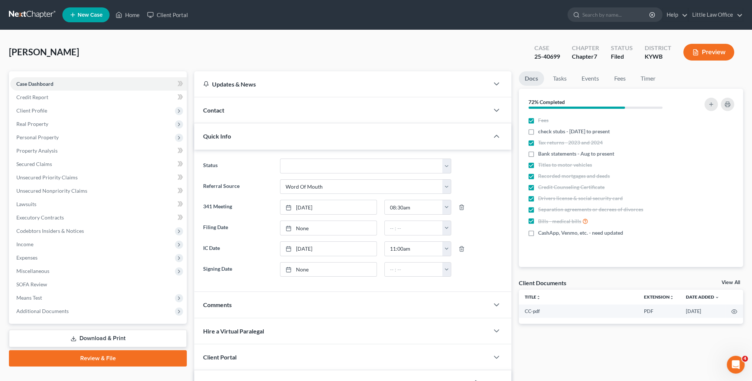
scroll to position [1488, 0]
drag, startPoint x: 535, startPoint y: 57, endPoint x: 562, endPoint y: 62, distance: 28.3
click at [562, 62] on div "Case 25-40699" at bounding box center [546, 53] width 37 height 22
copy div "25-40699"
click at [251, 114] on div "Contact" at bounding box center [341, 110] width 295 height 26
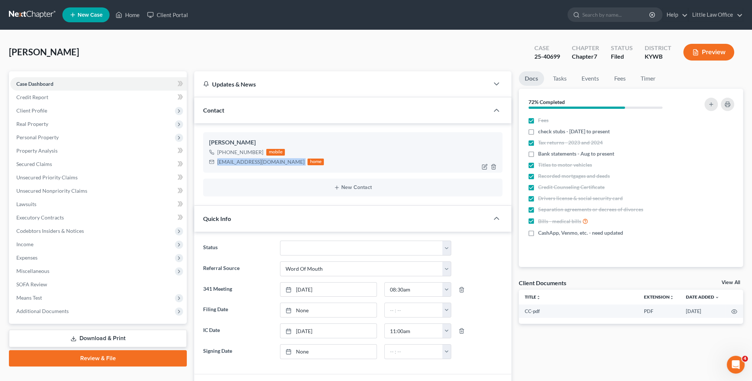
drag, startPoint x: 225, startPoint y: 166, endPoint x: 281, endPoint y: 166, distance: 55.7
click at [281, 166] on div "[PERSON_NAME] [PHONE_NUMBER] mobile [EMAIL_ADDRESS][DOMAIN_NAME] home" at bounding box center [352, 152] width 299 height 40
copy div "[EMAIL_ADDRESS][DOMAIN_NAME]"
click at [298, 223] on div "Quick Info" at bounding box center [341, 219] width 295 height 26
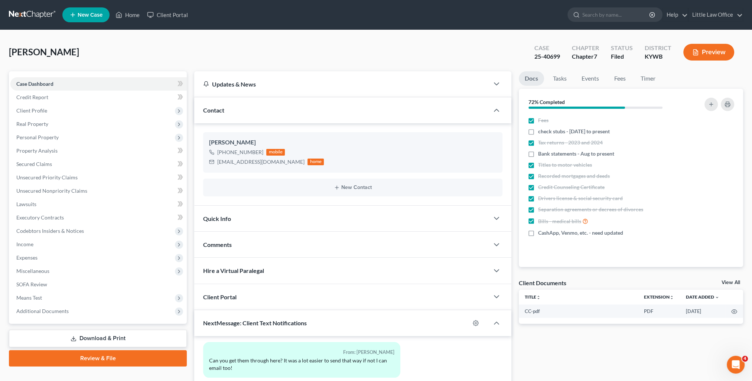
scroll to position [111, 0]
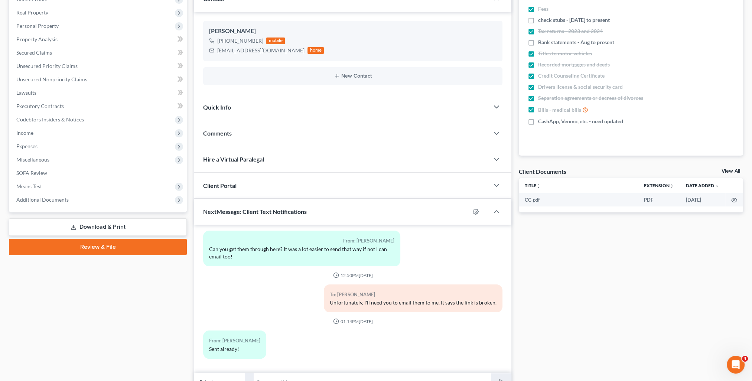
click at [237, 136] on div "Comments" at bounding box center [341, 133] width 295 height 26
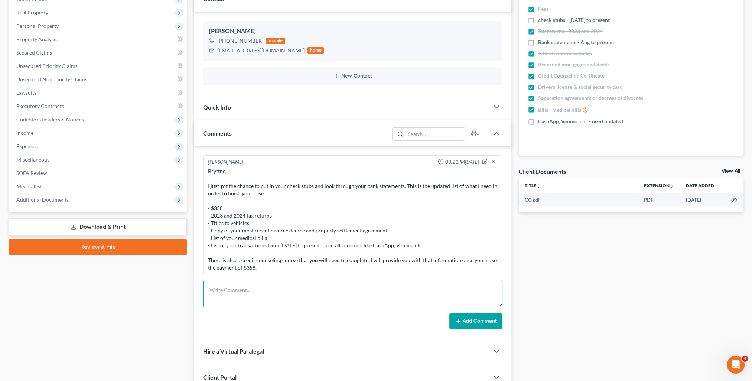
click at [287, 283] on textarea at bounding box center [352, 293] width 299 height 27
paste textarea "Please see attached instructions to complete your 2nd credit counseling course.…"
type textarea "Please see attached instructions to complete your 2nd credit counseling course.…"
click at [476, 322] on button "Add Comment" at bounding box center [475, 321] width 53 height 16
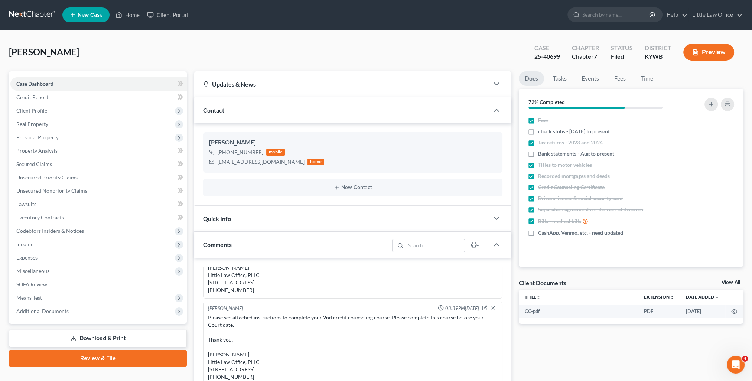
scroll to position [725, 0]
click at [126, 20] on link "Home" at bounding box center [128, 14] width 32 height 13
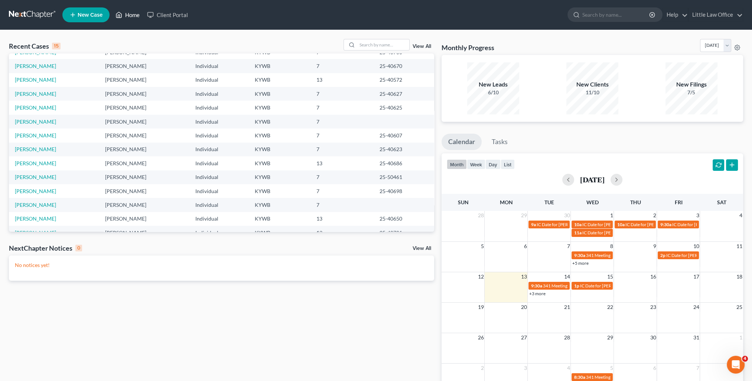
scroll to position [51, 0]
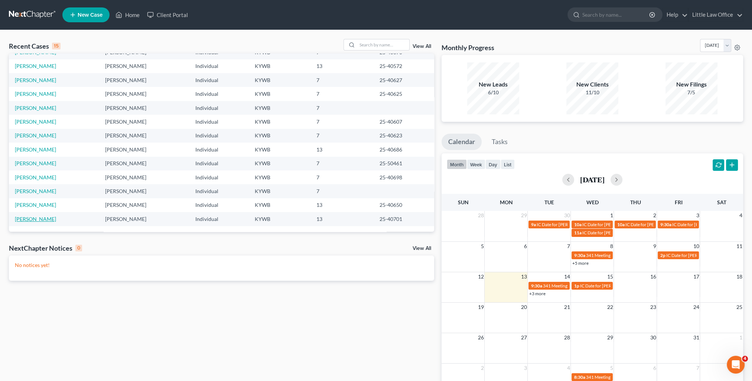
click at [35, 222] on link "[PERSON_NAME]" at bounding box center [35, 219] width 41 height 6
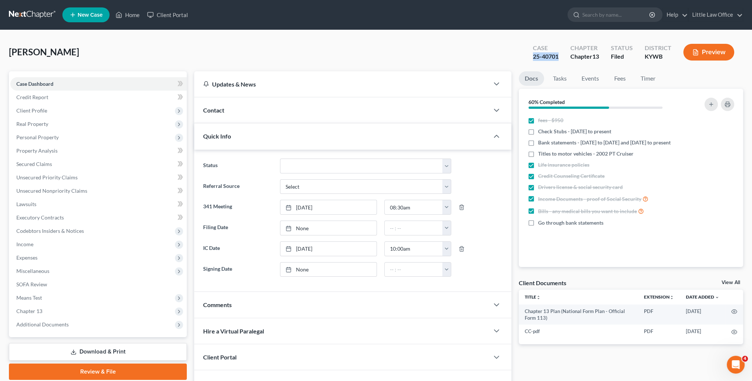
drag, startPoint x: 530, startPoint y: 53, endPoint x: 559, endPoint y: 57, distance: 28.9
click at [559, 57] on div "Case 25-40701" at bounding box center [545, 53] width 37 height 22
copy div "25-40701"
drag, startPoint x: 137, startPoint y: 14, endPoint x: 263, endPoint y: 117, distance: 162.6
click at [137, 14] on link "Home" at bounding box center [128, 14] width 32 height 13
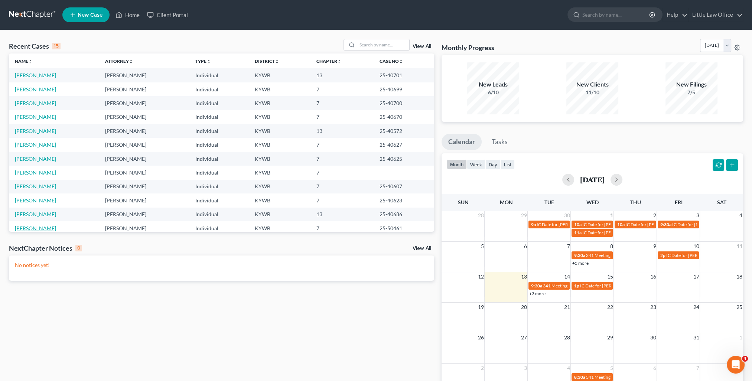
click at [35, 226] on link "[PERSON_NAME]" at bounding box center [35, 228] width 41 height 6
select select "4"
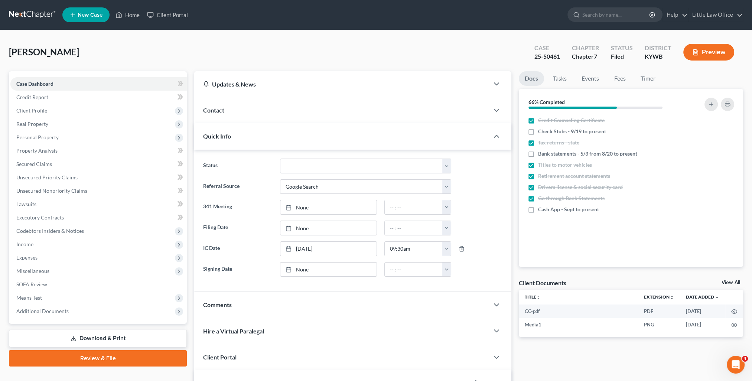
scroll to position [1491, 0]
drag, startPoint x: 543, startPoint y: 55, endPoint x: 560, endPoint y: 58, distance: 16.6
click at [560, 58] on div "Case 25-50461" at bounding box center [546, 53] width 37 height 22
copy div "25-50461"
click at [135, 11] on link "Home" at bounding box center [128, 14] width 32 height 13
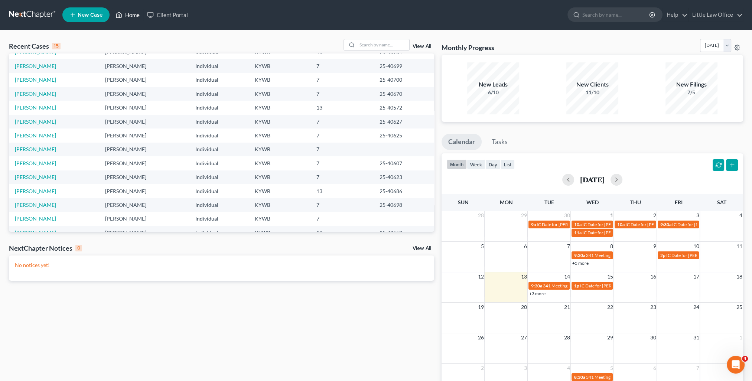
scroll to position [51, 0]
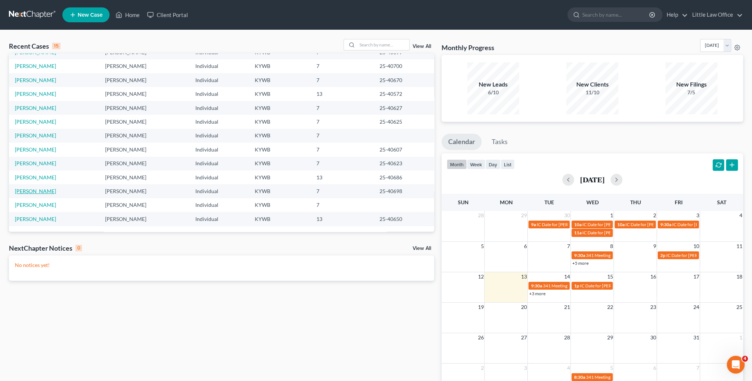
click at [37, 189] on link "[PERSON_NAME]" at bounding box center [35, 191] width 41 height 6
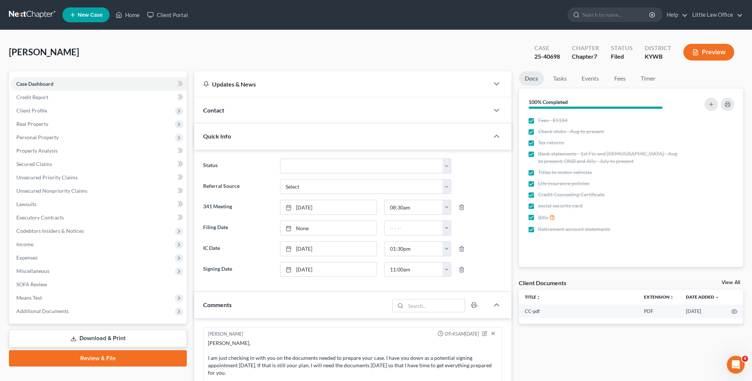
scroll to position [197, 0]
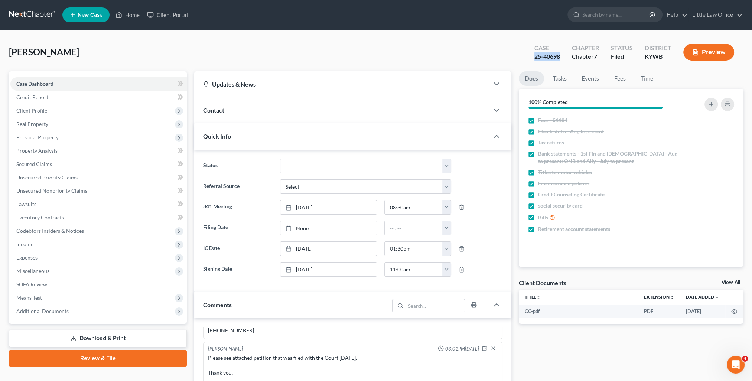
drag, startPoint x: 530, startPoint y: 57, endPoint x: 561, endPoint y: 59, distance: 30.5
click at [561, 59] on div "Case 25-40698" at bounding box center [546, 53] width 37 height 22
copy div "25-40698"
click at [232, 110] on div "Contact" at bounding box center [341, 110] width 295 height 26
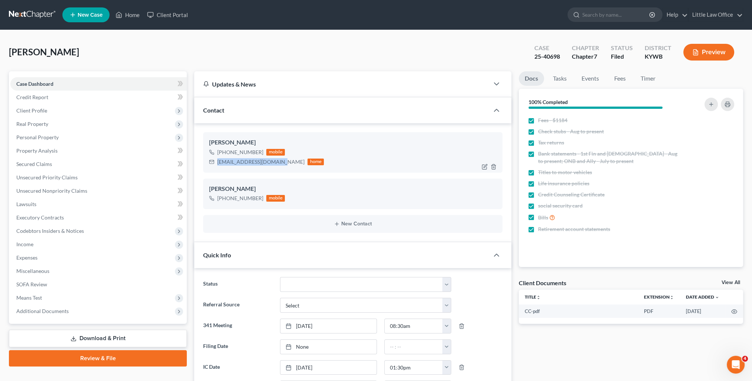
drag, startPoint x: 216, startPoint y: 160, endPoint x: 280, endPoint y: 169, distance: 64.9
click at [280, 169] on div "Michael Guy +1 (270) 977-7144 mobile michaelhguy83@gmail.com home" at bounding box center [352, 152] width 299 height 40
copy div "[EMAIL_ADDRESS][DOMAIN_NAME]"
click at [272, 258] on div "Quick Info" at bounding box center [341, 255] width 295 height 26
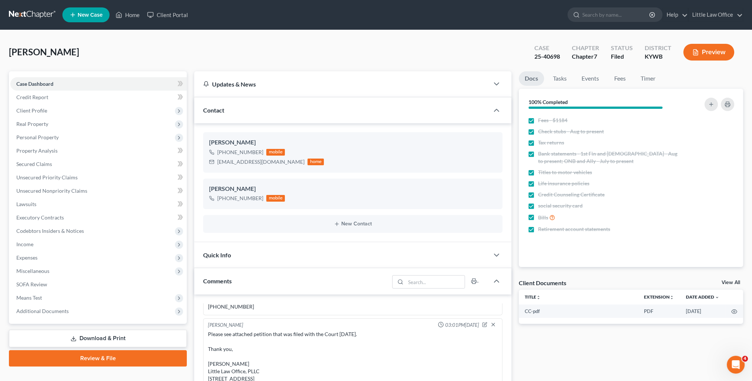
click at [249, 118] on div "Contact" at bounding box center [341, 110] width 295 height 26
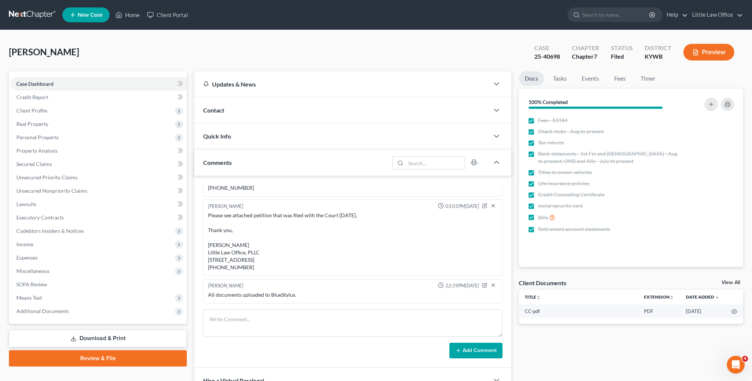
scroll to position [74, 0]
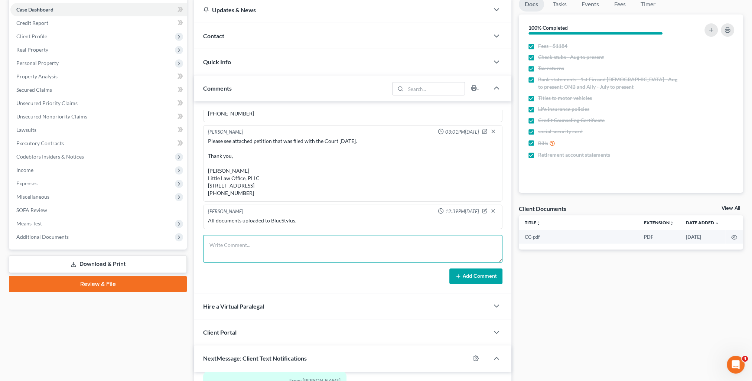
click at [269, 253] on textarea at bounding box center [352, 248] width 299 height 27
paste textarea "Please see attached instructions for you to complete your 2nd credit counseling…"
type textarea "Please see attached instructions for you to complete your 2nd credit counseling…"
click at [478, 277] on button "Add Comment" at bounding box center [475, 276] width 53 height 16
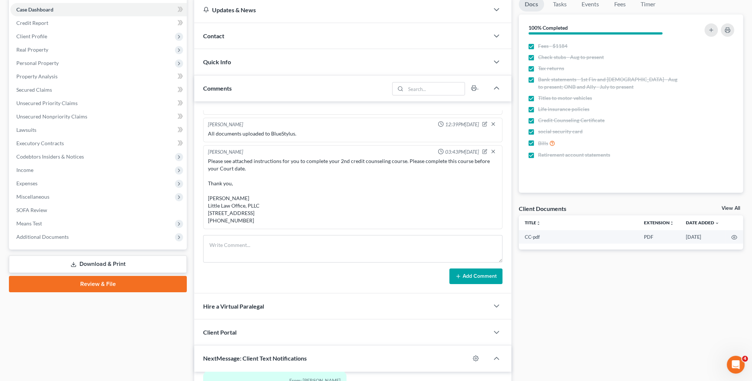
scroll to position [0, 0]
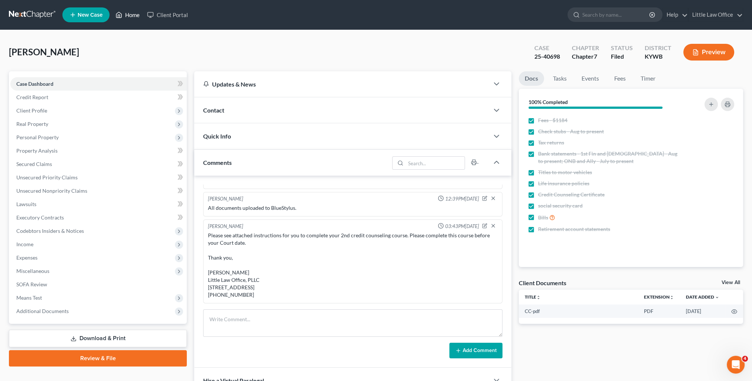
click at [128, 15] on link "Home" at bounding box center [128, 14] width 32 height 13
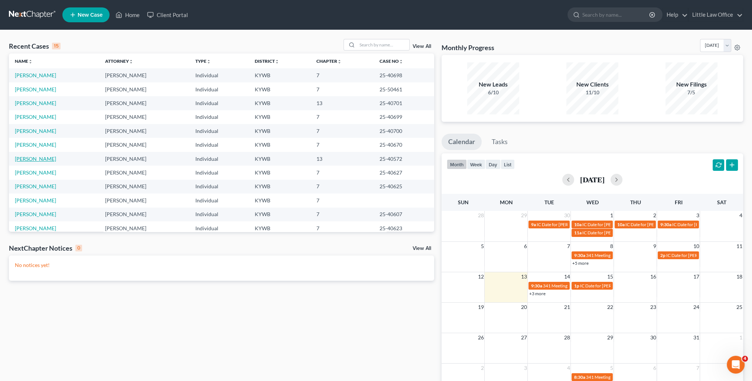
click at [36, 158] on link "[PERSON_NAME]" at bounding box center [35, 159] width 41 height 6
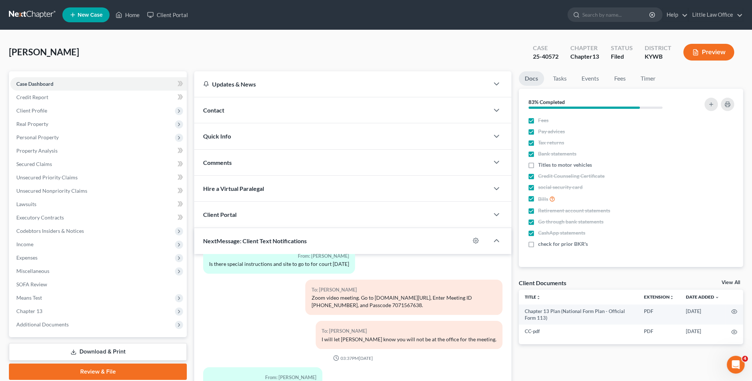
scroll to position [66, 0]
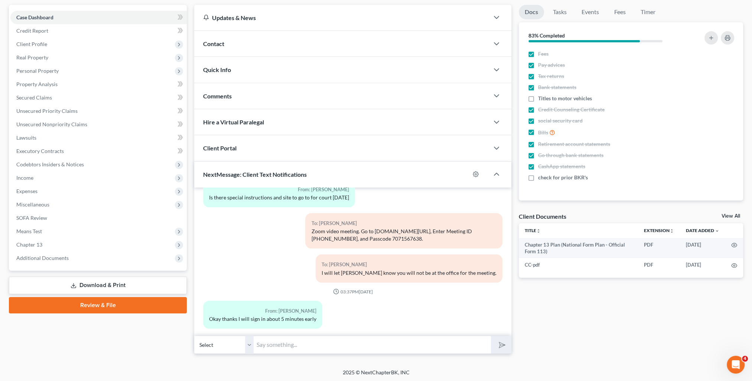
click at [342, 340] on input "text" at bounding box center [372, 345] width 237 height 18
type input "Sounds good! You are welcome to sign in 15 minutes early and watch a few cases …"
click at [491, 336] on button "submit" at bounding box center [501, 344] width 20 height 17
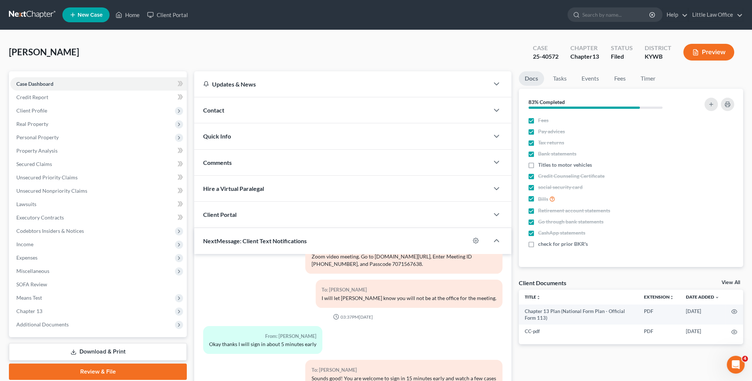
scroll to position [724, 0]
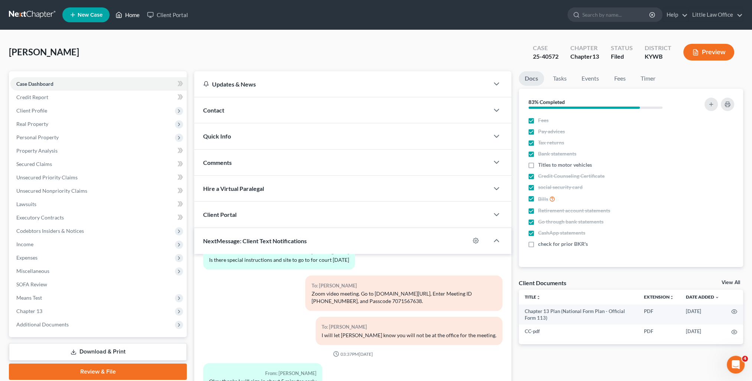
click at [137, 14] on link "Home" at bounding box center [128, 14] width 32 height 13
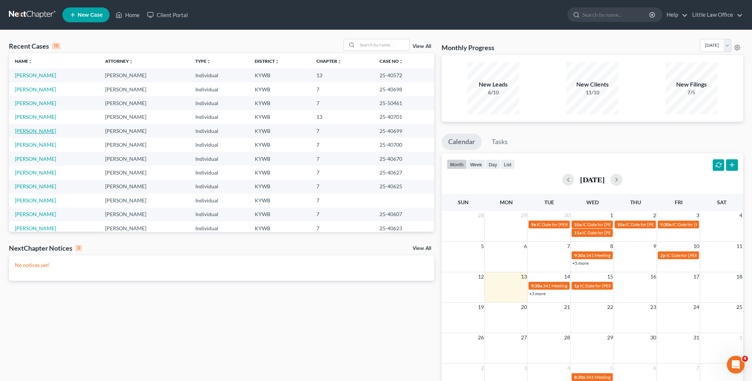
click at [38, 131] on link "[PERSON_NAME]" at bounding box center [35, 131] width 41 height 6
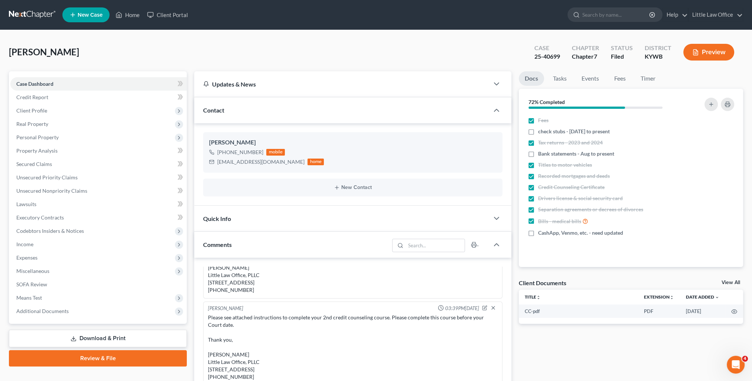
scroll to position [1488, 0]
drag, startPoint x: 251, startPoint y: 114, endPoint x: 245, endPoint y: 149, distance: 35.7
click at [251, 114] on div "Contact" at bounding box center [341, 110] width 295 height 26
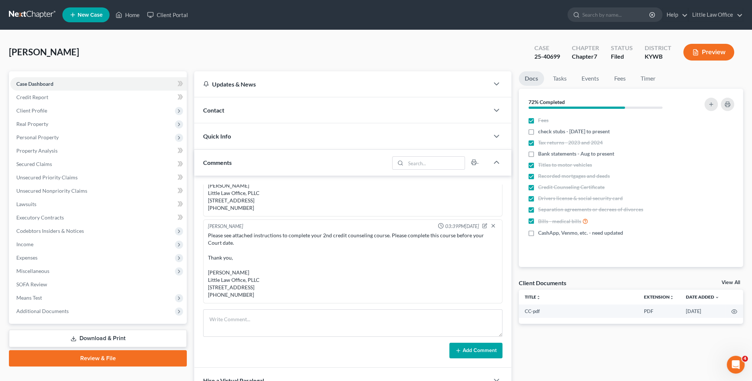
click at [243, 166] on div "Comments" at bounding box center [291, 163] width 195 height 26
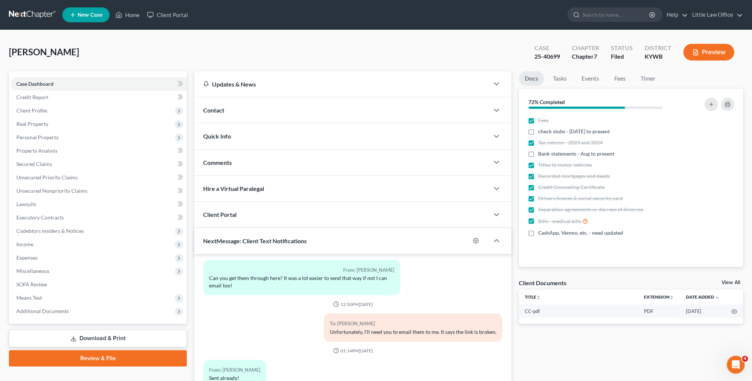
scroll to position [66, 0]
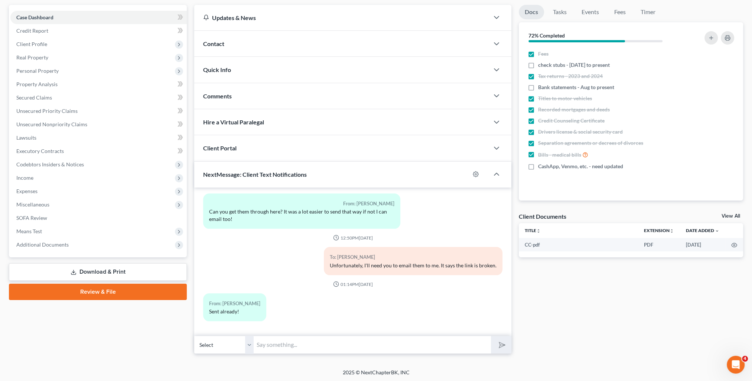
click at [303, 346] on input "text" at bounding box center [372, 345] width 237 height 18
type input "I emailed you instructions for your 2nd credit counseling course. I received a …"
click at [491, 336] on button "submit" at bounding box center [501, 344] width 20 height 17
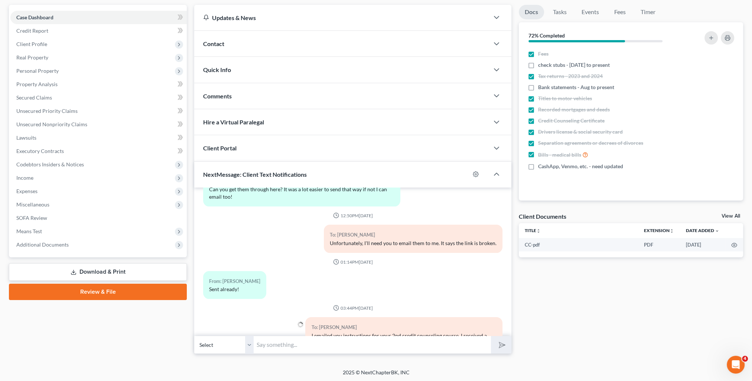
scroll to position [1541, 0]
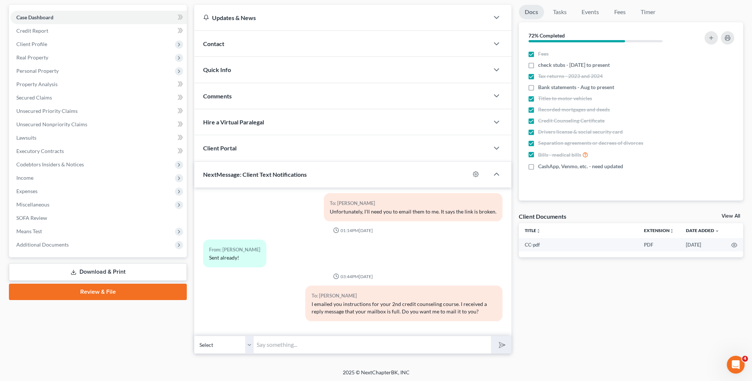
click at [399, 352] on input "text" at bounding box center [372, 345] width 237 height 18
type input "That's weird. Will you let me know if you received my email?"
click at [491, 336] on button "submit" at bounding box center [501, 344] width 20 height 17
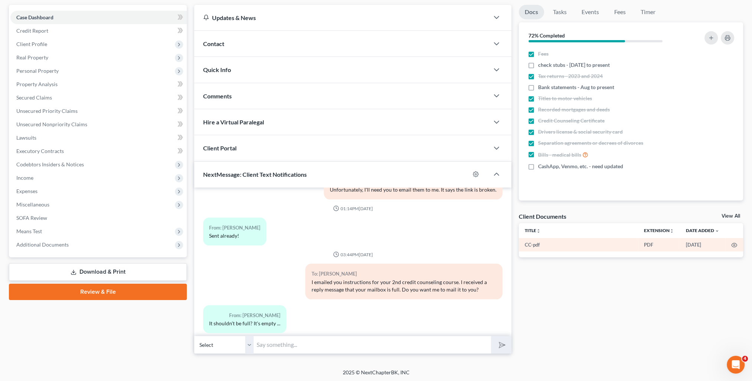
scroll to position [1643, 0]
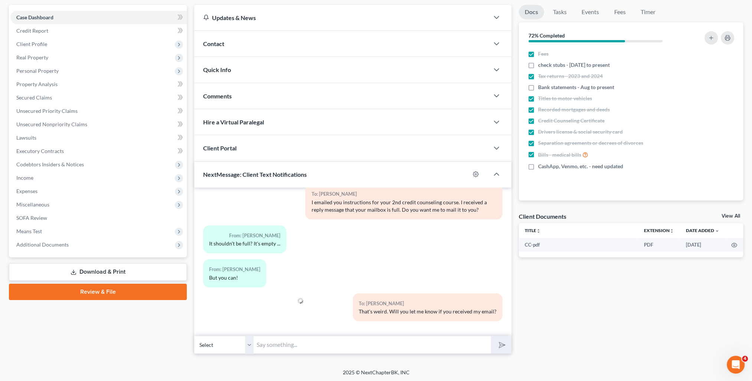
click at [315, 337] on input "text" at bounding box center [372, 345] width 237 height 18
type input "Ok! I'll mail it to you."
click at [491, 336] on button "submit" at bounding box center [501, 344] width 20 height 17
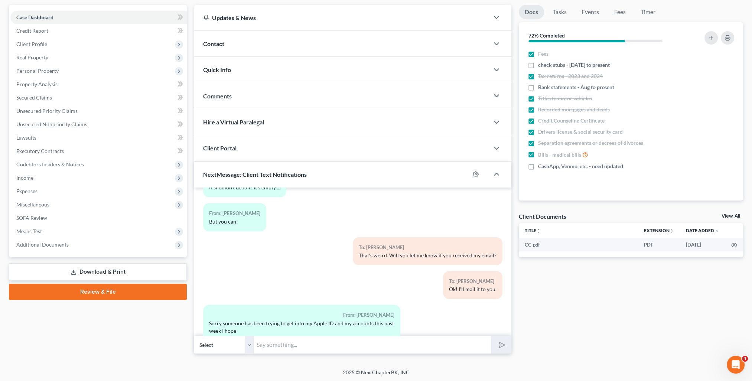
scroll to position [1726, 0]
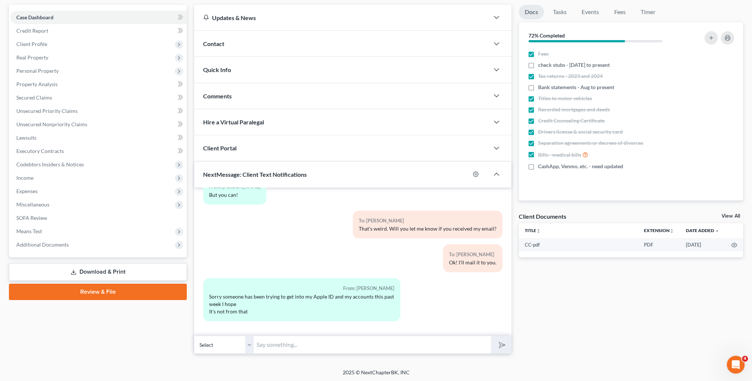
click at [296, 350] on input "text" at bounding box center [372, 345] width 237 height 18
type input "Oh goodness! I hope it's not from that either!"
click at [491, 336] on button "submit" at bounding box center [501, 344] width 20 height 17
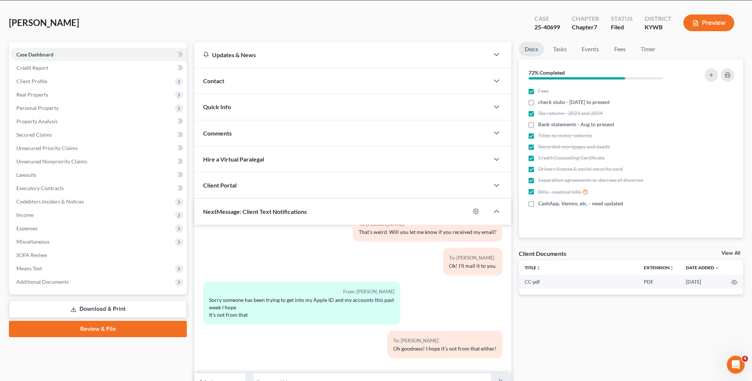
scroll to position [0, 0]
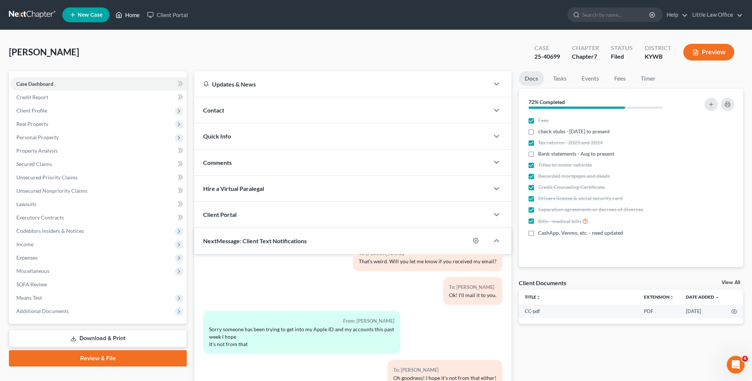
click at [130, 19] on link "Home" at bounding box center [128, 14] width 32 height 13
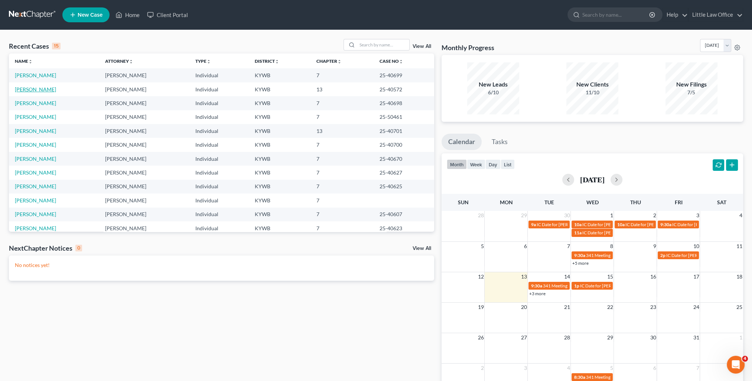
click at [54, 91] on link "[PERSON_NAME]" at bounding box center [35, 89] width 41 height 6
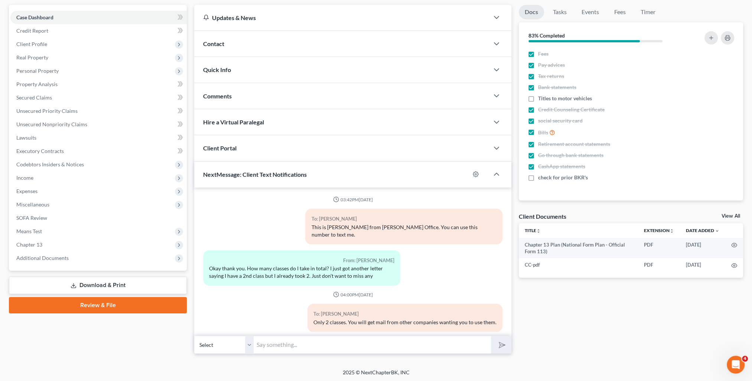
scroll to position [795, 0]
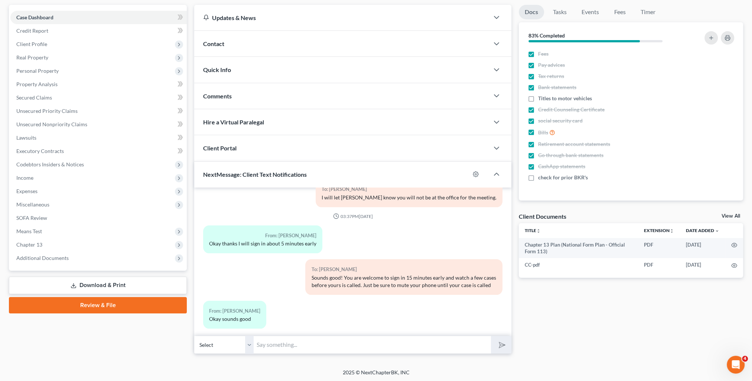
click at [309, 342] on input "text" at bounding box center [372, 345] width 237 height 18
type input "Let me know if you have any issues in the morning!"
click at [491, 336] on button "submit" at bounding box center [501, 344] width 20 height 17
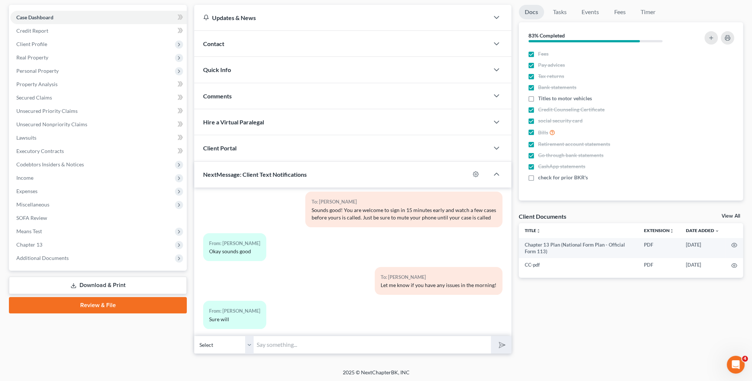
scroll to position [0, 0]
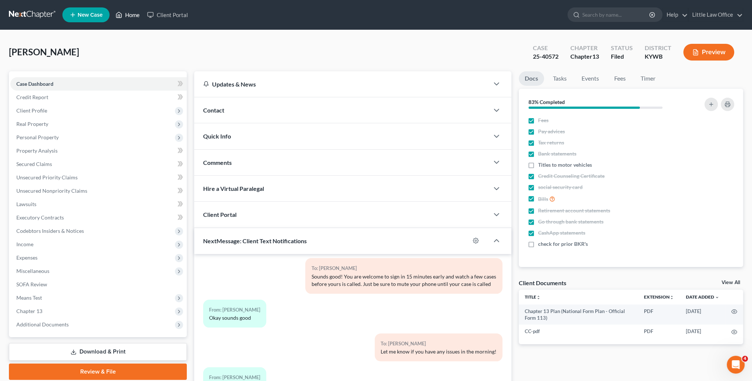
click at [126, 16] on link "Home" at bounding box center [128, 14] width 32 height 13
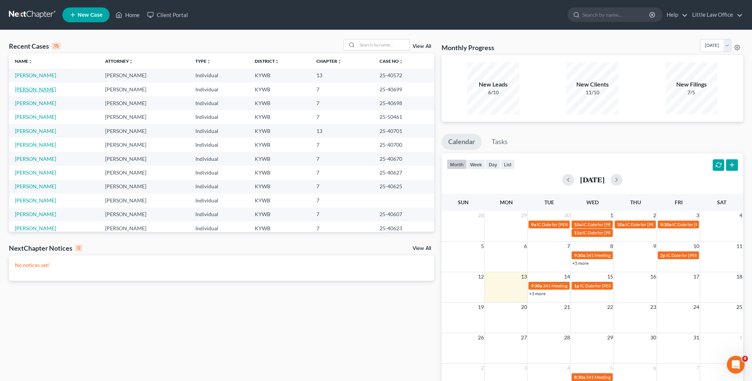
click at [40, 88] on link "[PERSON_NAME]" at bounding box center [35, 89] width 41 height 6
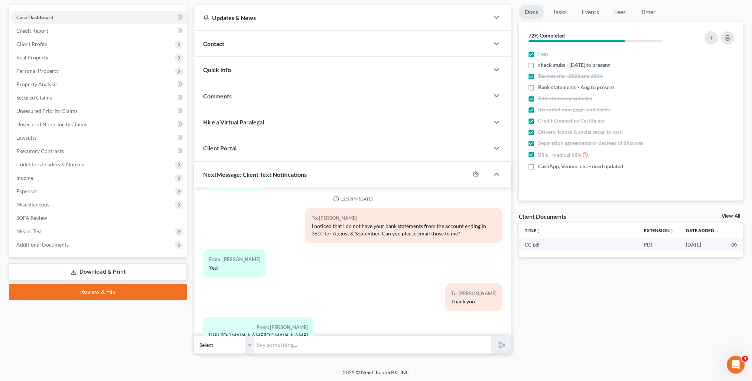
scroll to position [1237, 0]
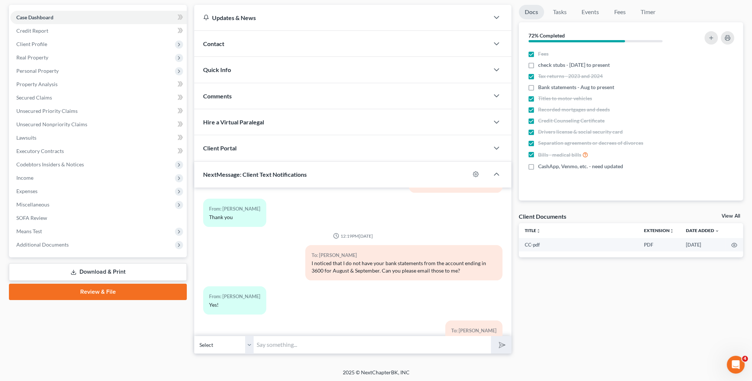
click at [326, 348] on input "text" at bounding box center [372, 345] width 237 height 18
type input "I only received the September statement. Can you resend the August one to me?"
click at [491, 336] on button "submit" at bounding box center [501, 344] width 20 height 17
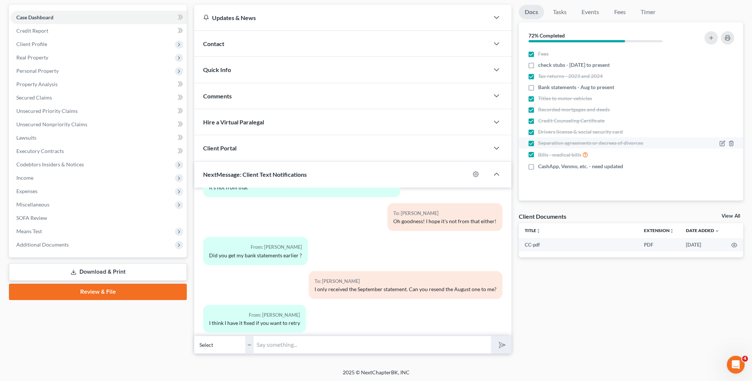
scroll to position [1862, 0]
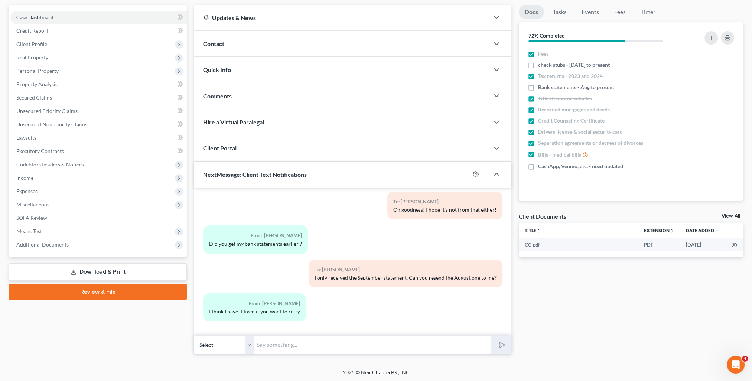
click at [333, 343] on input "text" at bounding box center [372, 345] width 237 height 18
type input "Ok! I'll resend it real quick!"
click at [491, 336] on button "submit" at bounding box center [501, 344] width 20 height 17
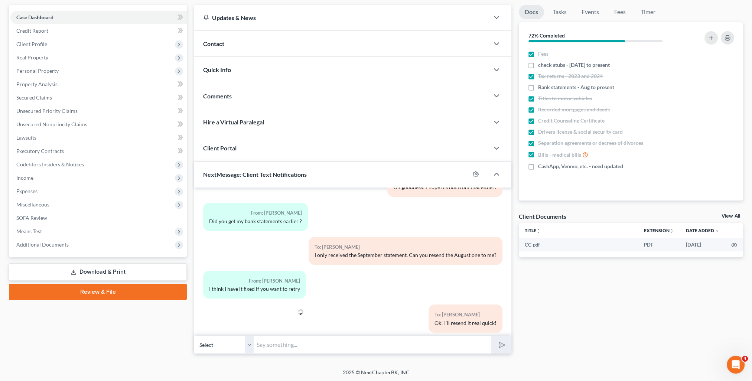
scroll to position [1896, 0]
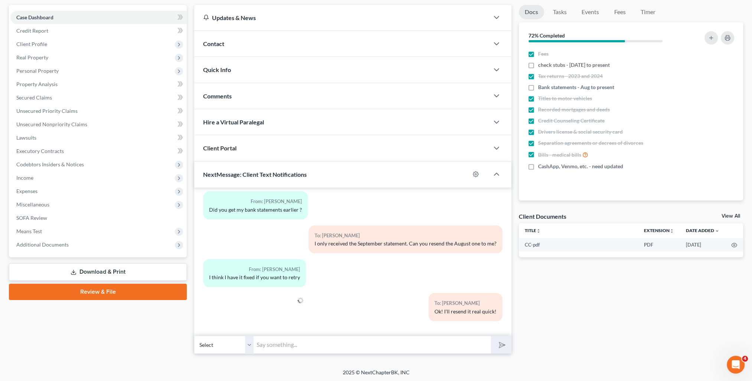
click at [225, 43] on div "Contact" at bounding box center [341, 44] width 295 height 26
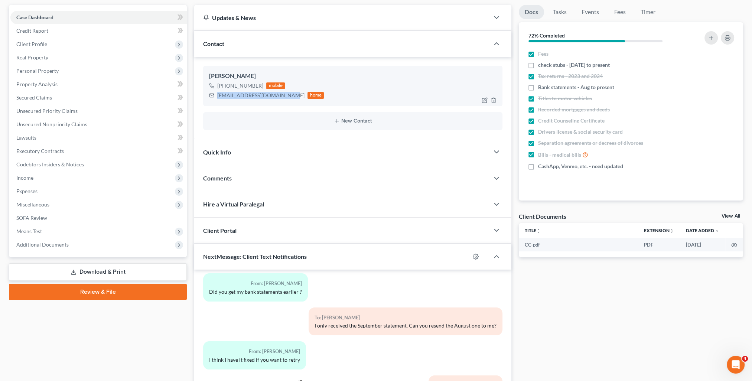
drag, startPoint x: 216, startPoint y: 95, endPoint x: 278, endPoint y: 103, distance: 62.1
click at [278, 103] on div "[PERSON_NAME] [PHONE_NUMBER] mobile [EMAIL_ADDRESS][DOMAIN_NAME] home" at bounding box center [352, 86] width 299 height 40
copy div "[EMAIL_ADDRESS][DOMAIN_NAME]"
drag, startPoint x: 264, startPoint y: 173, endPoint x: 333, endPoint y: 178, distance: 69.2
click at [264, 173] on div "Comments" at bounding box center [341, 178] width 295 height 26
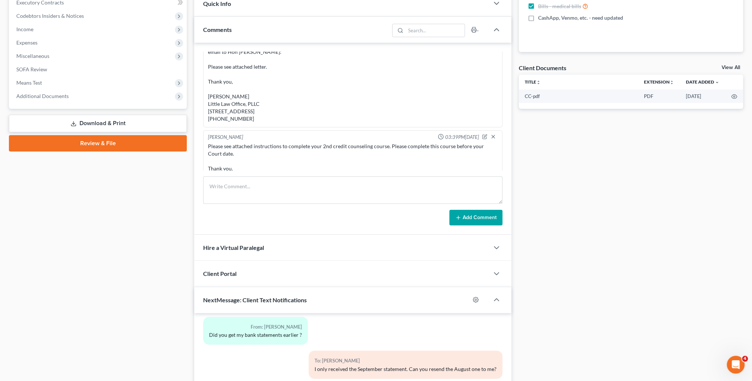
scroll to position [763, 0]
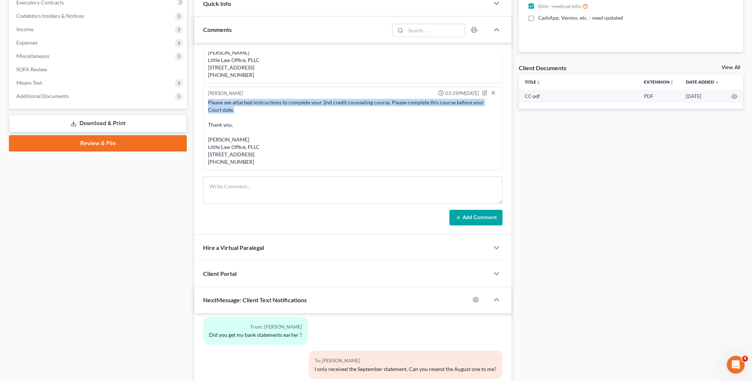
drag, startPoint x: 207, startPoint y: 92, endPoint x: 254, endPoint y: 105, distance: 48.7
click at [254, 105] on div "Please see attached instructions to complete your 2nd credit counseling course.…" at bounding box center [352, 132] width 293 height 70
copy div "Please see attached instructions to complete your 2nd credit counseling course.…"
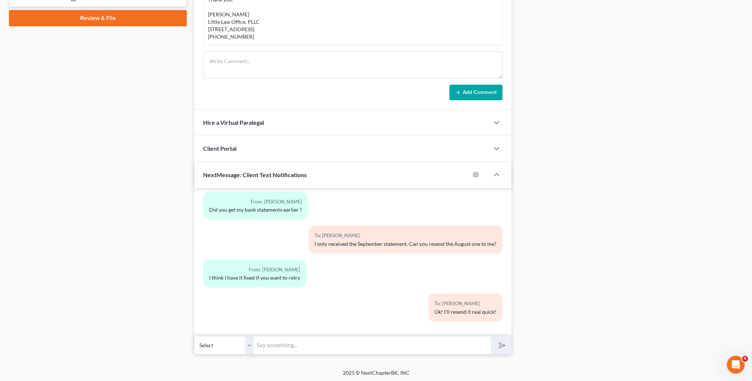
click at [350, 338] on input "text" at bounding box center [372, 345] width 237 height 18
type input "The email was returned back to me again. The link for the August statement isn'…"
click at [491, 336] on button "submit" at bounding box center [501, 344] width 20 height 17
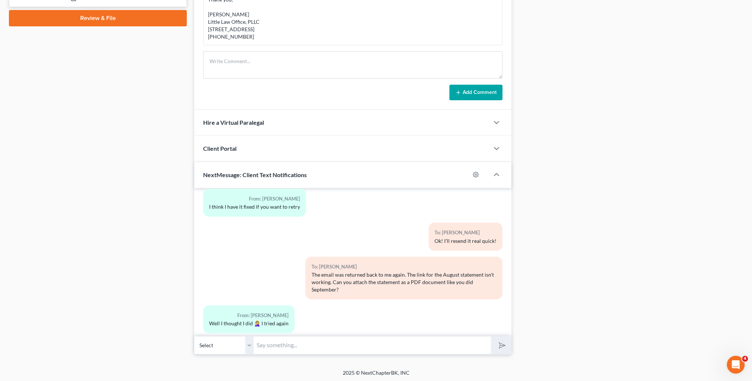
scroll to position [2012, 0]
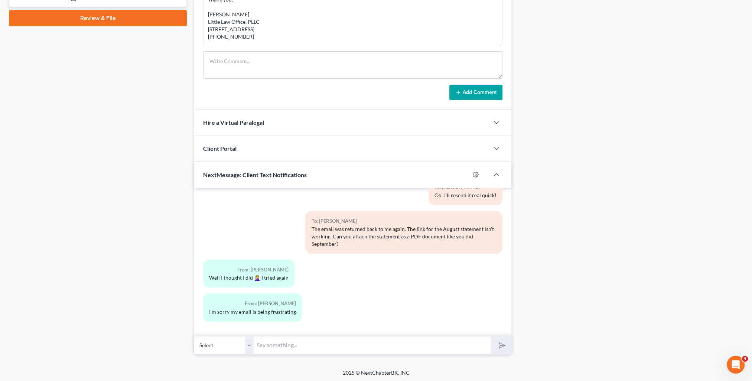
click at [361, 347] on input "text" at bounding box center [372, 345] width 237 height 18
type input "Got it! Thank you!"
click at [491, 336] on button "submit" at bounding box center [501, 344] width 20 height 17
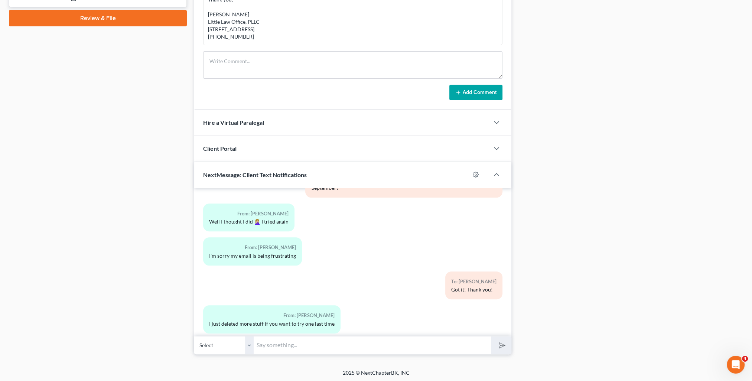
scroll to position [2080, 0]
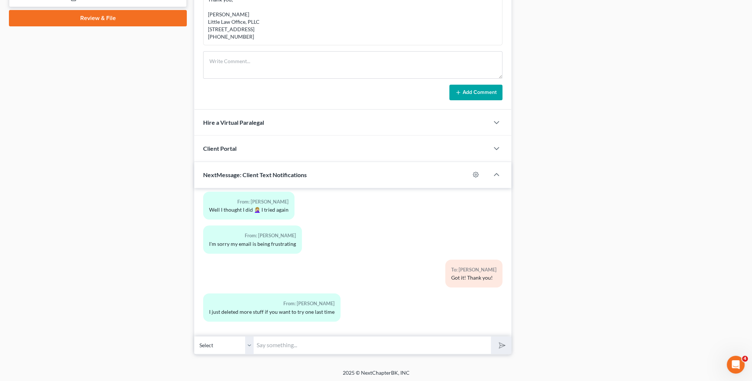
click at [332, 343] on input "text" at bounding box center [372, 345] width 237 height 18
type input "Ok! No worries. If it doesn't go through, I'll just mail it to you."
click at [491, 336] on button "submit" at bounding box center [501, 344] width 20 height 17
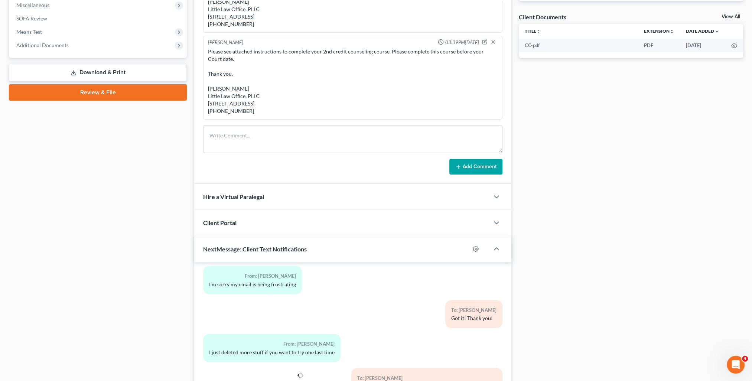
scroll to position [229, 0]
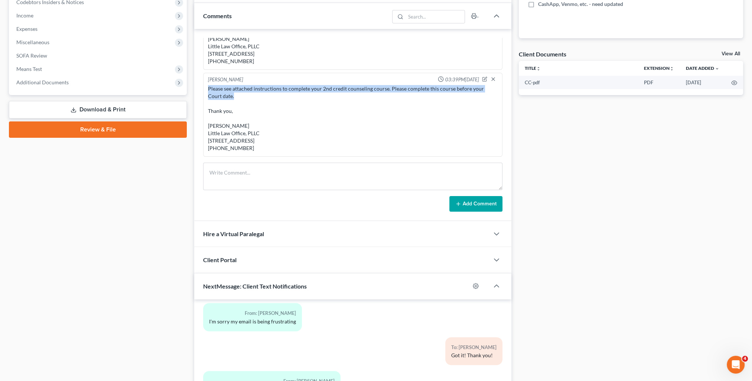
drag, startPoint x: 232, startPoint y: 85, endPoint x: 245, endPoint y: 90, distance: 14.1
click at [245, 90] on div "Please see attached instructions to complete your 2nd credit counseling course.…" at bounding box center [353, 118] width 290 height 67
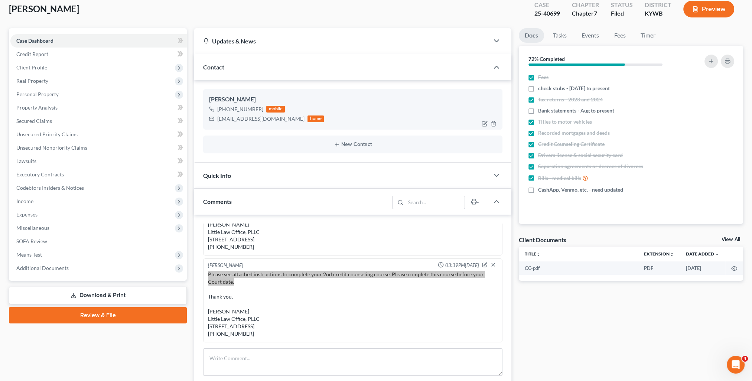
scroll to position [0, 0]
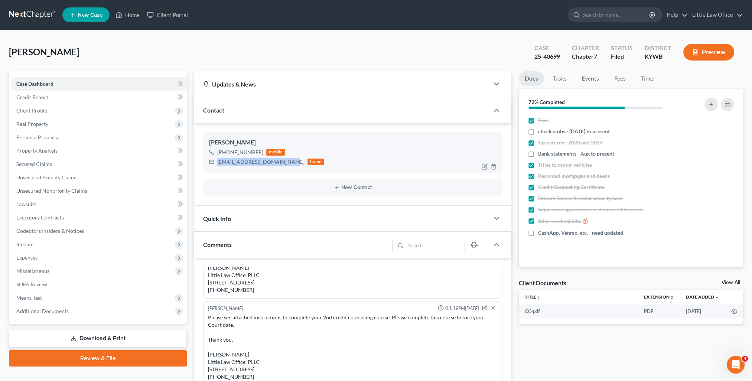
drag, startPoint x: 218, startPoint y: 161, endPoint x: 278, endPoint y: 167, distance: 60.1
click at [278, 167] on div "[PERSON_NAME] [PHONE_NUMBER] mobile [EMAIL_ADDRESS][DOMAIN_NAME] home" at bounding box center [352, 152] width 299 height 40
click at [708, 16] on link "Little Law Office" at bounding box center [715, 14] width 54 height 13
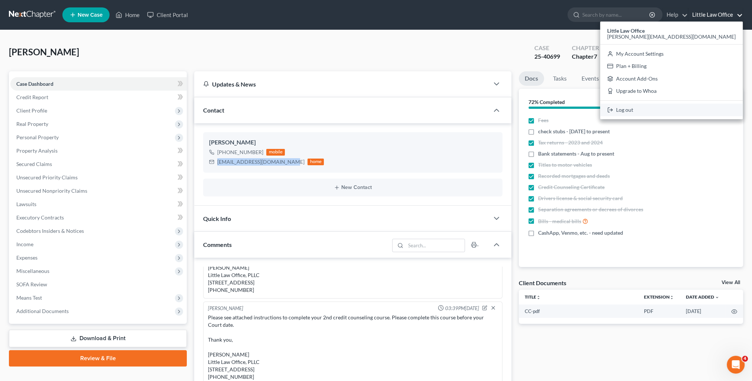
click at [701, 112] on link "Log out" at bounding box center [671, 110] width 143 height 13
